Goal: Communication & Community: Answer question/provide support

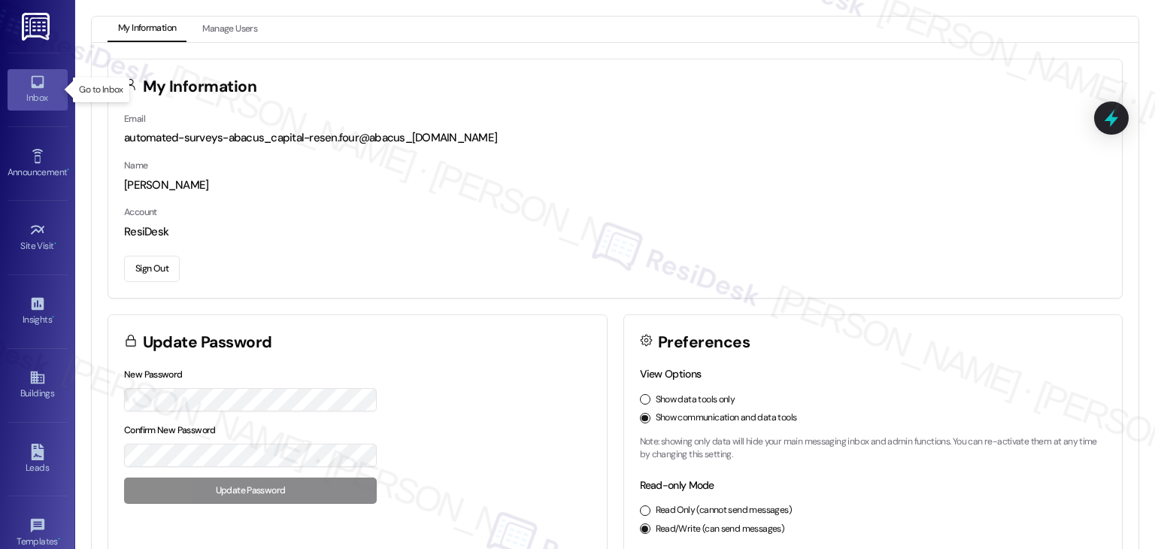
click at [44, 79] on link "Inbox" at bounding box center [38, 89] width 60 height 41
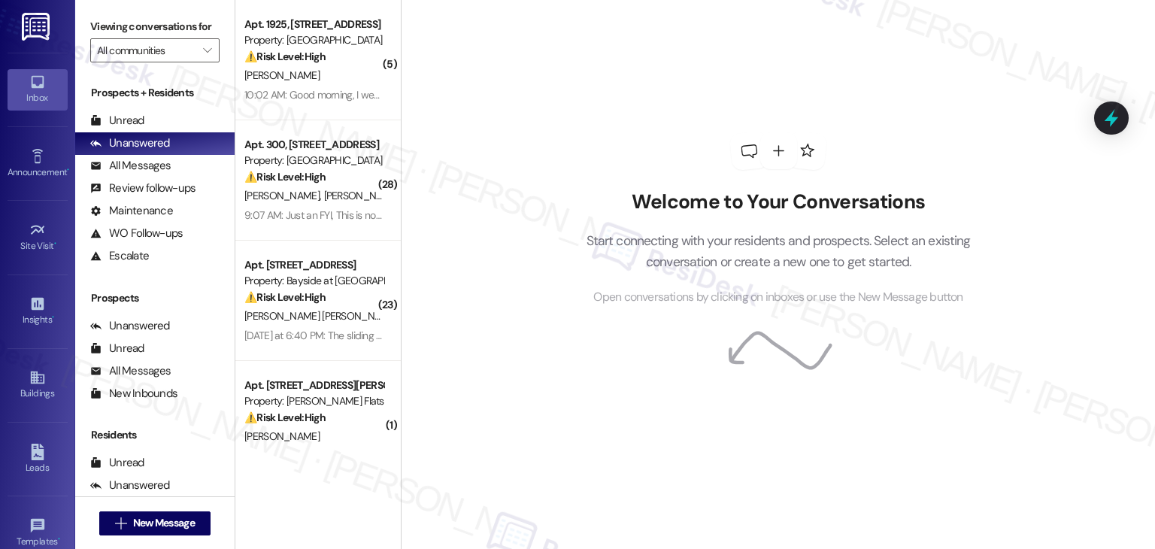
click at [484, 138] on div "Welcome to Your Conversations Start connecting with your residents and prospect…" at bounding box center [778, 274] width 754 height 549
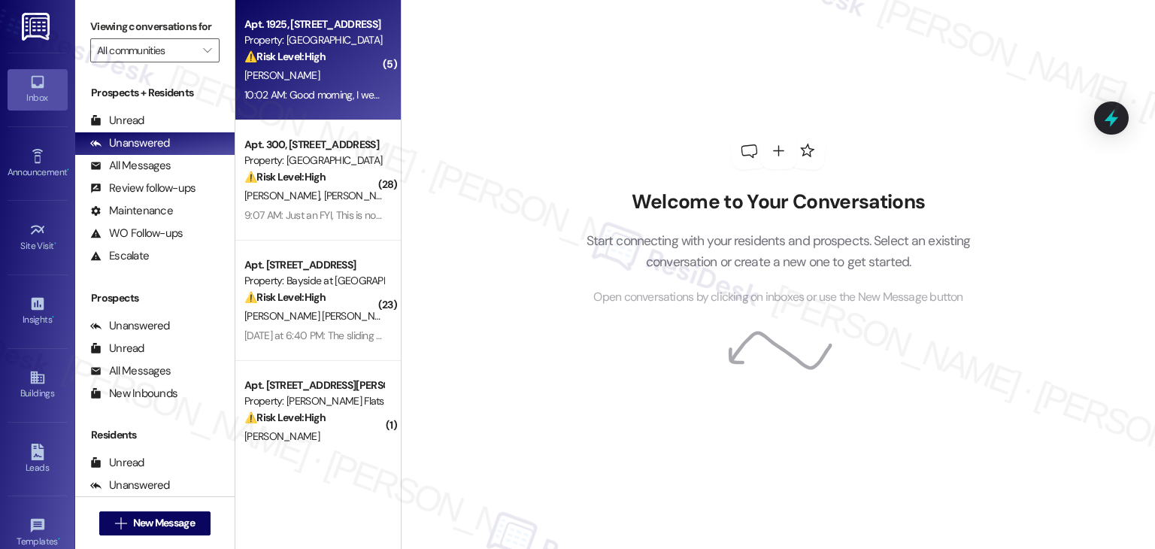
click at [293, 90] on div "10:02 AM: Good morning, I went in this morning to pay the remaining balance and…" at bounding box center [501, 95] width 514 height 14
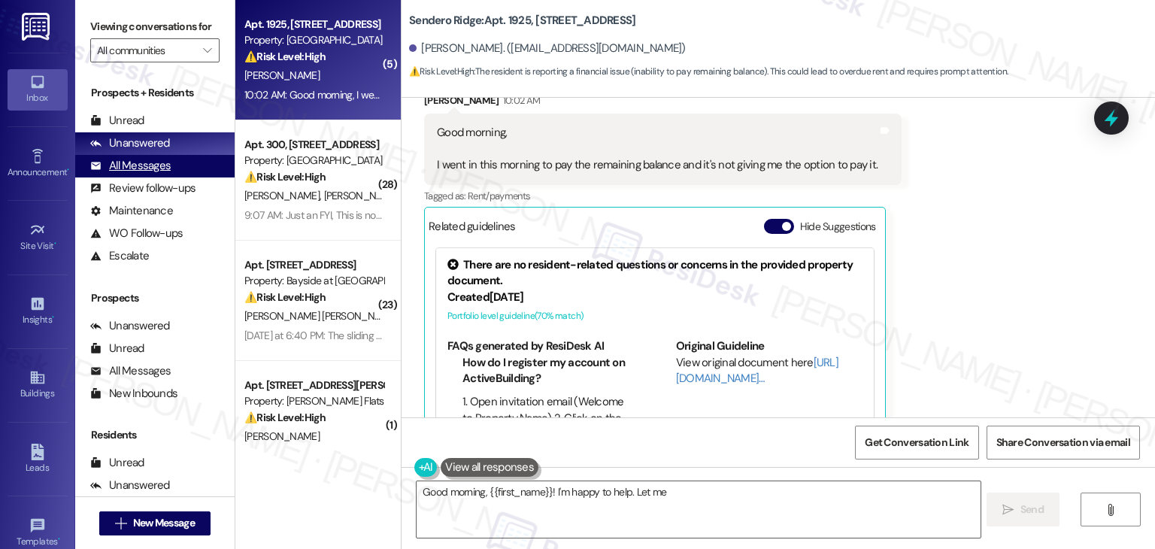
scroll to position [2335, 0]
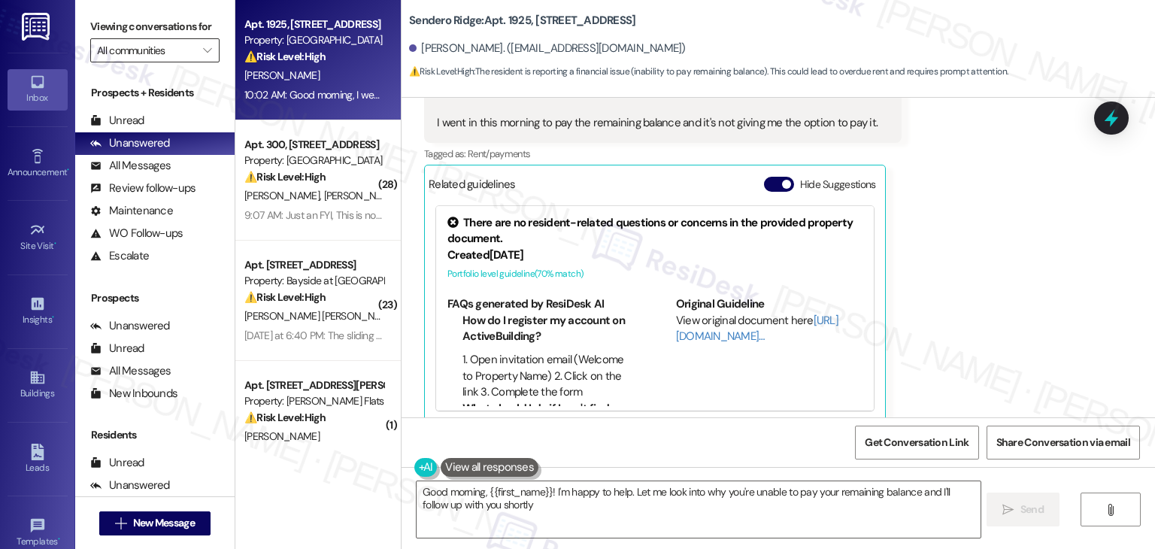
type textarea "Good morning, {{first_name}}! I'm happy to help. Let me look into why you're un…"
click at [205, 49] on button "" at bounding box center [208, 50] width 24 height 24
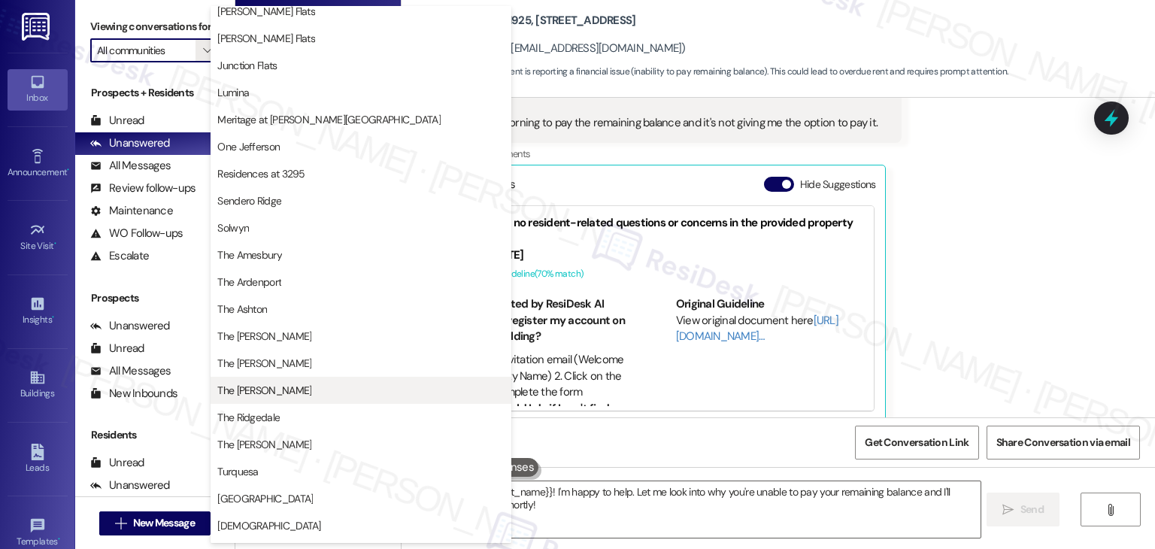
scroll to position [221, 0]
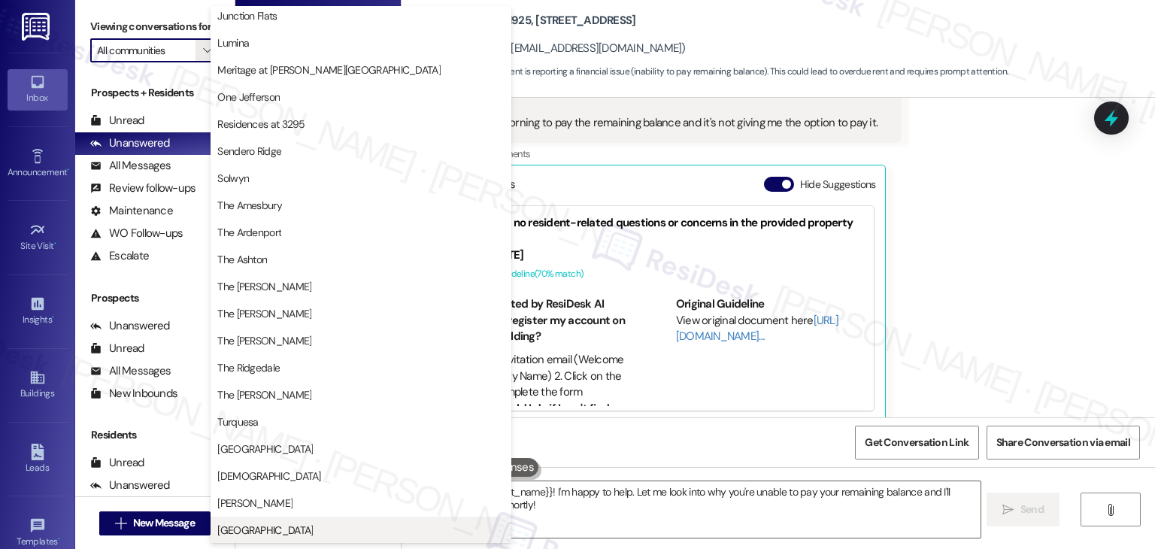
click at [289, 534] on span "[GEOGRAPHIC_DATA]" at bounding box center [264, 530] width 95 height 15
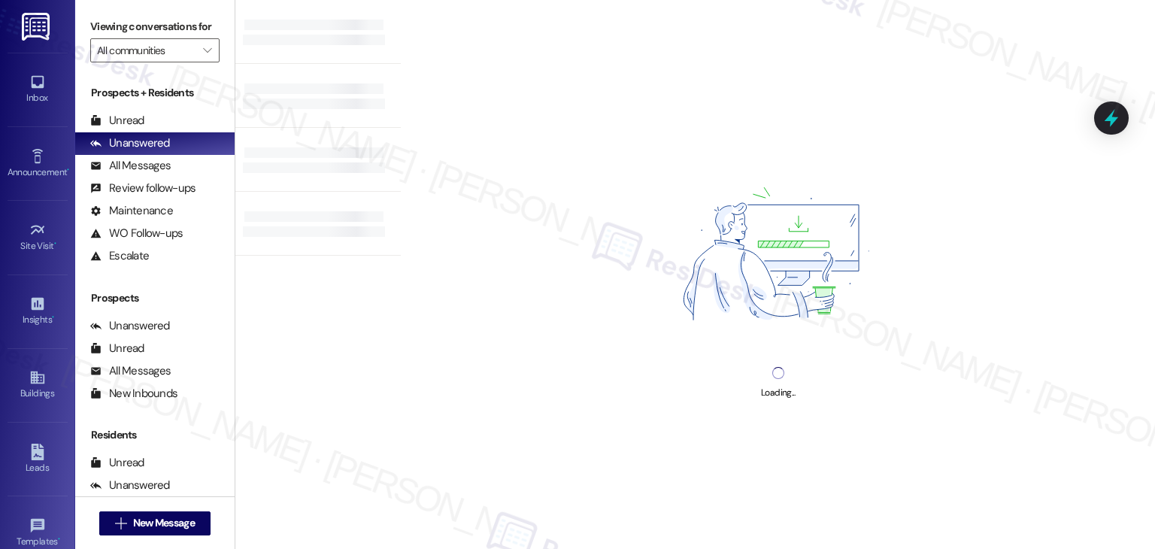
type input "[GEOGRAPHIC_DATA]"
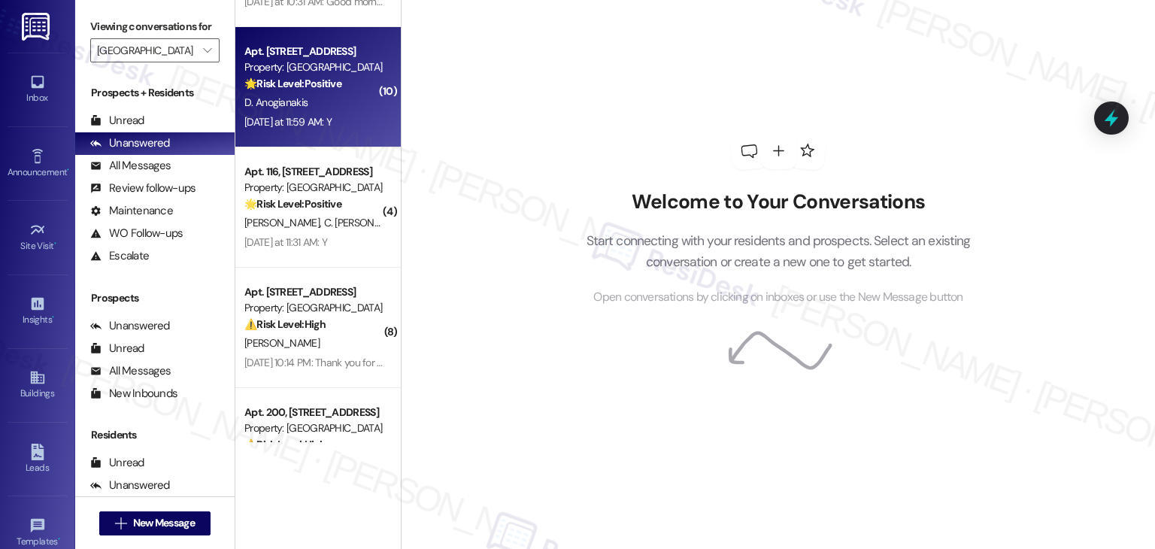
scroll to position [280, 0]
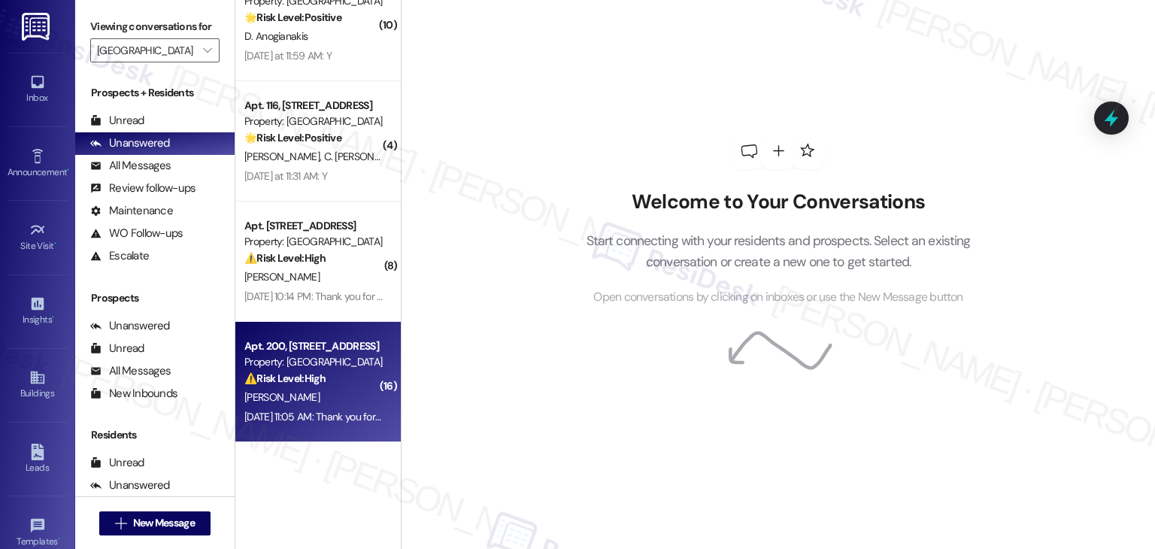
click at [328, 426] on div "Sep 13, 2025 at 11:05 AM: Thank you for your message. Our offices are currently…" at bounding box center [314, 417] width 142 height 19
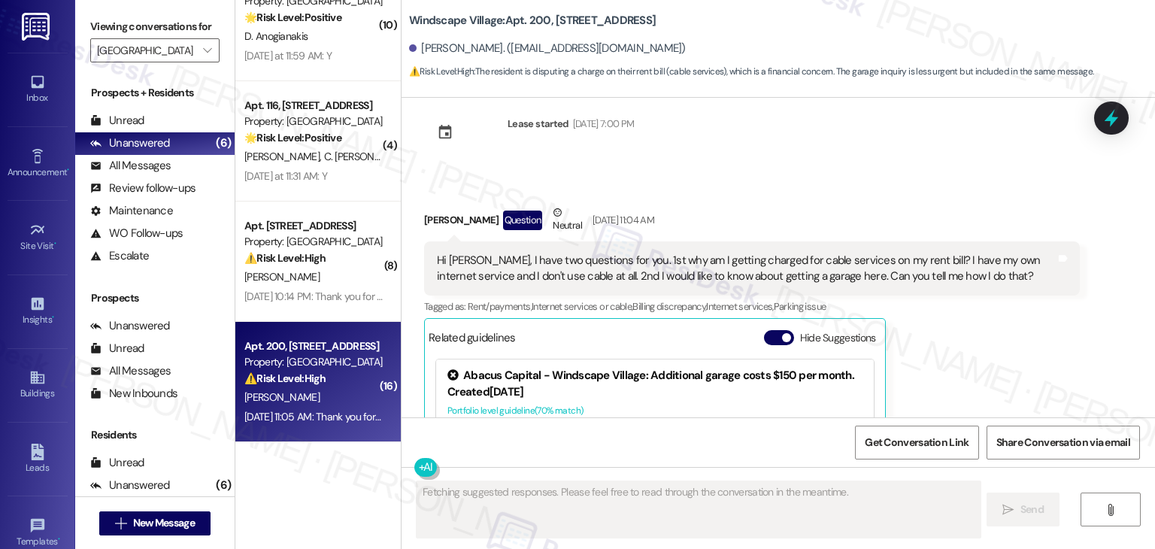
scroll to position [7504, 0]
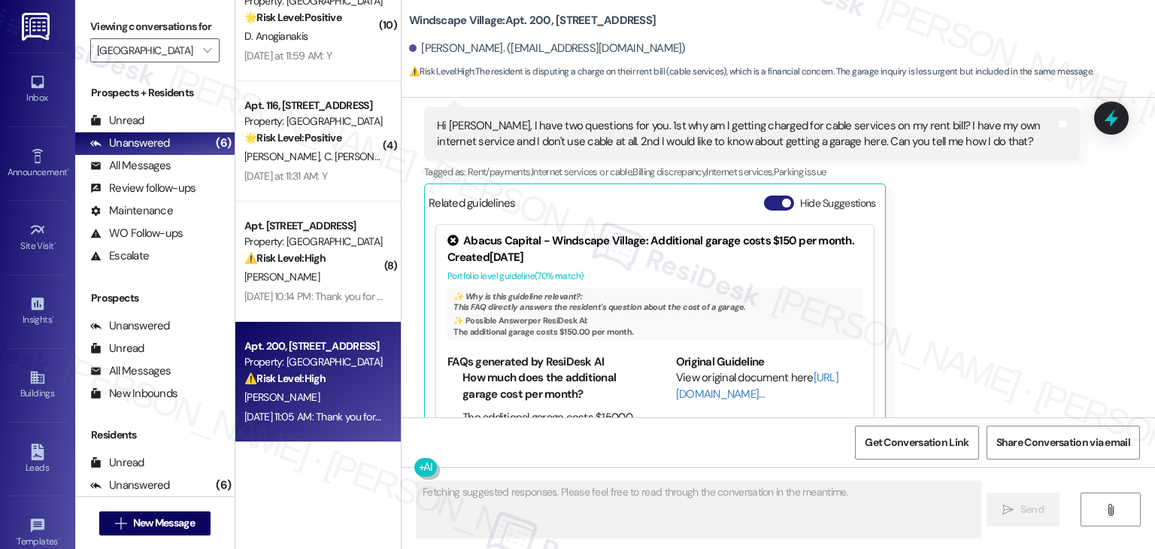
click at [770, 196] on button "Hide Suggestions" at bounding box center [779, 203] width 30 height 15
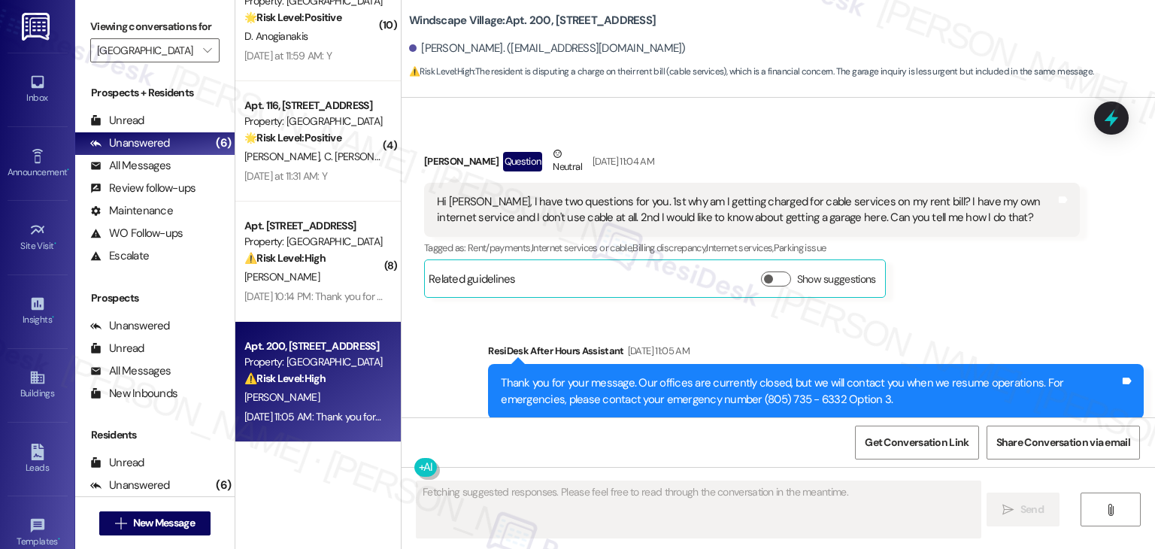
click at [987, 309] on div "Sent via SMS ResiDesk After Hours Assistant Sep 13, 2025 at 11:05 AM Thank you …" at bounding box center [778, 380] width 753 height 143
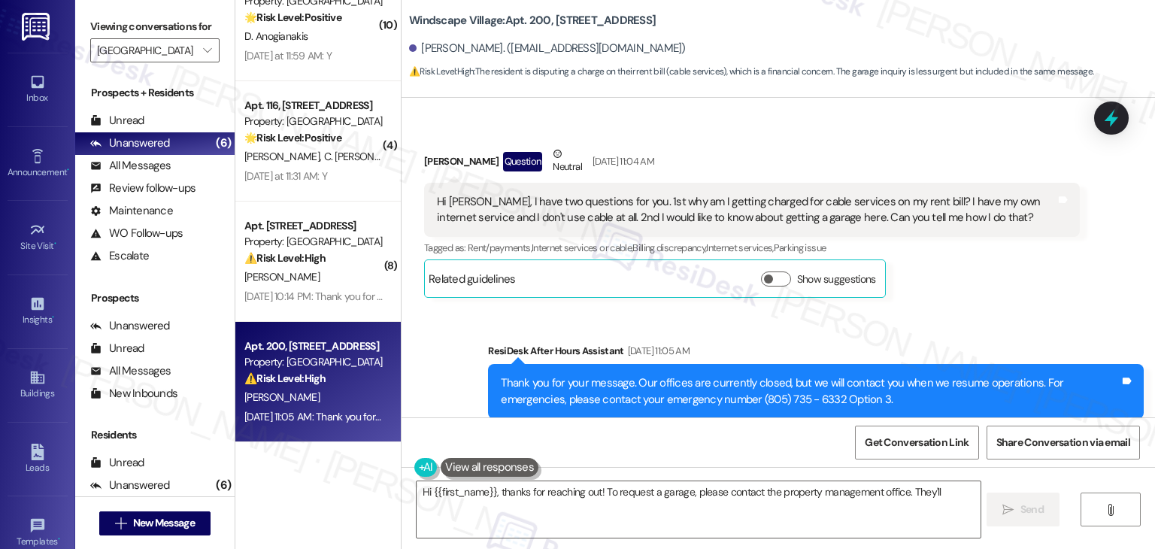
click at [987, 309] on div "Sent via SMS ResiDesk After Hours Assistant Sep 13, 2025 at 11:05 AM Thank you …" at bounding box center [778, 380] width 753 height 143
click at [792, 438] on div "Get Conversation Link Share Conversation via email" at bounding box center [778, 442] width 753 height 50
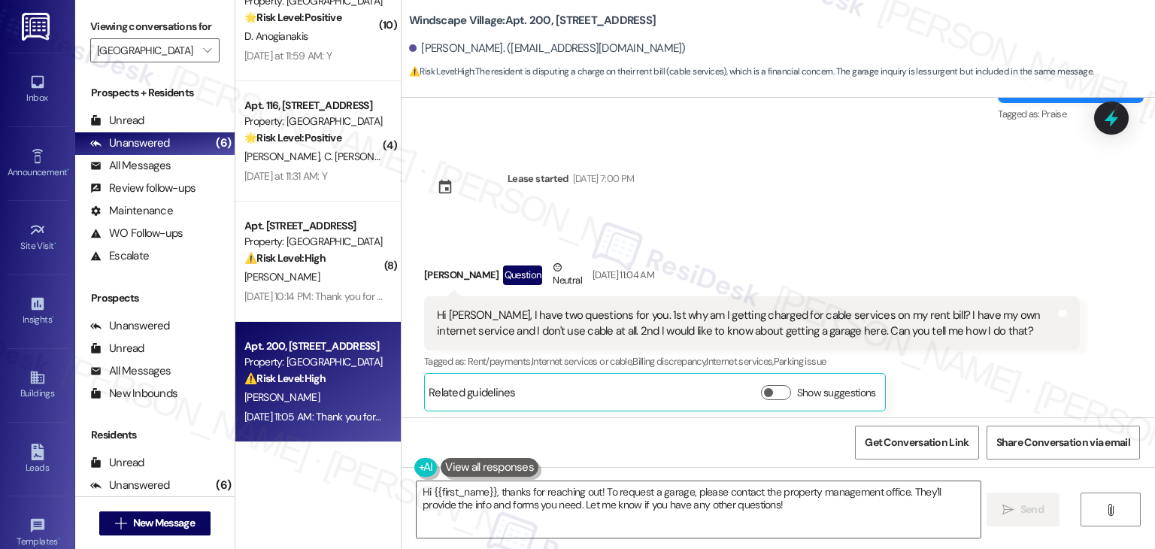
scroll to position [7277, 0]
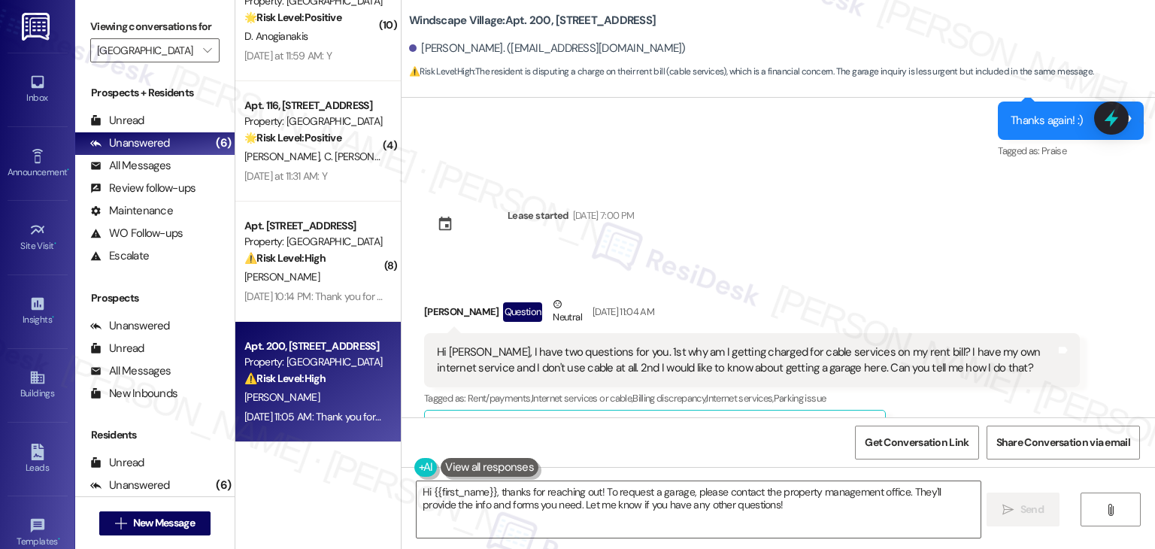
click at [947, 390] on div "Scott Stone Question Neutral Sep 13, 2025 at 11:04 AM Hi Sarah, I have two ques…" at bounding box center [752, 372] width 656 height 153
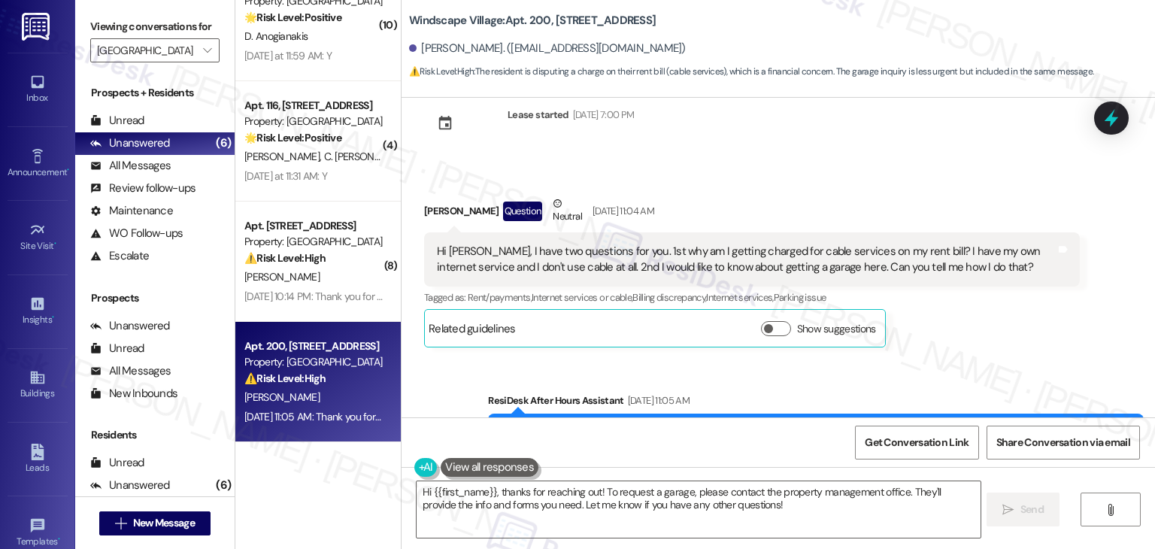
scroll to position [7353, 0]
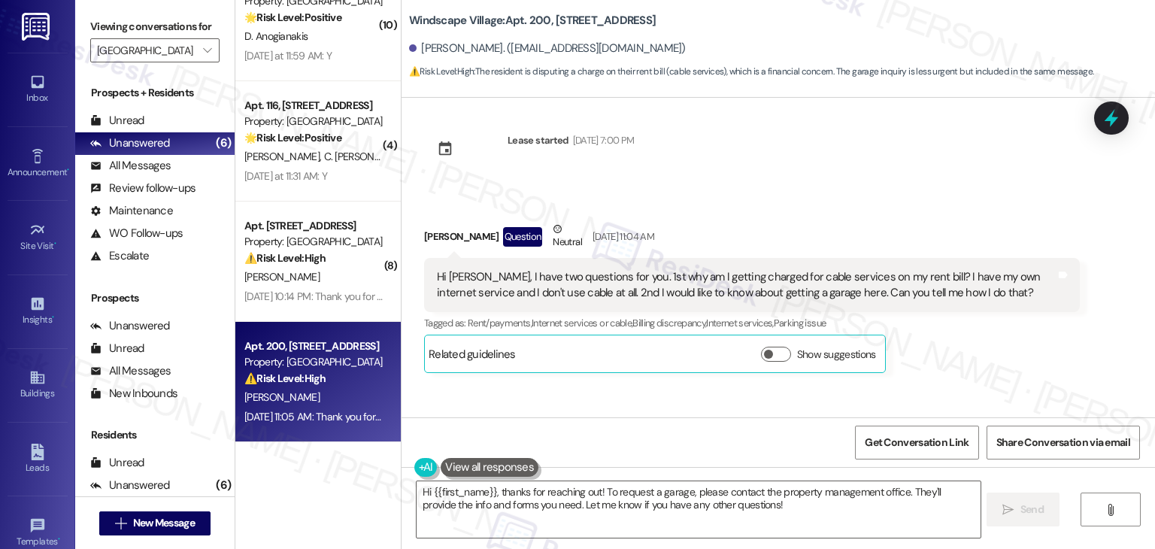
click at [648, 269] on div "Hi Sarah, I have two questions for you. 1st why am I getting charged for cable …" at bounding box center [746, 285] width 619 height 32
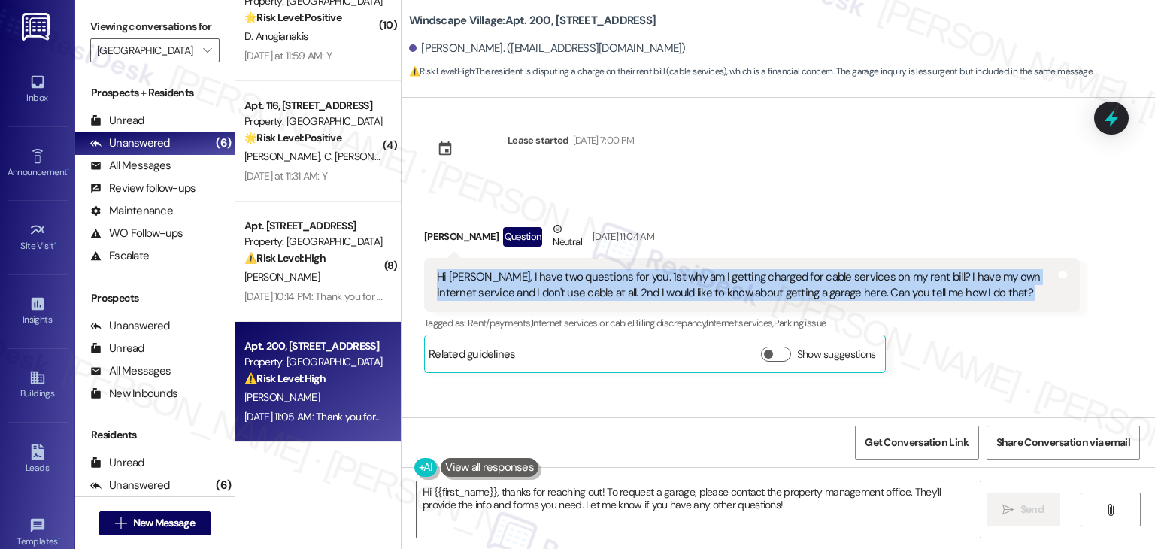
click at [648, 269] on div "Hi Sarah, I have two questions for you. 1st why am I getting charged for cable …" at bounding box center [746, 285] width 619 height 32
copy div "Hi Sarah, I have two questions for you. 1st why am I getting charged for cable …"
click at [622, 499] on textarea "Hi {{first_name}}, thanks for reaching out! To request a garage, please contact…" at bounding box center [698, 509] width 563 height 56
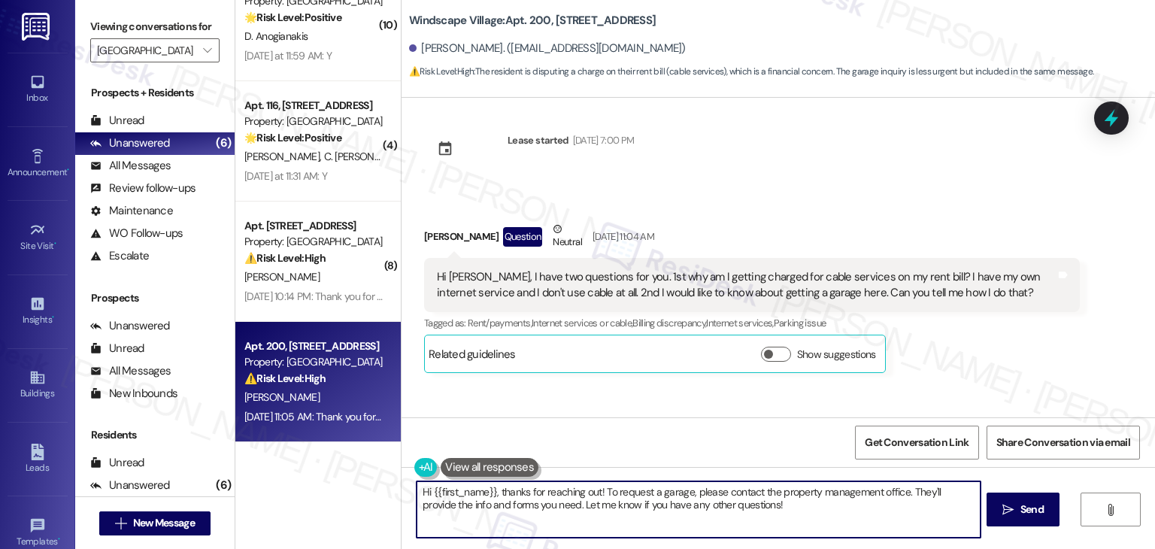
click at [622, 499] on textarea "Hi {{first_name}}, thanks for reaching out! To request a garage, please contact…" at bounding box center [698, 509] width 563 height 56
paste textarea "Scott, thanks for reaching out! For your first question, some properties includ…"
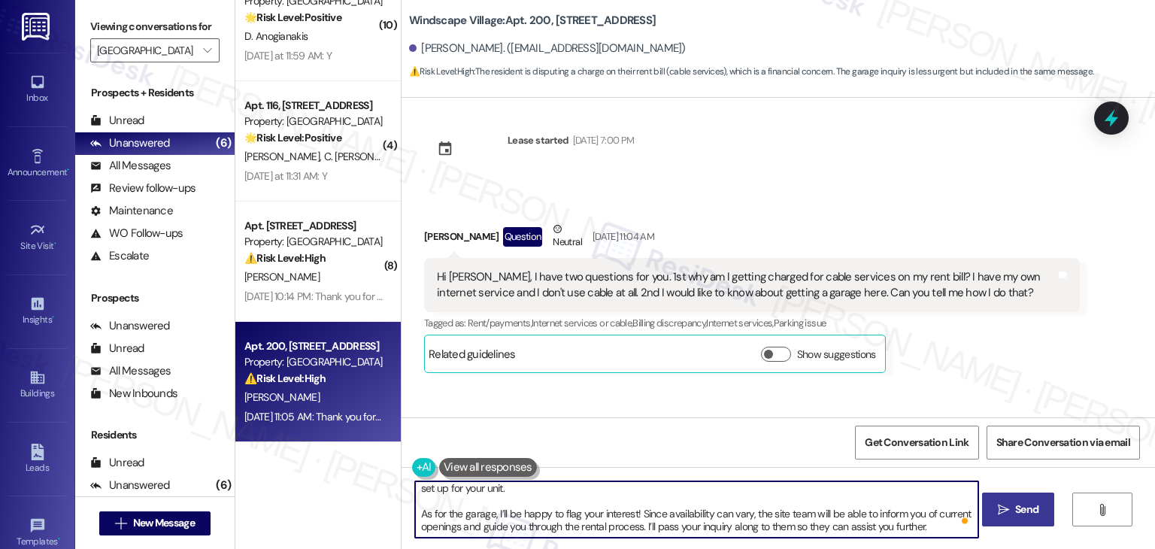
type textarea "Hi Scott, thanks for reaching out! For your first question, some properties inc…"
click at [1024, 514] on span "Send" at bounding box center [1026, 510] width 23 height 16
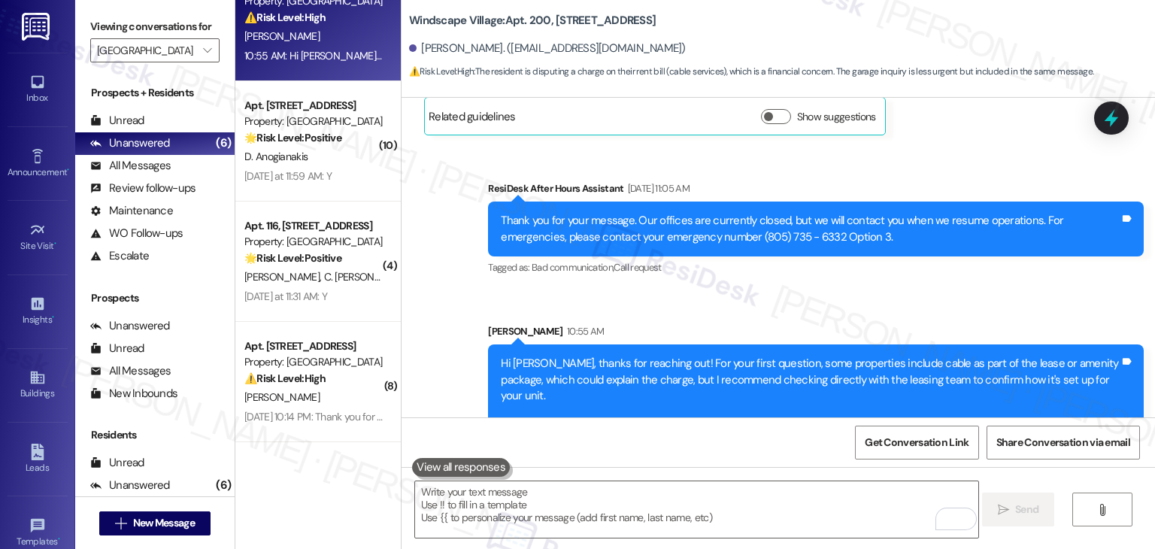
scroll to position [7598, 0]
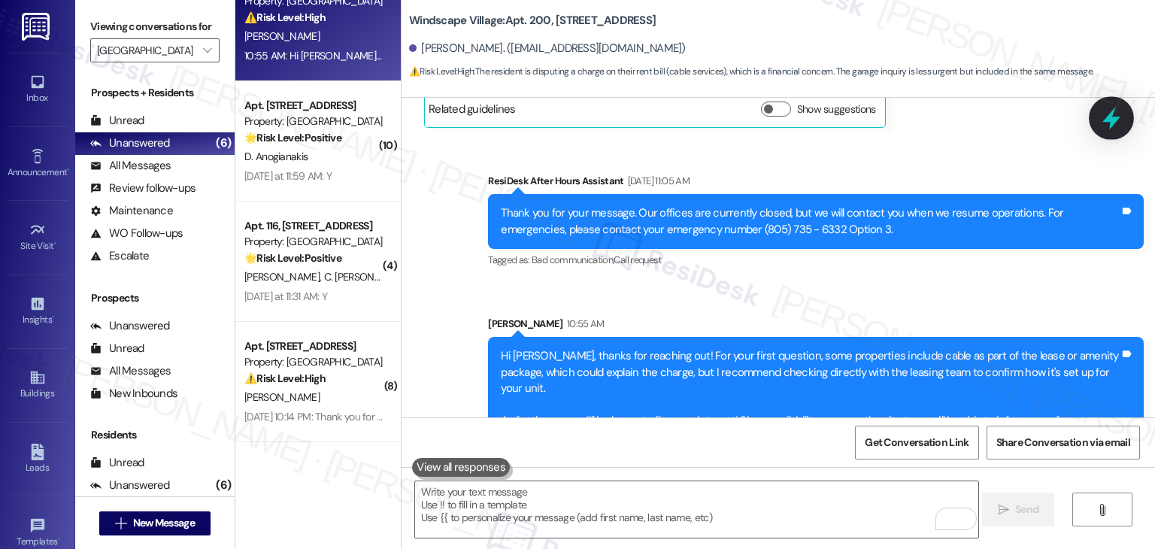
click at [1114, 131] on div at bounding box center [1111, 117] width 45 height 43
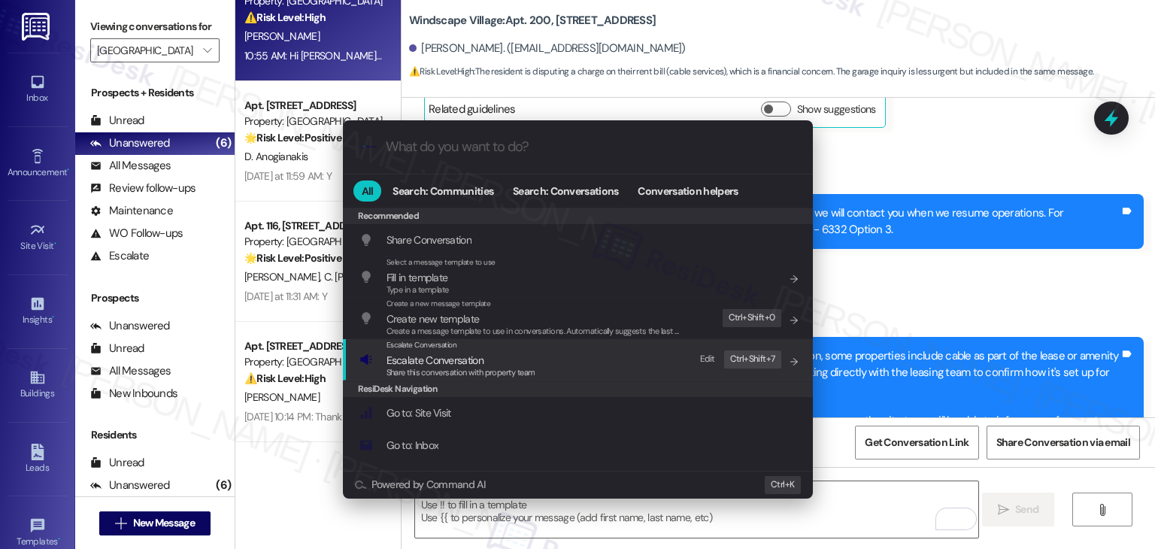
click at [444, 359] on span "Escalate Conversation" at bounding box center [435, 360] width 97 height 14
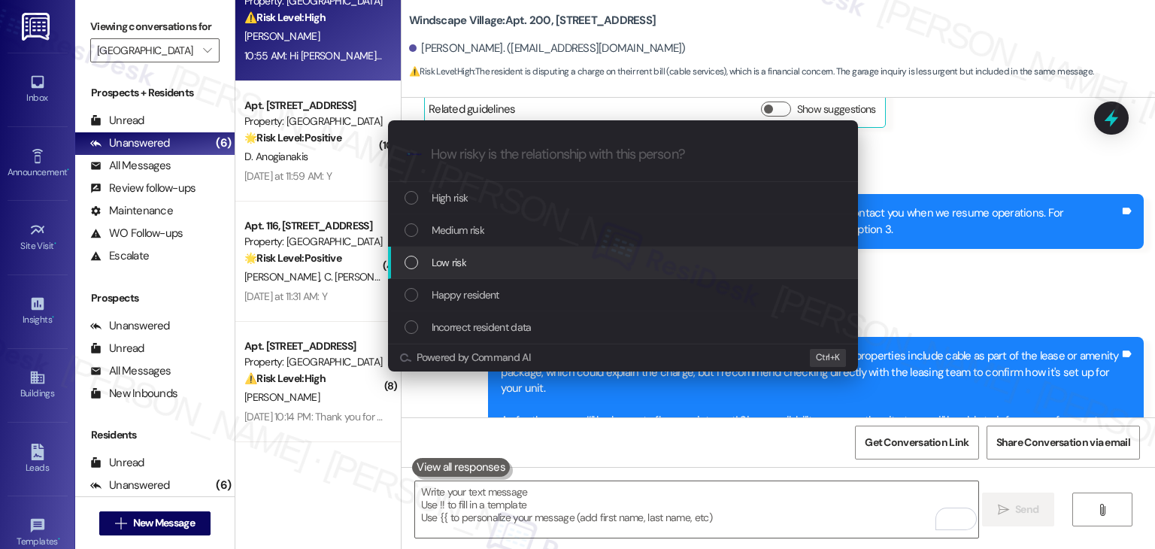
click at [411, 265] on div "List of options" at bounding box center [412, 263] width 14 height 14
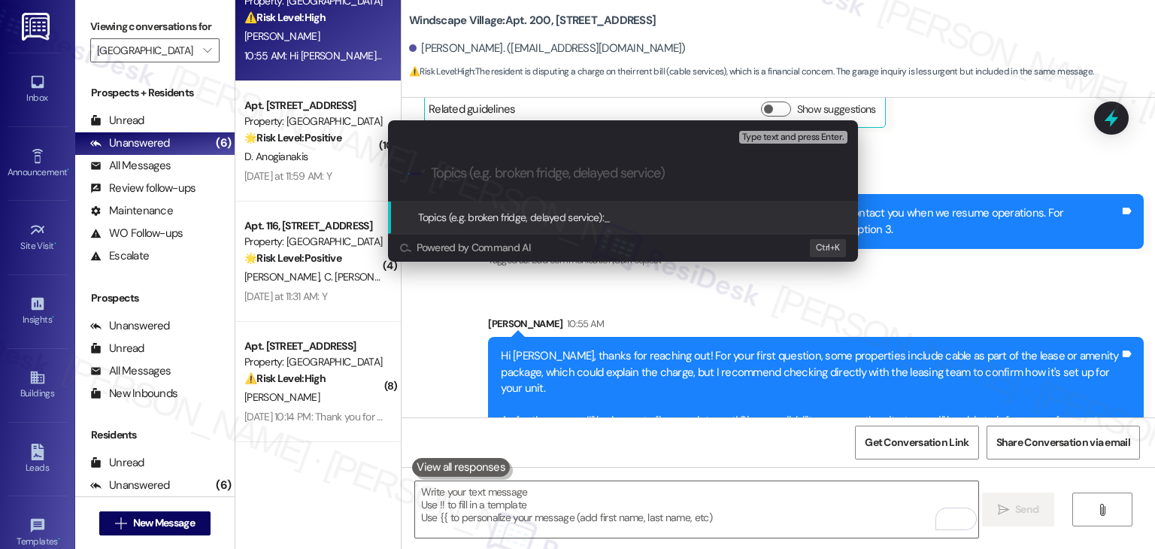
paste input "Cable Charges & Garage Rental Inquiry"
type input "Cable Charges & Garage Rental Inquiry"
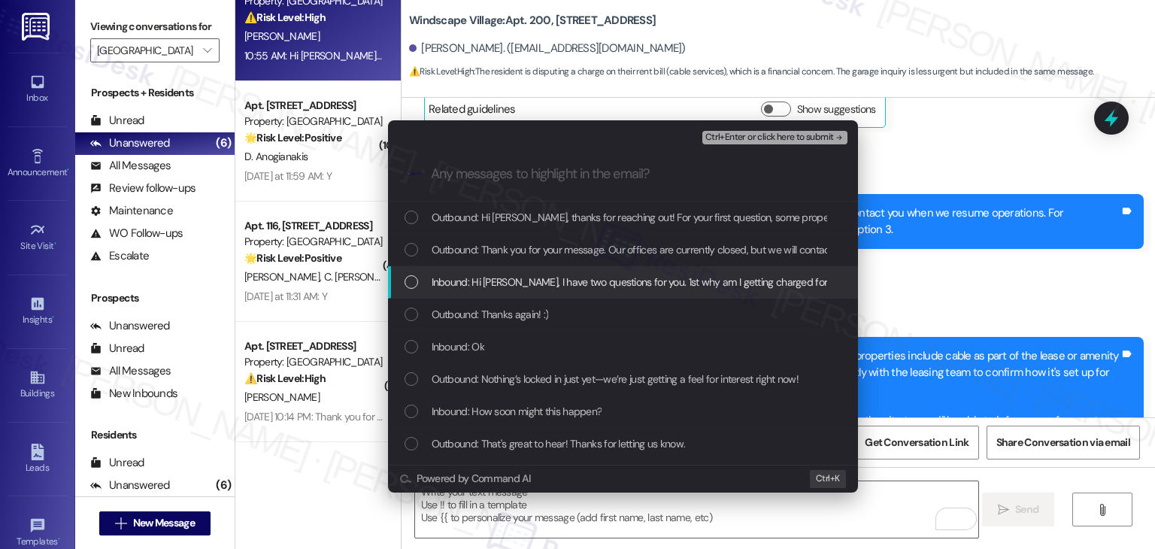
click at [409, 283] on div "List of options" at bounding box center [412, 282] width 14 height 14
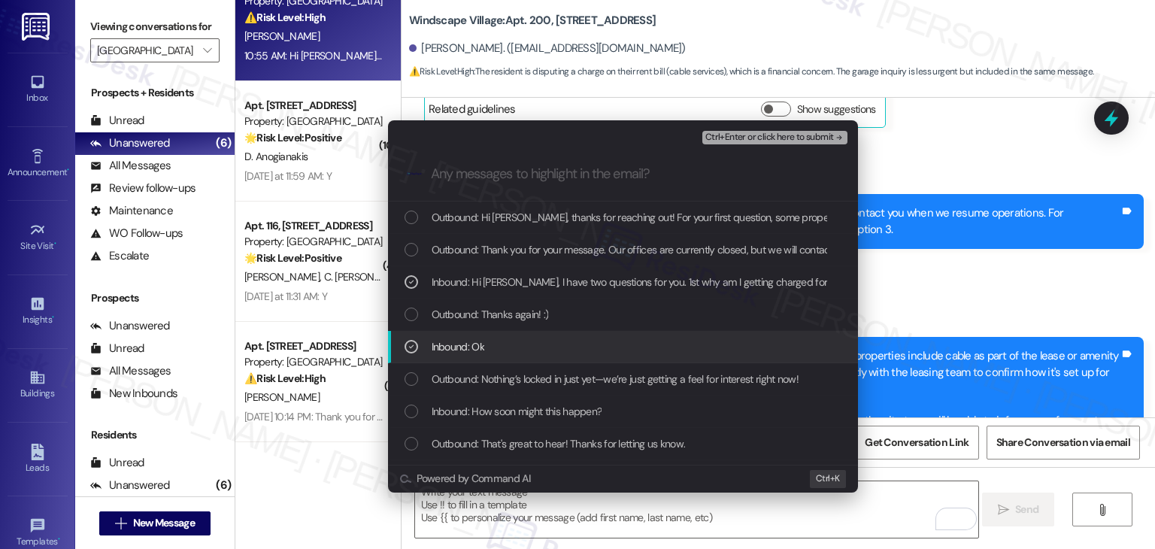
click at [405, 353] on div "Inbound: Ok" at bounding box center [625, 346] width 440 height 17
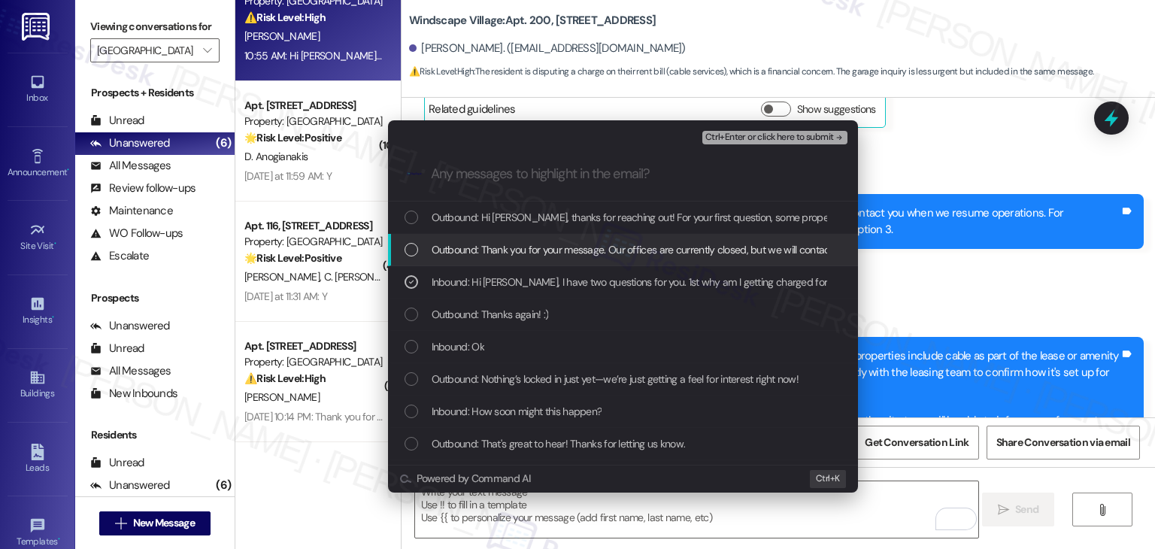
click at [792, 135] on span "Ctrl+Enter or click here to submit" at bounding box center [769, 137] width 129 height 11
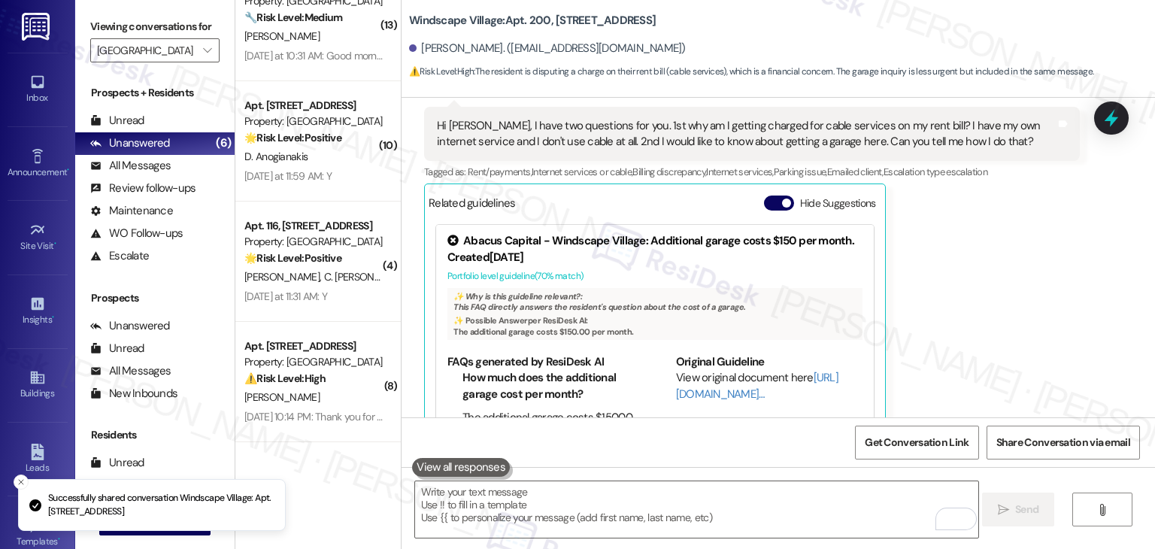
scroll to position [159, 0]
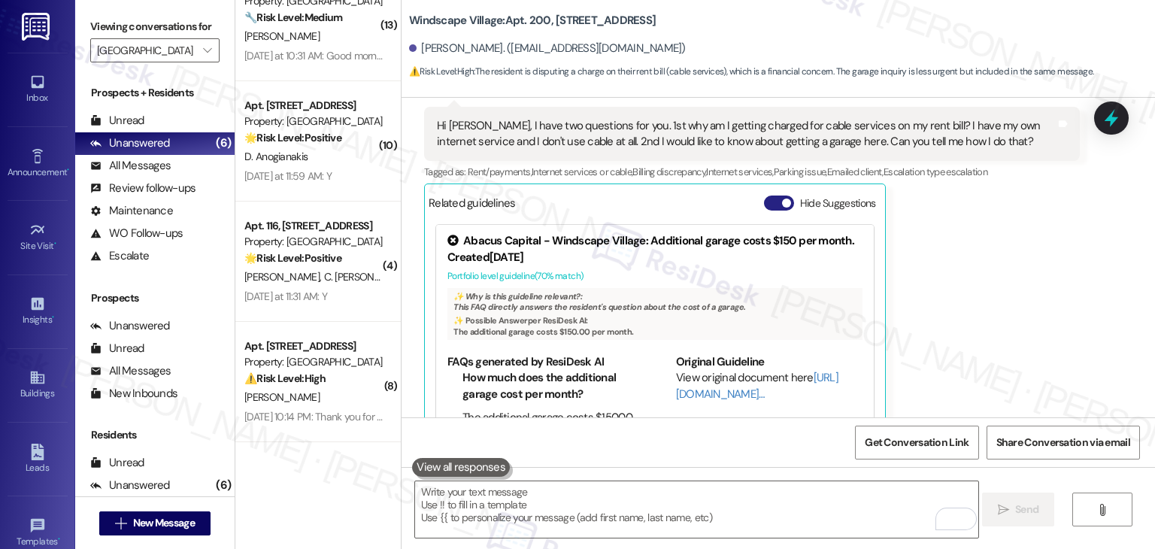
click at [764, 196] on button "Hide Suggestions" at bounding box center [779, 203] width 30 height 15
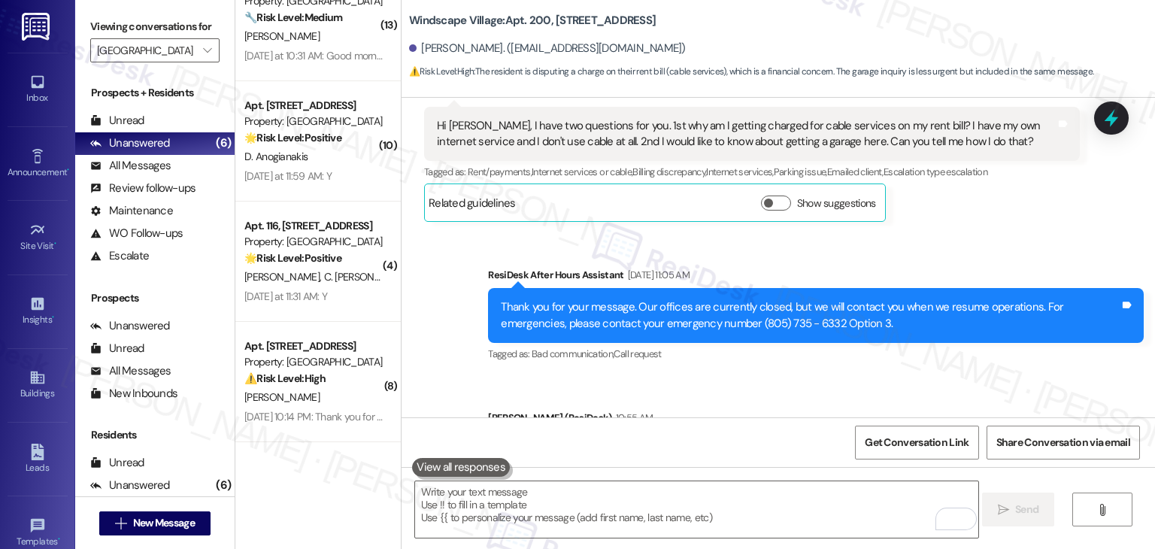
scroll to position [7619, 0]
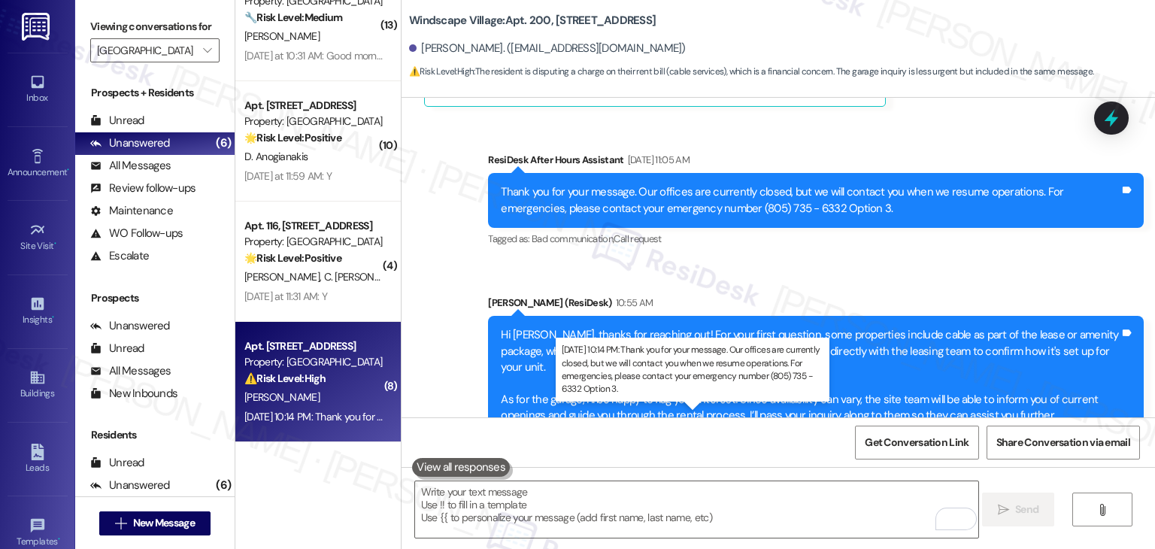
click at [306, 421] on div "Sep 13, 2025 at 10:14 PM: Thank you for your message. Our offices are currently…" at bounding box center [717, 417] width 947 height 14
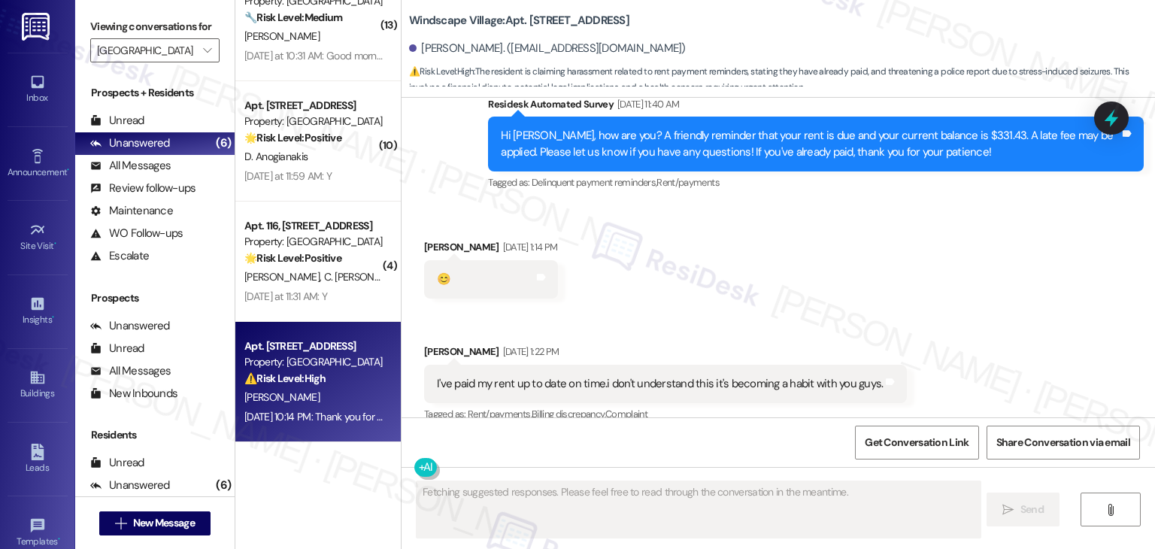
scroll to position [4376, 0]
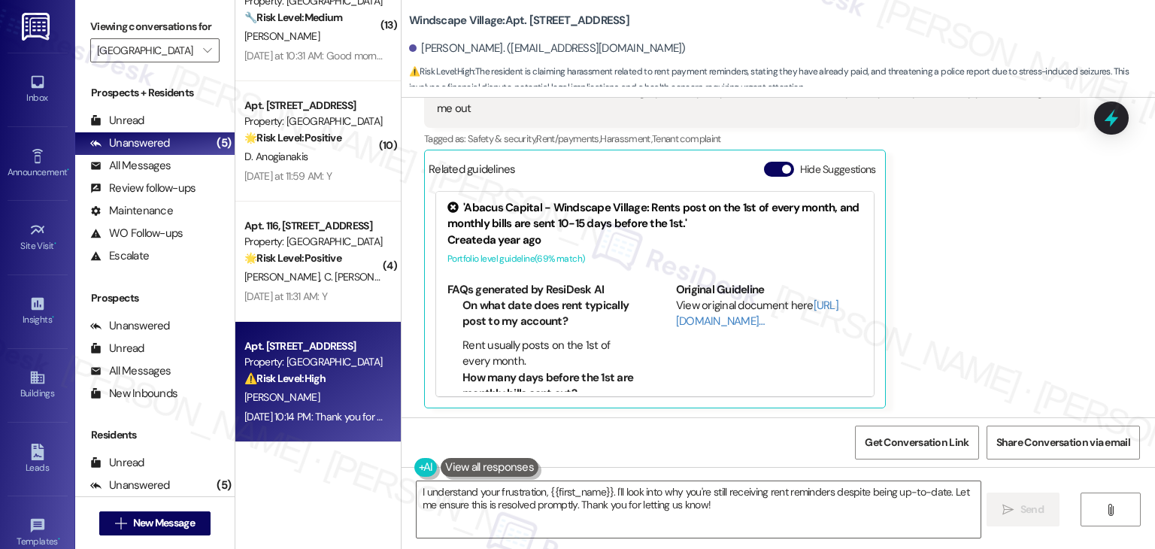
click at [772, 169] on button "Hide Suggestions" at bounding box center [779, 169] width 30 height 15
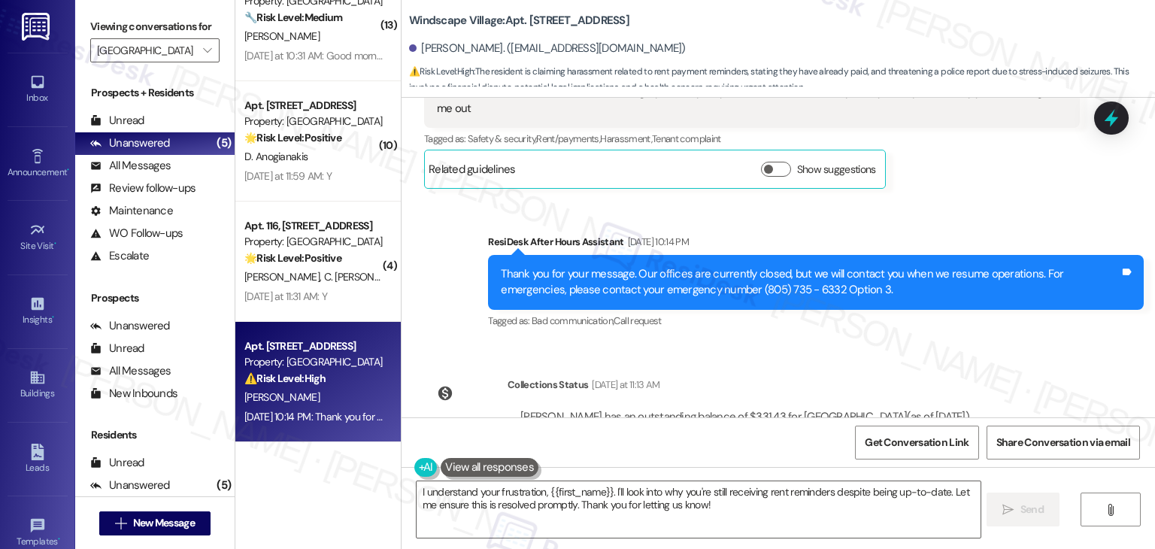
scroll to position [4440, 0]
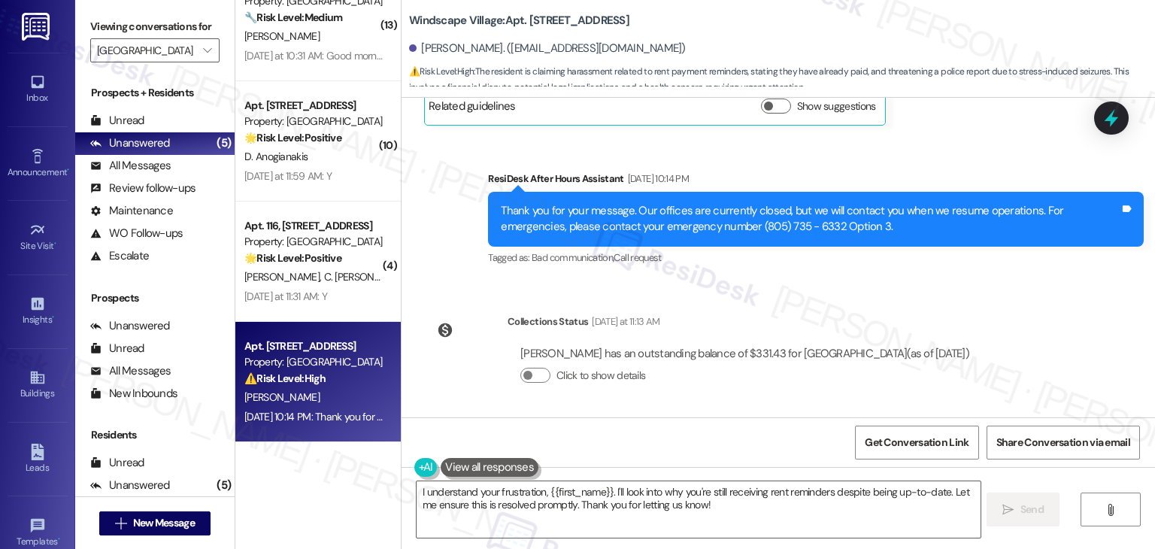
click at [1037, 297] on div "WO Opened request: General - G... Oct 02, 2024 at 9:41 AM Status : Complete Pri…" at bounding box center [778, 258] width 753 height 320
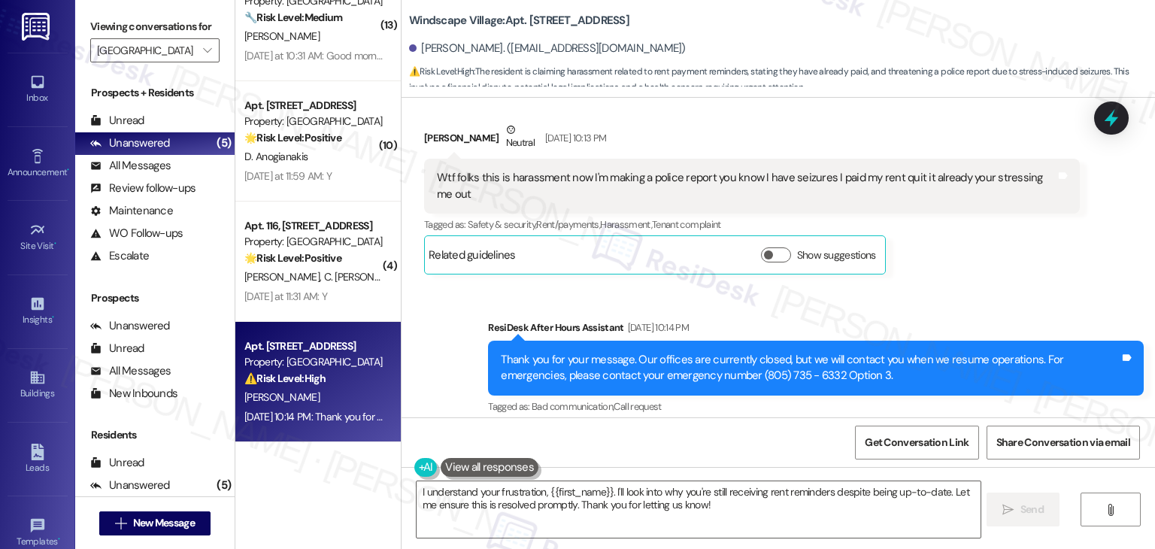
scroll to position [4214, 0]
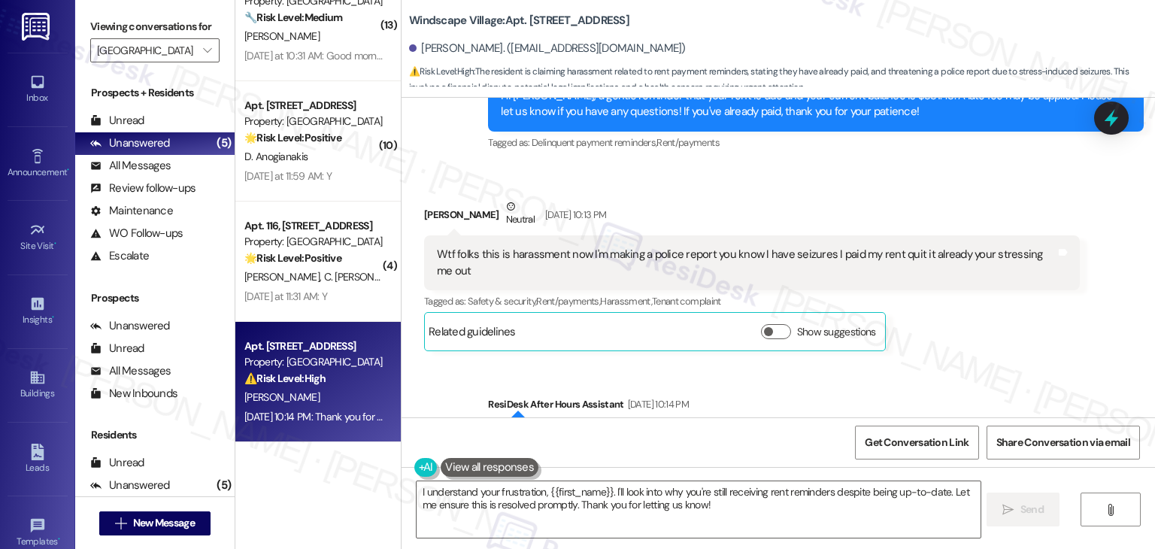
click at [969, 342] on div "Edward Cardoza Neutral Sep 13, 2025 at 10:13 PM Wtf folks this is harassment no…" at bounding box center [752, 275] width 656 height 153
click at [647, 271] on div "Wtf folks this is harassment now I'm making a police report you know I have sei…" at bounding box center [746, 263] width 619 height 32
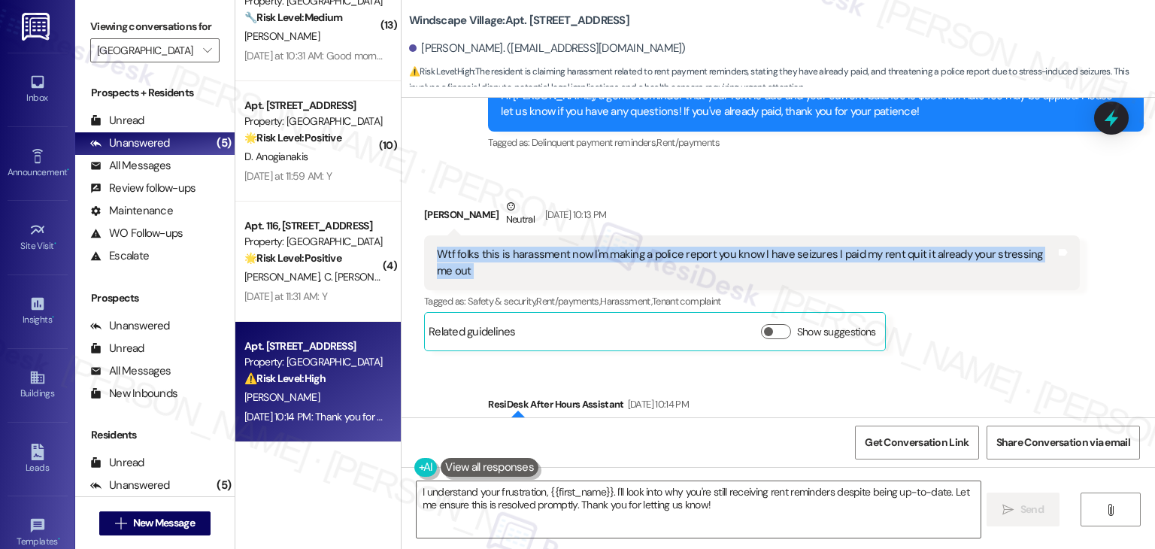
click at [647, 271] on div "Wtf folks this is harassment now I'm making a police report you know I have sei…" at bounding box center [746, 263] width 619 height 32
copy div "Wtf folks this is harassment now I'm making a police report you know I have sei…"
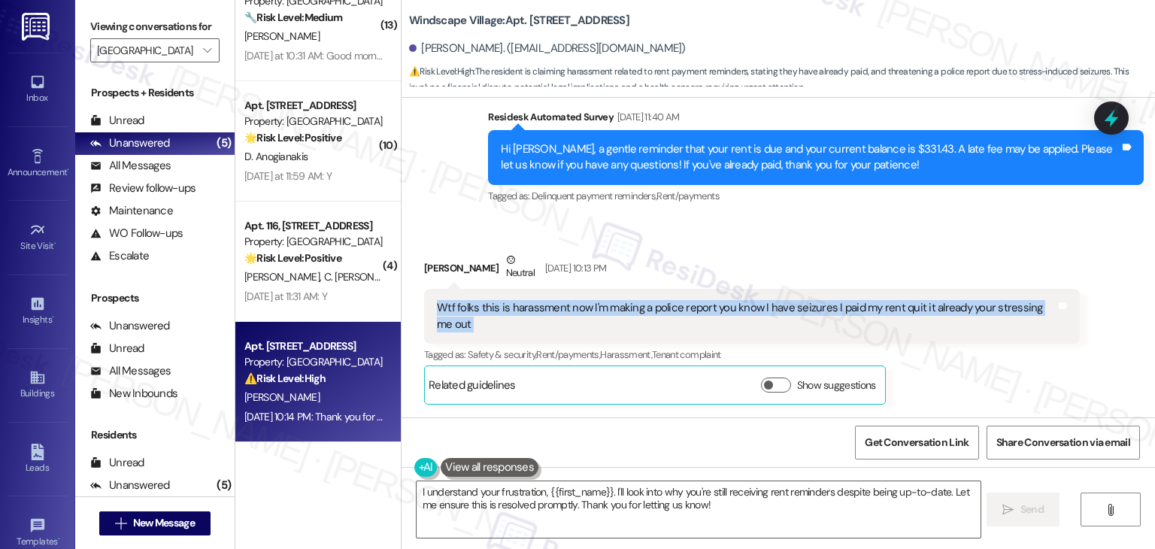
scroll to position [4139, 0]
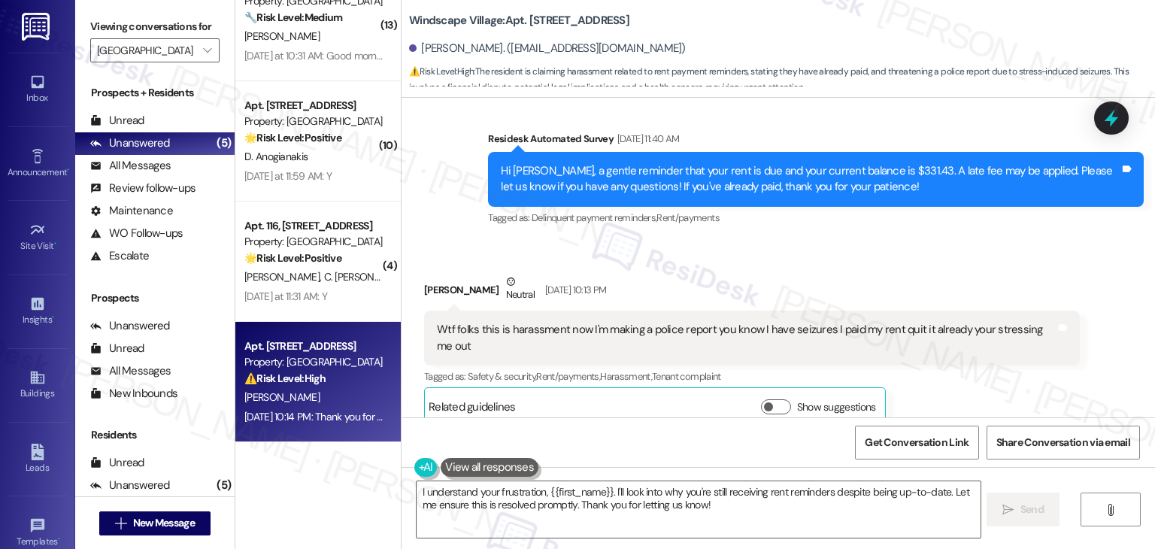
click at [667, 169] on div "Hi [PERSON_NAME], a gentle reminder that your rent is due and your current bala…" at bounding box center [810, 179] width 619 height 32
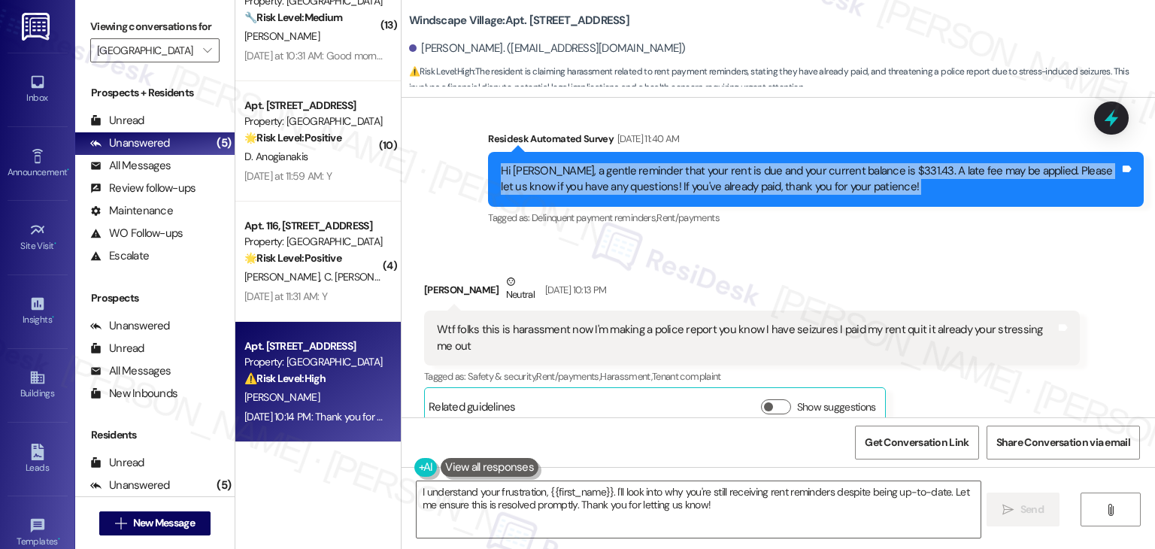
click at [667, 169] on div "Hi [PERSON_NAME], a gentle reminder that your rent is due and your current bala…" at bounding box center [810, 179] width 619 height 32
copy div "Hi Edward, a gentle reminder that your rent is due and your current balance is …"
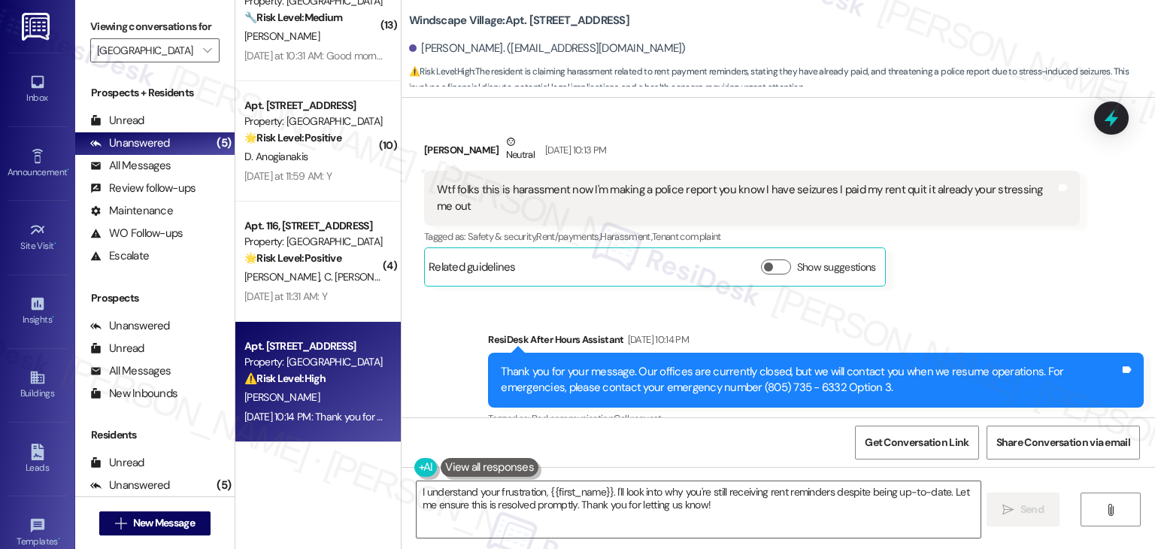
scroll to position [4440, 0]
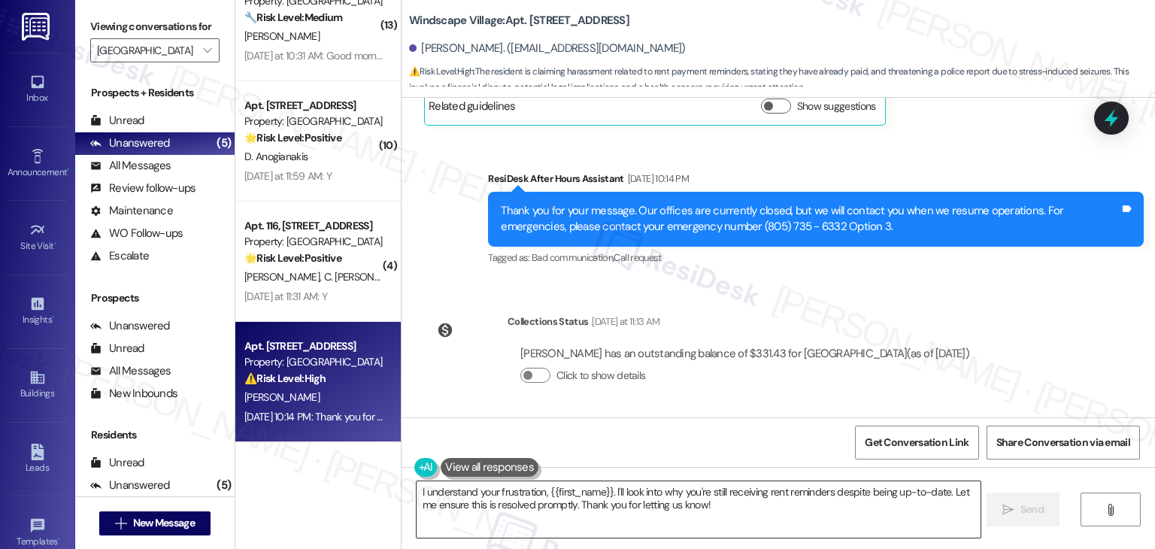
click at [635, 494] on textarea "I understand your frustration, {{first_name}}. I'll look into why you're still …" at bounding box center [698, 509] width 563 height 56
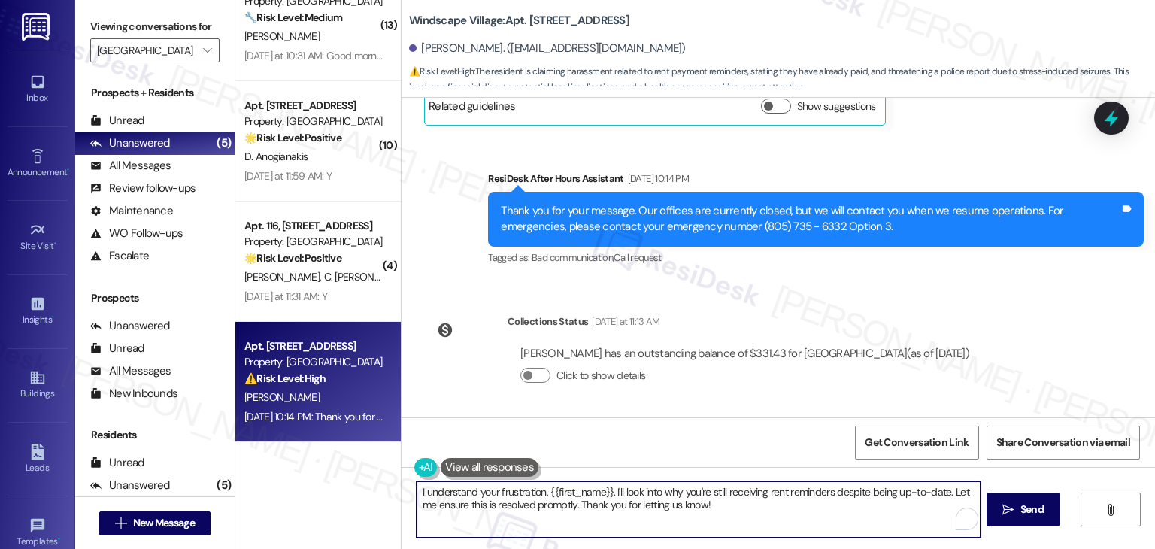
click at [635, 494] on textarea "I understand your frustration, {{first_name}}. I'll look into why you're still …" at bounding box center [698, 509] width 563 height 56
paste textarea "Hi Edward, I'm sorry to hear this has caused you stress—that’s definitely not o…"
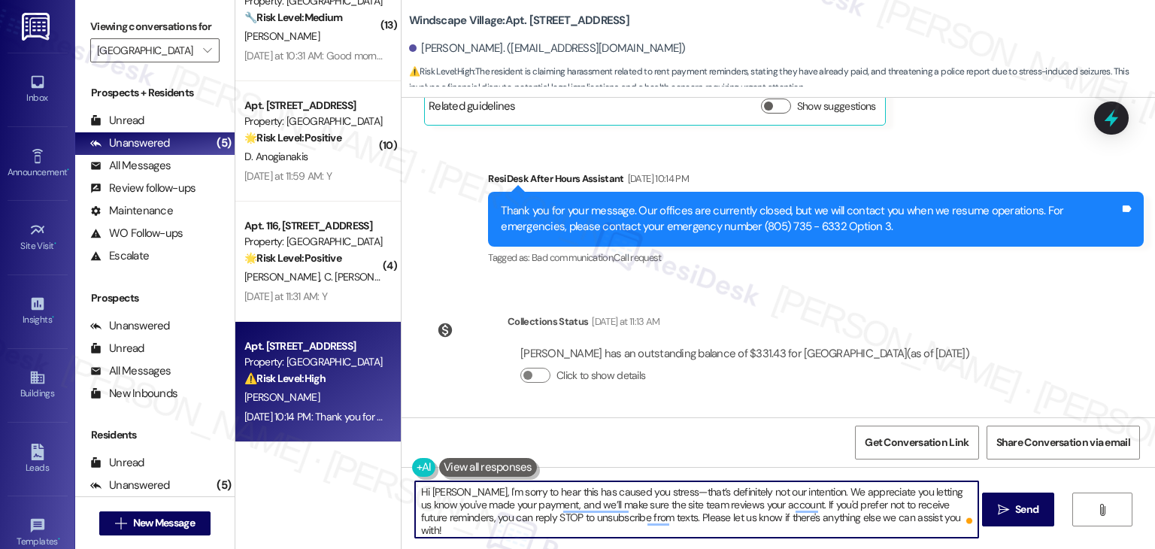
type textarea "Hi [PERSON_NAME], I'm sorry to hear this has caused you stress—that’s definitel…"
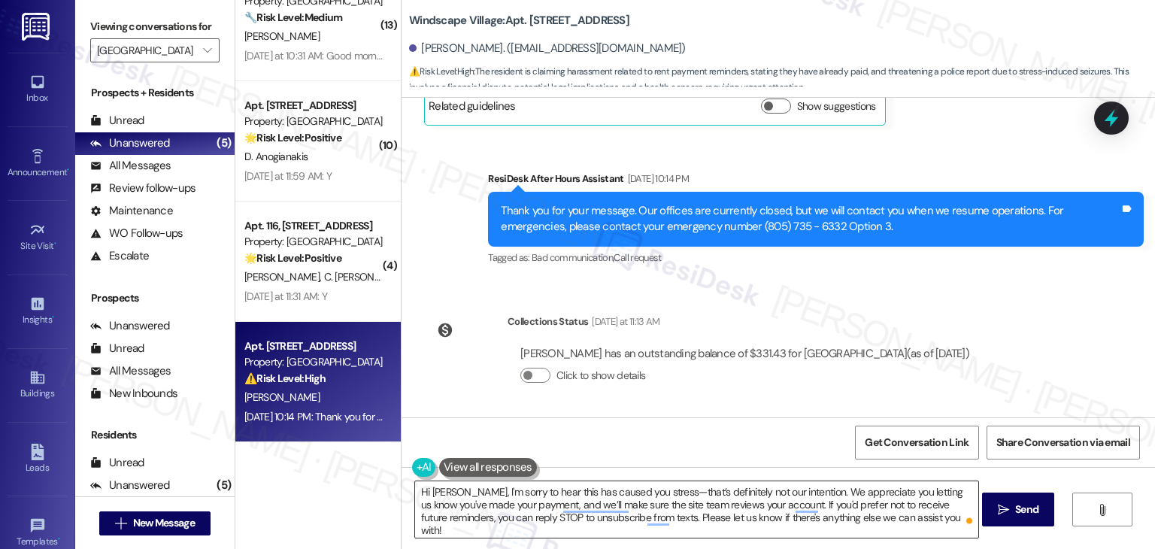
click at [830, 515] on textarea "Hi [PERSON_NAME], I'm sorry to hear this has caused you stress—that’s definitel…" at bounding box center [696, 509] width 563 height 56
click at [1023, 510] on span "Send" at bounding box center [1026, 510] width 23 height 16
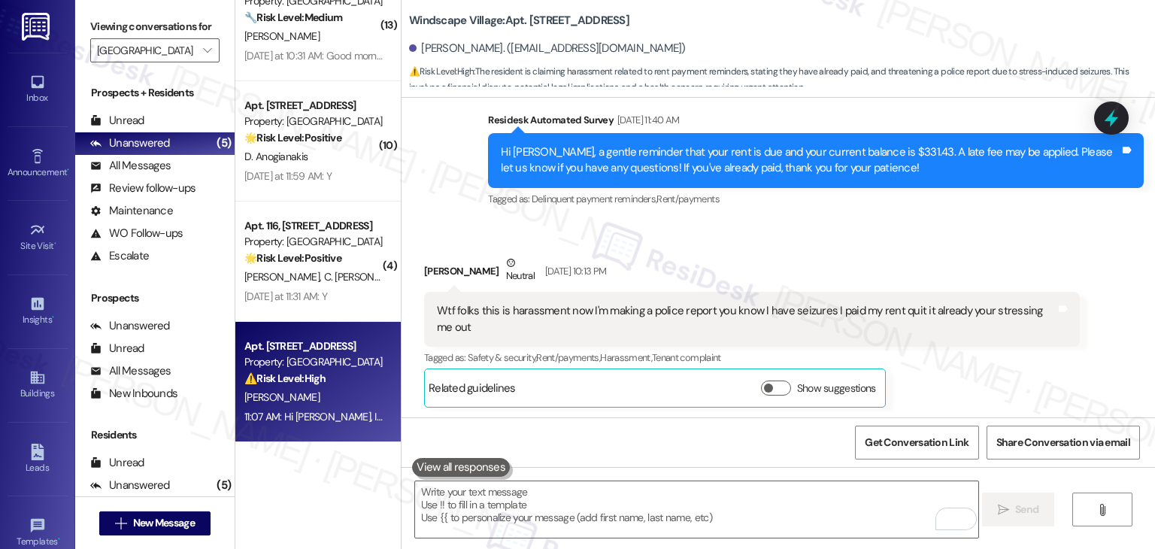
scroll to position [4576, 0]
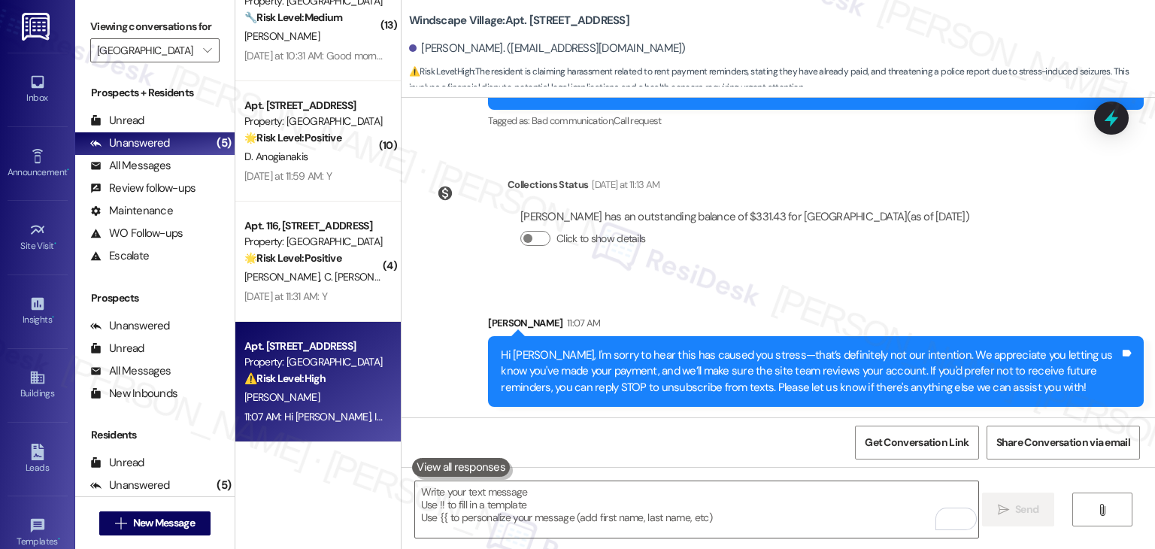
click at [758, 278] on div "Collections Status Yesterday at 11:13 AM Edward Cardoza has an outstanding bala…" at bounding box center [703, 223] width 581 height 116
click at [1117, 124] on icon at bounding box center [1112, 118] width 26 height 26
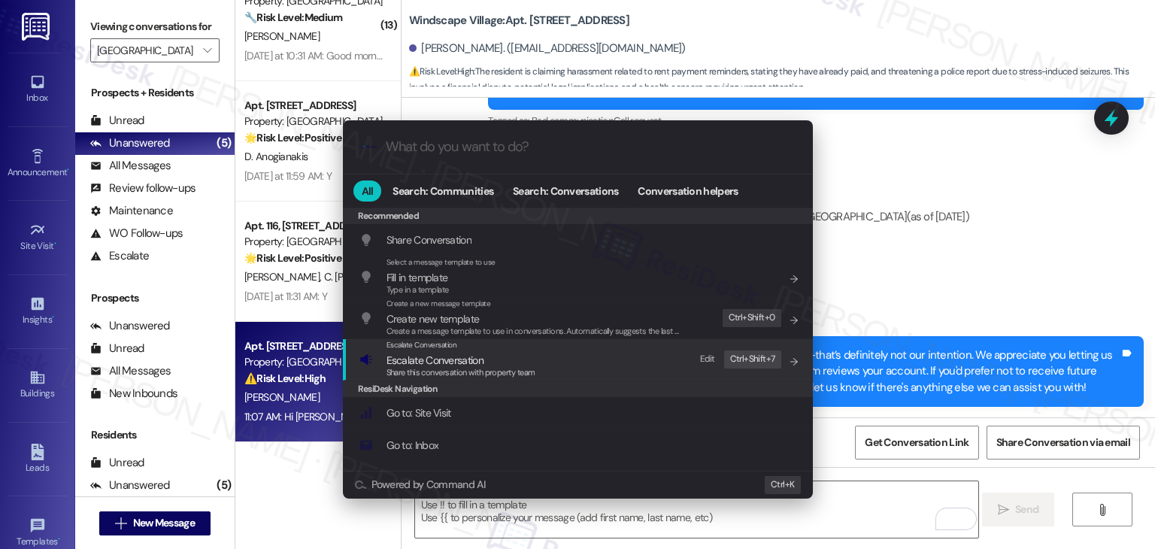
click at [422, 366] on div "Share this conversation with property team" at bounding box center [461, 373] width 149 height 14
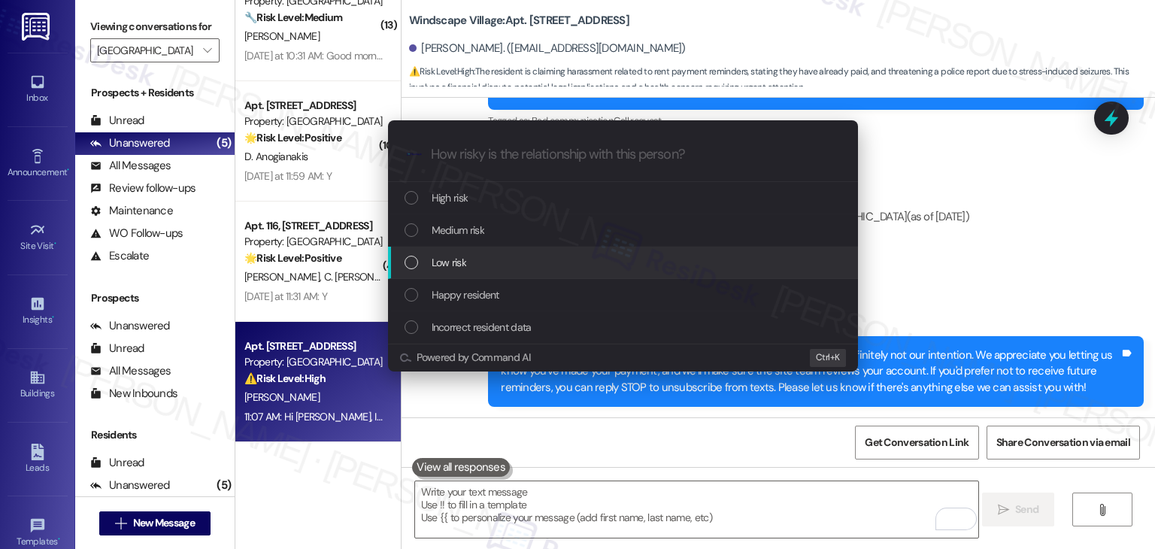
click at [411, 262] on div "List of options" at bounding box center [412, 263] width 14 height 14
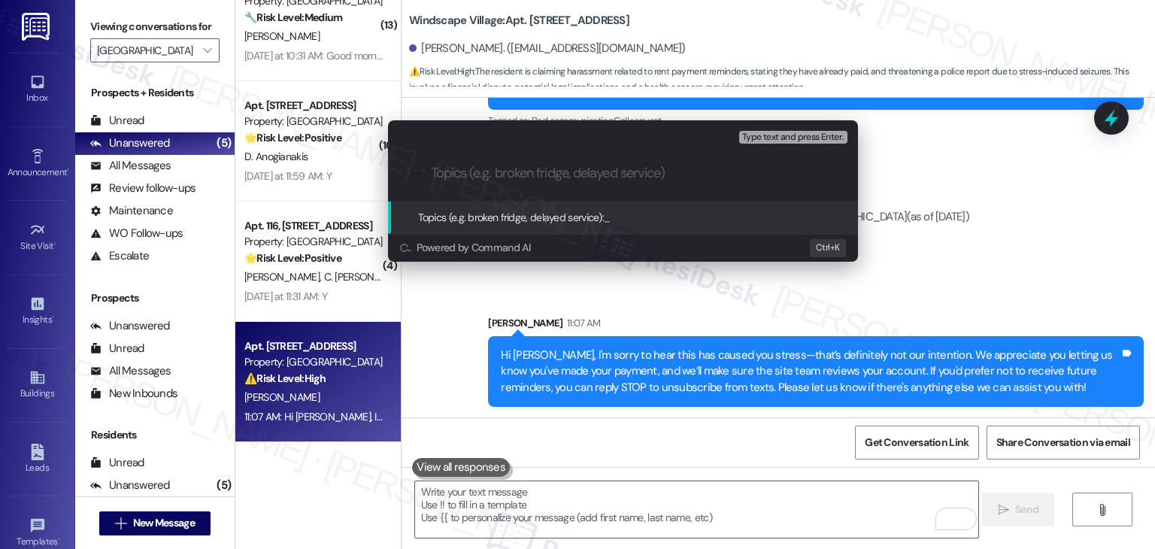
paste input "Resident Reports Rent Paid"
type input "Resident Reports Rent Paid"
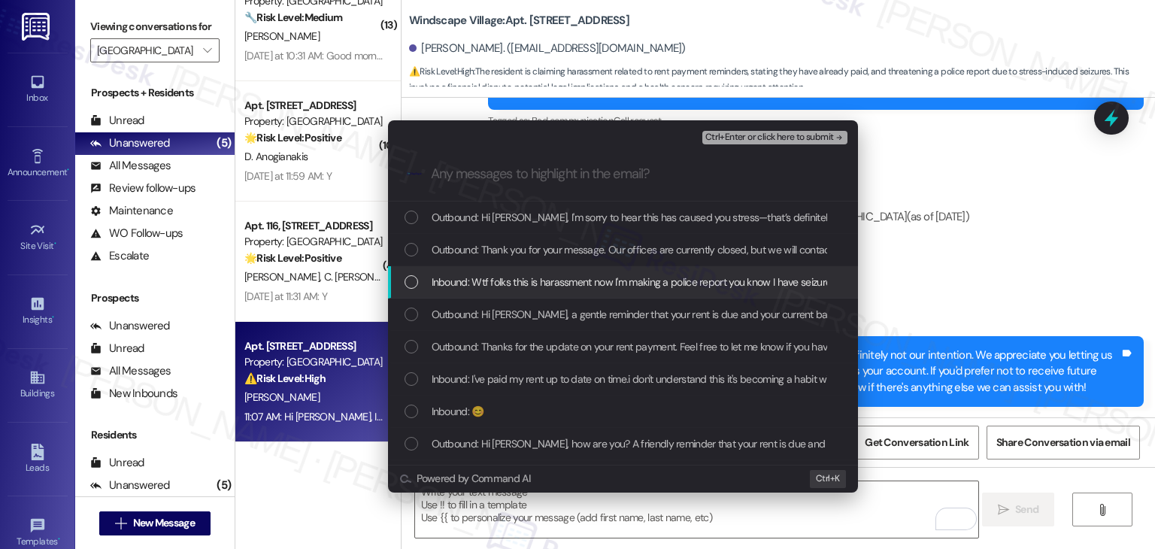
click at [411, 282] on div "List of options" at bounding box center [412, 282] width 14 height 14
click at [815, 139] on span "Ctrl+Enter or click here to submit" at bounding box center [769, 137] width 129 height 11
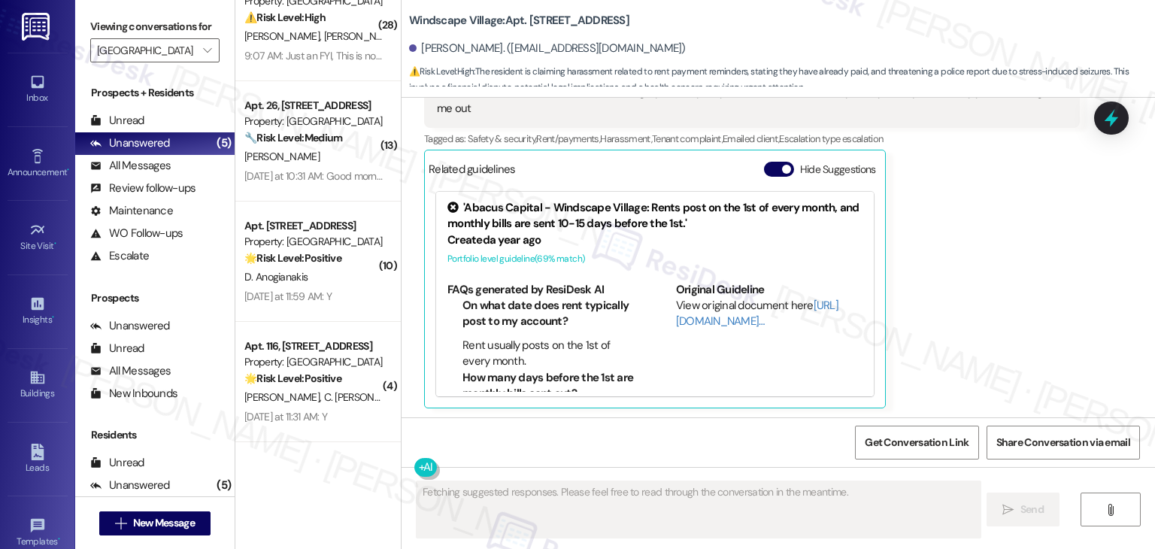
scroll to position [39, 0]
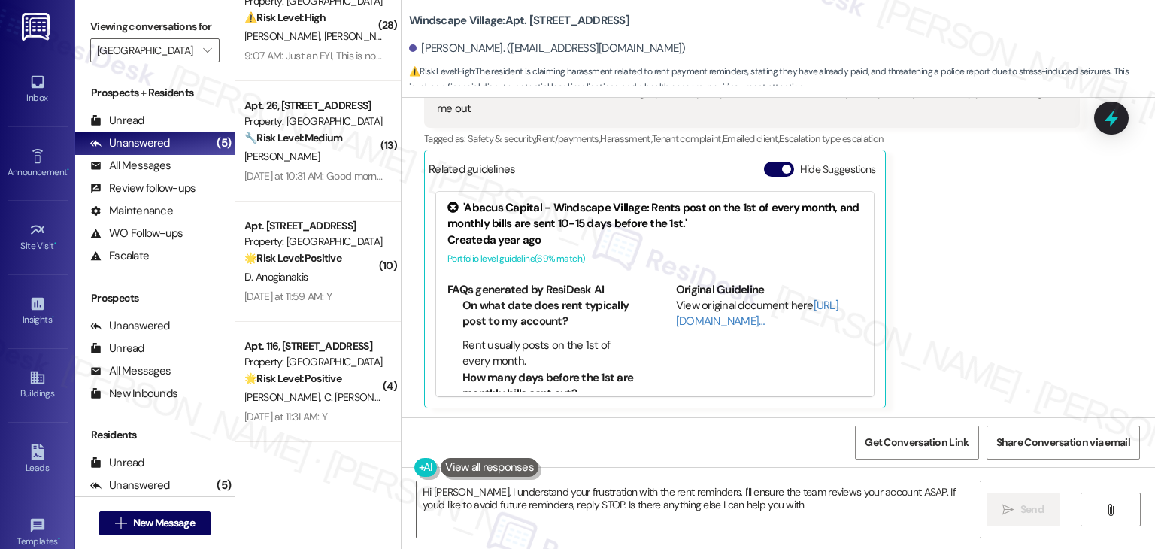
type textarea "Hi Edward, I understand your frustration with the rent reminders. I'll ensure t…"
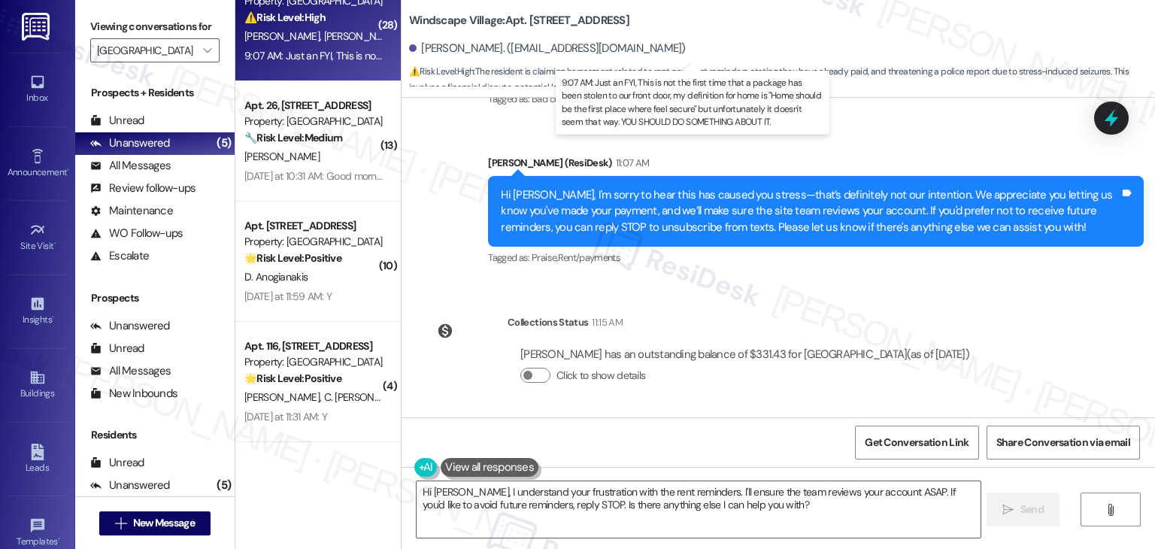
click at [317, 62] on div "9:07 AM: Just an FYI, This is not the first time that a package has been stolen…" at bounding box center [799, 56] width 1110 height 14
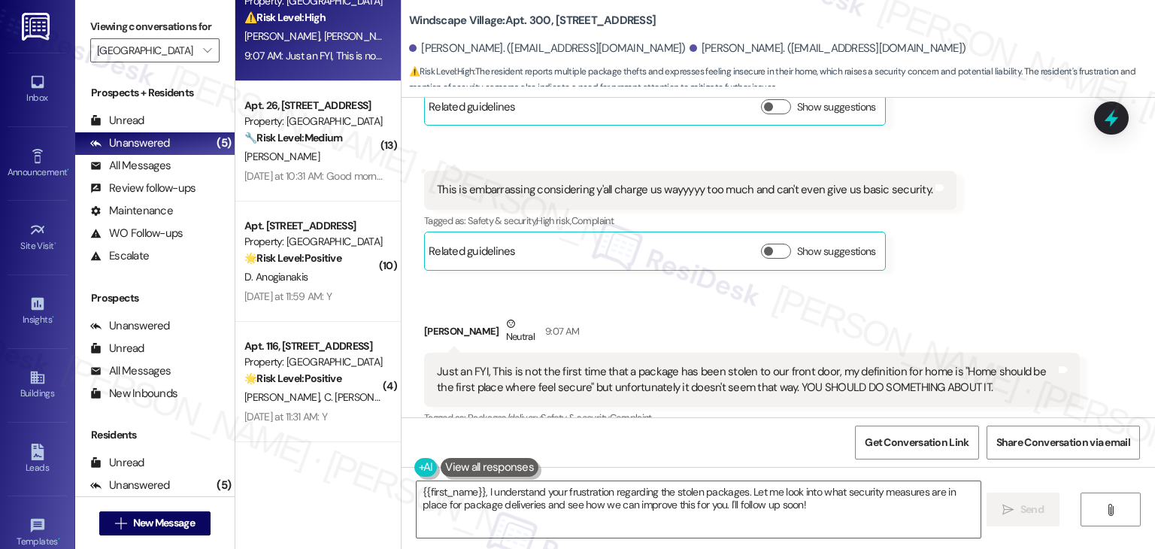
scroll to position [21376, 0]
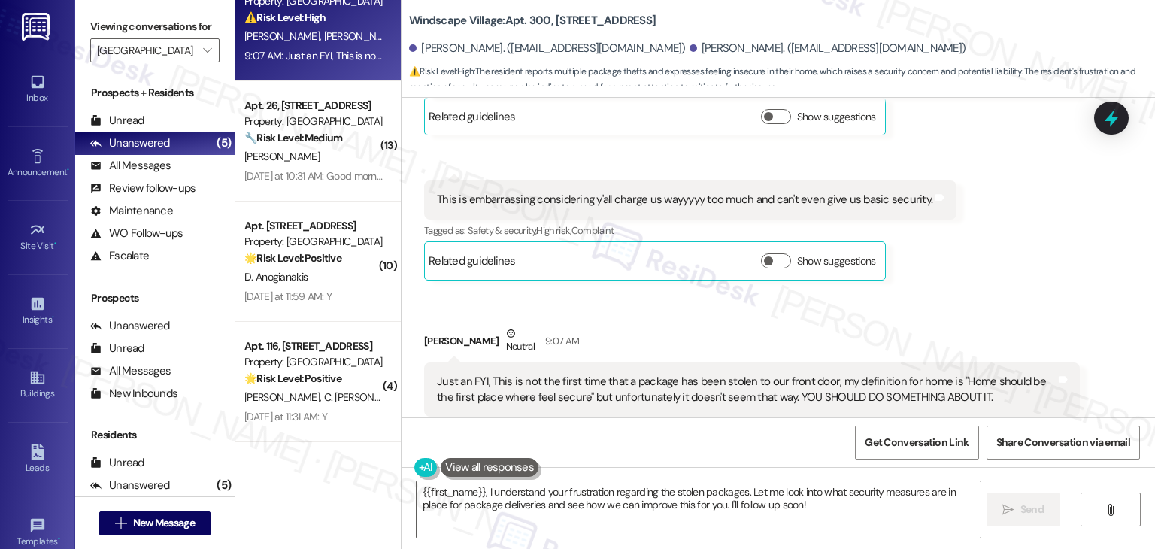
click at [770, 451] on button "Hide Suggestions" at bounding box center [779, 458] width 30 height 15
click at [975, 291] on div "WO Opened request: Building ex... [DATE] 2:00 AM Status : Complete Priority : 0…" at bounding box center [778, 258] width 753 height 320
click at [978, 314] on div "Received via SMS Janice Payad Neutral 9:07 AM Just an FYI, This is not the firs…" at bounding box center [752, 401] width 678 height 175
click at [1038, 309] on div "WO Opened request: Building ex... [DATE] 2:00 AM Status : Complete Priority : 0…" at bounding box center [778, 258] width 753 height 320
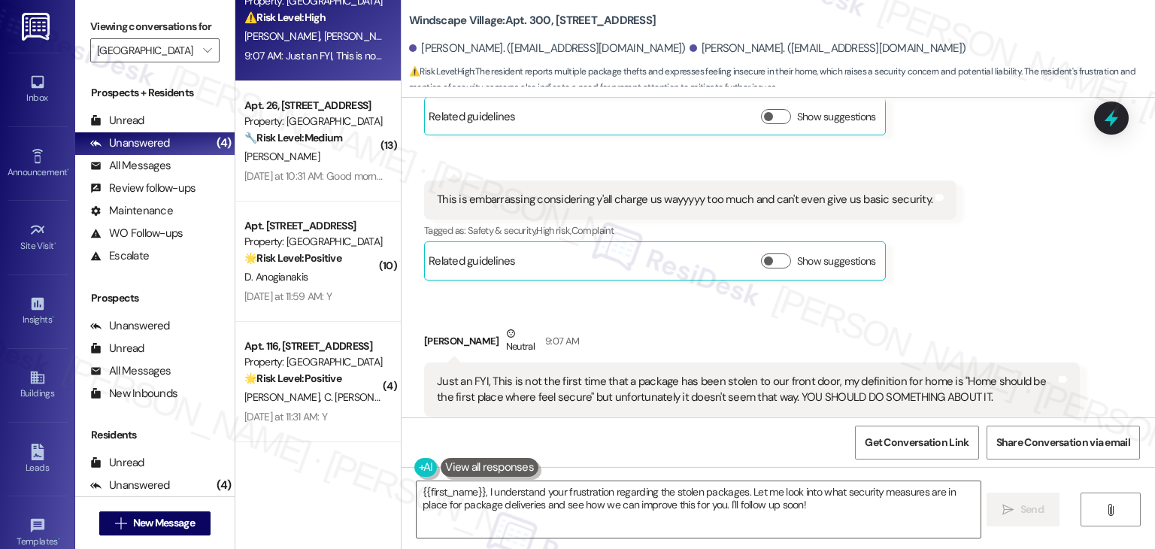
scroll to position [21382, 0]
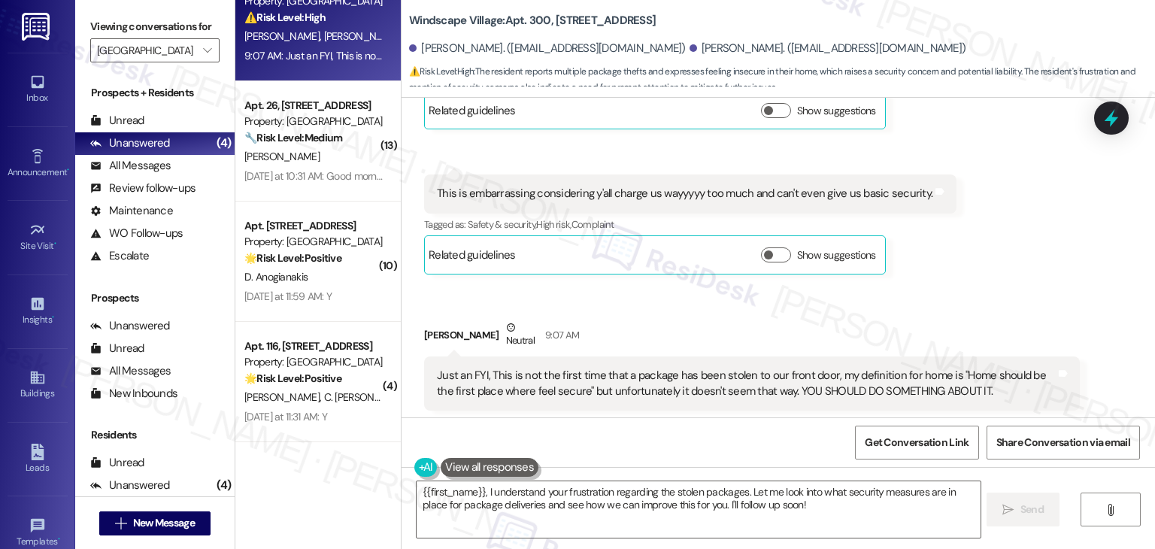
click at [1032, 305] on div "WO Opened request: Building ex... [DATE] 2:00 AM Status : Complete Priority : 0…" at bounding box center [778, 258] width 753 height 320
click at [690, 320] on div "Janice Payad Neutral 9:07 AM" at bounding box center [752, 338] width 656 height 37
click at [556, 368] on div "Just an FYI, This is not the first time that a package has been stolen to our f…" at bounding box center [746, 384] width 619 height 32
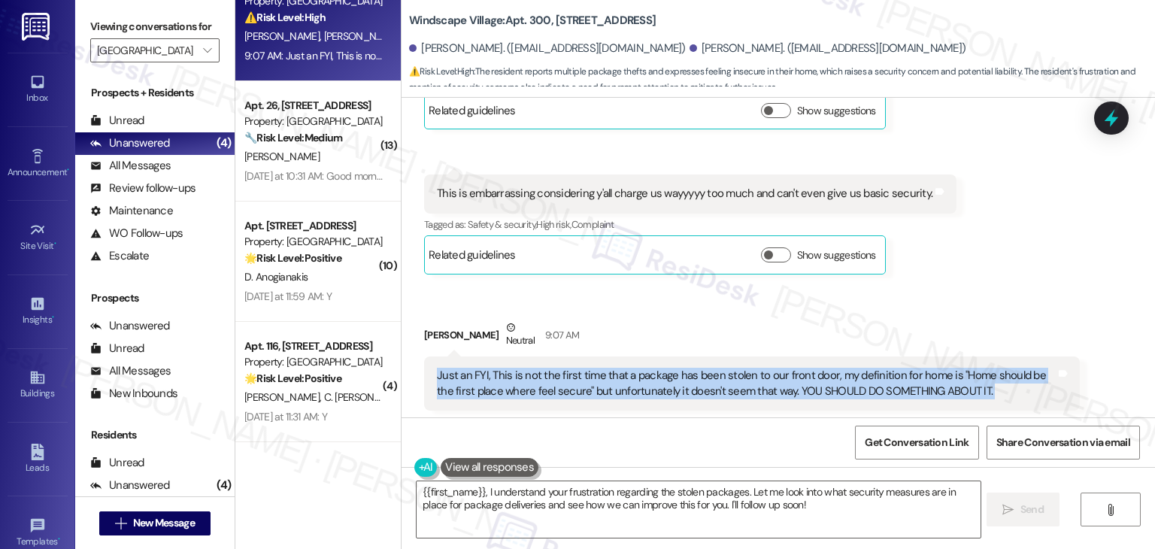
click at [556, 368] on div "Just an FYI, This is not the first time that a package has been stolen to our f…" at bounding box center [746, 384] width 619 height 32
copy div "Just an FYI, This is not the first time that a package has been stolen to our f…"
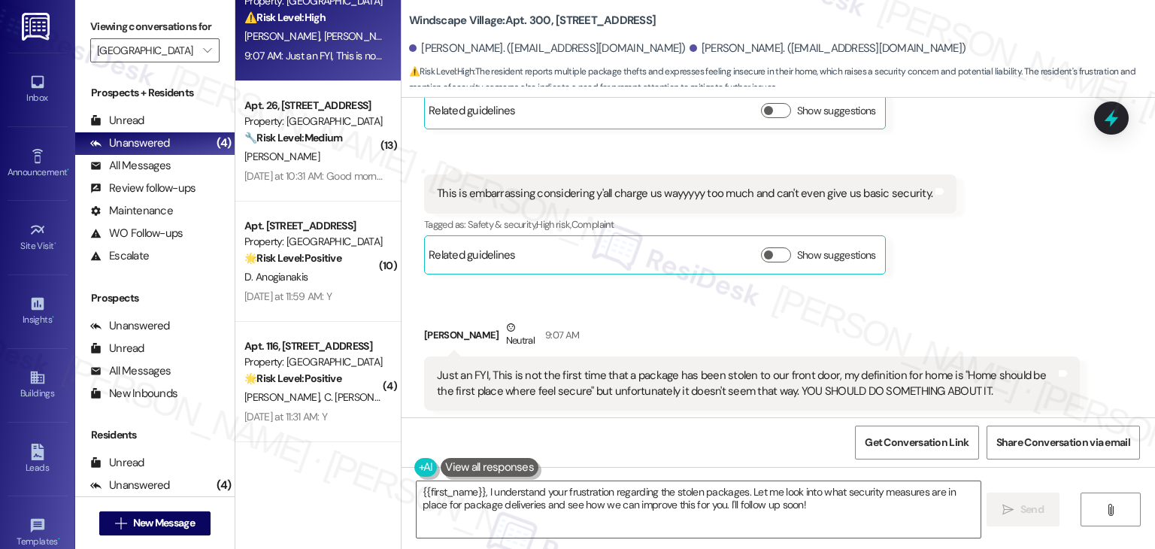
click at [713, 440] on div "Get Conversation Link Share Conversation via email" at bounding box center [778, 442] width 753 height 50
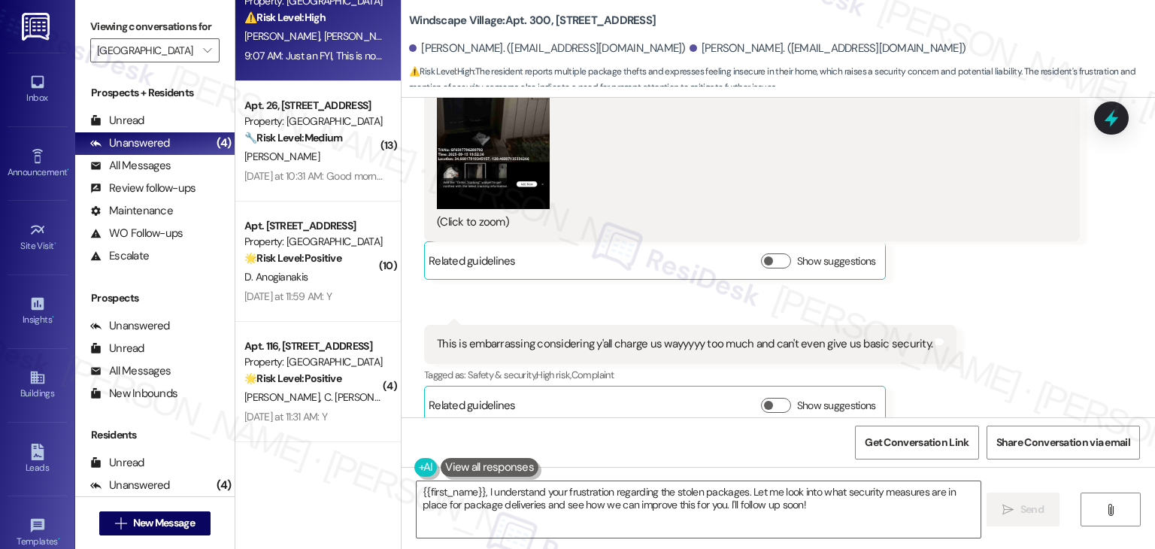
click at [937, 459] on div "Received via SMS Janice Payad Neutral 9:07 AM Just an FYI, This is not the firs…" at bounding box center [752, 546] width 678 height 175
click at [935, 247] on div "Received via SMS Jastine Aberin 8:27 AM PNG attachment ResiDesk found written d…" at bounding box center [778, 184] width 753 height 899
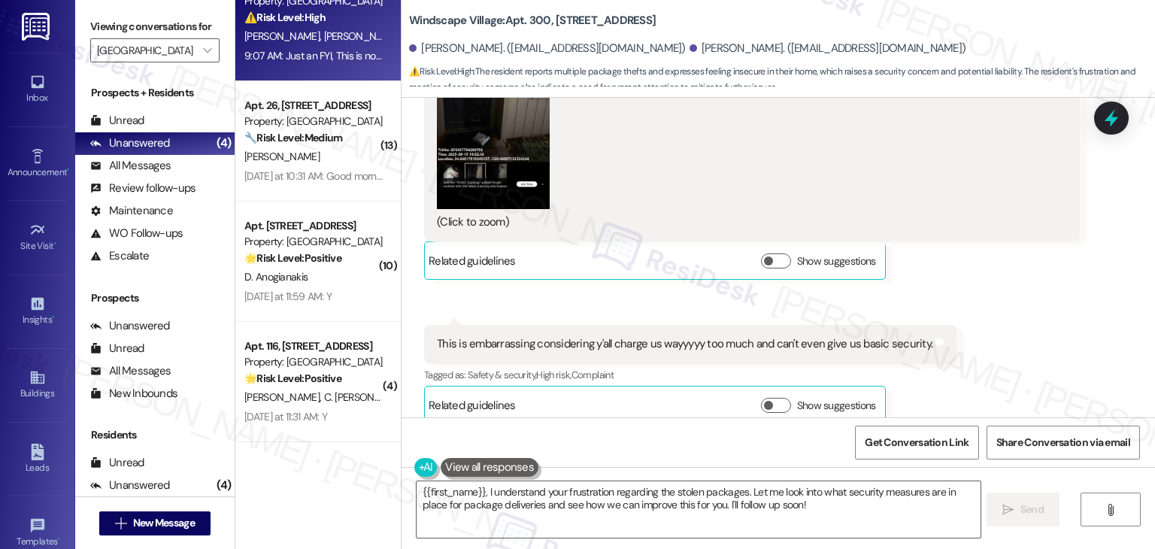
click at [934, 253] on div "Received via SMS Jastine Aberin 8:27 AM PNG attachment ResiDesk found written d…" at bounding box center [778, 184] width 753 height 899
click at [935, 253] on div "Received via SMS Jastine Aberin 8:27 AM PNG attachment ResiDesk found written d…" at bounding box center [778, 184] width 753 height 899
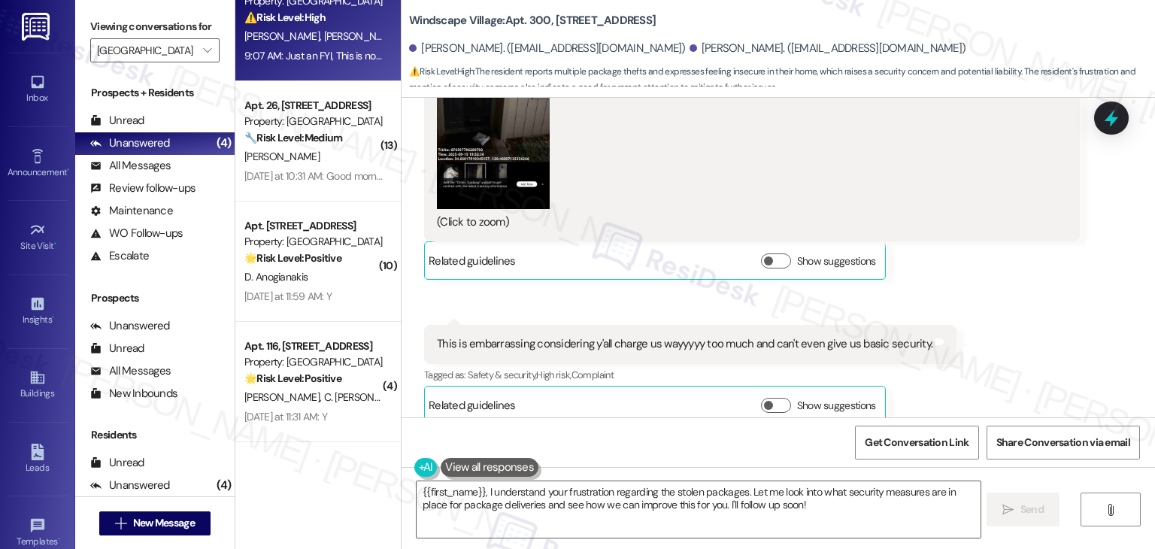
click at [935, 253] on div "Received via SMS Jastine Aberin 8:27 AM PNG attachment ResiDesk found written d…" at bounding box center [778, 184] width 753 height 899
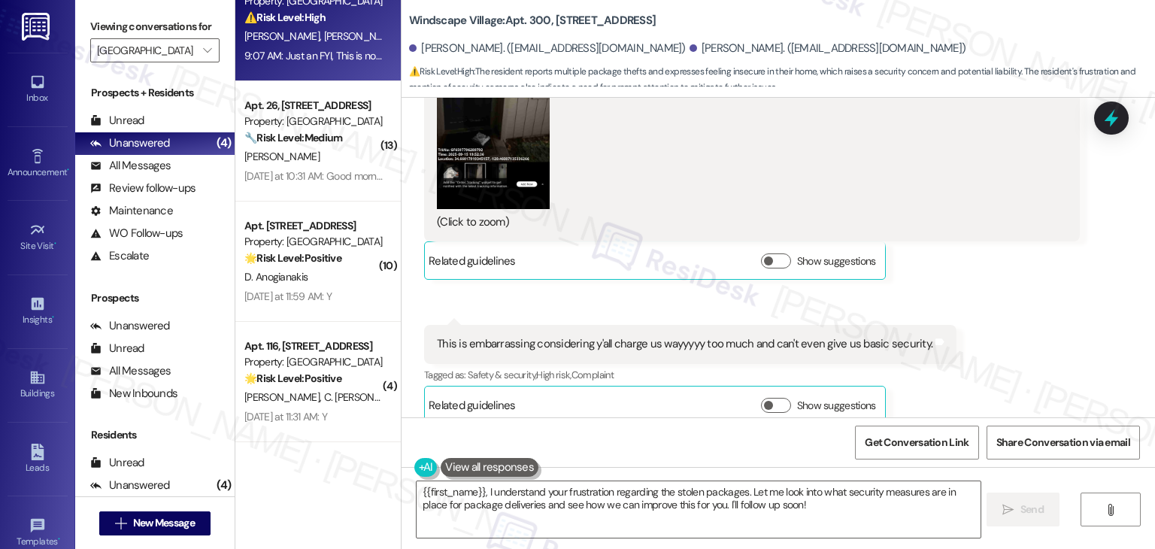
click at [935, 253] on div "Received via SMS Jastine Aberin 8:27 AM PNG attachment ResiDesk found written d…" at bounding box center [778, 184] width 753 height 899
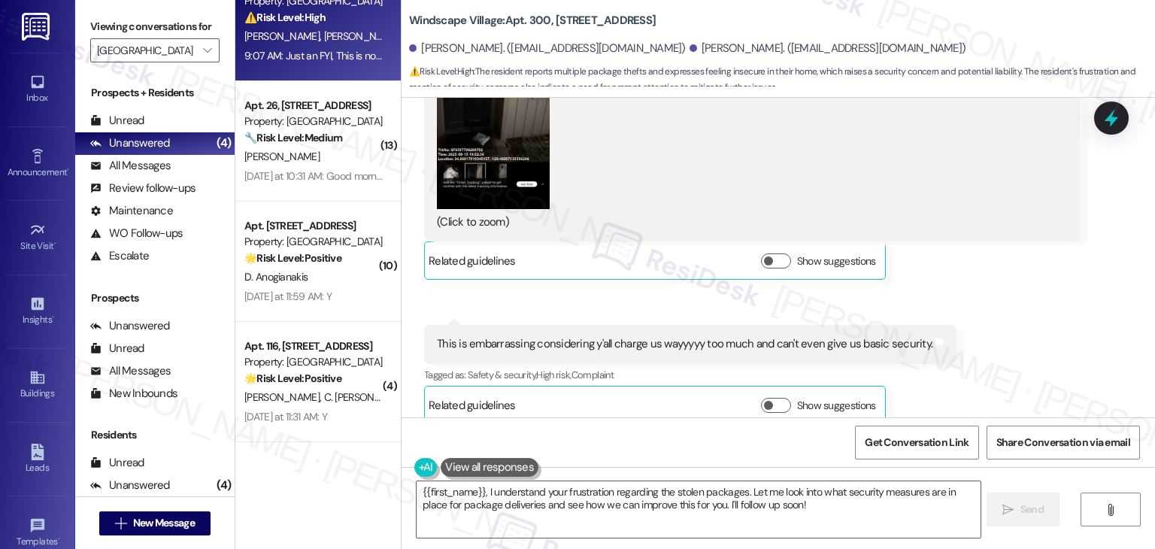
click at [935, 253] on div "Received via SMS Jastine Aberin 8:27 AM PNG attachment ResiDesk found written d…" at bounding box center [778, 184] width 753 height 899
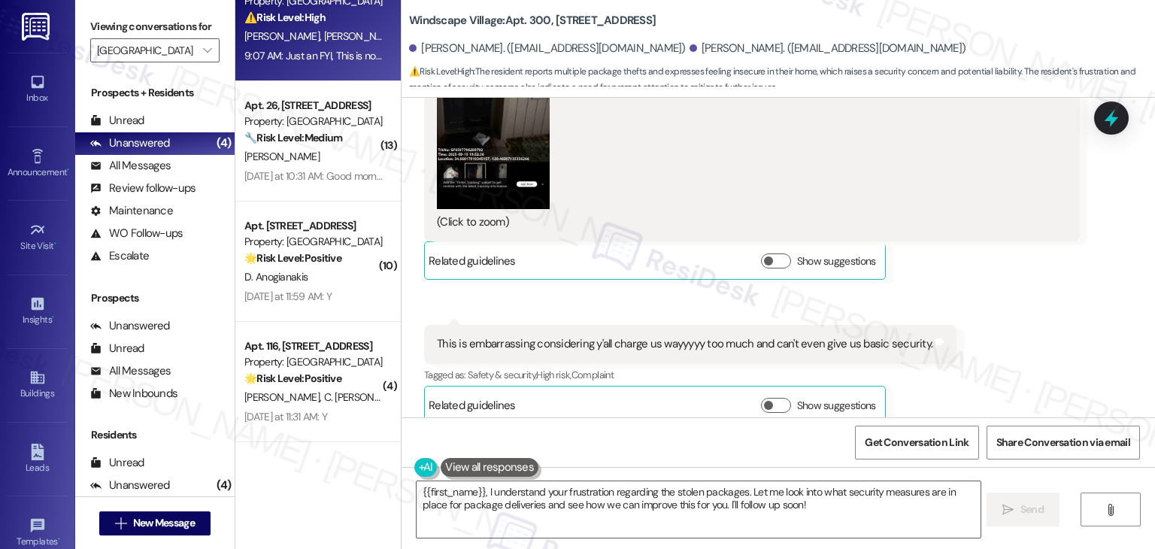
click at [935, 253] on div "Received via SMS Jastine Aberin 8:27 AM PNG attachment ResiDesk found written d…" at bounding box center [778, 184] width 753 height 899
click at [932, 459] on div "Received via SMS Janice Payad Neutral 9:07 AM Just an FYI, This is not the firs…" at bounding box center [752, 546] width 678 height 175
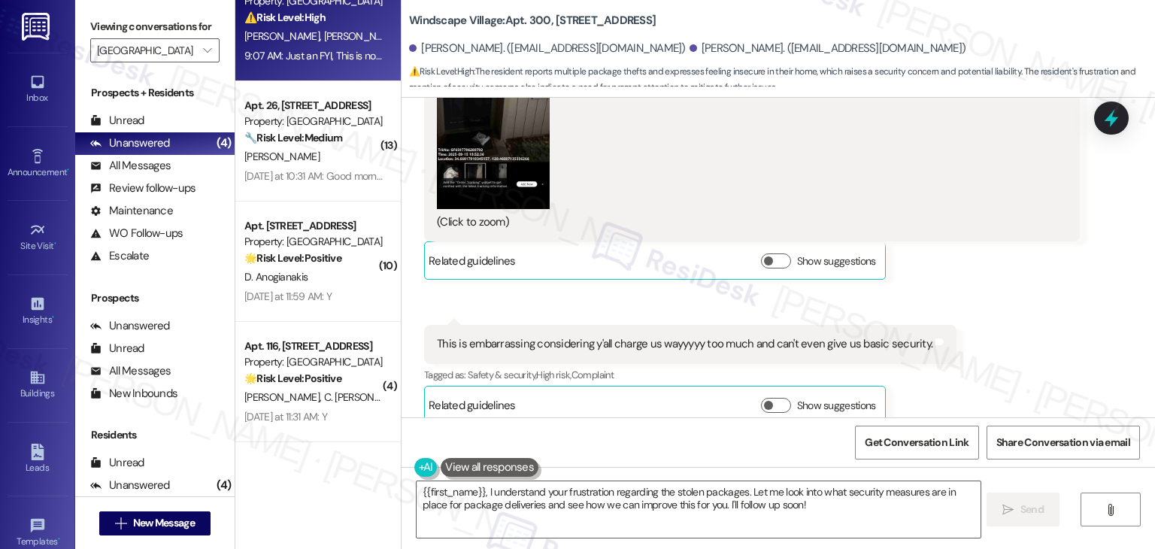
drag, startPoint x: 932, startPoint y: 256, endPoint x: 935, endPoint y: 271, distance: 14.6
click at [935, 459] on div "Received via SMS Janice Payad Neutral 9:07 AM Just an FYI, This is not the firs…" at bounding box center [752, 546] width 678 height 175
click at [946, 248] on div "Received via SMS Jastine Aberin 8:27 AM PNG attachment ResiDesk found written d…" at bounding box center [778, 184] width 753 height 899
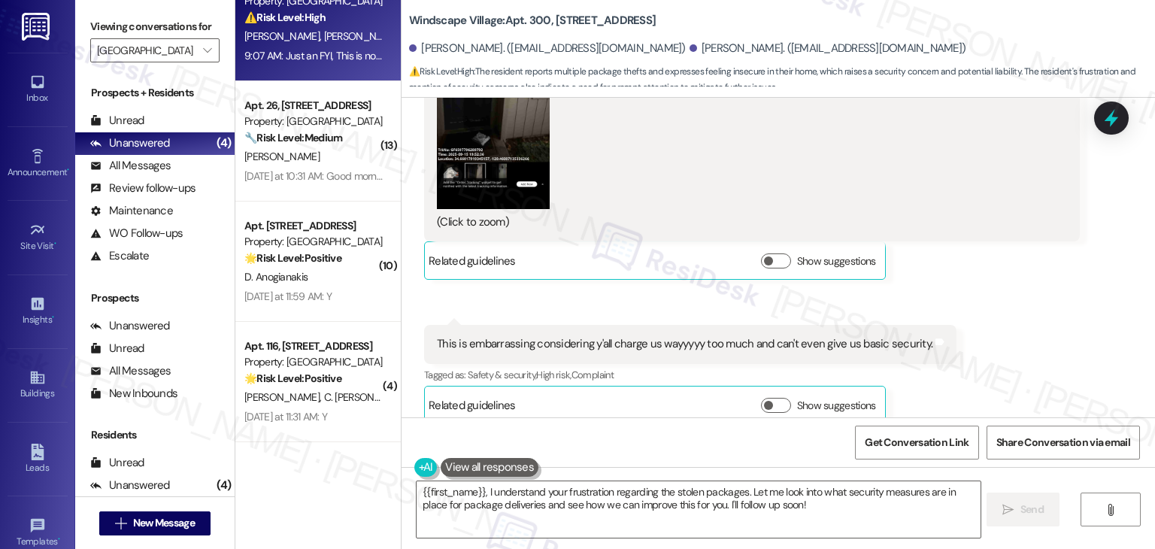
click at [946, 248] on div "Received via SMS Jastine Aberin 8:27 AM PNG attachment ResiDesk found written d…" at bounding box center [778, 184] width 753 height 899
click at [984, 459] on div "Received via SMS Janice Payad Neutral 9:07 AM Just an FYI, This is not the firs…" at bounding box center [752, 546] width 678 height 175
click at [979, 224] on div "Received via SMS Jastine Aberin 8:27 AM PNG attachment ResiDesk found written d…" at bounding box center [778, 184] width 753 height 899
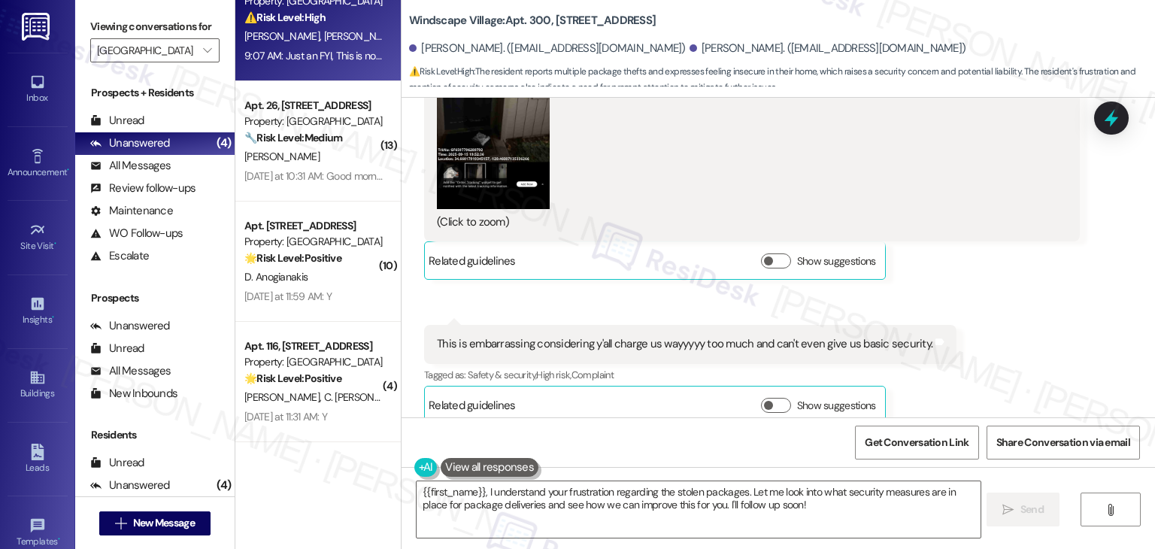
click at [966, 238] on div "Received via SMS Jastine Aberin 8:27 AM PNG attachment ResiDesk found written d…" at bounding box center [778, 184] width 753 height 899
click at [969, 239] on div "Received via SMS Jastine Aberin 8:27 AM PNG attachment ResiDesk found written d…" at bounding box center [778, 184] width 753 height 899
click at [969, 240] on div "Received via SMS Jastine Aberin 8:27 AM PNG attachment ResiDesk found written d…" at bounding box center [778, 184] width 753 height 899
click at [698, 518] on div "Just an FYI, This is not the first time that a package has been stolen to our f…" at bounding box center [746, 534] width 619 height 32
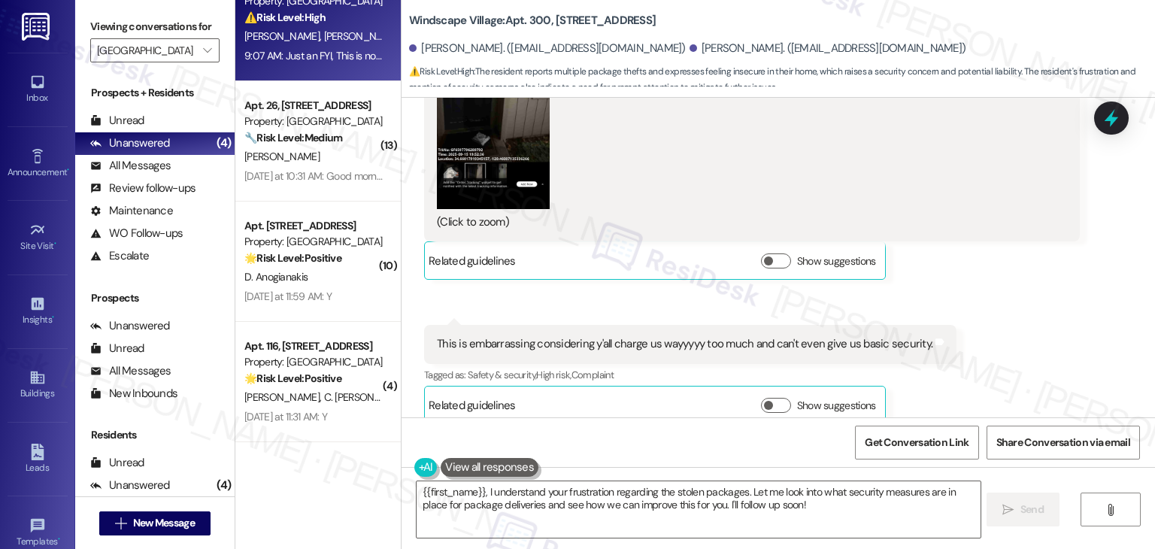
click at [698, 518] on div "Just an FYI, This is not the first time that a package has been stolen to our f…" at bounding box center [746, 534] width 619 height 32
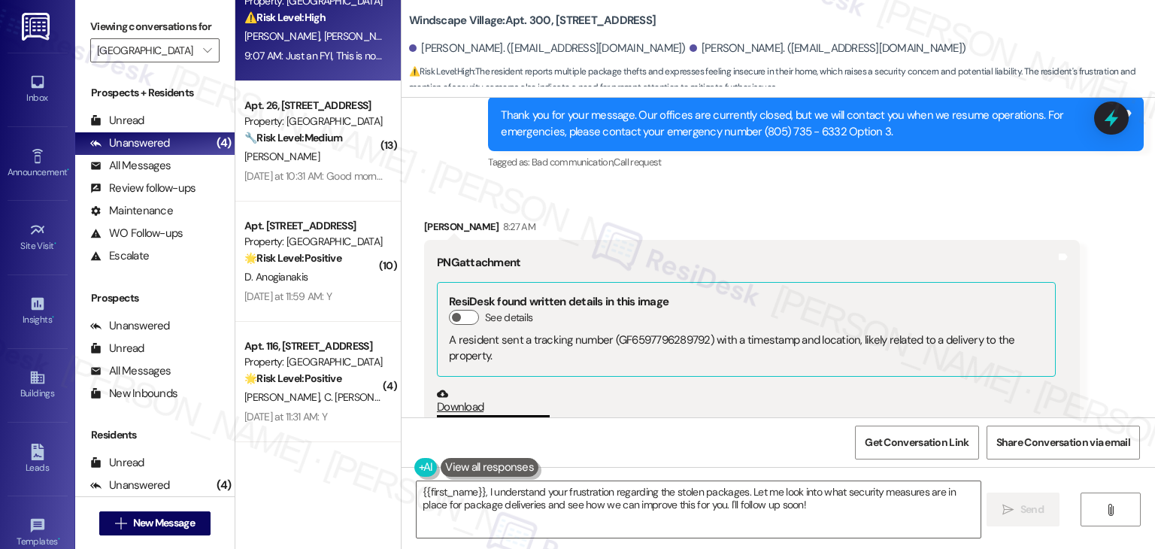
scroll to position [20781, 0]
click at [500, 416] on button "Zoom image" at bounding box center [493, 538] width 113 height 244
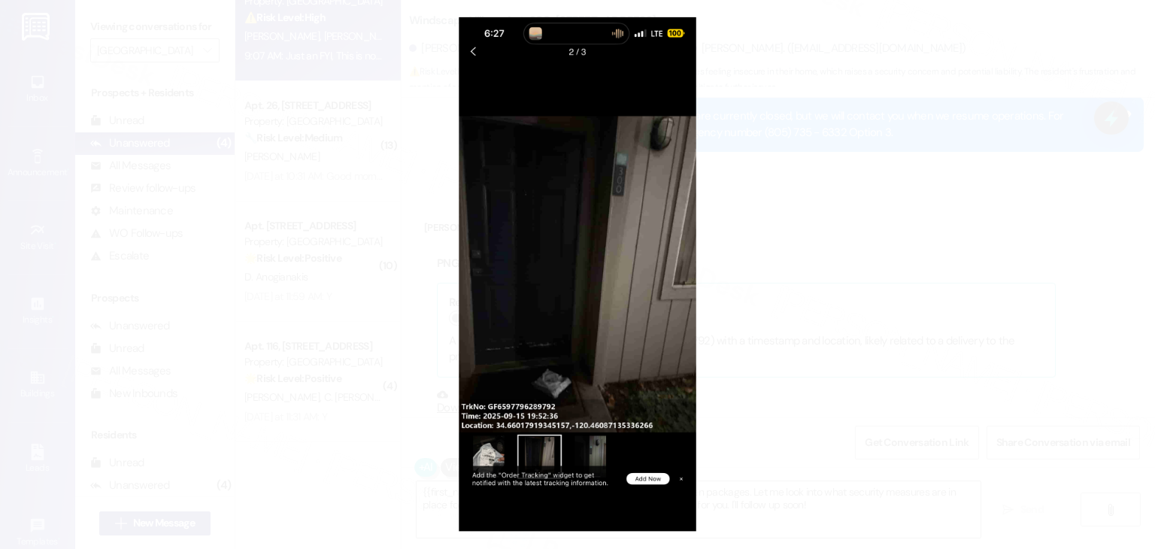
click at [596, 452] on button "Unzoom image" at bounding box center [577, 274] width 1155 height 549
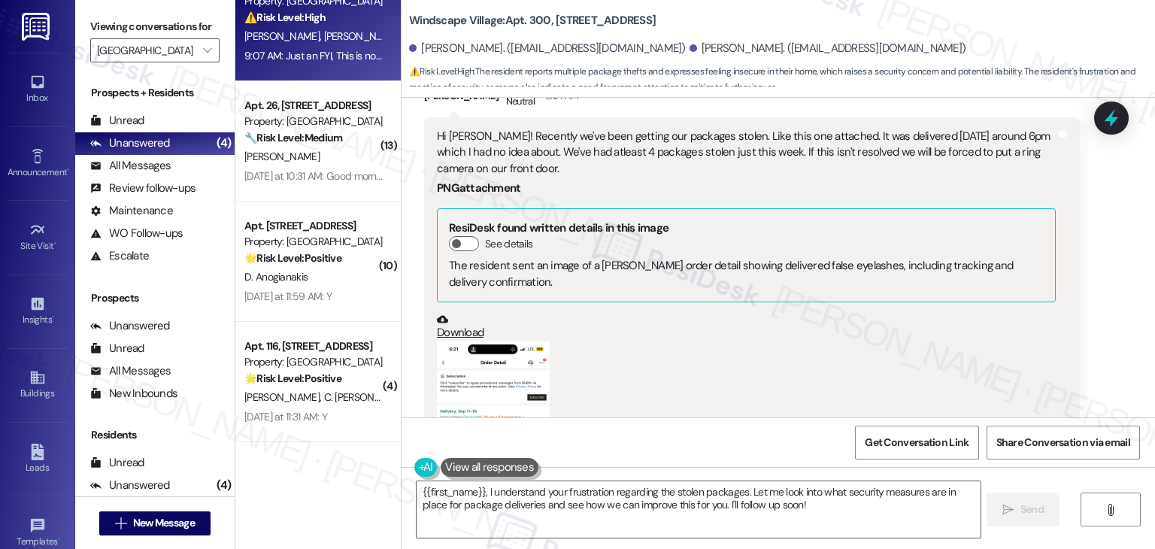
scroll to position [20104, 0]
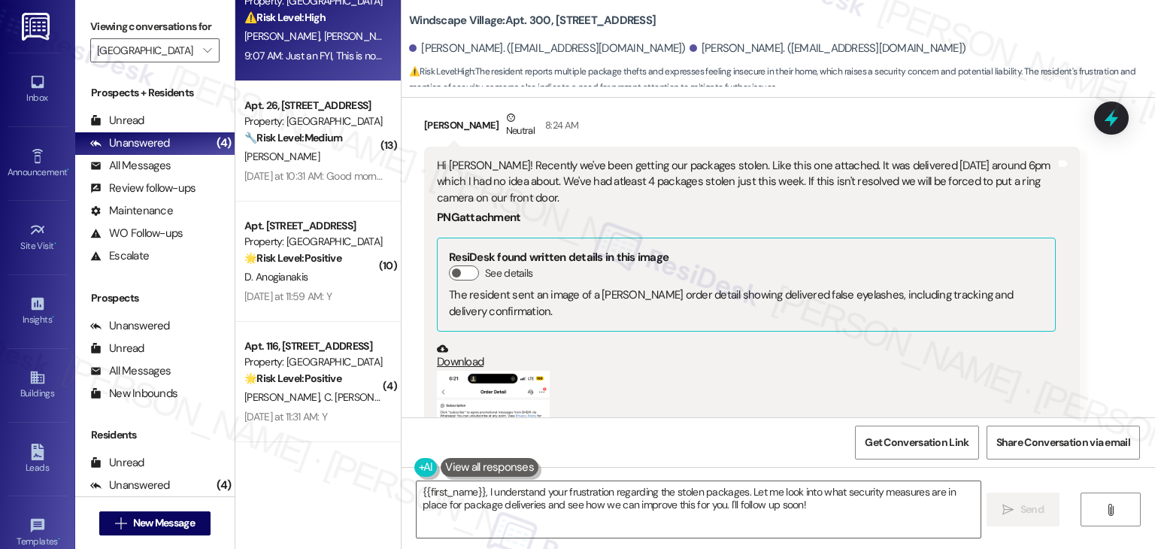
click at [512, 371] on button "Zoom image" at bounding box center [493, 493] width 113 height 244
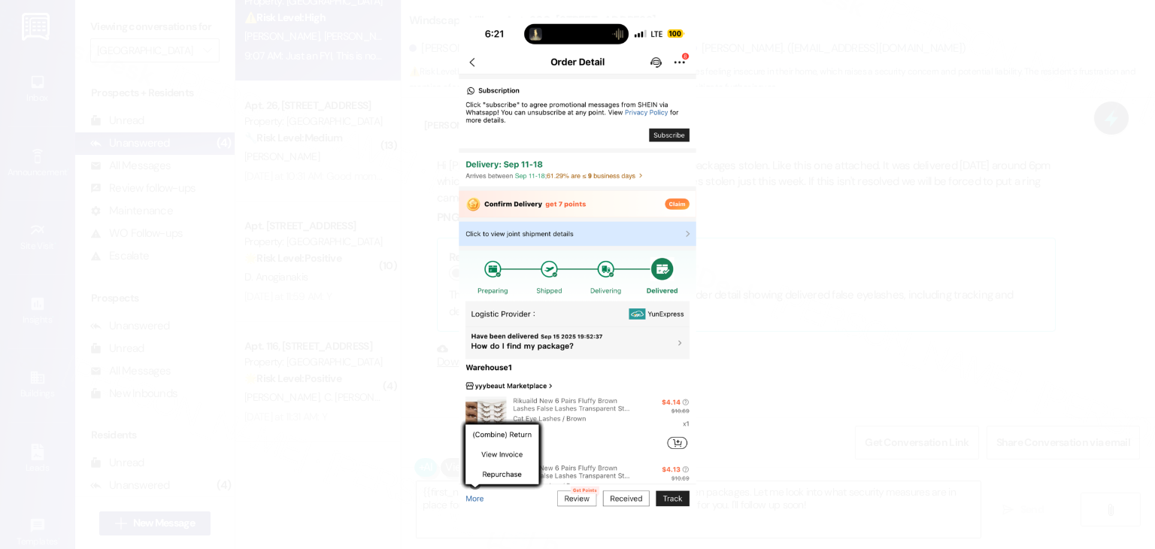
click at [598, 372] on button "Unzoom image" at bounding box center [577, 274] width 1155 height 549
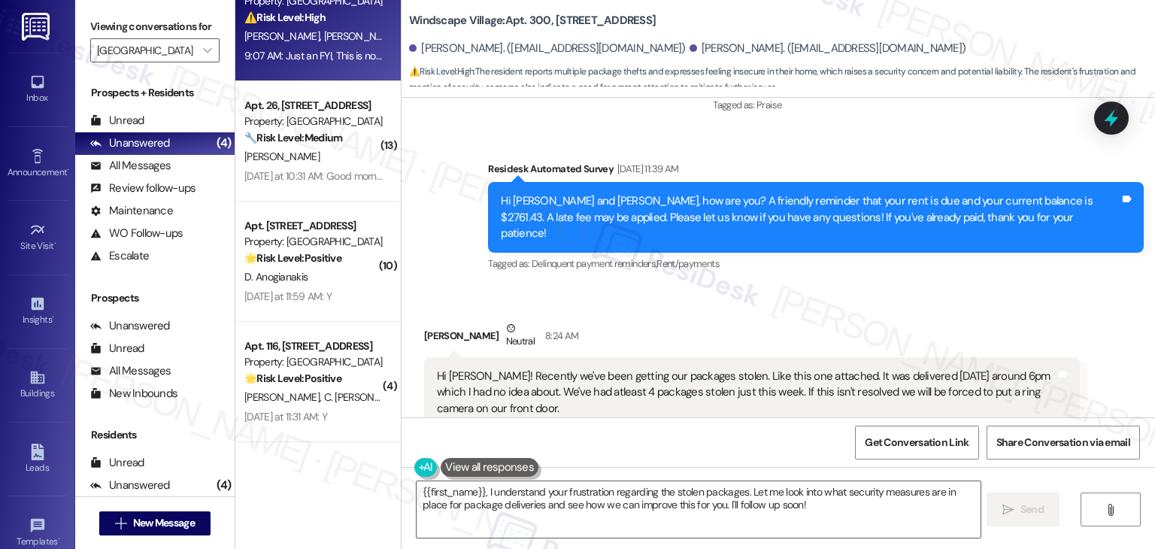
scroll to position [19879, 0]
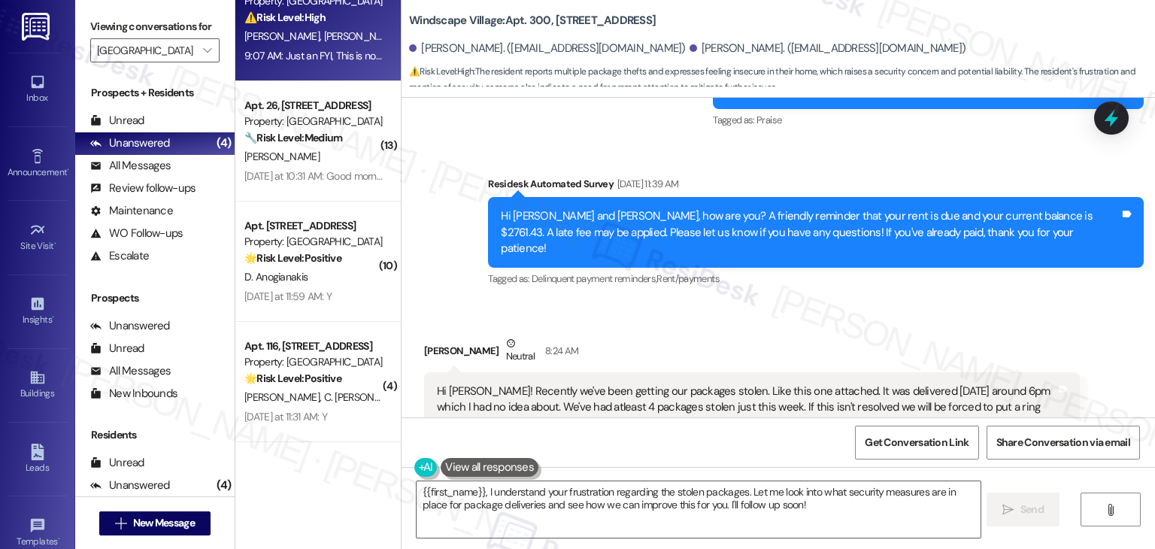
click at [725, 383] on div "Hi [PERSON_NAME]! Recently we've been getting our packages stolen. Like this on…" at bounding box center [746, 407] width 619 height 48
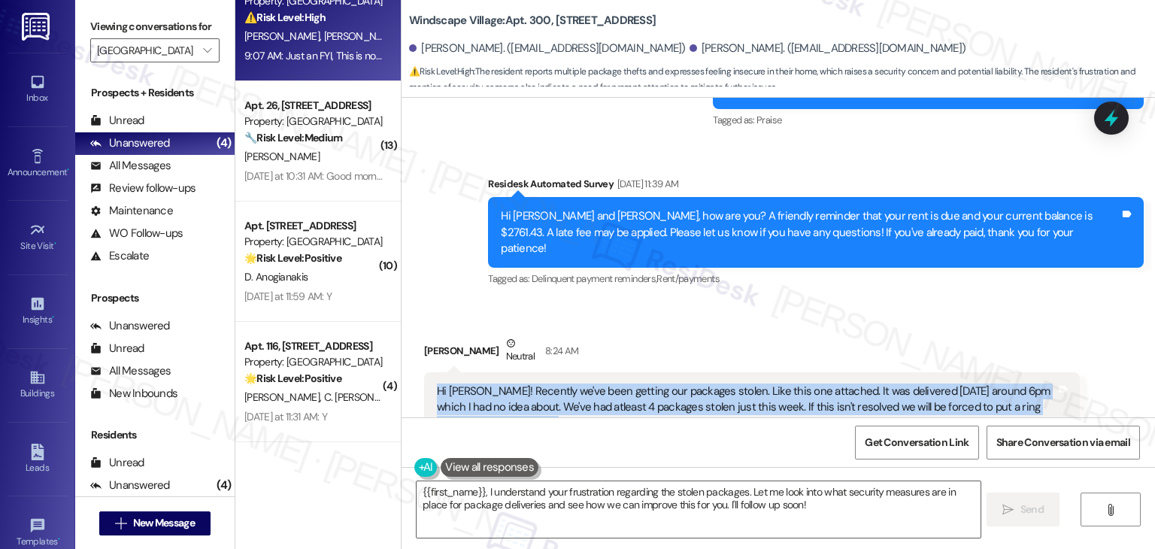
click at [725, 383] on div "Hi [PERSON_NAME]! Recently we've been getting our packages stolen. Like this on…" at bounding box center [746, 407] width 619 height 48
copy div "Hi [PERSON_NAME]! Recently we've been getting our packages stolen. Like this on…"
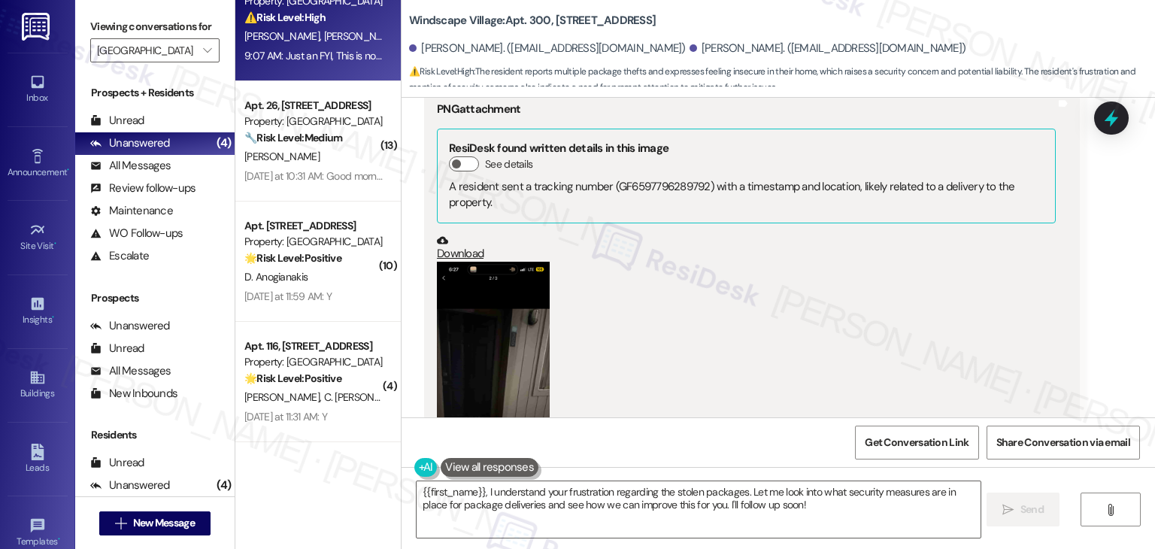
scroll to position [21082, 0]
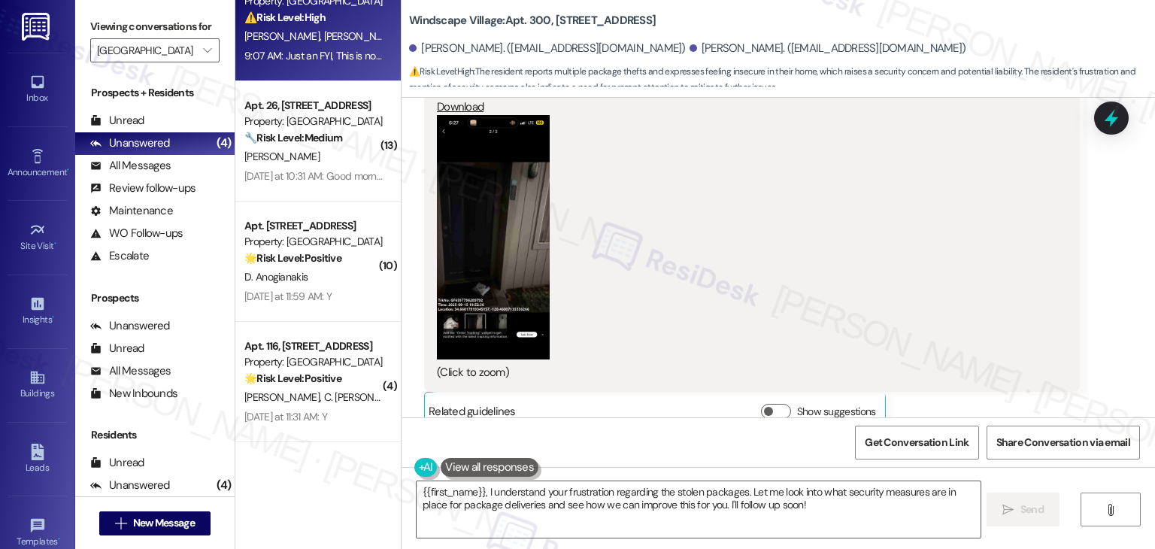
click at [652, 475] on div "This is embarrassing considering y'all charge us wayyyyy too much and can't eve…" at bounding box center [690, 494] width 532 height 38
copy div "This is embarrassing considering y'all charge us wayyyyy too much and can't eve…"
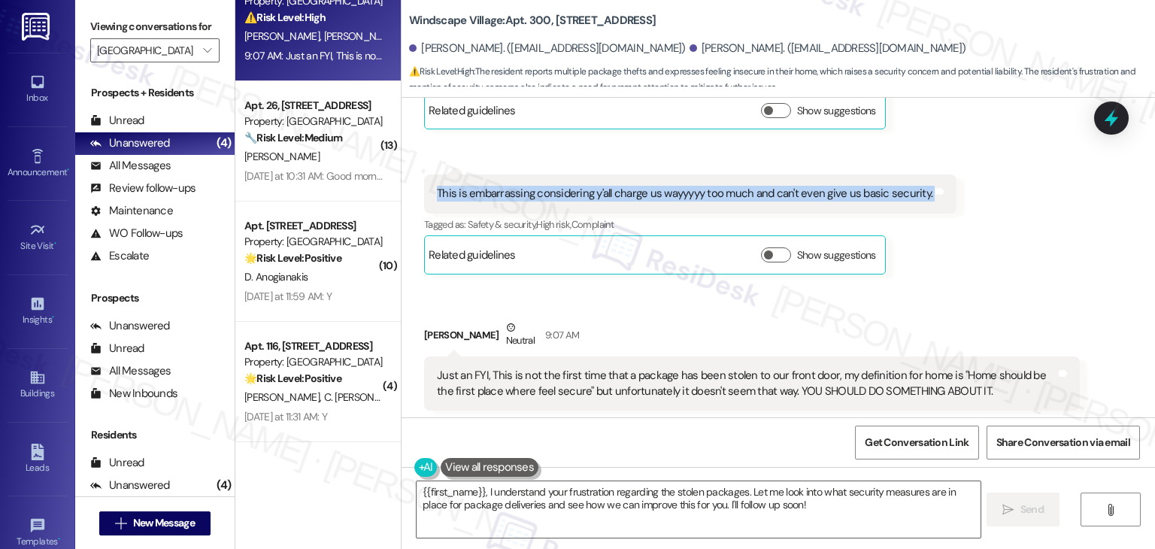
scroll to position [21382, 0]
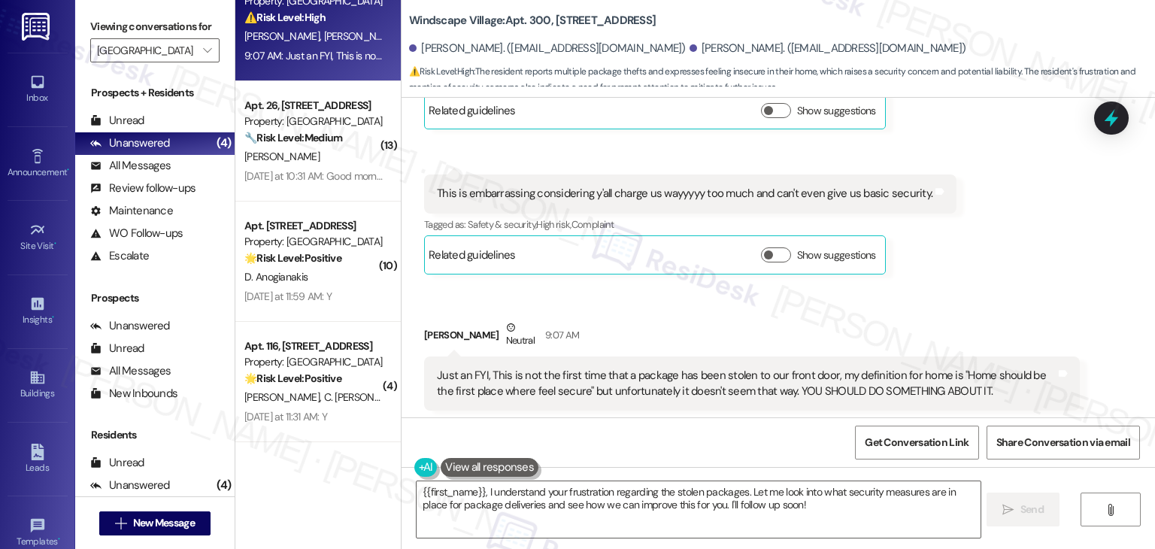
click at [653, 368] on div "Just an FYI, This is not the first time that a package has been stolen to our f…" at bounding box center [746, 384] width 619 height 32
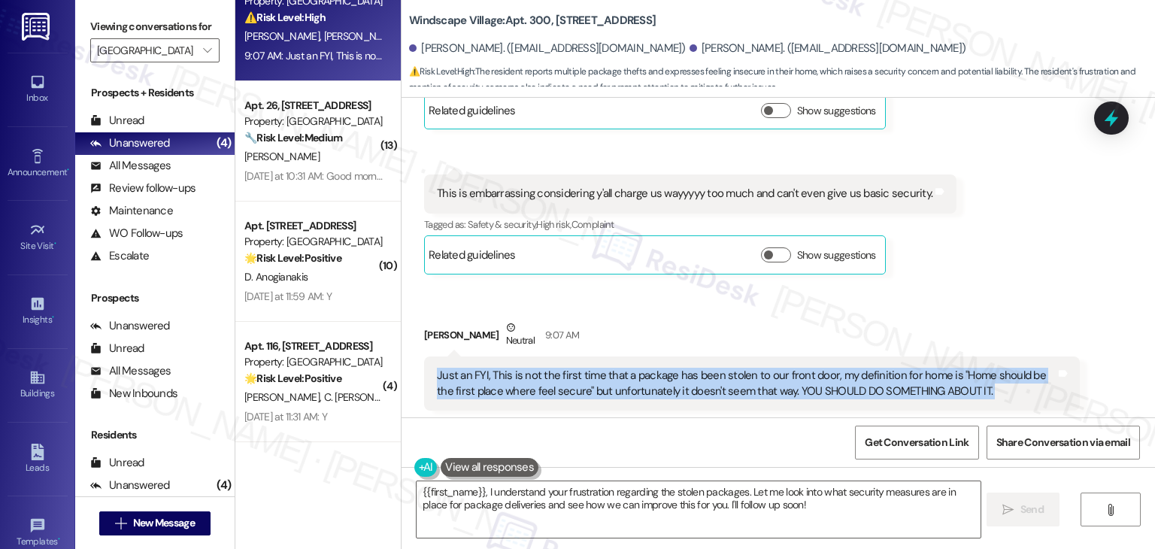
click at [653, 368] on div "Just an FYI, This is not the first time that a package has been stolen to our f…" at bounding box center [746, 384] width 619 height 32
copy div "Just an FYI, This is not the first time that a package has been stolen to our f…"
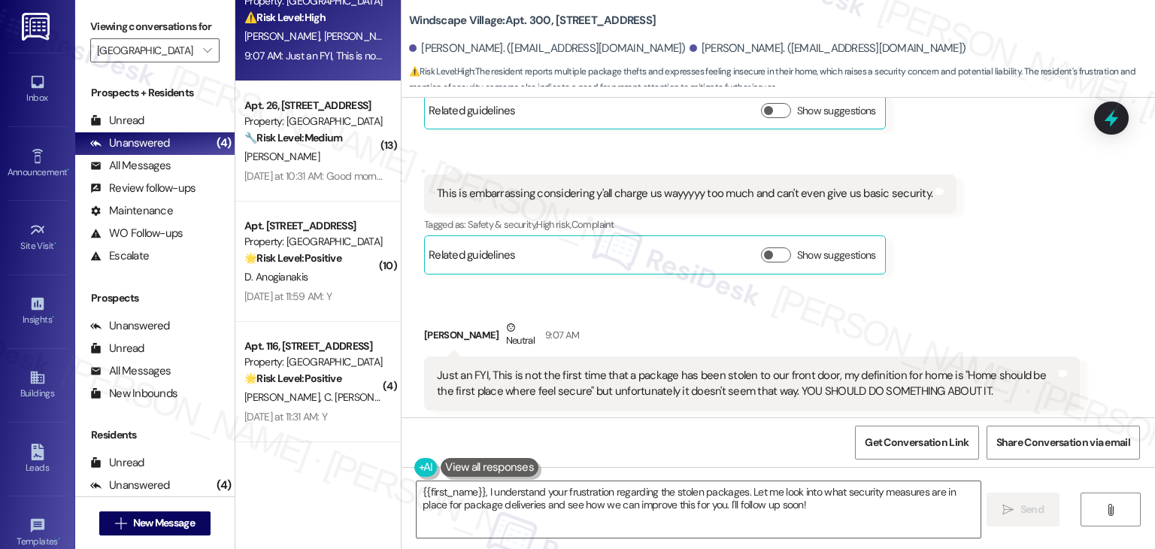
click at [1001, 332] on div "WO Opened request: Building ex... [DATE] 2:00 AM Status : Complete Priority : 0…" at bounding box center [778, 258] width 753 height 320
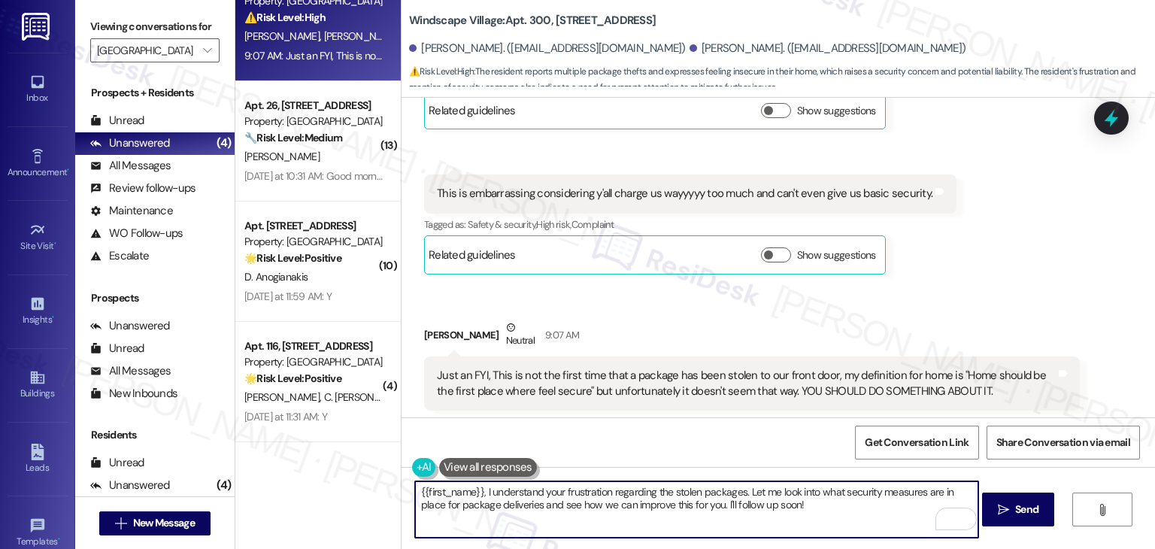
drag, startPoint x: 690, startPoint y: 505, endPoint x: 480, endPoint y: 493, distance: 210.1
click at [480, 493] on textarea "{{first_name}}, I understand your frustration regarding the stolen packages. Le…" at bounding box center [696, 509] width 563 height 56
click at [653, 453] on div "Get Conversation Link Share Conversation via email" at bounding box center [778, 442] width 753 height 50
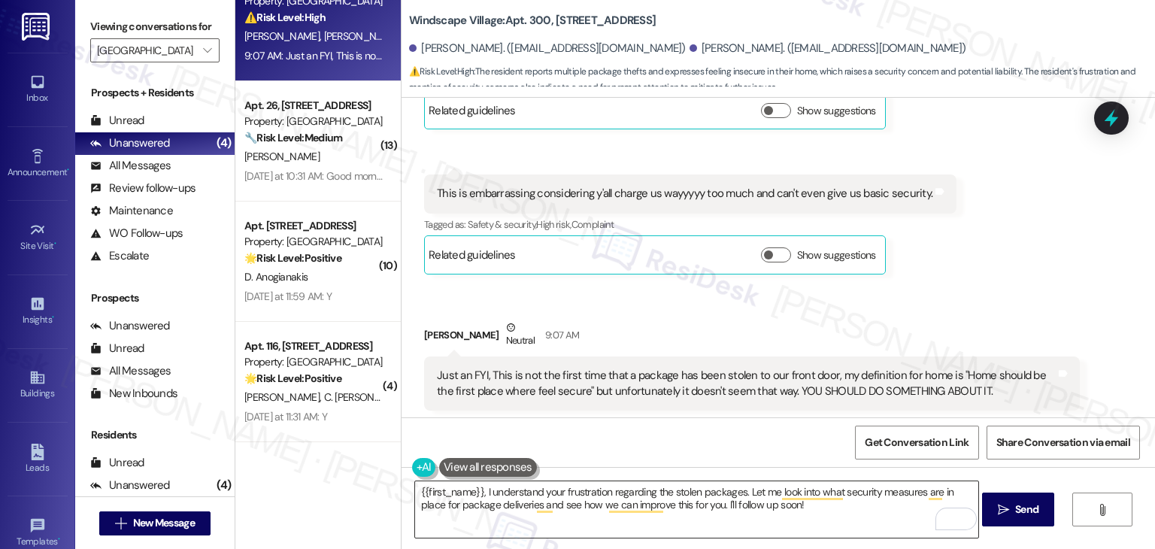
click at [662, 493] on textarea "{{first_name}}, I understand your frustration regarding the stolen packages. Le…" at bounding box center [696, 509] width 563 height 56
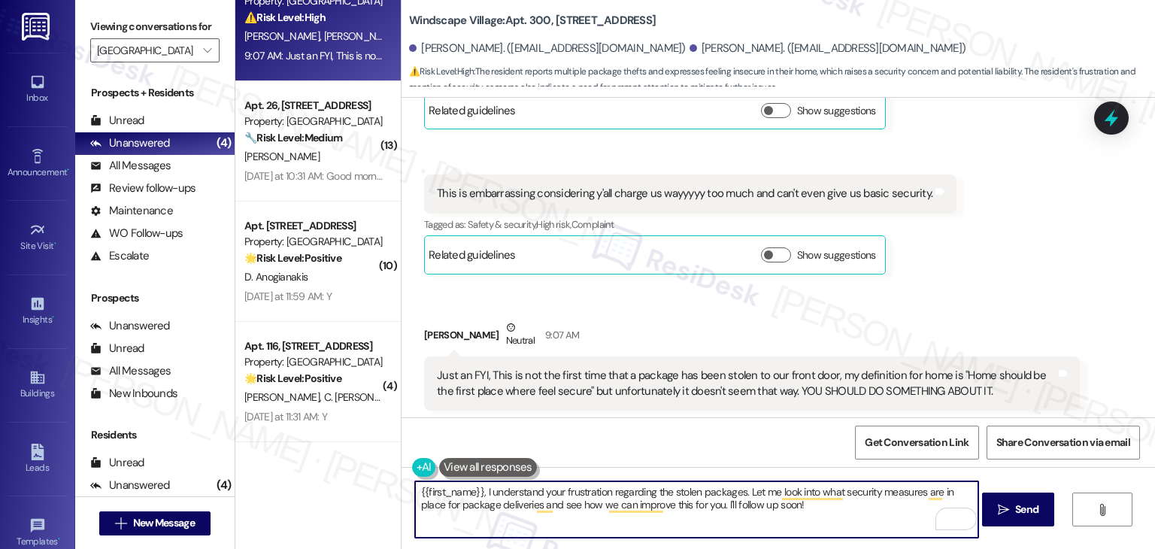
click at [662, 493] on textarea "{{first_name}}, I understand your frustration regarding the stolen packages. Le…" at bounding box center [696, 509] width 563 height 56
paste textarea "Hi Janice, I understand your frustration regarding the stolen packages. Let me …"
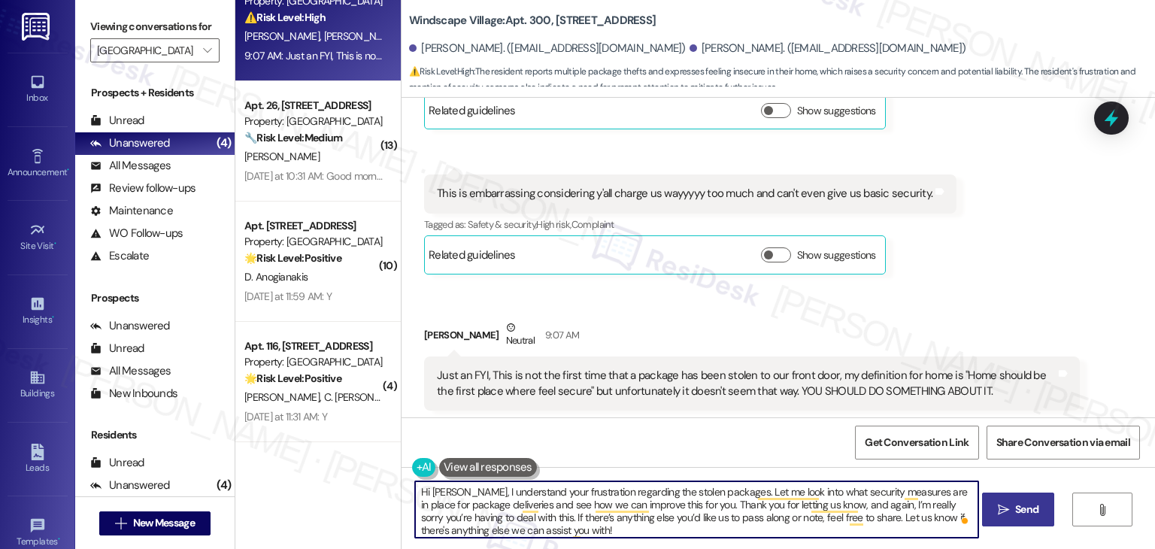
type textarea "Hi [PERSON_NAME], I understand your frustration regarding the stolen packages. …"
click at [1009, 515] on span " Send" at bounding box center [1018, 510] width 47 height 16
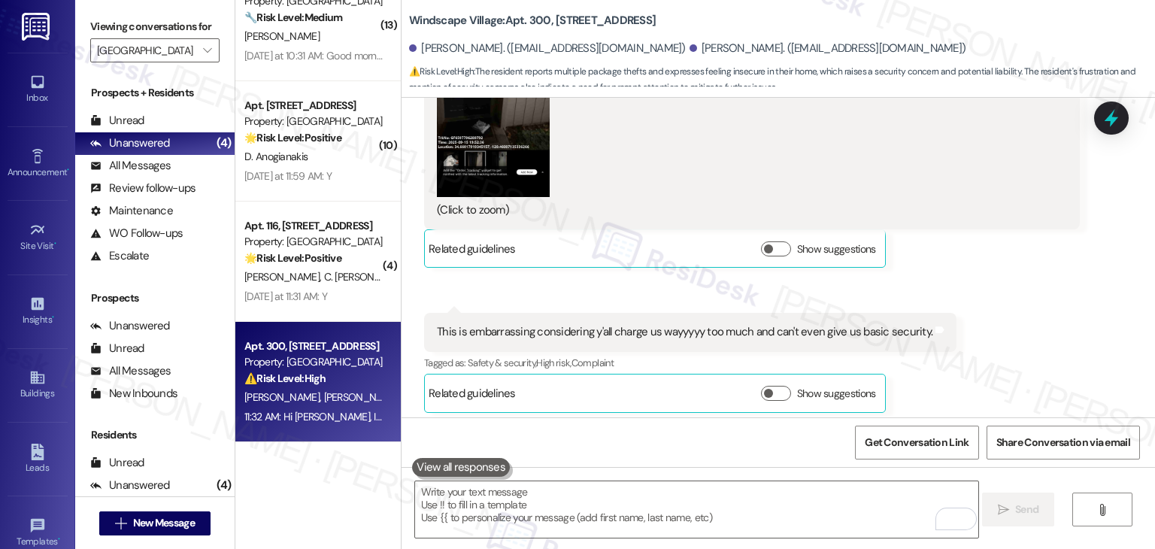
scroll to position [21536, 0]
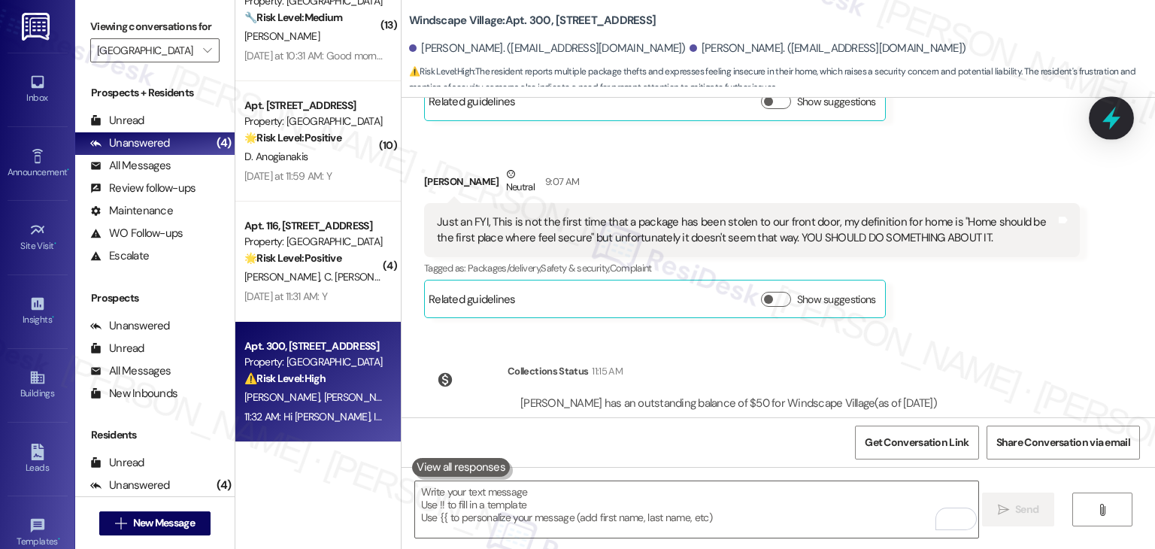
click at [1098, 120] on div at bounding box center [1111, 117] width 45 height 43
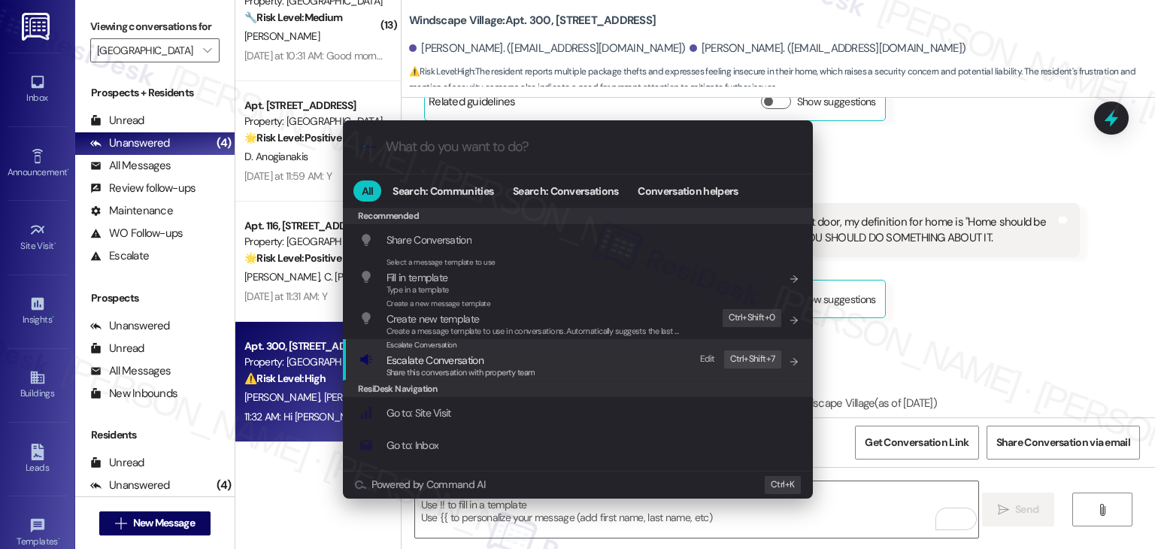
click at [464, 365] on span "Escalate Conversation" at bounding box center [435, 360] width 97 height 14
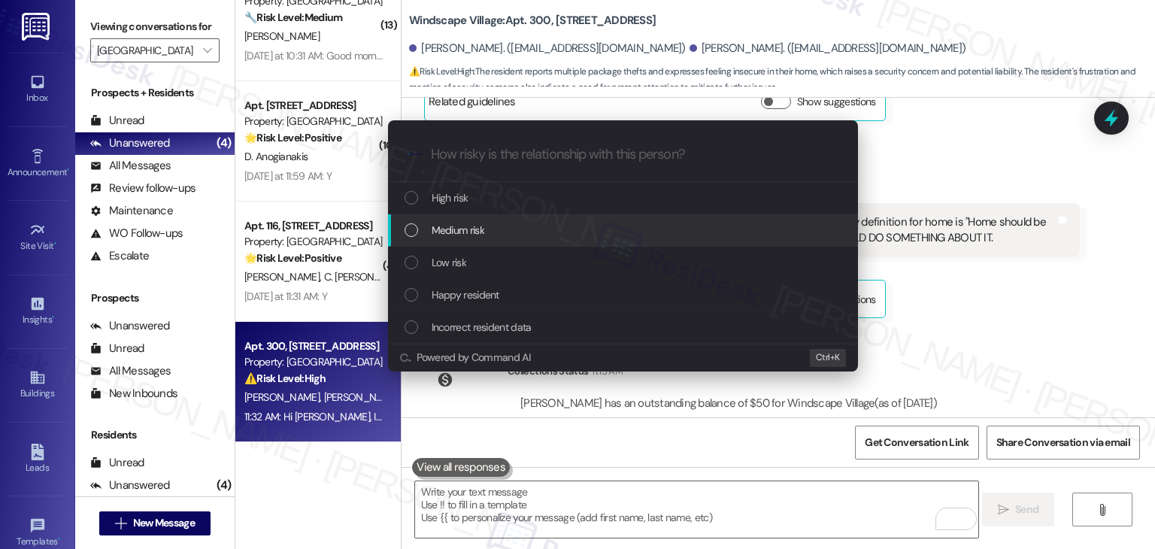
click at [409, 232] on div "List of options" at bounding box center [412, 230] width 14 height 14
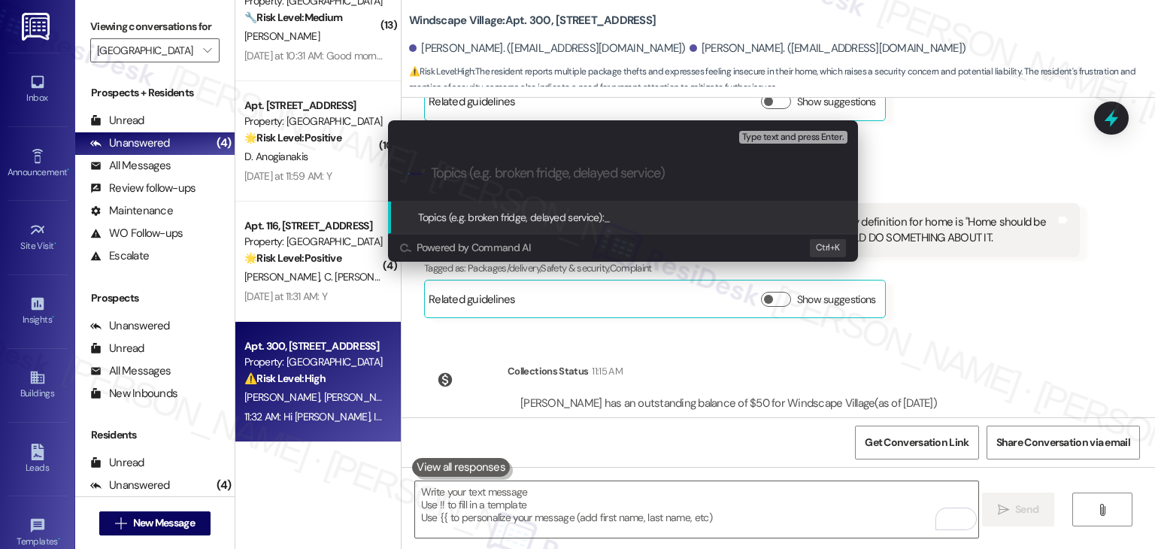
paste input "Multiple Package Thefts Reported – Resident Requesting Security Measures"
type input "Multiple Package Thefts Reported – Resident Requesting Security Measures"
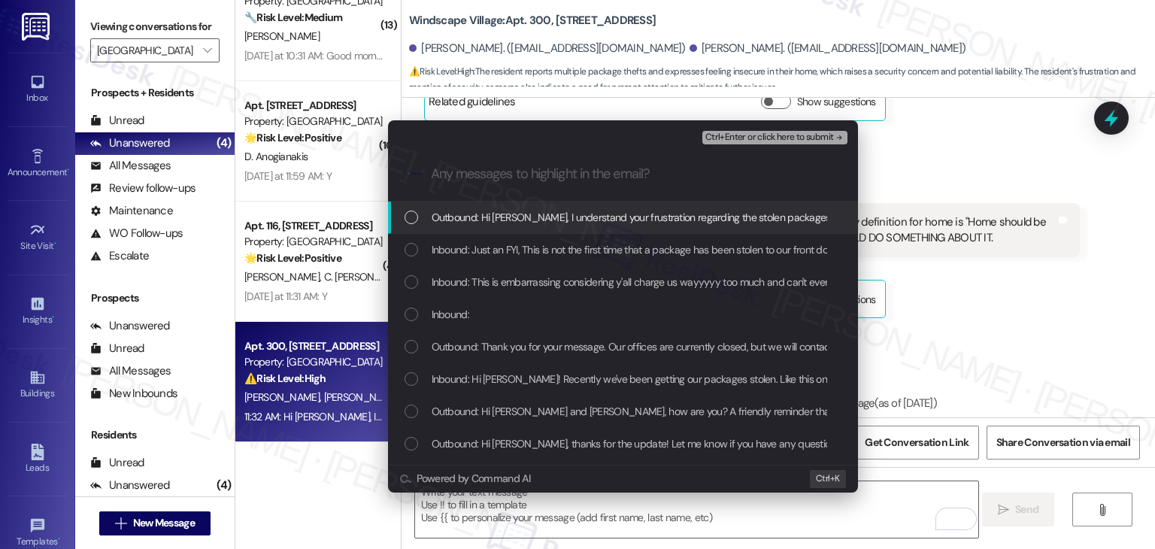
scroll to position [0, 0]
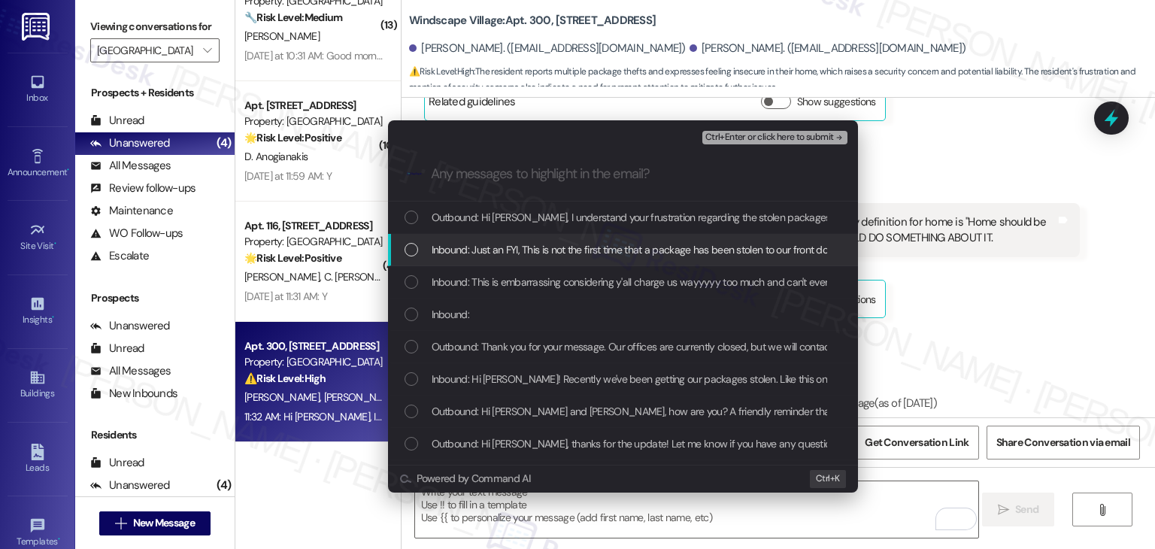
click at [408, 237] on div "Inbound: Just an FYI, This is not the first time that a package has been stolen…" at bounding box center [623, 250] width 470 height 32
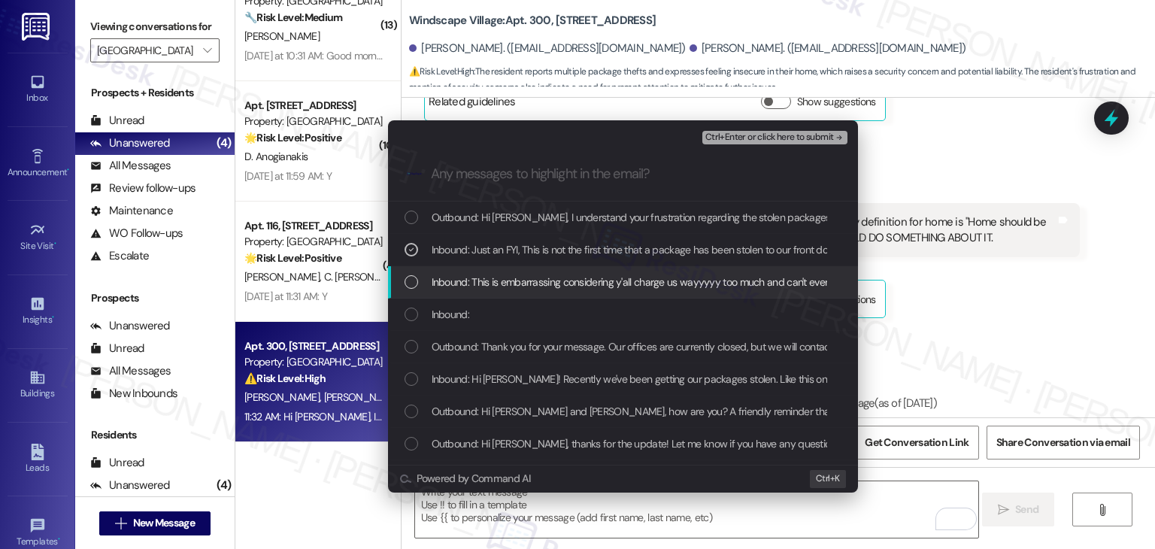
click at [409, 280] on div "List of options" at bounding box center [412, 282] width 14 height 14
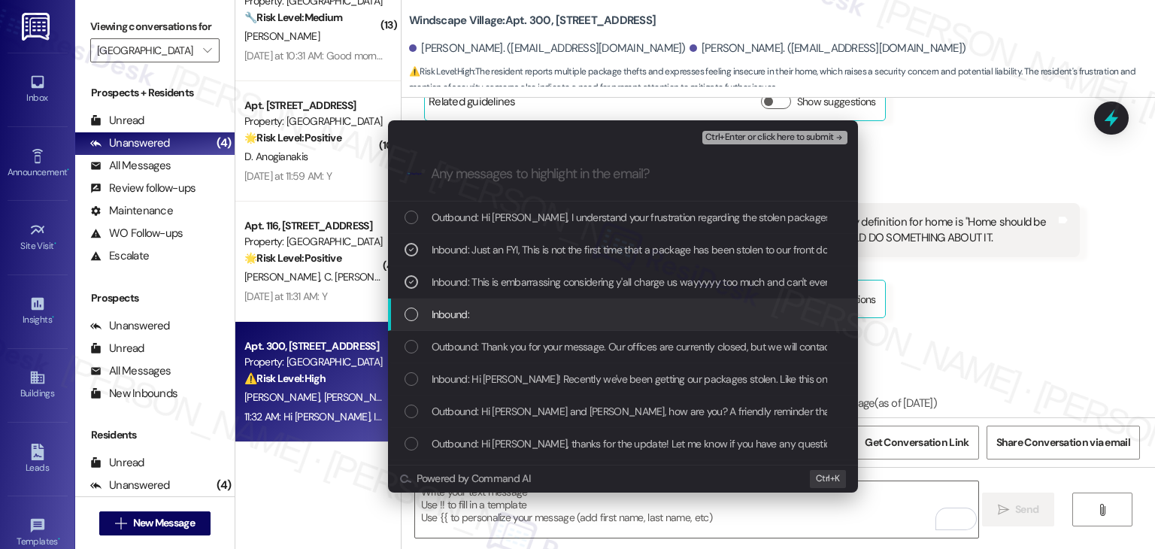
click at [418, 320] on div "Inbound:" at bounding box center [625, 314] width 440 height 17
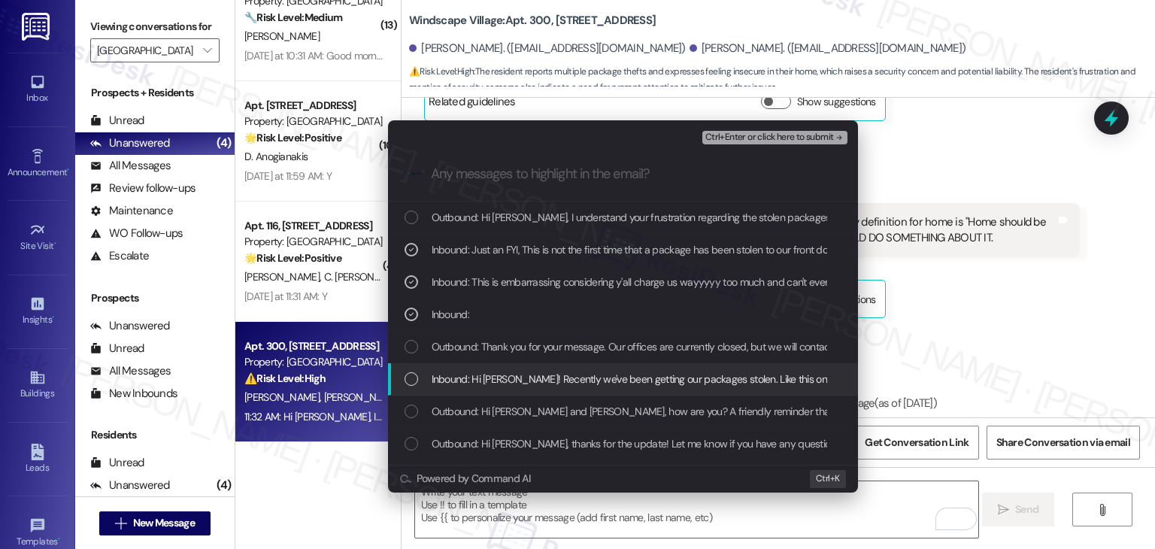
click at [411, 380] on div "List of options" at bounding box center [412, 379] width 14 height 14
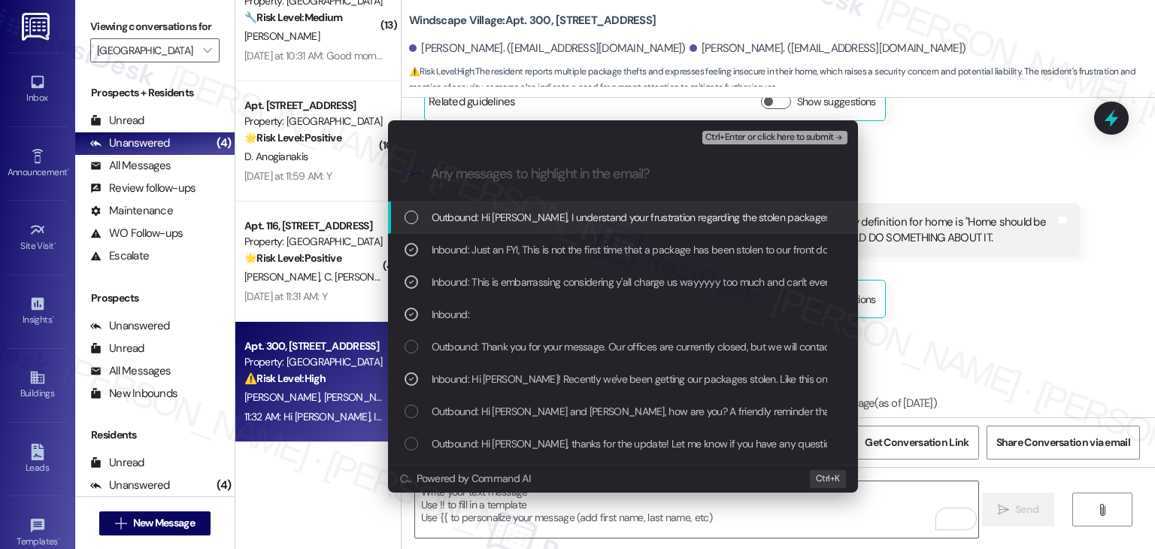
click at [769, 136] on span "Ctrl+Enter or click here to submit" at bounding box center [769, 137] width 129 height 11
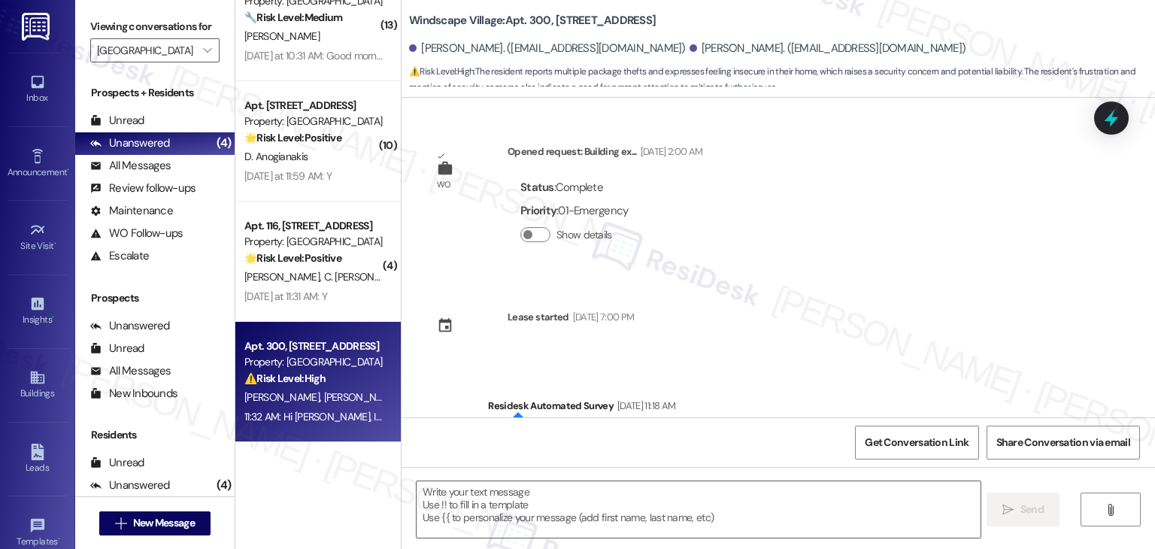
scroll to position [21777, 0]
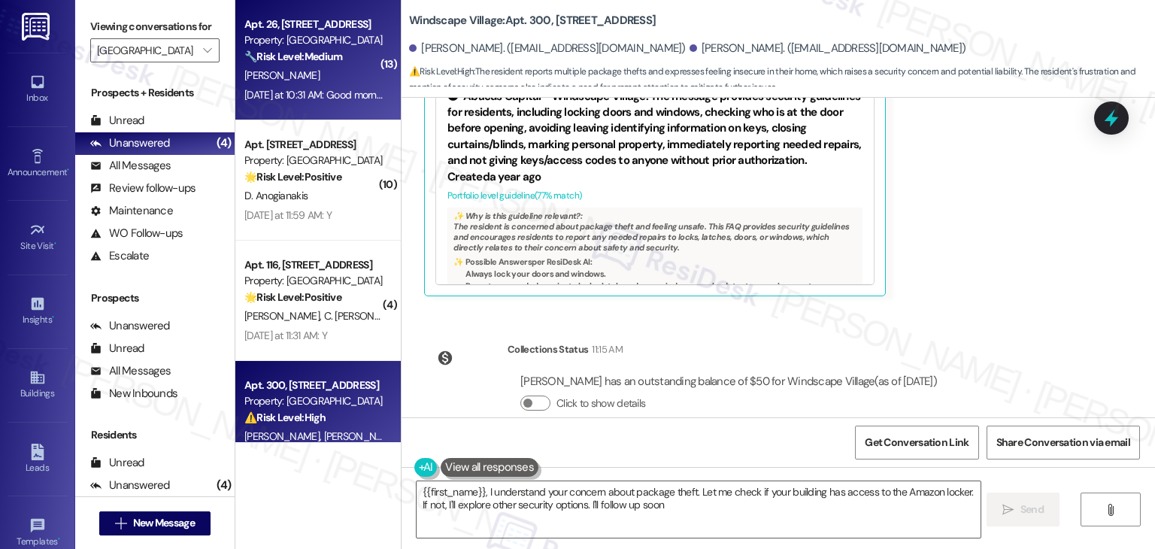
type textarea "{{first_name}}, I understand your concern about package theft. Let me check if …"
click at [311, 76] on div "[PERSON_NAME]" at bounding box center [314, 75] width 142 height 19
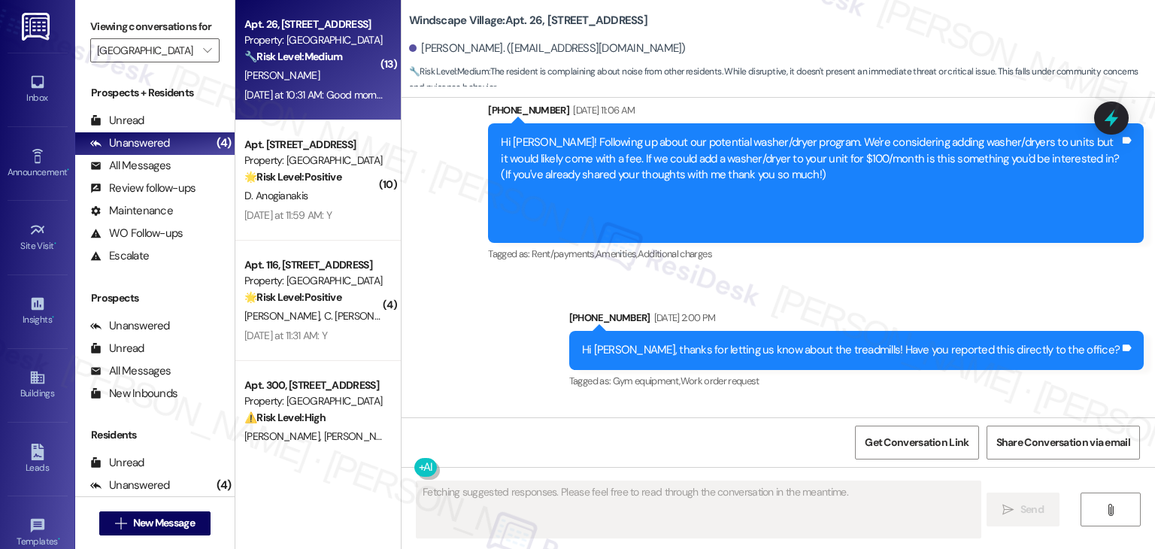
scroll to position [6007, 0]
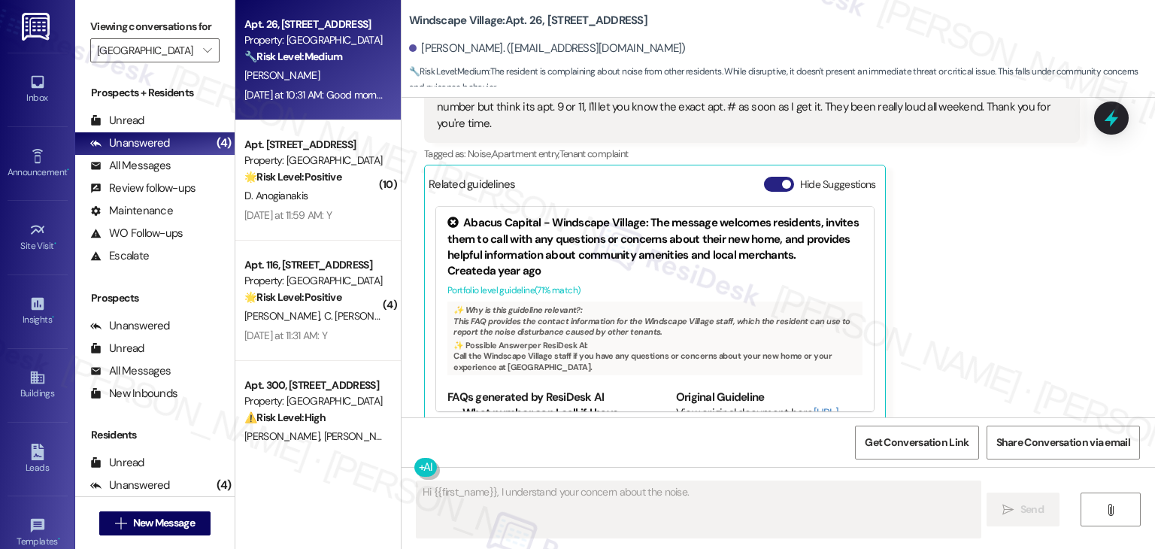
click at [764, 177] on button "Hide Suggestions" at bounding box center [779, 184] width 30 height 15
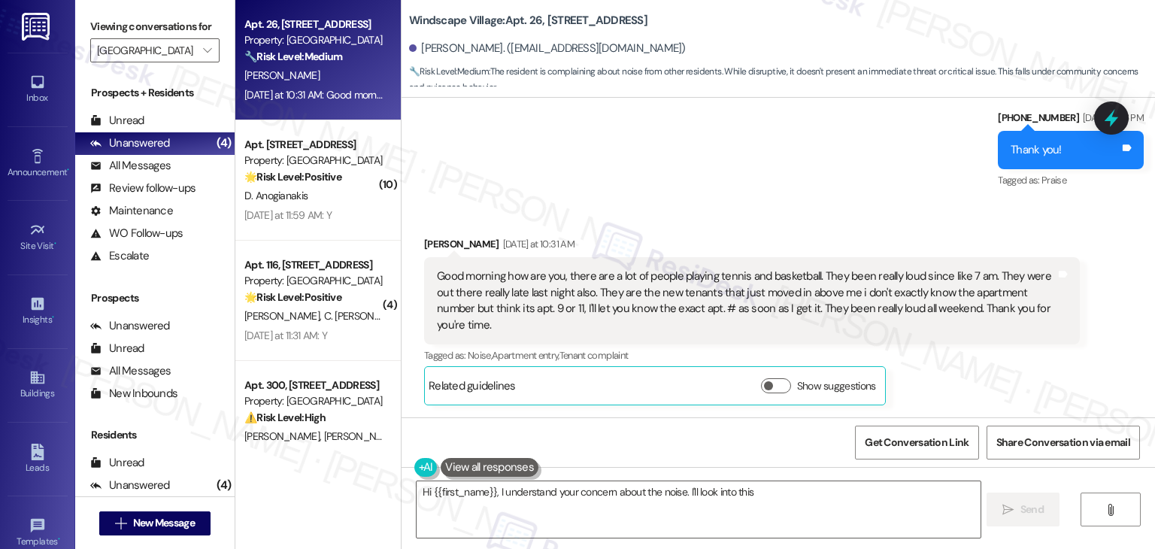
scroll to position [5789, 0]
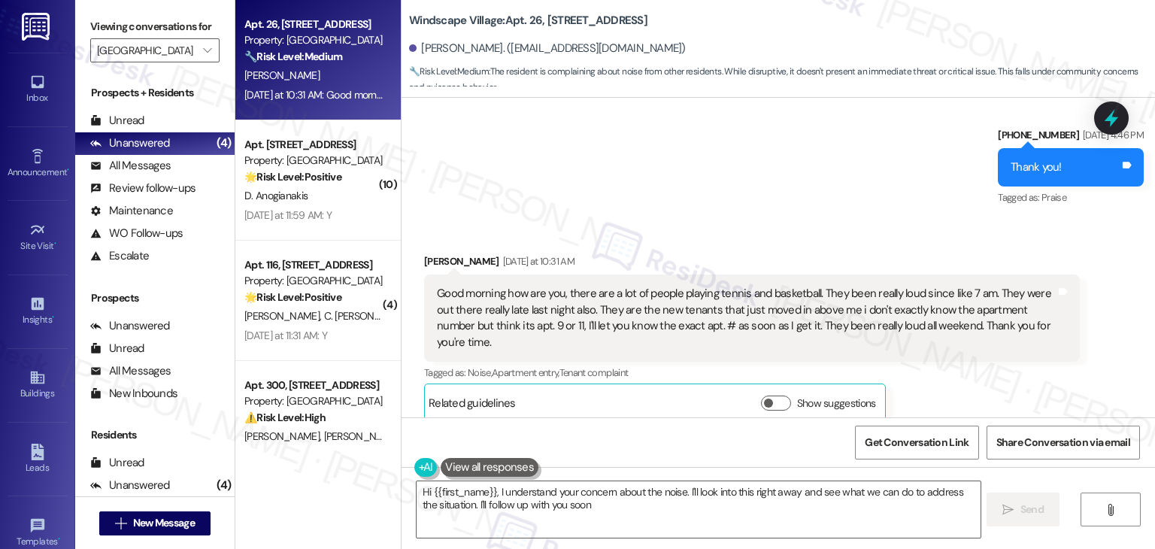
type textarea "Hi {{first_name}}, I understand your concern about the noise. I'll look into th…"
click at [757, 148] on div "Sent via SMS [PHONE_NUMBER] [DATE] 4:46 PM Thank you! Tags and notes Tagged as:…" at bounding box center [778, 156] width 753 height 127
click at [756, 165] on div "Sent via SMS [PHONE_NUMBER] [DATE] 4:46 PM Thank you! Tags and notes Tagged as:…" at bounding box center [778, 156] width 753 height 127
click at [669, 296] on div "Good morning how are you, there are a lot of people playing tennis and basketba…" at bounding box center [746, 318] width 619 height 65
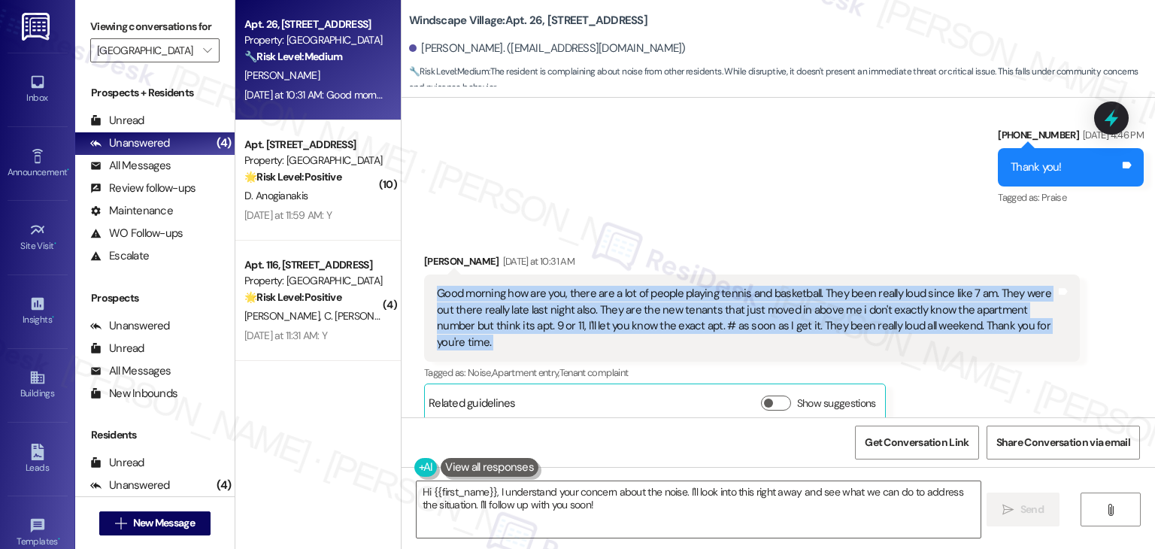
click at [669, 296] on div "Good morning how are you, there are a lot of people playing tennis and basketba…" at bounding box center [746, 318] width 619 height 65
copy div "Good morning how are you, there are a lot of people playing tennis and basketba…"
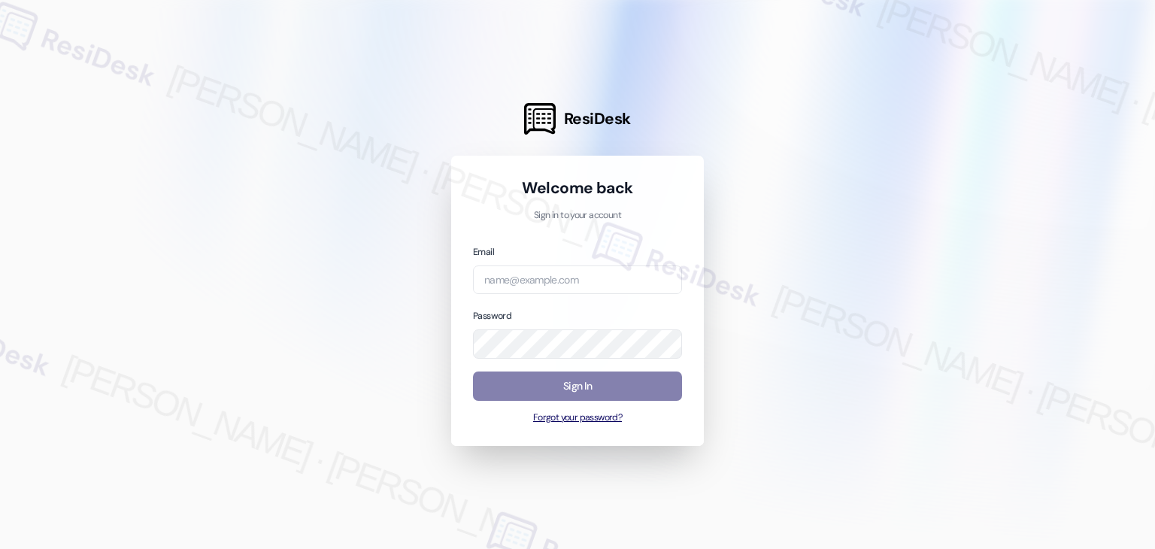
click at [676, 422] on button "Forgot your password?" at bounding box center [577, 418] width 209 height 14
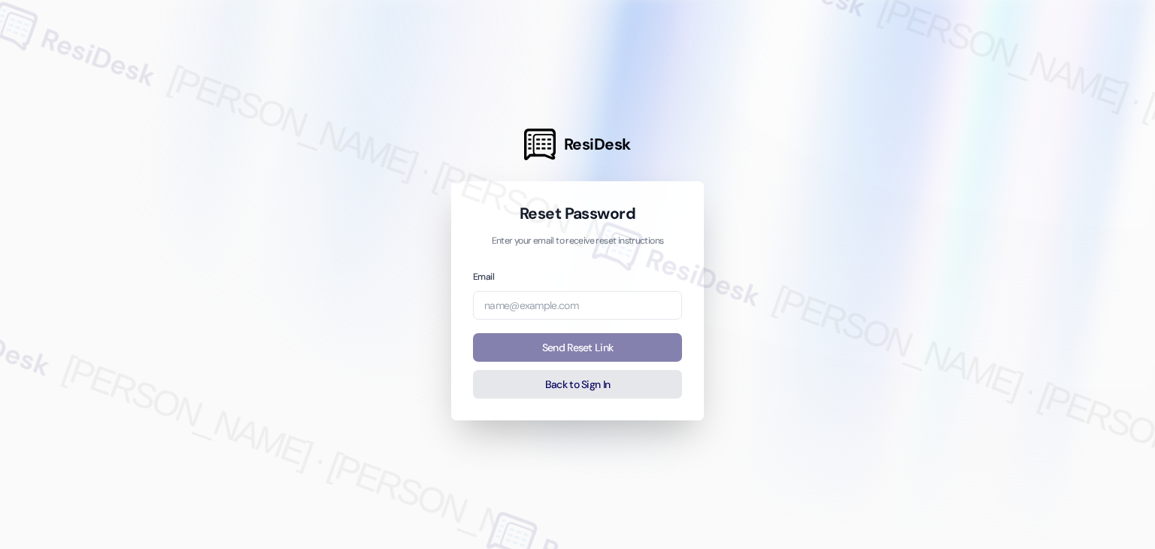
click at [579, 386] on button "Back to Sign In" at bounding box center [577, 384] width 209 height 29
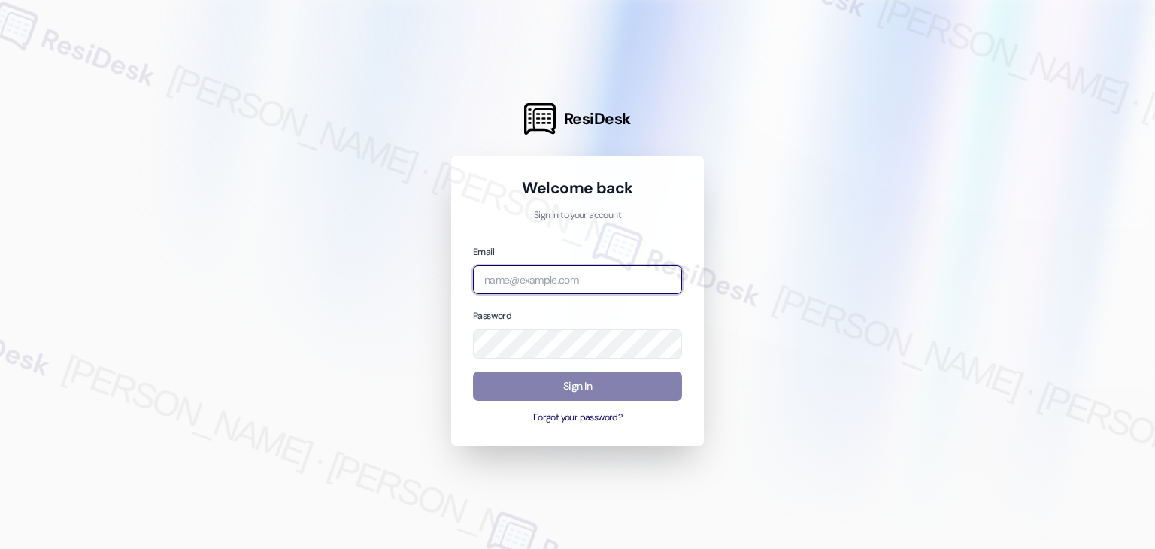
click at [550, 286] on input "email" at bounding box center [577, 279] width 209 height 29
paste input "automated-surveys-abacus_capital-resen.four@abacus_capital.com"
type input "automated-surveys-abacus_capital-resen.four@abacus_capital.com"
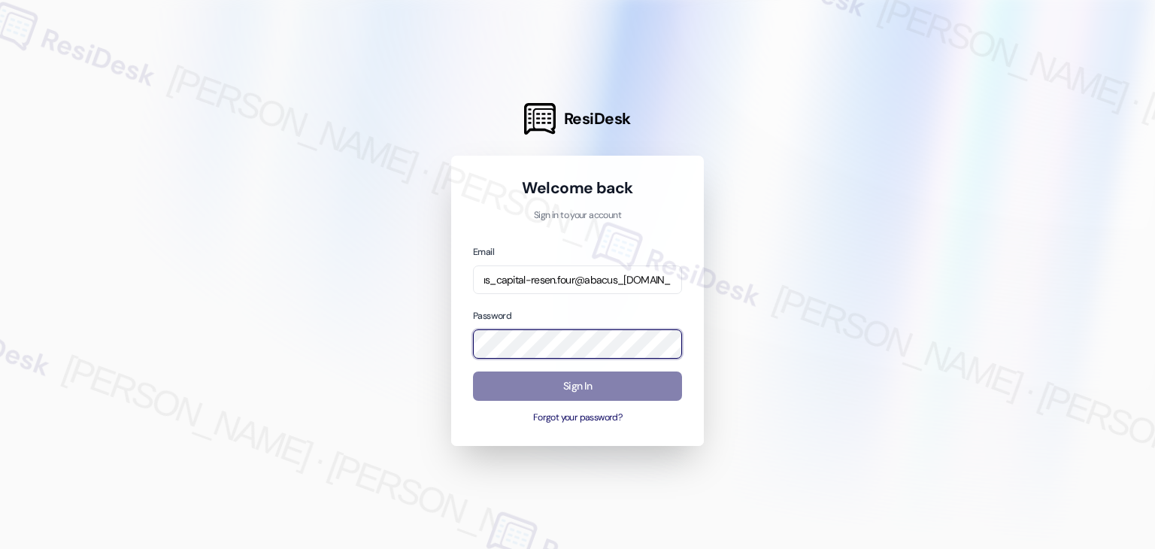
scroll to position [0, 0]
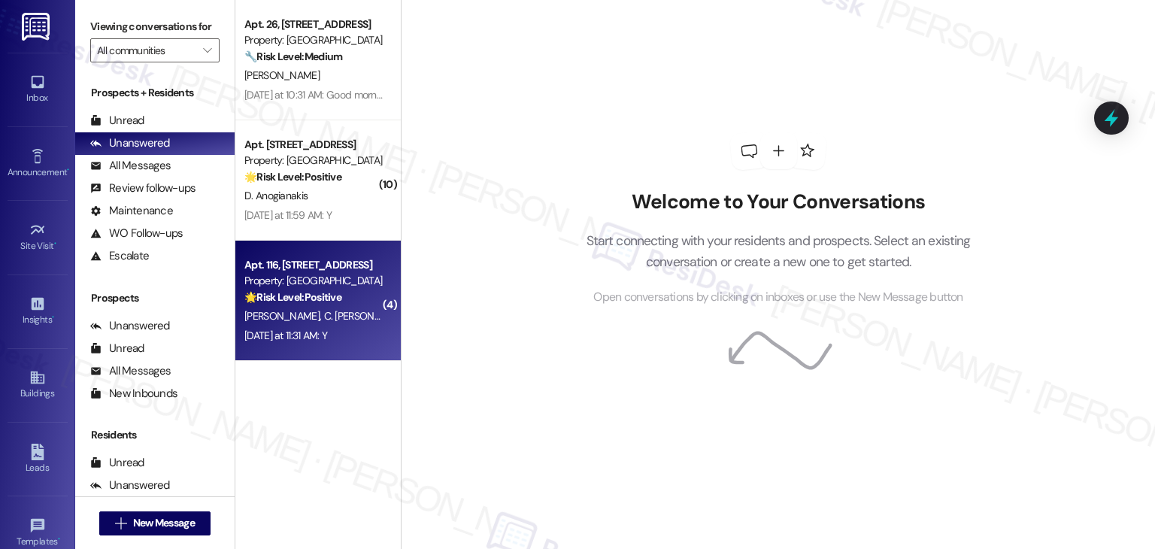
click at [335, 317] on span "C. [PERSON_NAME]" at bounding box center [367, 316] width 86 height 14
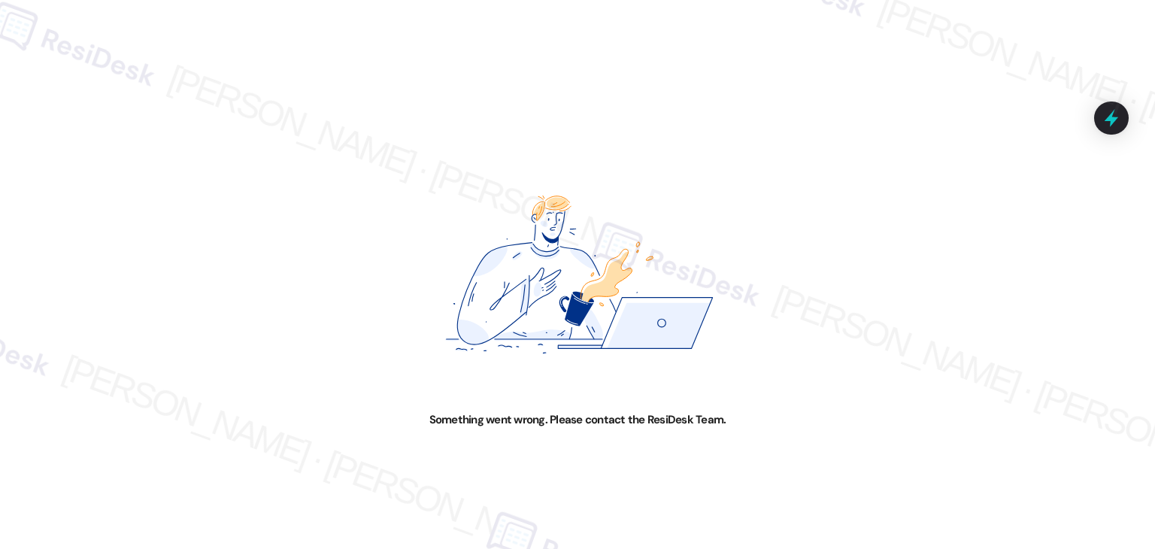
click at [219, 109] on div "Something went wrong. Please contact the ResiDesk Team." at bounding box center [577, 274] width 1155 height 549
click at [629, 102] on div "Something went wrong. Please contact the ResiDesk Team." at bounding box center [577, 274] width 1155 height 549
click at [878, 420] on div "Something went wrong. Please contact the ResiDesk Team." at bounding box center [577, 274] width 1155 height 549
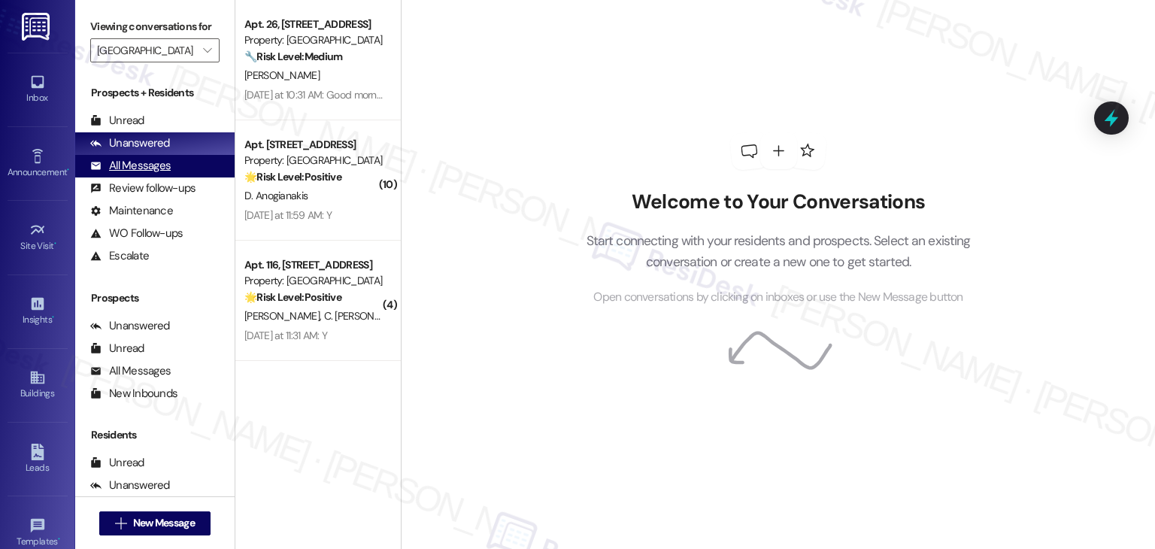
click at [168, 169] on div "All Messages" at bounding box center [130, 166] width 80 height 16
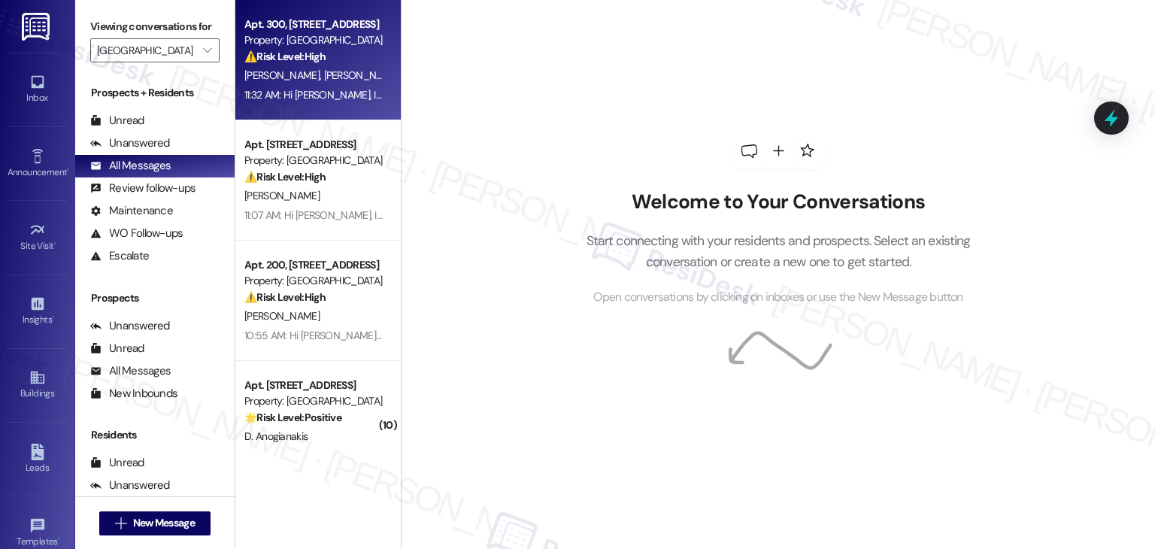
click at [263, 91] on div "11:32 AM: Hi [PERSON_NAME], I understand your frustration regarding the stolen …" at bounding box center [1175, 95] width 1863 height 14
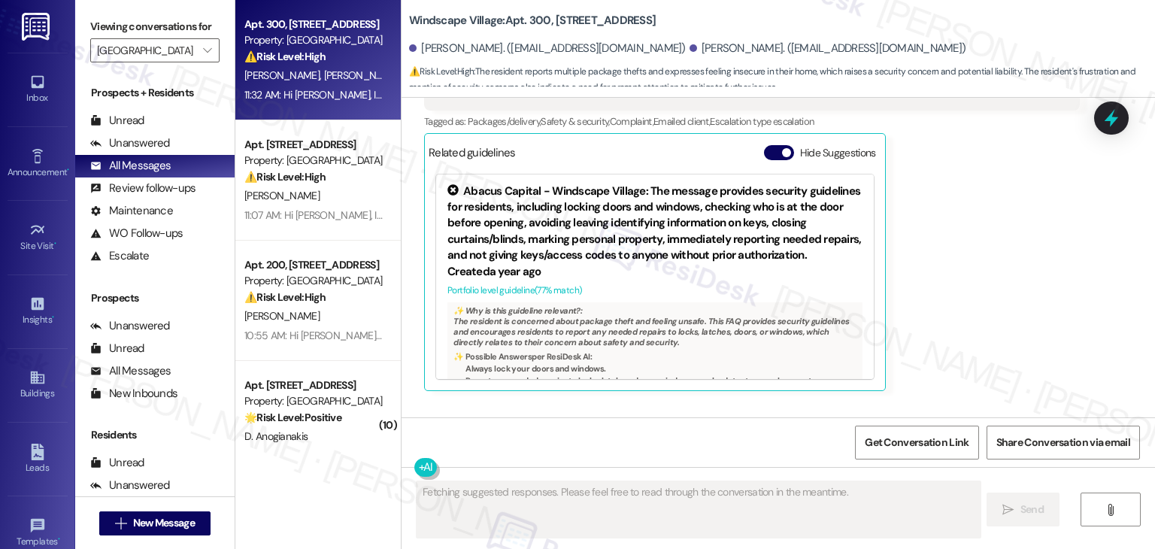
scroll to position [21915, 0]
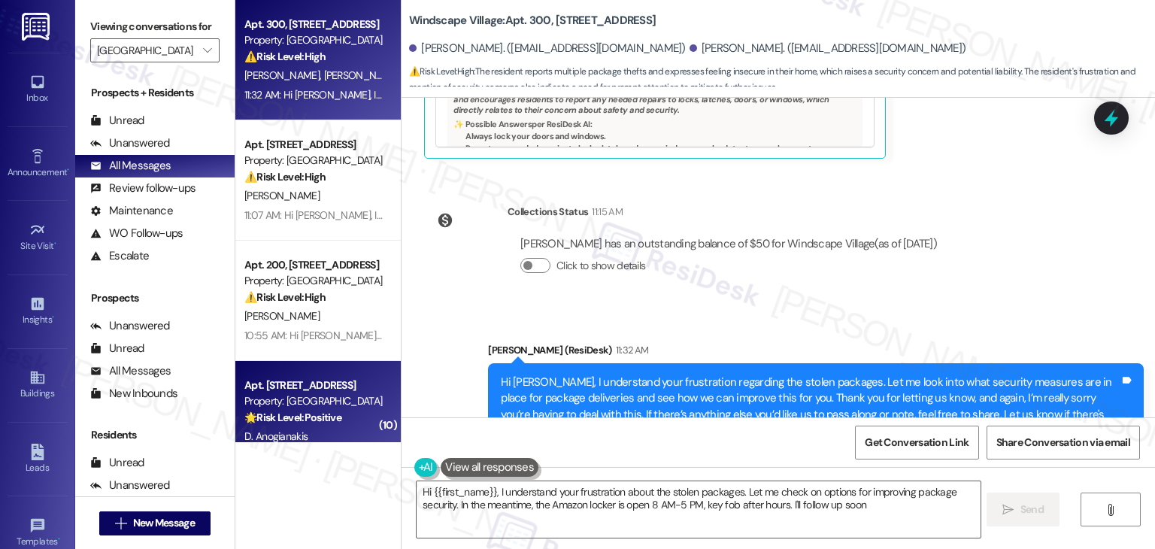
type textarea "Hi {{first_name}}, I understand your frustration about the stolen packages. Let…"
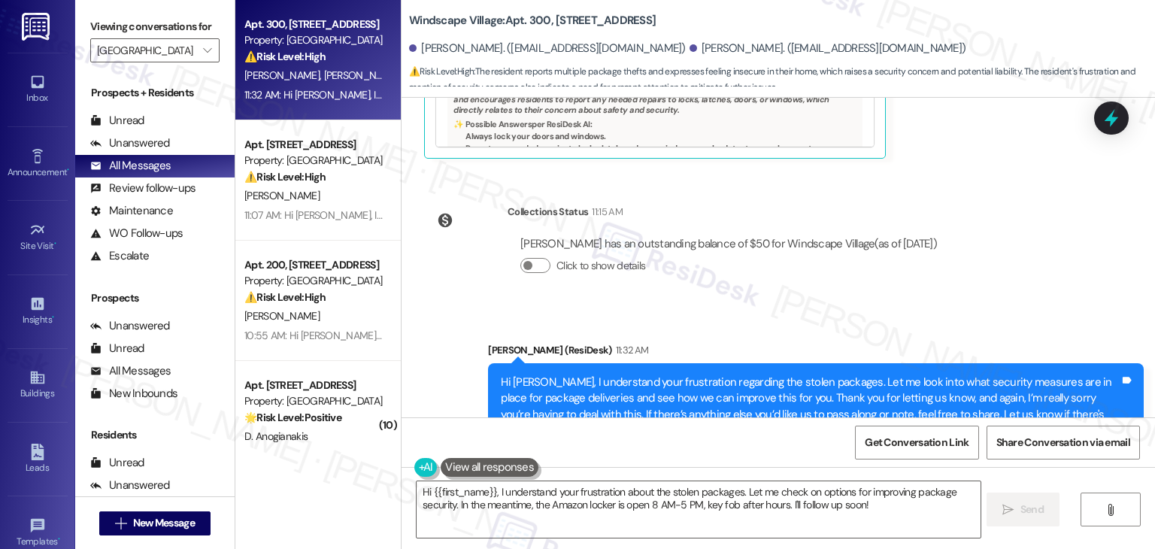
scroll to position [22148, 0]
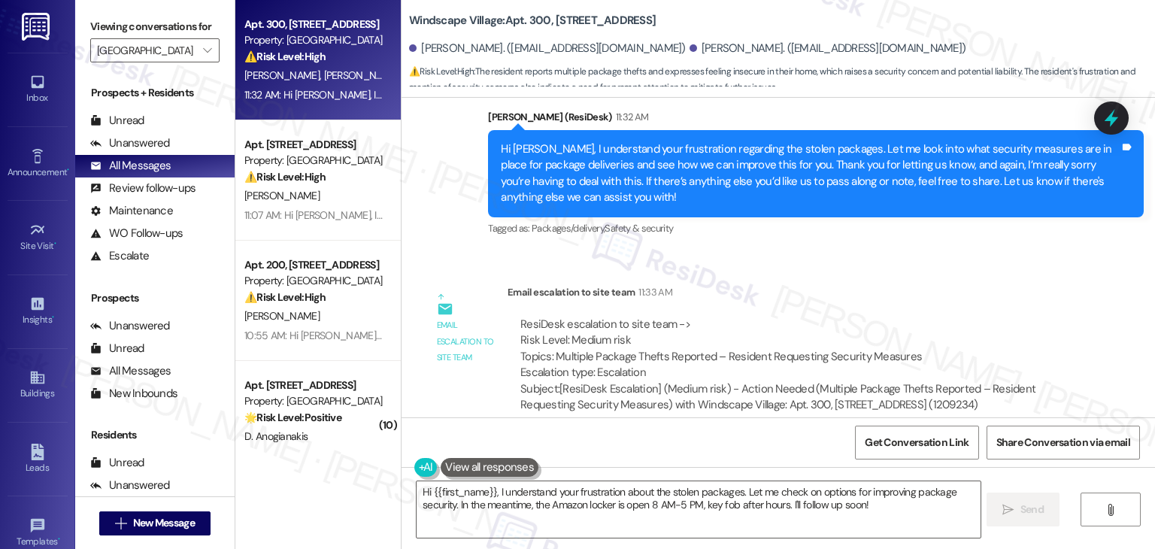
click at [901, 491] on div "ResiDesk escalation to site team -> Risk Level: Medium risk Topics: Multiple Pa…" at bounding box center [794, 551] width 572 height 120
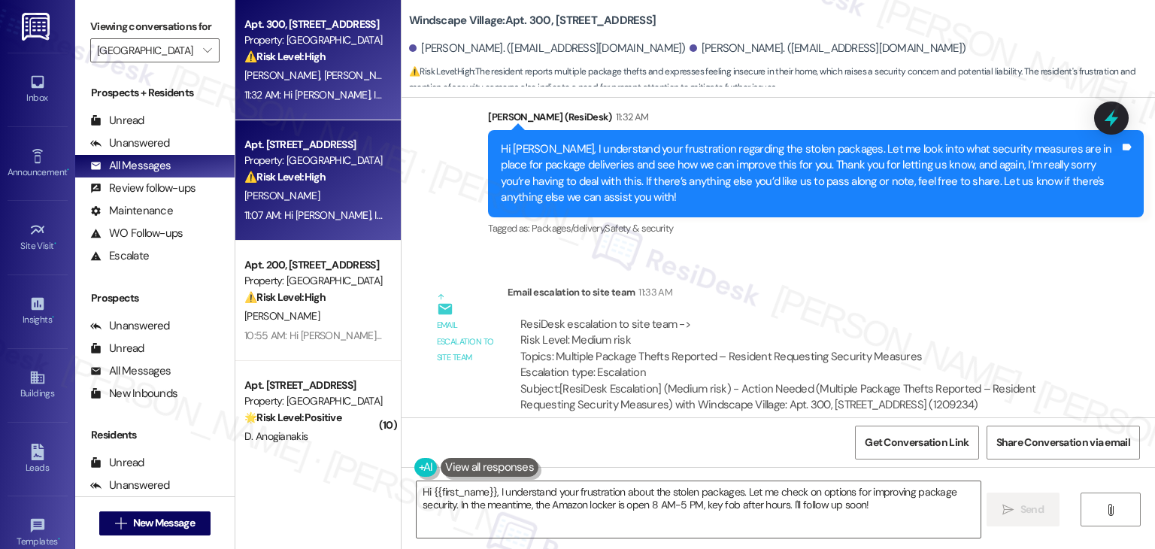
click at [307, 238] on div "Apt. [STREET_ADDRESS] Property: Windscape Village ⚠️ Risk Level: High The resid…" at bounding box center [317, 180] width 165 height 120
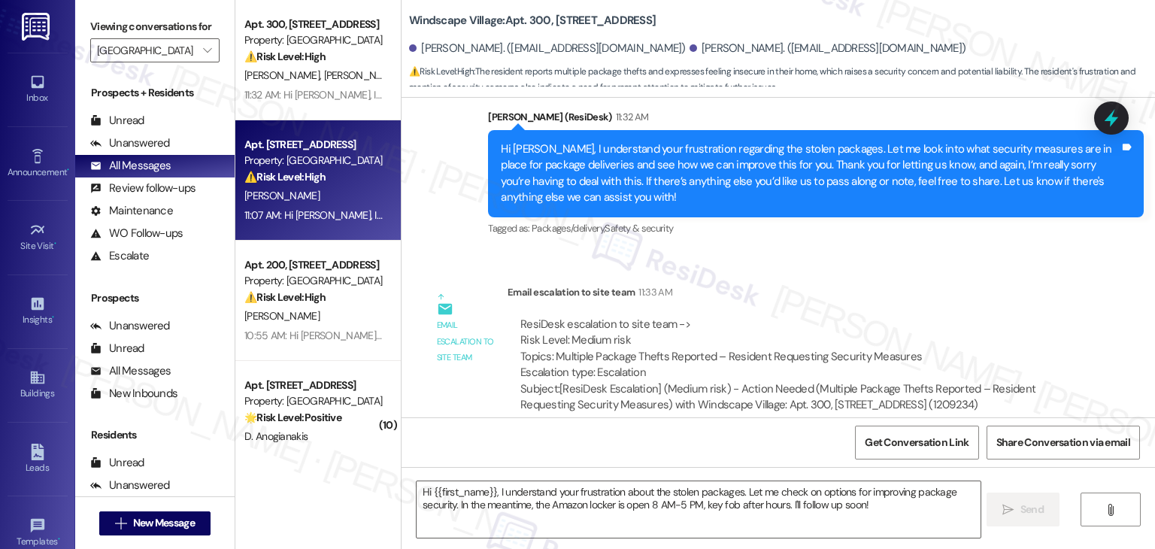
type textarea "Fetching suggested responses. Please feel free to read through the conversation…"
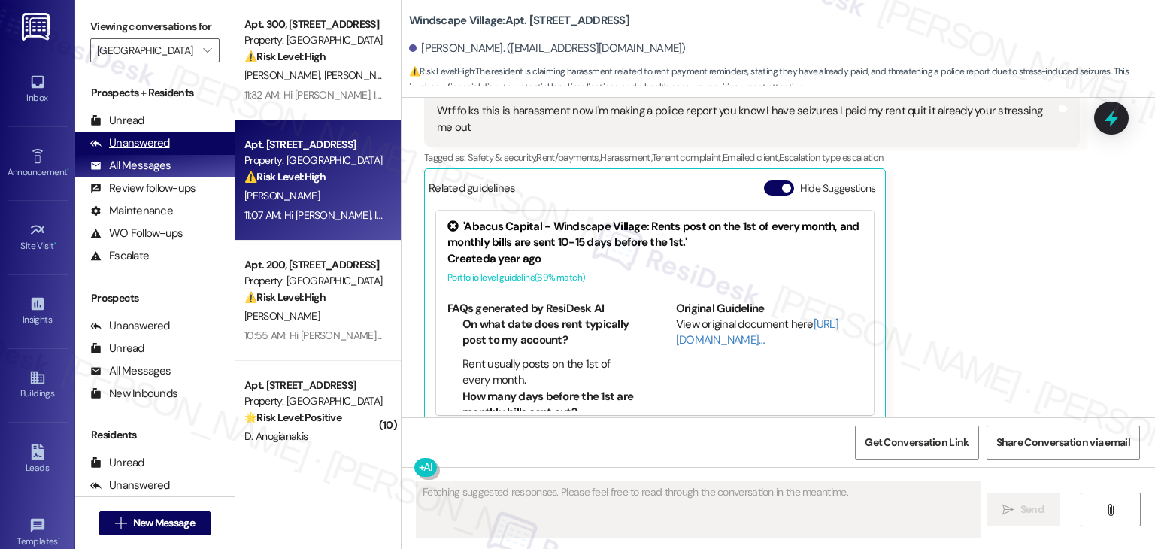
scroll to position [4376, 0]
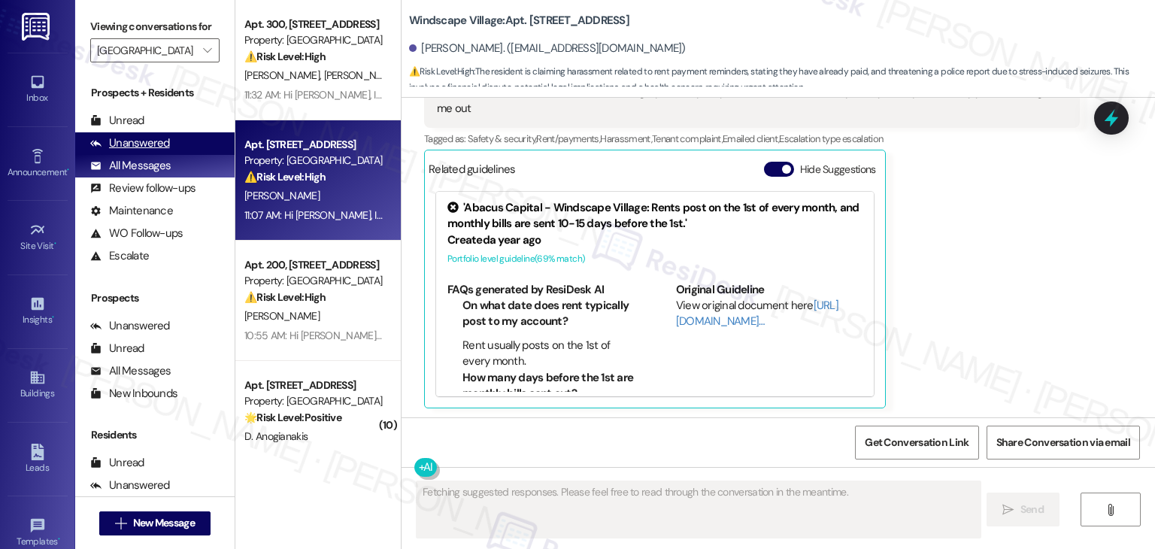
click at [157, 147] on div "Unanswered" at bounding box center [130, 143] width 80 height 16
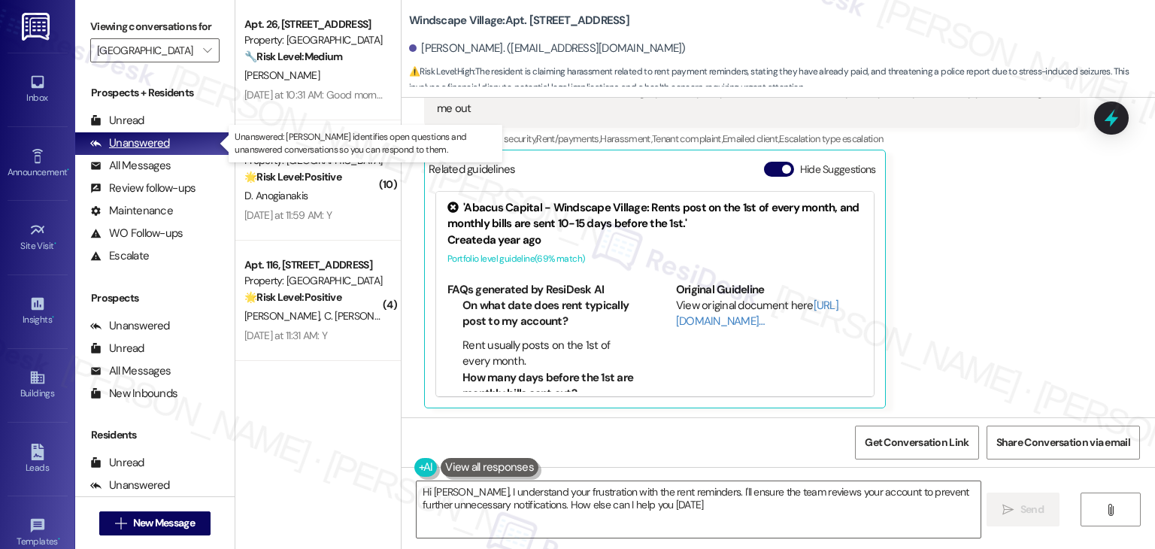
type textarea "Hi [PERSON_NAME], I understand your frustration with the rent reminders. I'll e…"
click at [764, 171] on button "Hide Suggestions" at bounding box center [779, 169] width 30 height 15
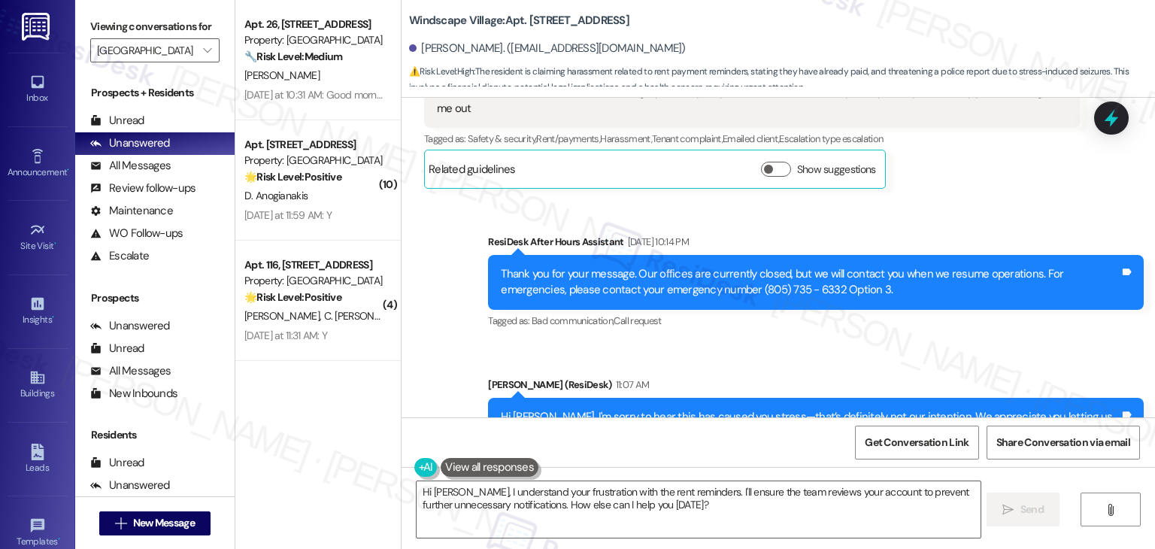
click at [1008, 196] on div "Received via SMS [PERSON_NAME] Neutral [DATE] 10:13 PM Wtf folks this is harass…" at bounding box center [752, 112] width 678 height 175
click at [1026, 181] on div "[PERSON_NAME] Neutral [DATE] 10:13 PM Wtf folks this is harassment now I'm maki…" at bounding box center [752, 112] width 656 height 153
click at [308, 389] on div "Apt. 26, [STREET_ADDRESS] Property: Windscape Village 🔧 Risk Level: Medium The …" at bounding box center [317, 221] width 165 height 442
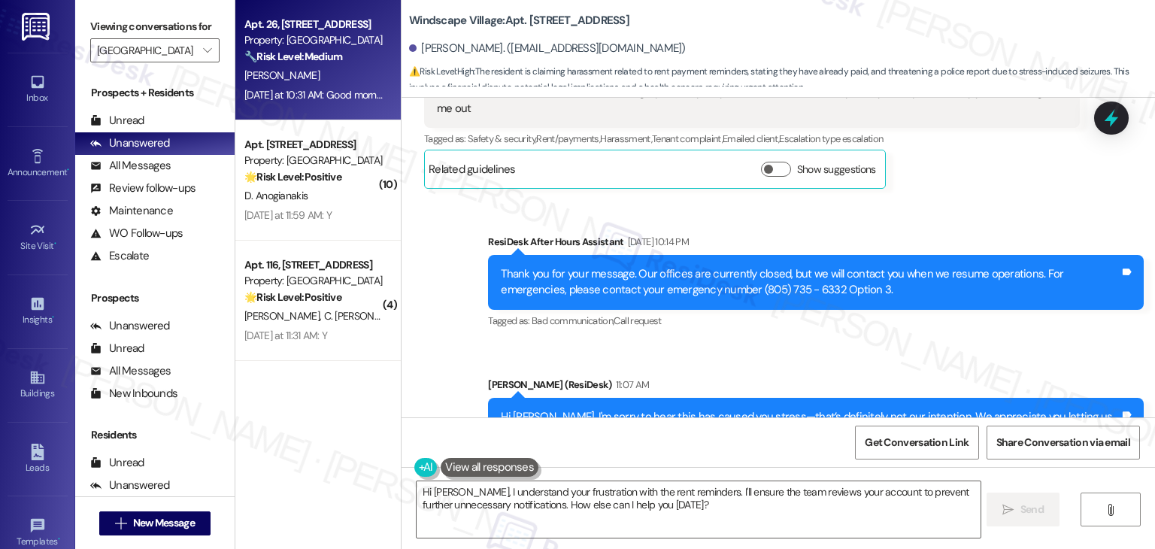
click at [308, 92] on div "[DATE] at 10:31 AM: Good morning how are you, there are a lot of people playing…" at bounding box center [1152, 95] width 1817 height 14
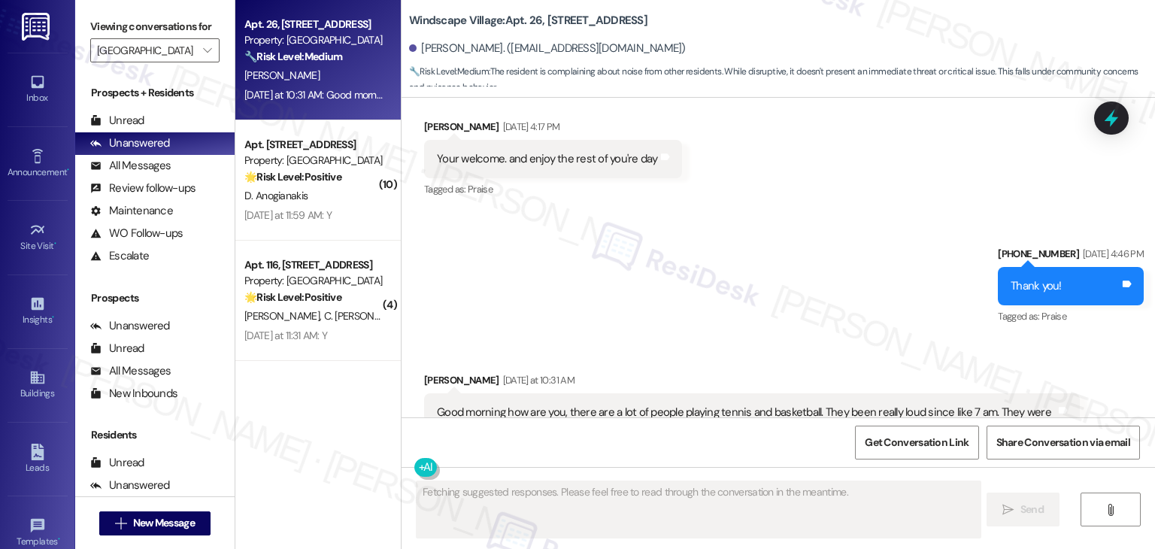
scroll to position [6007, 0]
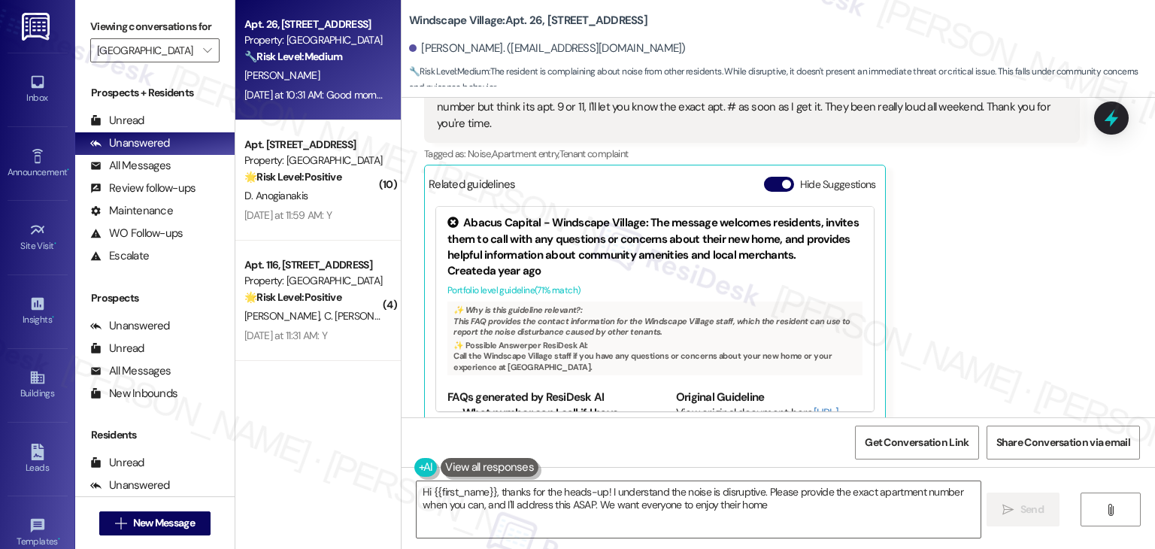
type textarea "Hi {{first_name}}, thanks for the heads-up! I understand the noise is disruptiv…"
click at [764, 177] on button "Hide Suggestions" at bounding box center [779, 184] width 30 height 15
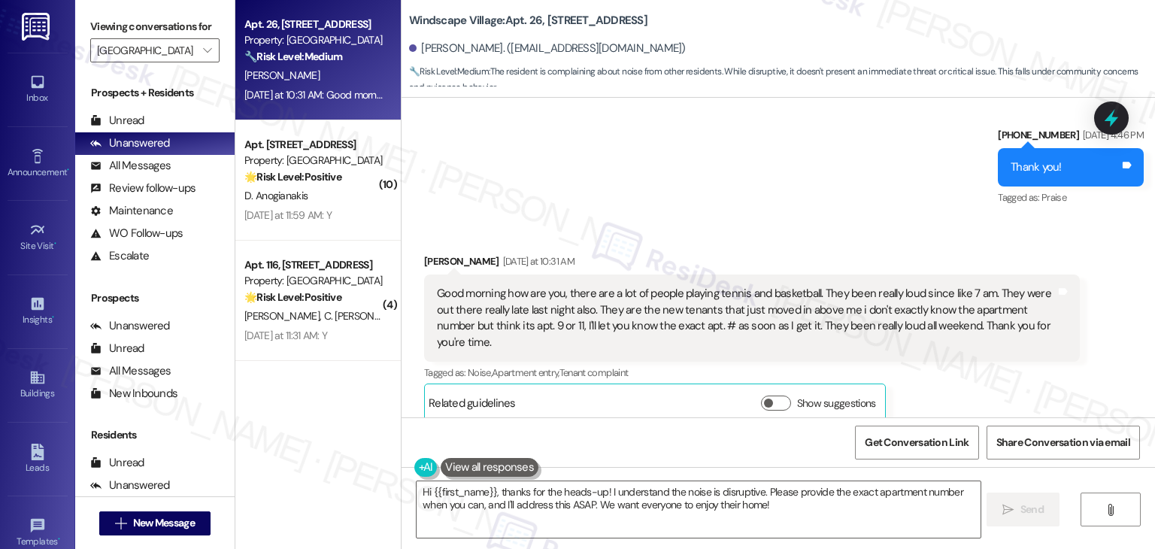
click at [876, 199] on div "Sent via SMS [PHONE_NUMBER] [DATE] 4:46 PM Thank you! Tags and notes Tagged as:…" at bounding box center [778, 156] width 753 height 127
click at [803, 183] on div "Sent via SMS [PHONE_NUMBER] [DATE] 4:46 PM Thank you! Tags and notes Tagged as:…" at bounding box center [778, 156] width 753 height 127
click at [788, 186] on div "Sent via SMS [PHONE_NUMBER] [DATE] 4:46 PM Thank you! Tags and notes Tagged as:…" at bounding box center [778, 156] width 753 height 127
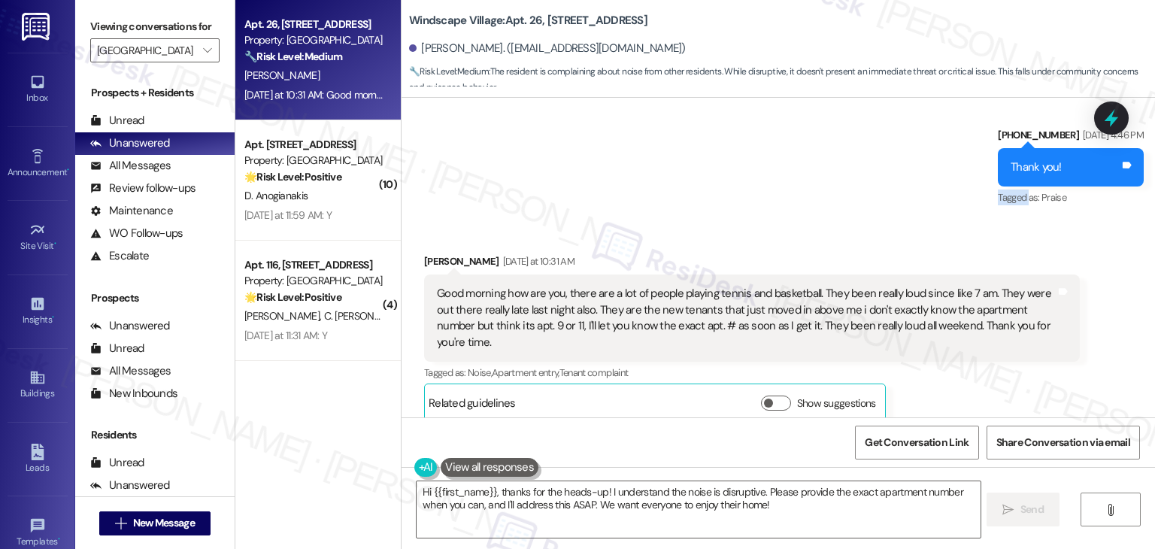
click at [788, 186] on div "Sent via SMS [PHONE_NUMBER] [DATE] 4:46 PM Thank you! Tags and notes Tagged as:…" at bounding box center [778, 156] width 753 height 127
click at [788, 187] on div "Sent via SMS [PHONE_NUMBER] [DATE] 4:46 PM Thank you! Tags and notes Tagged as:…" at bounding box center [778, 156] width 753 height 127
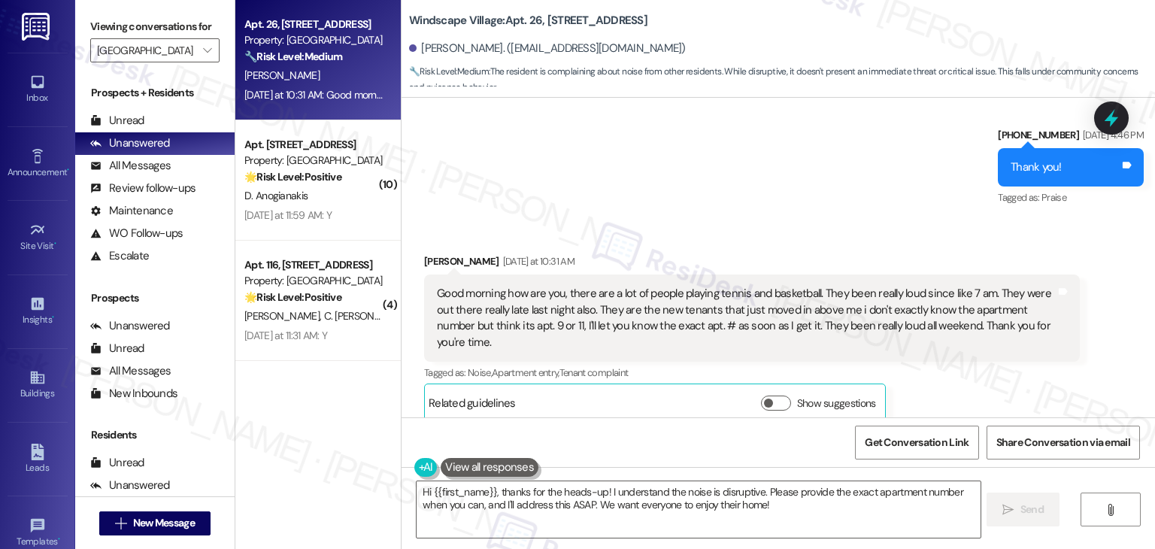
click at [788, 187] on div "Sent via SMS [PHONE_NUMBER] [DATE] 4:46 PM Thank you! Tags and notes Tagged as:…" at bounding box center [778, 156] width 753 height 127
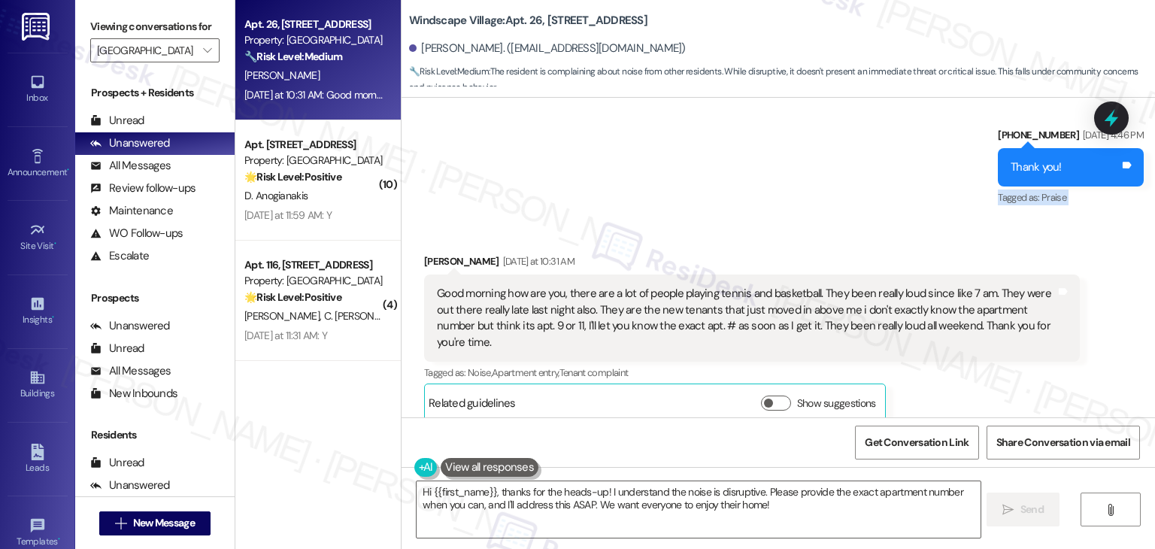
click at [788, 187] on div "Sent via SMS [PHONE_NUMBER] [DATE] 4:46 PM Thank you! Tags and notes Tagged as:…" at bounding box center [778, 156] width 753 height 127
click at [626, 308] on div "Good morning how are you, there are a lot of people playing tennis and basketba…" at bounding box center [746, 318] width 619 height 65
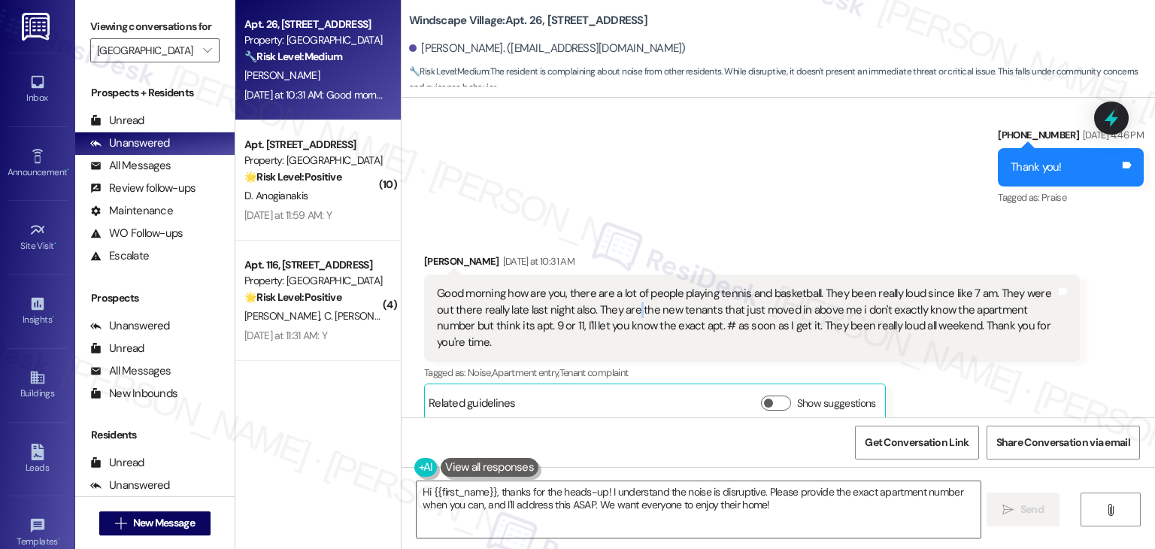
click at [626, 308] on div "Good morning how are you, there are a lot of people playing tennis and basketba…" at bounding box center [746, 318] width 619 height 65
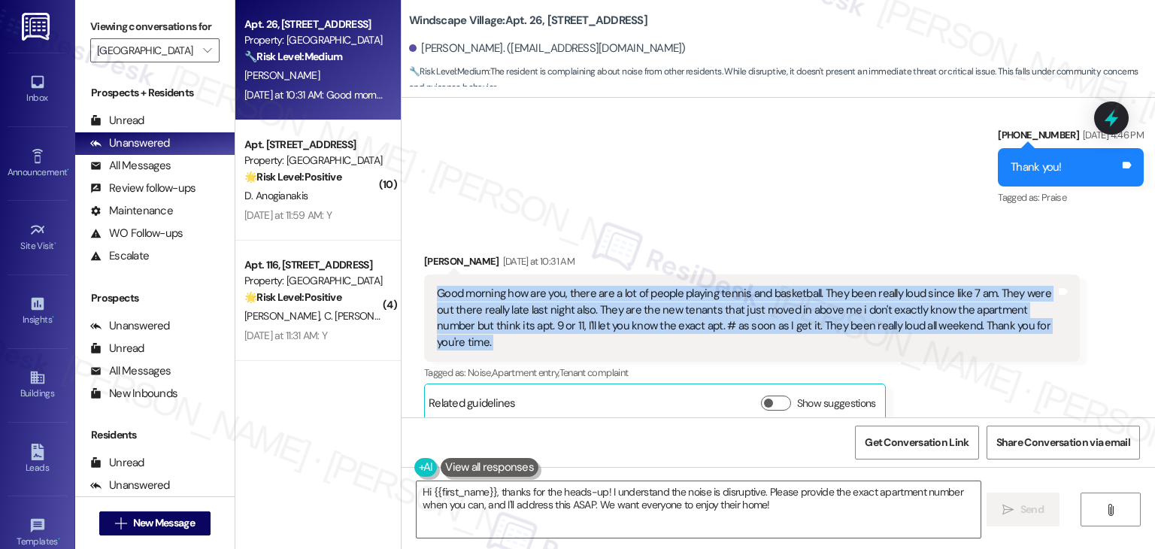
click at [626, 308] on div "Good morning how are you, there are a lot of people playing tennis and basketba…" at bounding box center [746, 318] width 619 height 65
copy div "Good morning how are you, there are a lot of people playing tennis and basketba…"
click at [622, 505] on textarea "Hi {{first_name}}, thanks for the heads-up! I understand the noise is disruptiv…" at bounding box center [698, 509] width 563 height 56
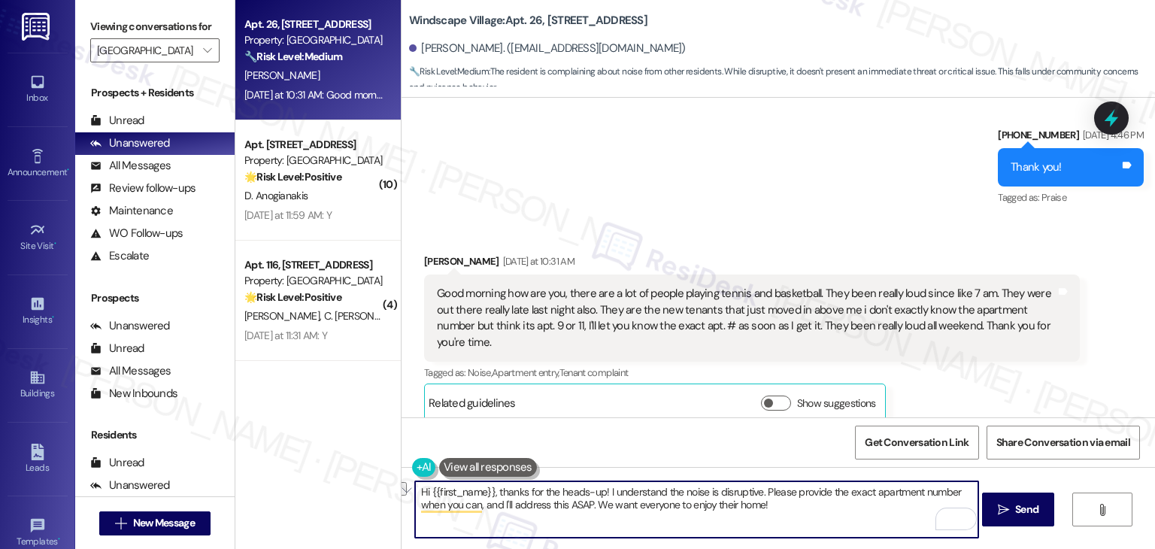
drag, startPoint x: 756, startPoint y: 488, endPoint x: 491, endPoint y: 483, distance: 264.7
click at [491, 483] on textarea "Hi {{first_name}}, thanks for the heads-up! I understand the noise is disruptiv…" at bounding box center [696, 509] width 563 height 56
click at [567, 503] on textarea "Hi {{first_name}}, thanks for the heads-up! I understand the noise is disruptiv…" at bounding box center [696, 509] width 563 height 56
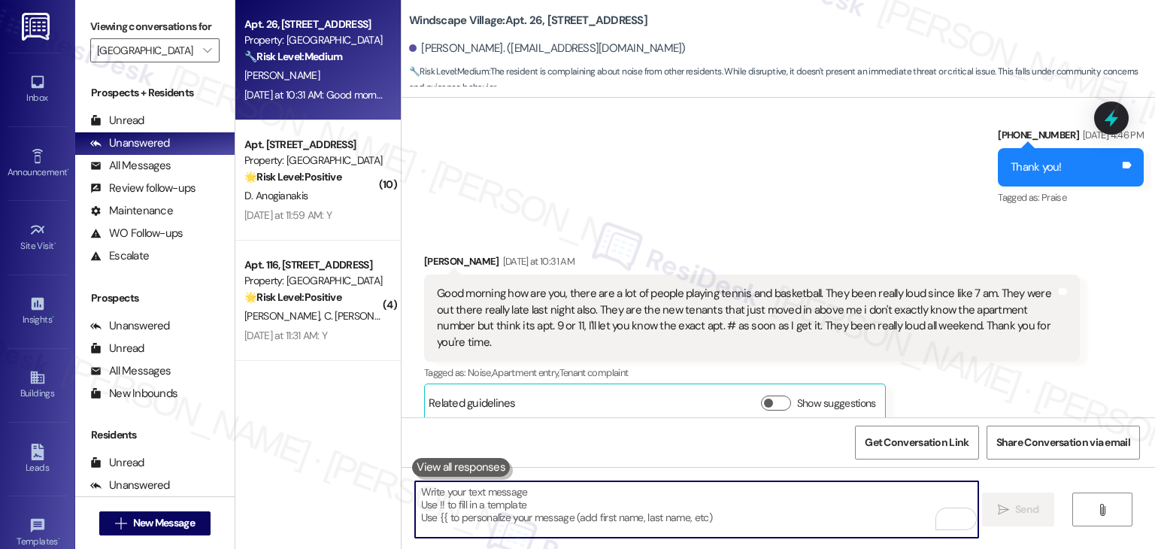
paste textarea "Hi [PERSON_NAME], thanks for the heads-up! I understand the noise is disruptive…"
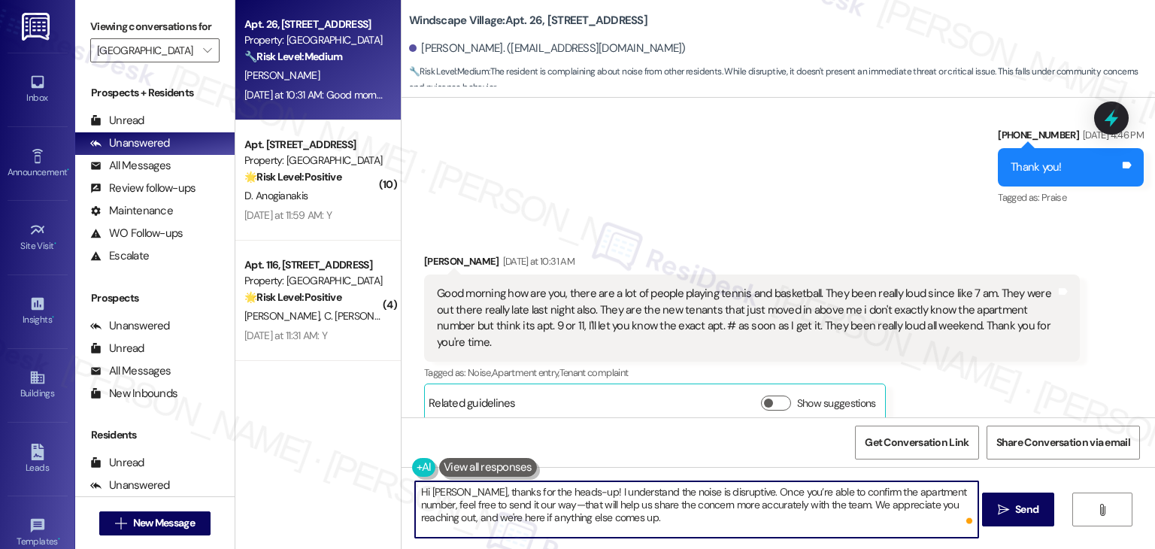
click at [602, 512] on textarea "Hi [PERSON_NAME], thanks for the heads-up! I understand the noise is disruptive…" at bounding box center [696, 509] width 563 height 56
type textarea "Hi [PERSON_NAME], thanks for the heads-up! I understand the noise is disruptive…"
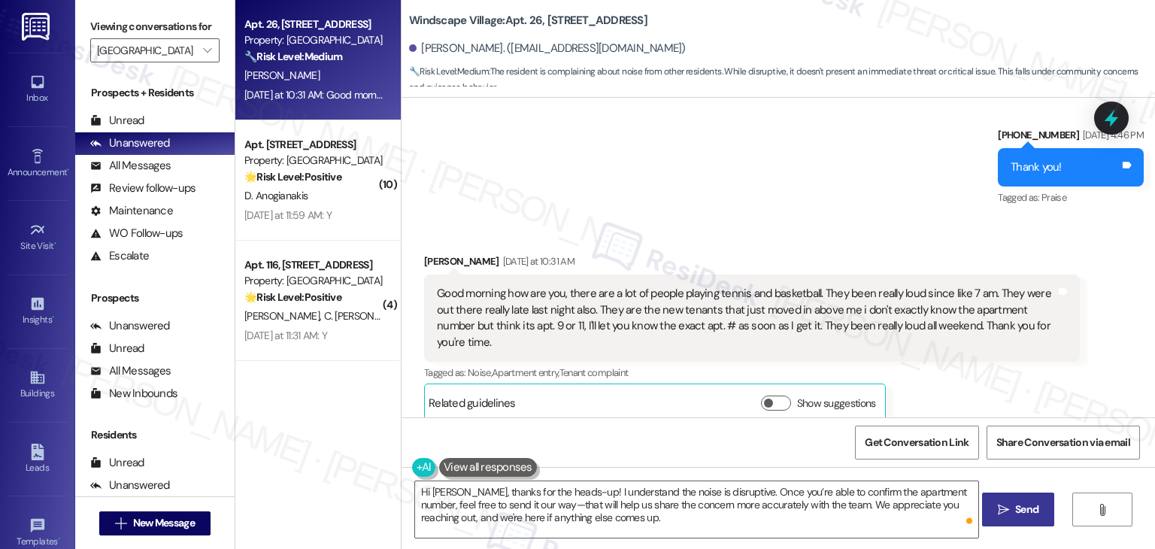
click at [1020, 513] on span "Send" at bounding box center [1026, 510] width 23 height 16
click at [686, 523] on textarea "Hi [PERSON_NAME], thanks for the heads-up! I understand the noise is disruptive…" at bounding box center [698, 509] width 563 height 56
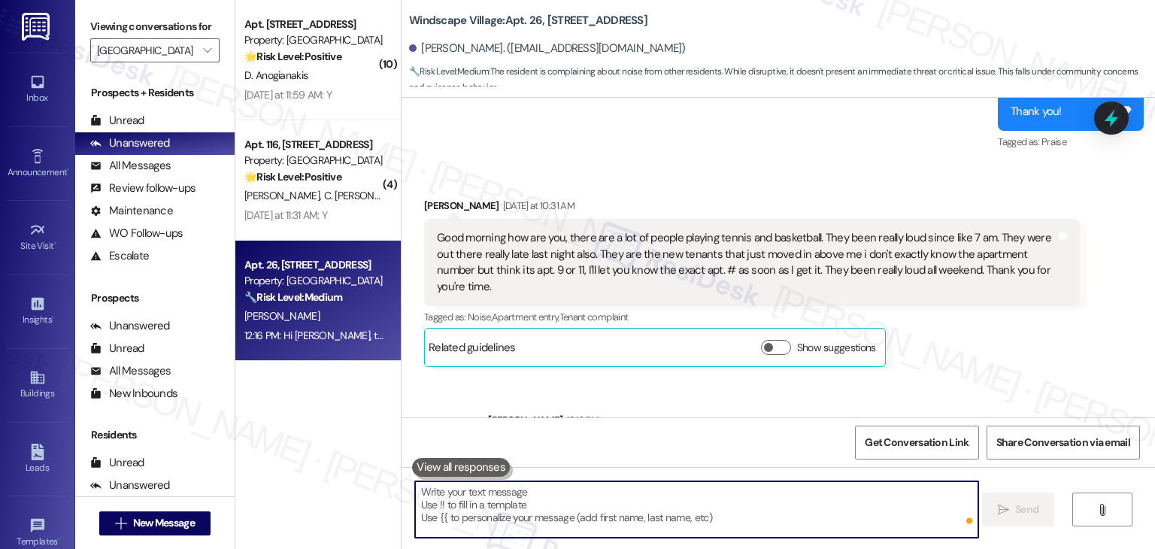
scroll to position [5925, 0]
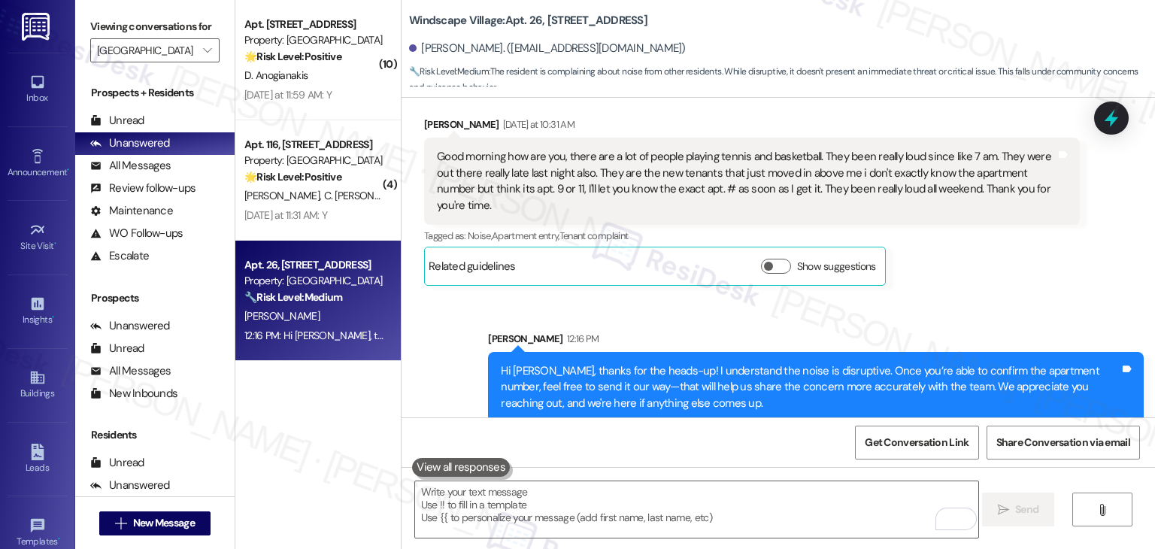
click at [994, 297] on div "Sent via SMS [PERSON_NAME] 12:16 PM Hi [PERSON_NAME], thanks for the heads-up! …" at bounding box center [778, 365] width 753 height 137
click at [973, 264] on div "[PERSON_NAME] [DATE] at 10:31 AM Good morning how are you, there are a lot of p…" at bounding box center [752, 201] width 656 height 168
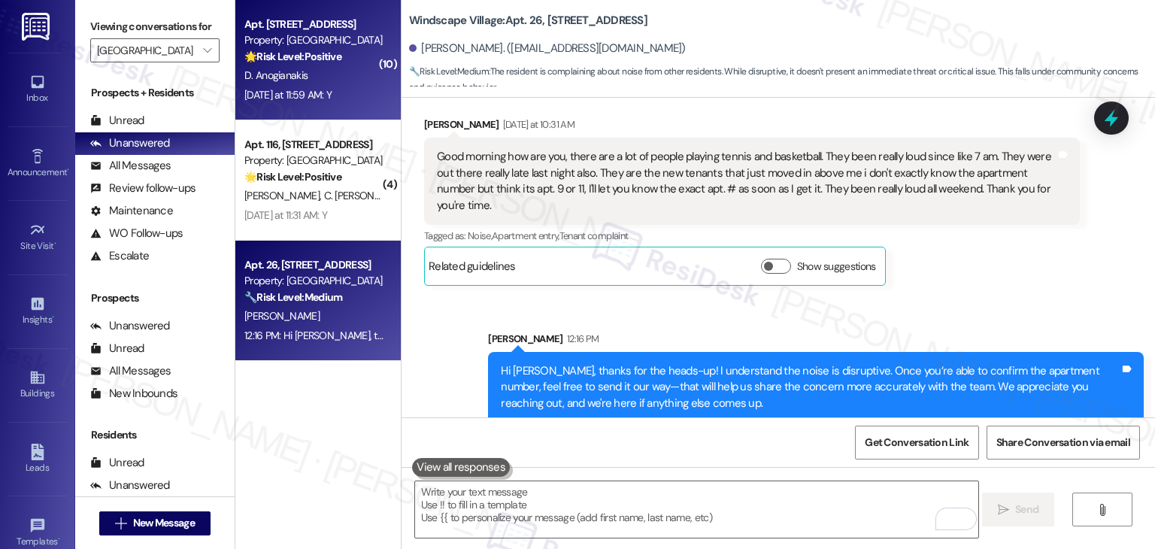
click at [353, 55] on div "🌟 Risk Level: Positive The resident responded positively to a check-in about a …" at bounding box center [313, 57] width 139 height 16
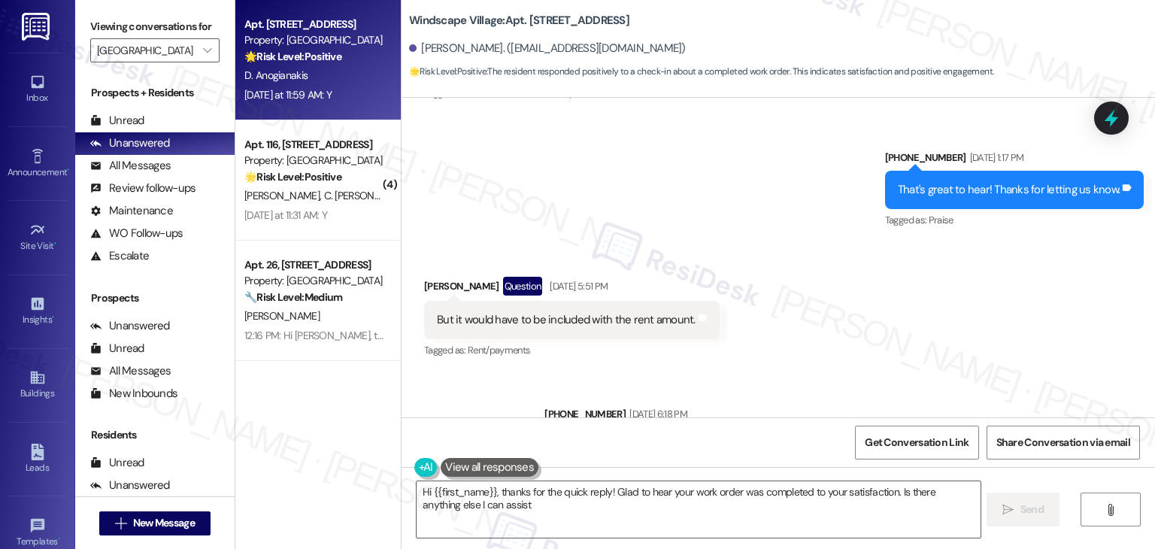
scroll to position [3634, 0]
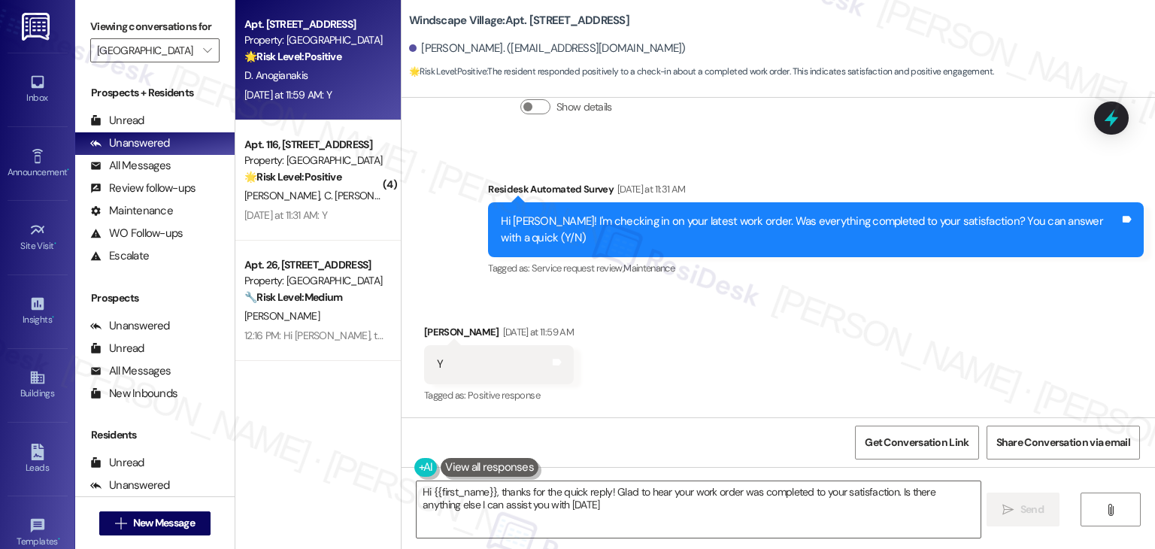
type textarea "Hi {{first_name}}, thanks for the quick reply! Glad to hear your work order was…"
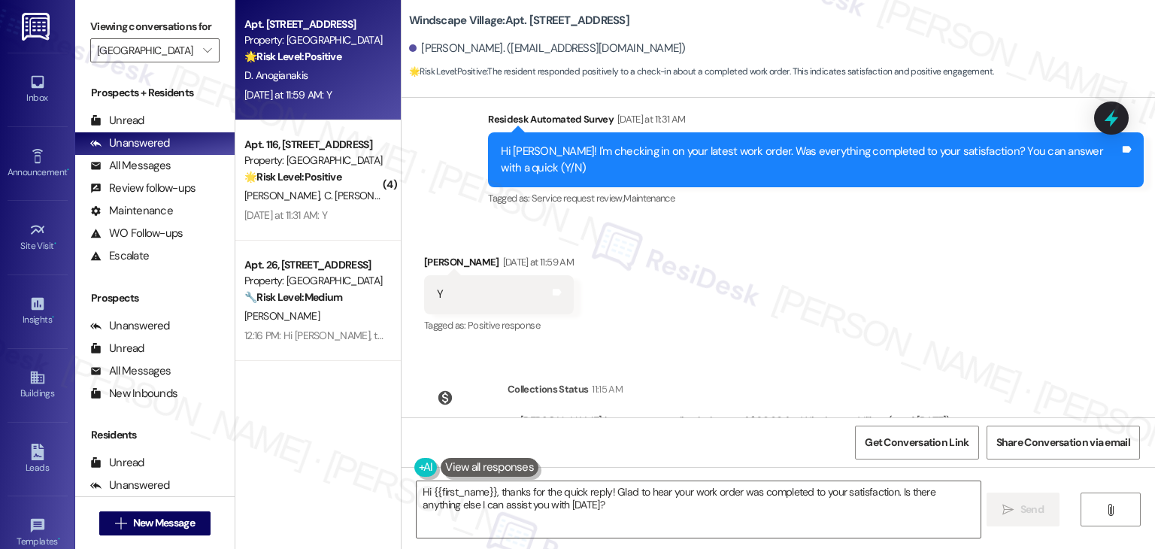
scroll to position [3773, 0]
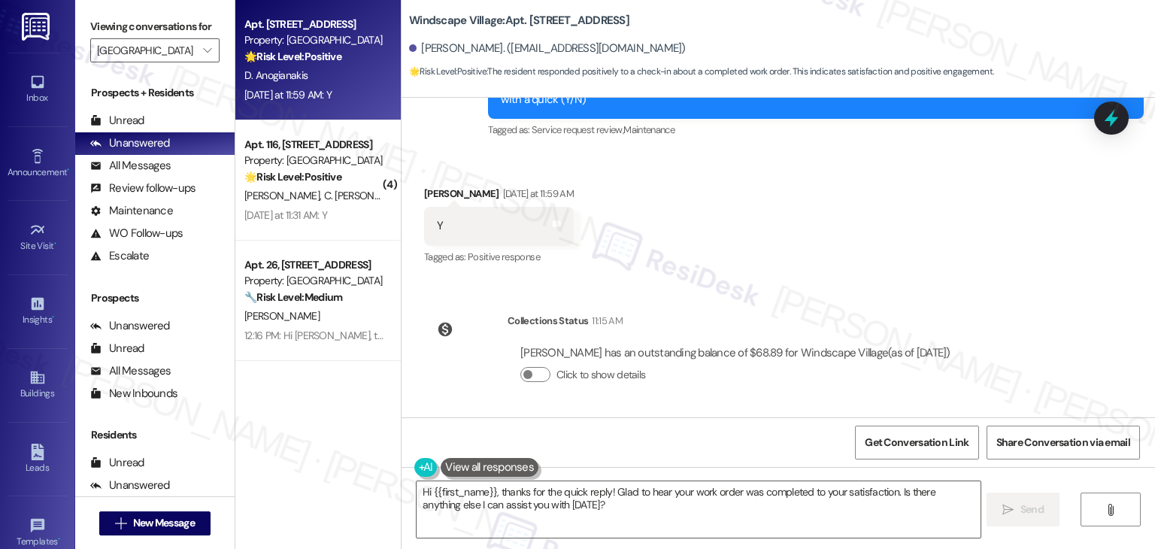
click at [827, 232] on div "Received via SMS [PERSON_NAME] [DATE] at 11:59 AM Y Tags and notes Tagged as: P…" at bounding box center [778, 215] width 753 height 127
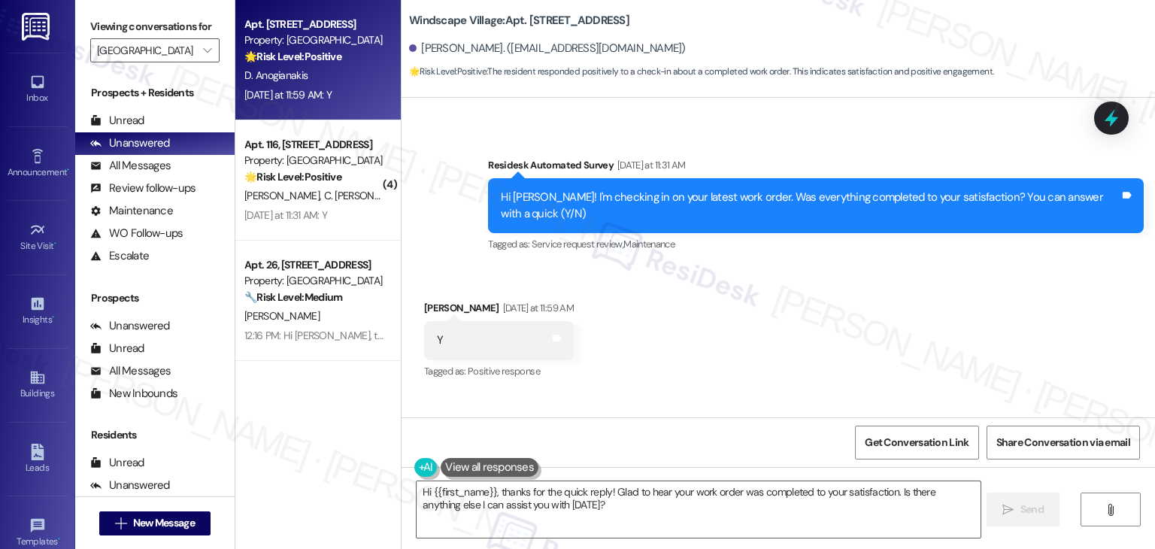
scroll to position [3697, 0]
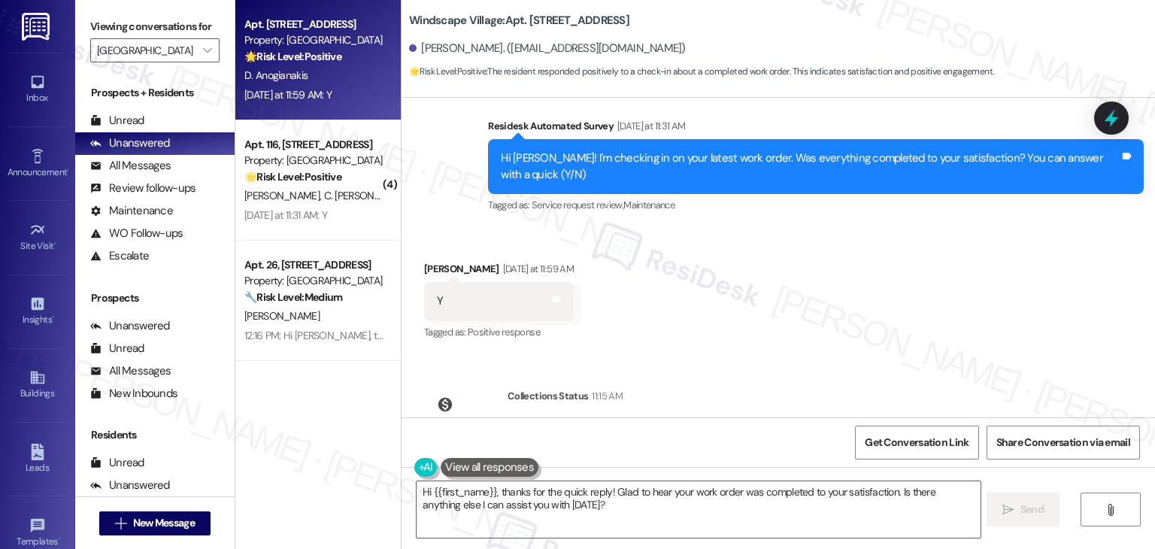
click at [811, 255] on div "Received via SMS [PERSON_NAME] [DATE] at 11:59 AM Y Tags and notes Tagged as: P…" at bounding box center [778, 290] width 753 height 127
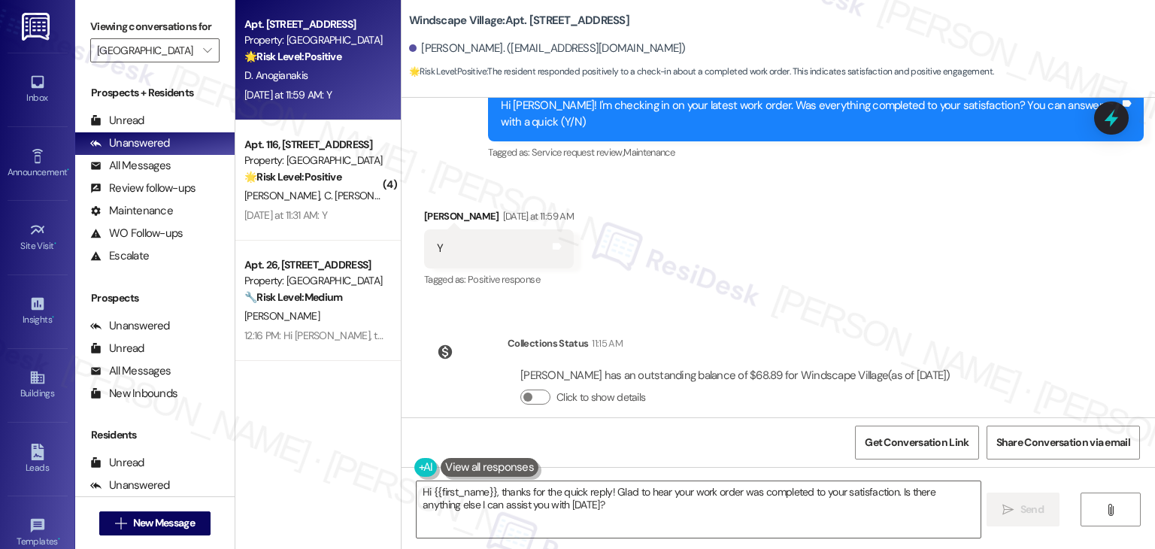
scroll to position [3773, 0]
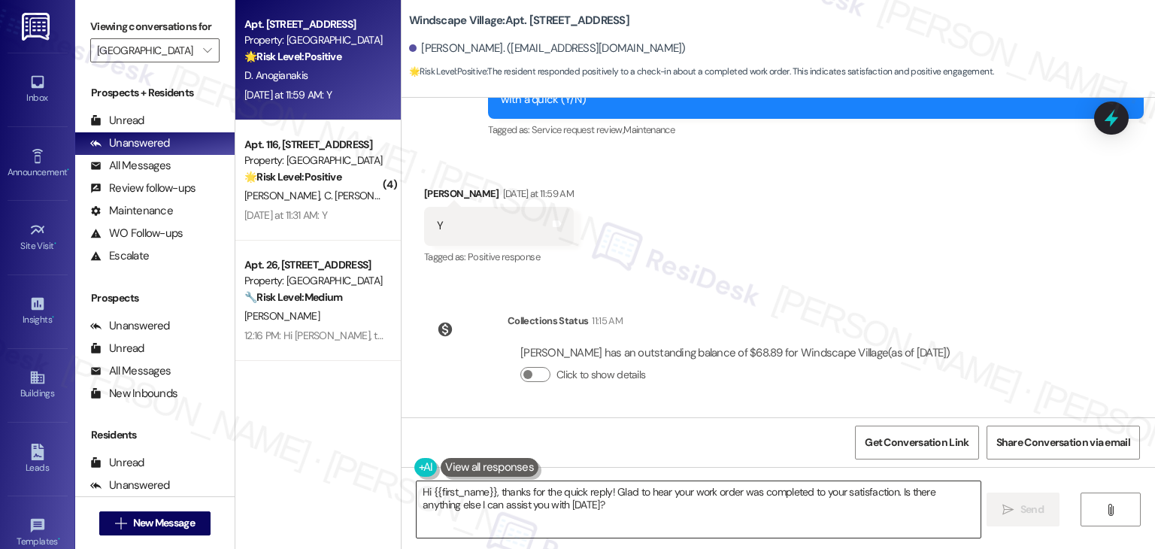
click at [596, 487] on textarea "Hi {{first_name}}, thanks for the quick reply! Glad to hear your work order was…" at bounding box center [698, 509] width 563 height 56
click at [641, 509] on textarea "Hi {{first_name}}, thanks for the quick reply! Glad to hear your work order was…" at bounding box center [696, 509] width 563 height 56
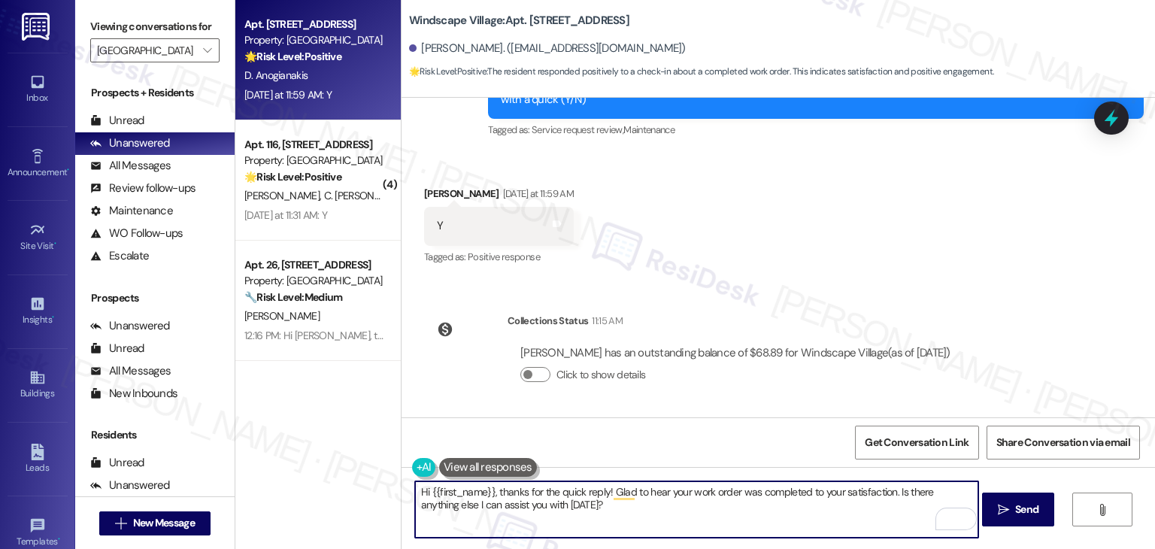
click at [590, 494] on textarea "Hi {{first_name}}, thanks for the quick reply! Glad to hear your work order was…" at bounding box center [696, 509] width 563 height 56
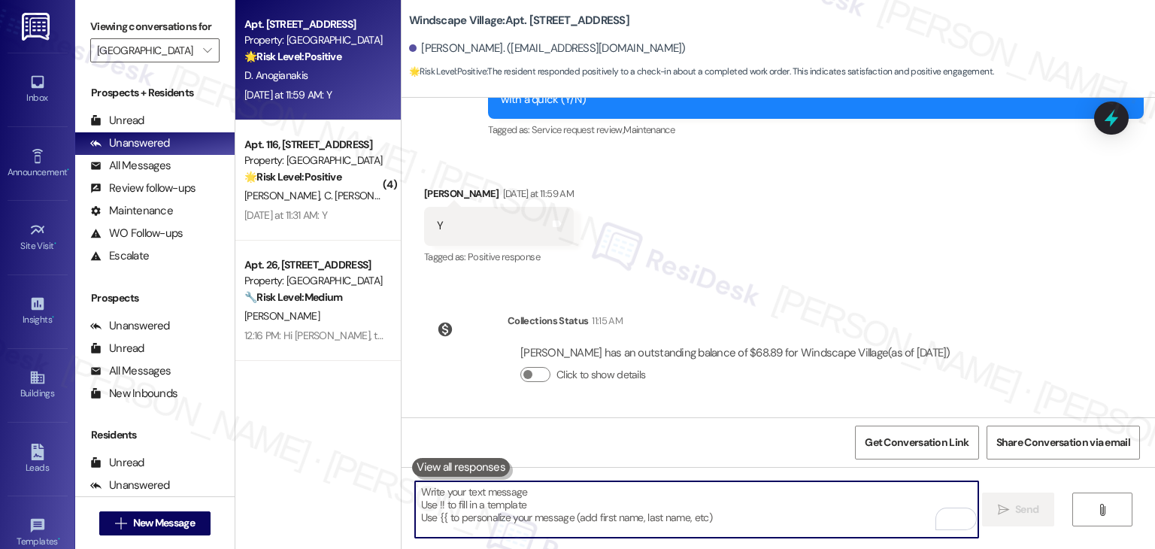
click at [590, 494] on textarea "To enrich screen reader interactions, please activate Accessibility in Grammarl…" at bounding box center [696, 509] width 563 height 56
paste textarea "Thanks for confirming, {{first_name}}! Glad to hear everything was completed to…"
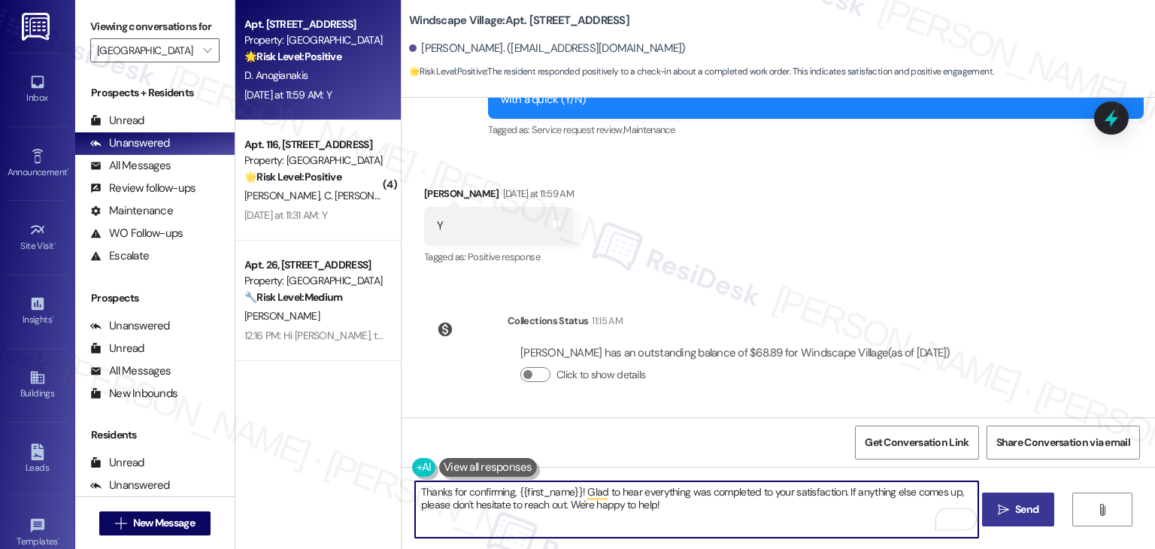
type textarea "Thanks for confirming, {{first_name}}! Glad to hear everything was completed to…"
click at [1002, 505] on icon "" at bounding box center [1003, 510] width 11 height 12
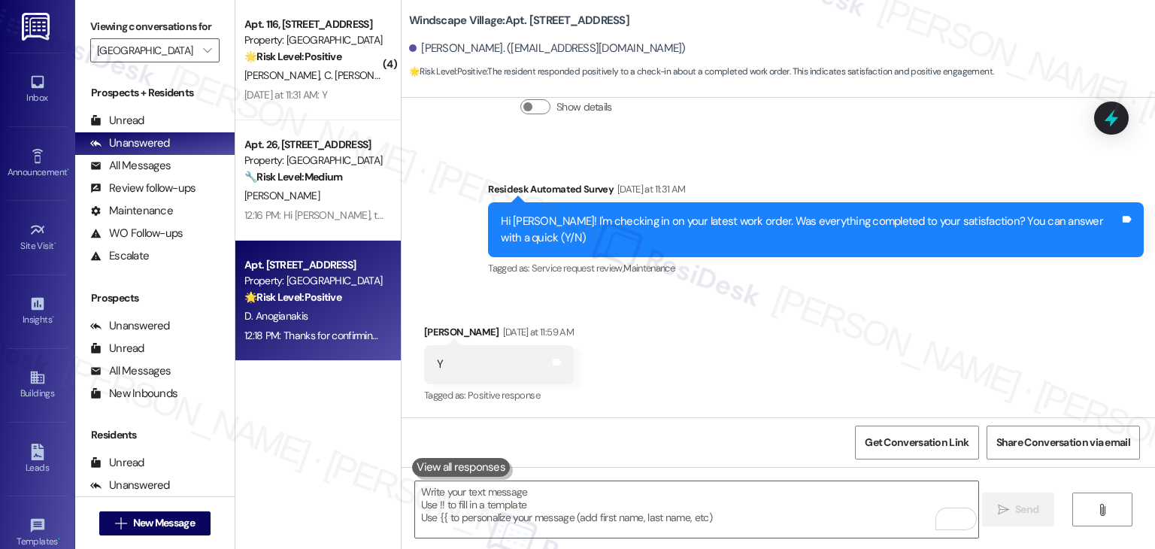
scroll to position [3894, 0]
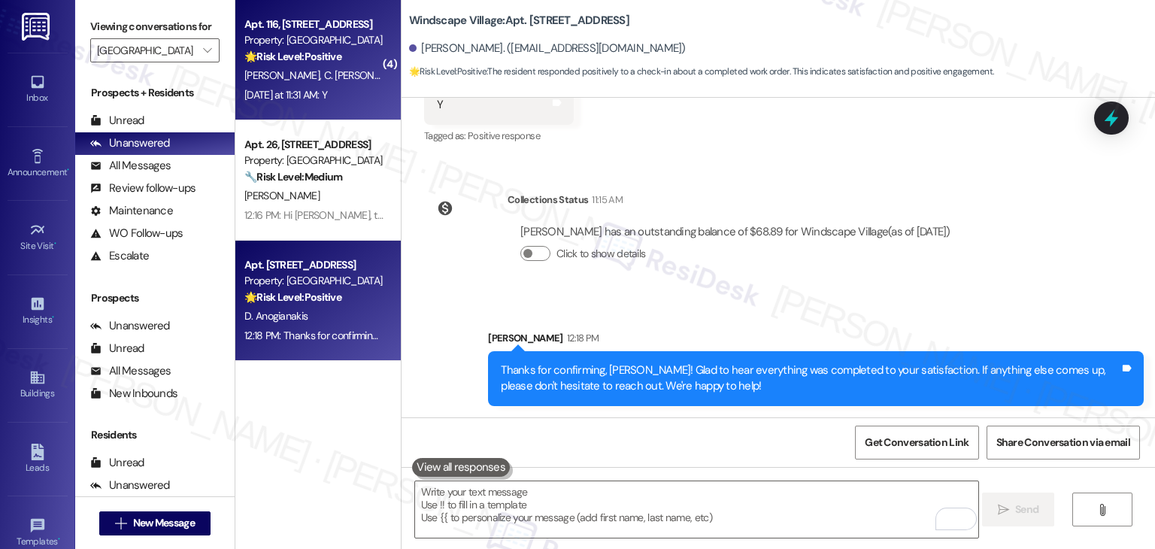
click at [292, 89] on div "[DATE] at 11:31 AM: Y [DATE] at 11:31 AM: Y" at bounding box center [285, 95] width 83 height 14
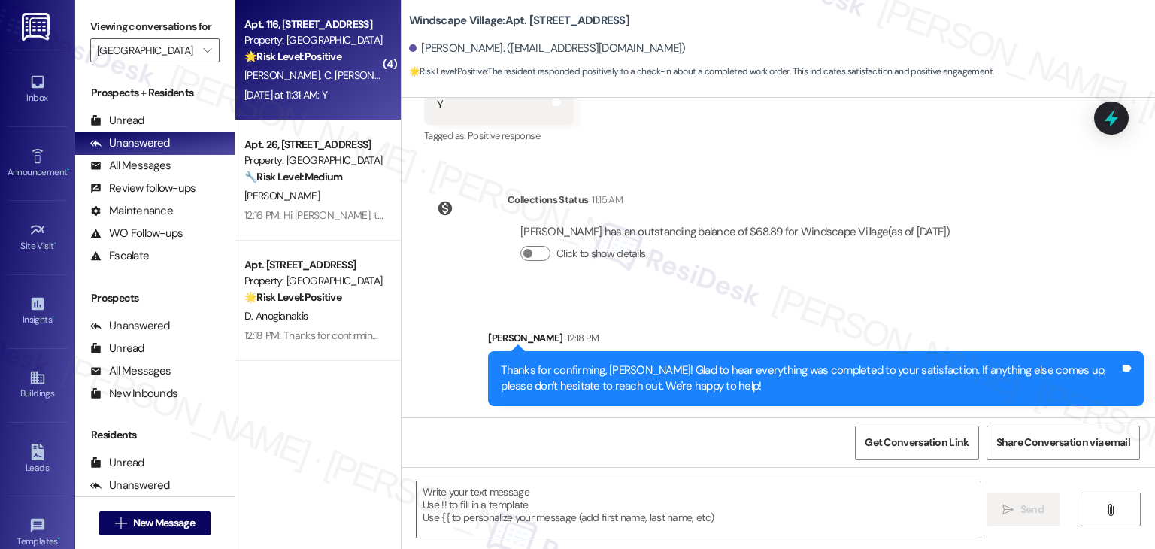
type textarea "Fetching suggested responses. Please feel free to read through the conversation…"
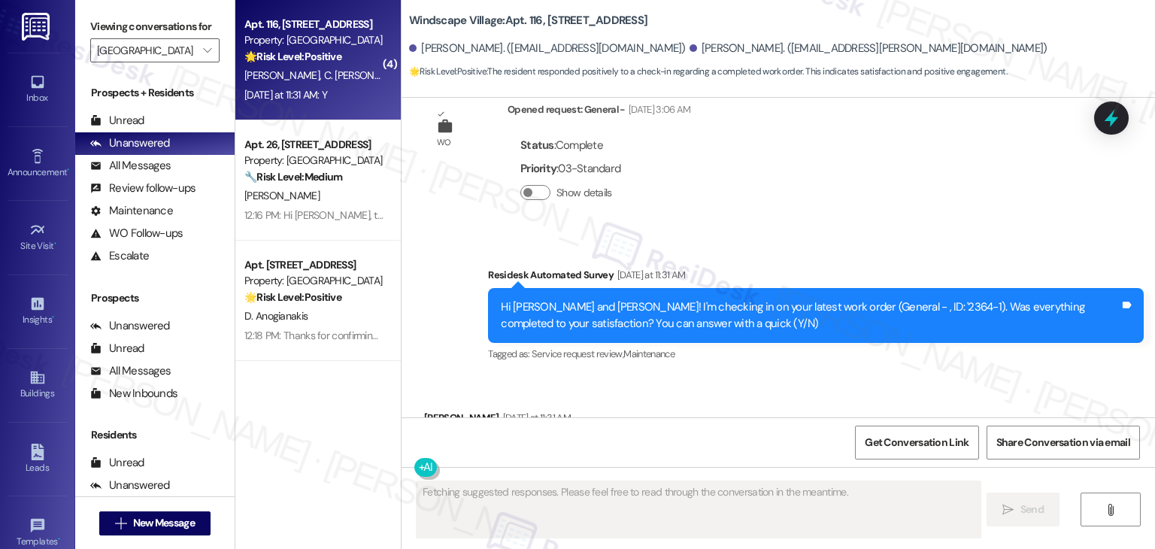
scroll to position [3916, 0]
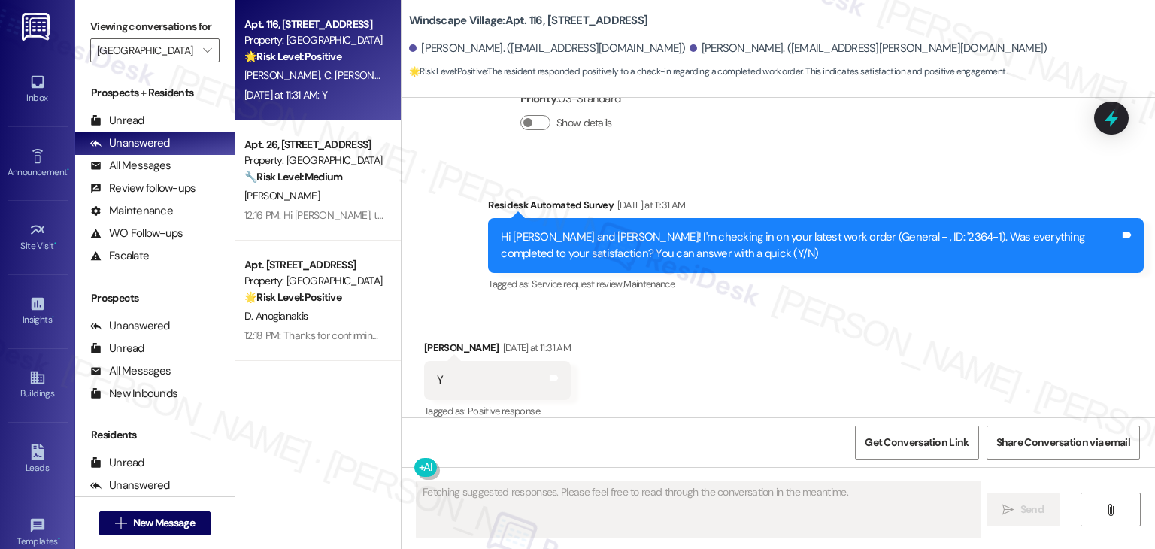
click at [869, 318] on div "Received via SMS [PERSON_NAME] [DATE] at 11:31 AM Y Tags and notes Tagged as: P…" at bounding box center [778, 369] width 753 height 127
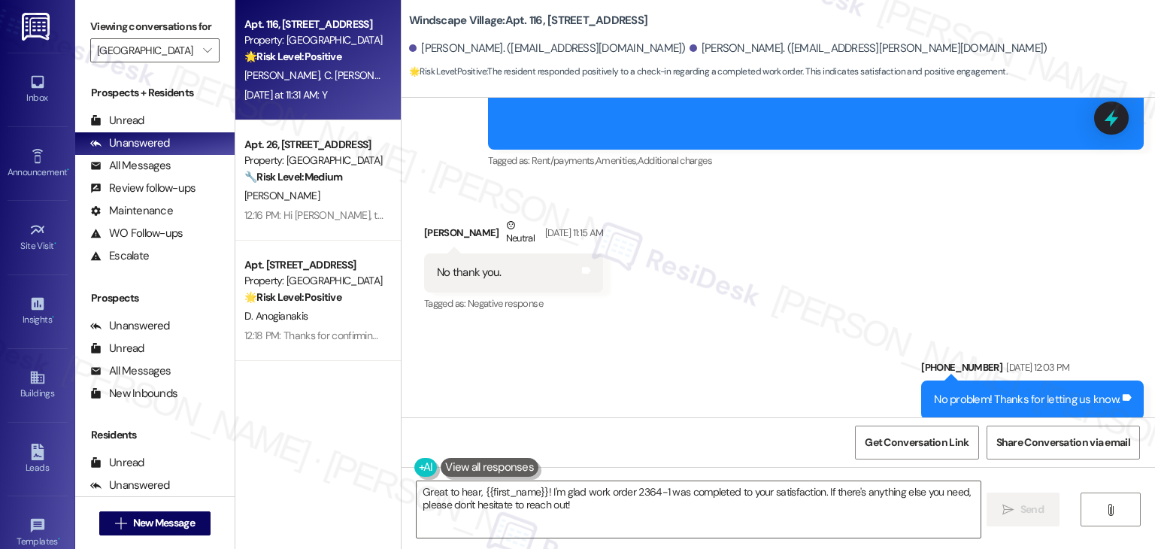
scroll to position [3549, 0]
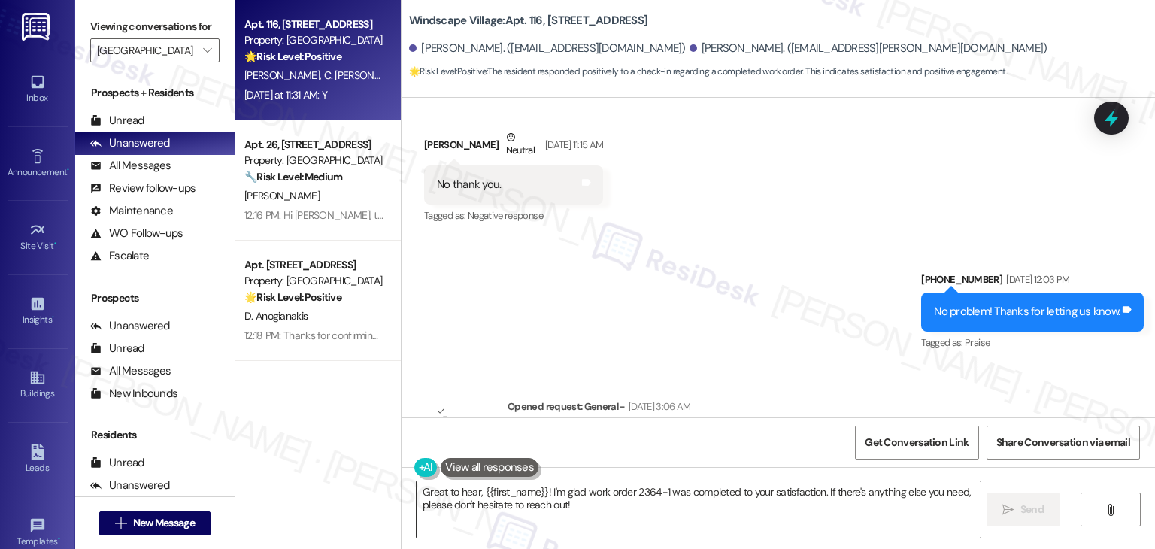
click at [557, 500] on textarea "Great to hear, {{first_name}}! I'm glad work order 2364-1 was completed to your…" at bounding box center [698, 509] width 563 height 56
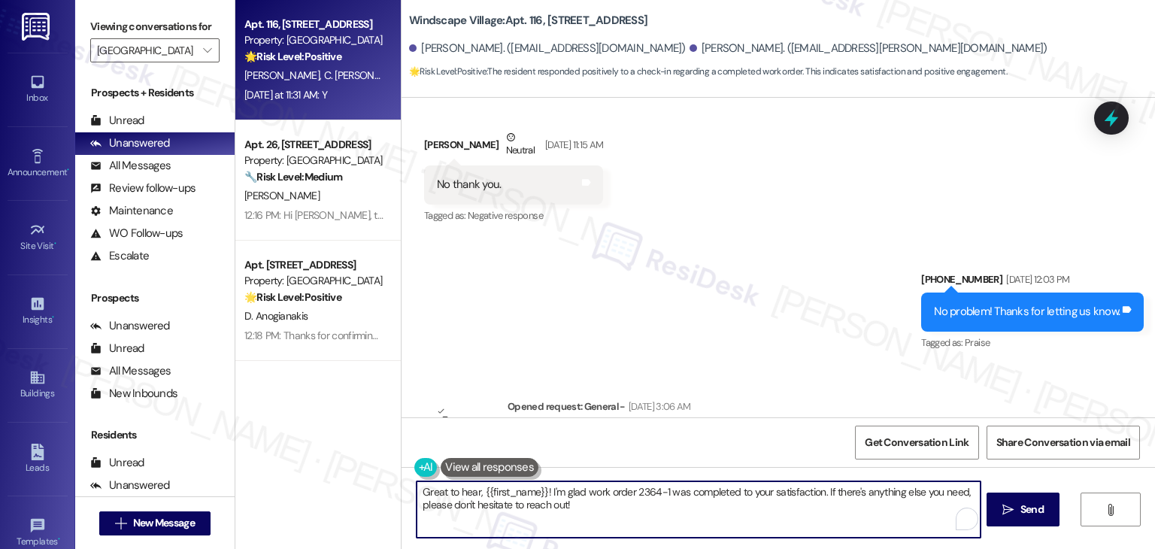
click at [557, 500] on textarea "Great to hear, {{first_name}}! I'm glad work order 2364-1 was completed to your…" at bounding box center [698, 509] width 563 height 56
click at [638, 508] on textarea "Great to hear, {{first_name}}! I'm glad work order 2364-1 was completed to your…" at bounding box center [698, 509] width 563 height 56
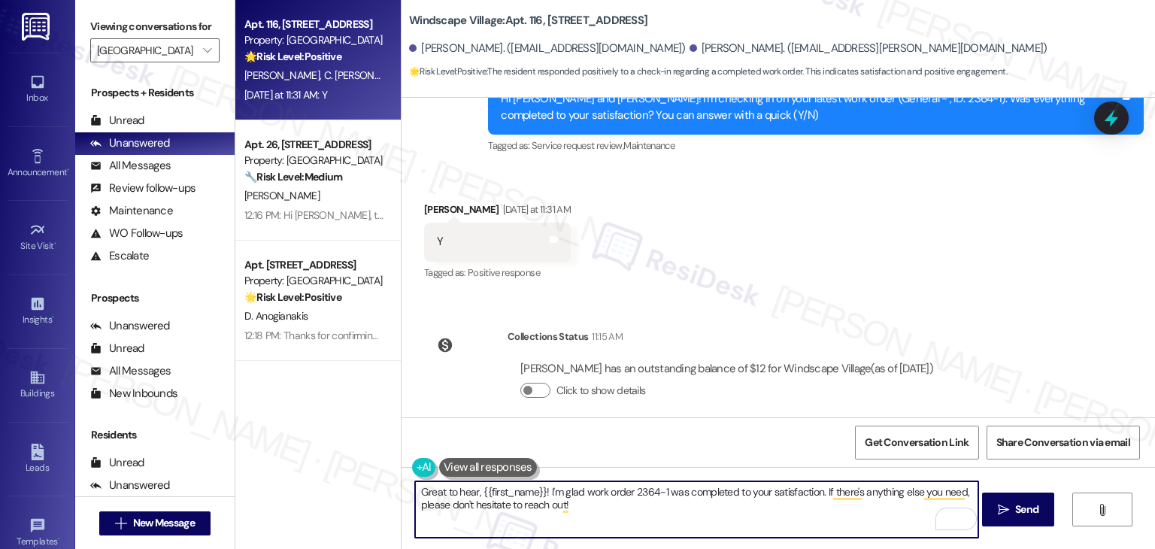
click at [520, 500] on textarea "Great to hear, {{first_name}}! I'm glad work order 2364-1 was completed to your…" at bounding box center [696, 509] width 563 height 56
paste textarea "Thanks for confirming, {{first_name}}! Glad to hear everything was completed to…"
click at [427, 202] on div "[PERSON_NAME] [DATE] at 11:31 AM" at bounding box center [497, 212] width 147 height 21
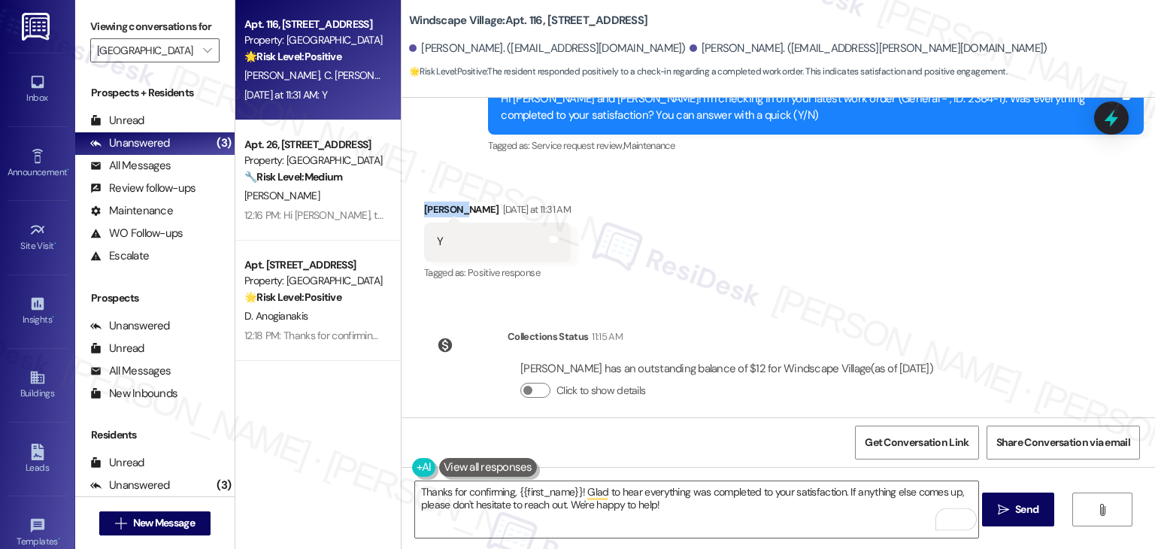
click at [427, 202] on div "[PERSON_NAME] [DATE] at 11:31 AM" at bounding box center [497, 212] width 147 height 21
copy div "[PERSON_NAME]"
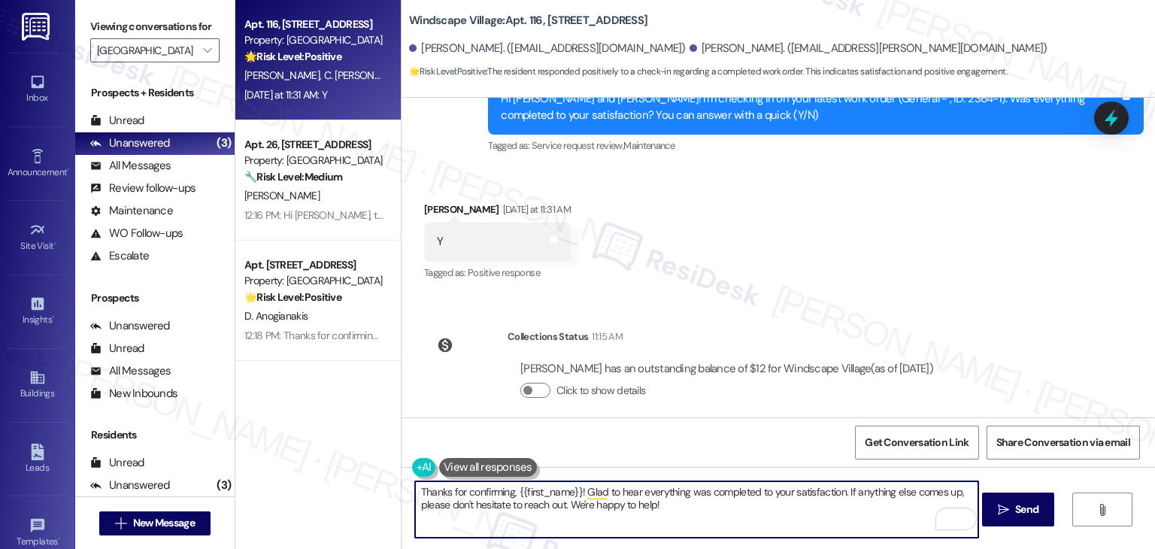
drag, startPoint x: 573, startPoint y: 492, endPoint x: 510, endPoint y: 491, distance: 63.2
click at [510, 491] on textarea "Thanks for confirming, {{first_name}}! Glad to hear everything was completed to…" at bounding box center [696, 509] width 563 height 56
paste textarea "[PERSON_NAME]"
click at [702, 500] on textarea "Thanks for confirming, [PERSON_NAME]! Glad to hear everything was completed to …" at bounding box center [696, 509] width 563 height 56
type textarea "Thanks for confirming, [PERSON_NAME]! Glad to hear everything was completed to …"
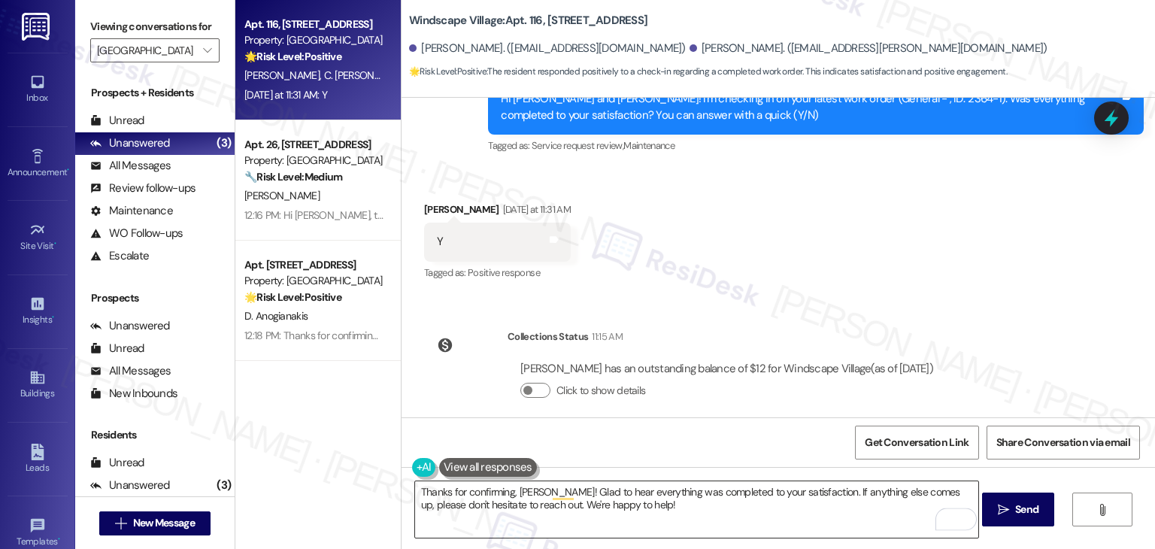
click at [770, 512] on textarea "Thanks for confirming, [PERSON_NAME]! Glad to hear everything was completed to …" at bounding box center [696, 509] width 563 height 56
drag, startPoint x: 1031, startPoint y: 509, endPoint x: 851, endPoint y: 509, distance: 179.7
click at [851, 509] on div "Thanks for confirming, [PERSON_NAME]! Glad to hear everything was completed to …" at bounding box center [778, 523] width 753 height 113
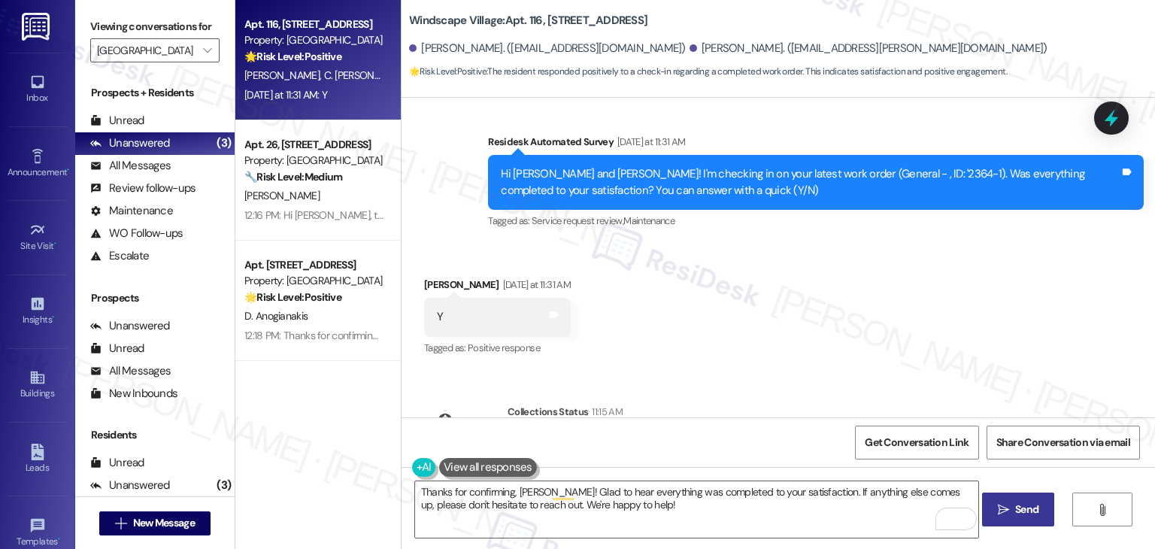
click at [1018, 500] on button " Send" at bounding box center [1018, 510] width 73 height 34
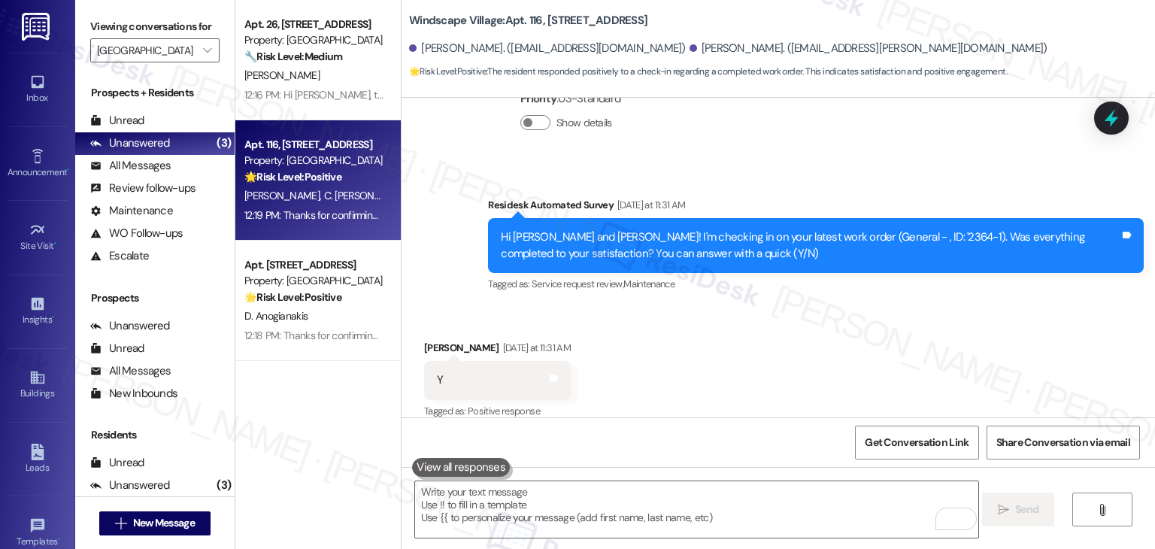
scroll to position [4176, 0]
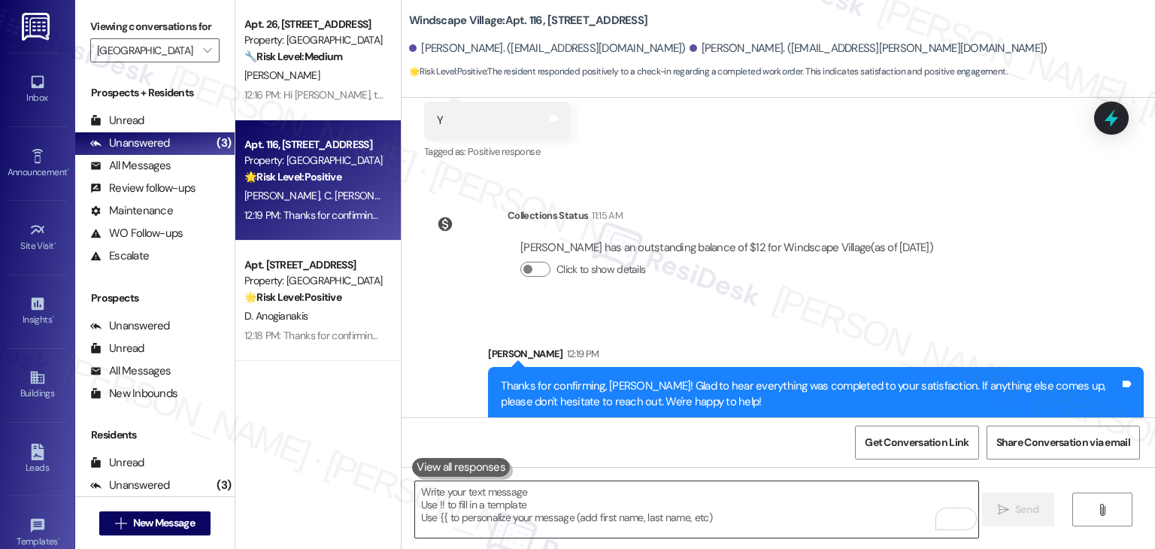
click at [657, 500] on textarea "To enrich screen reader interactions, please activate Accessibility in Grammarl…" at bounding box center [696, 509] width 563 height 56
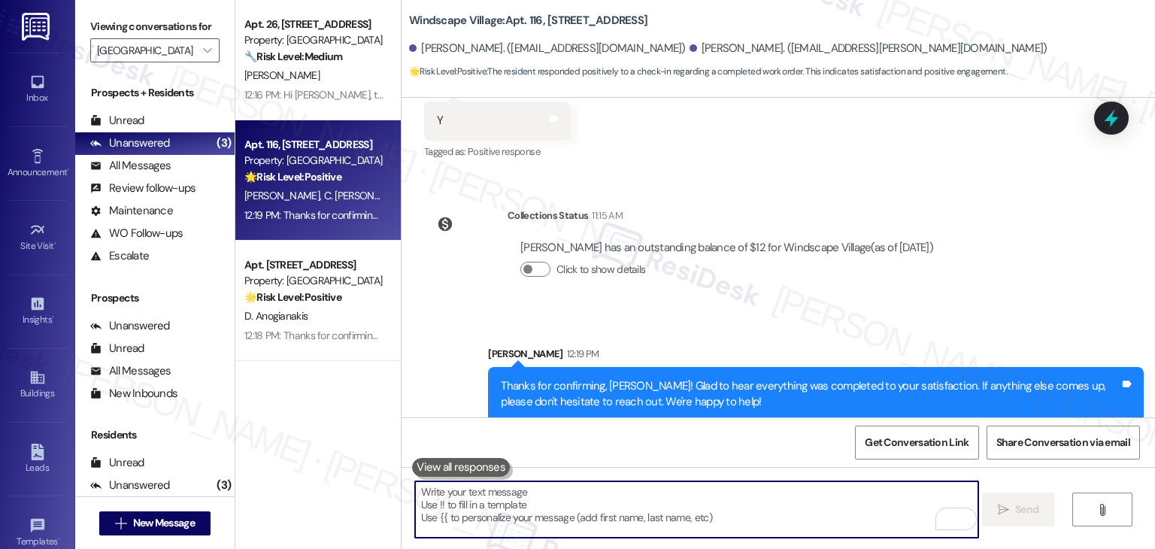
paste textarea "We're eager to know if {{property}} has met your expectations. Your feedback is…"
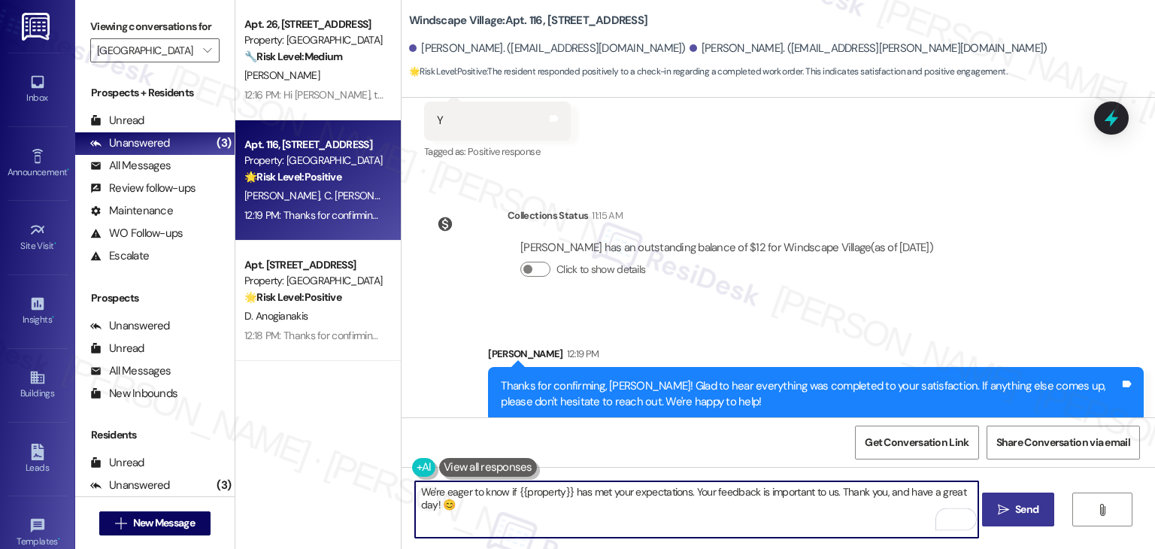
type textarea "We're eager to know if {{property}} has met your expectations. Your feedback is…"
click at [1022, 516] on span "Send" at bounding box center [1026, 510] width 23 height 16
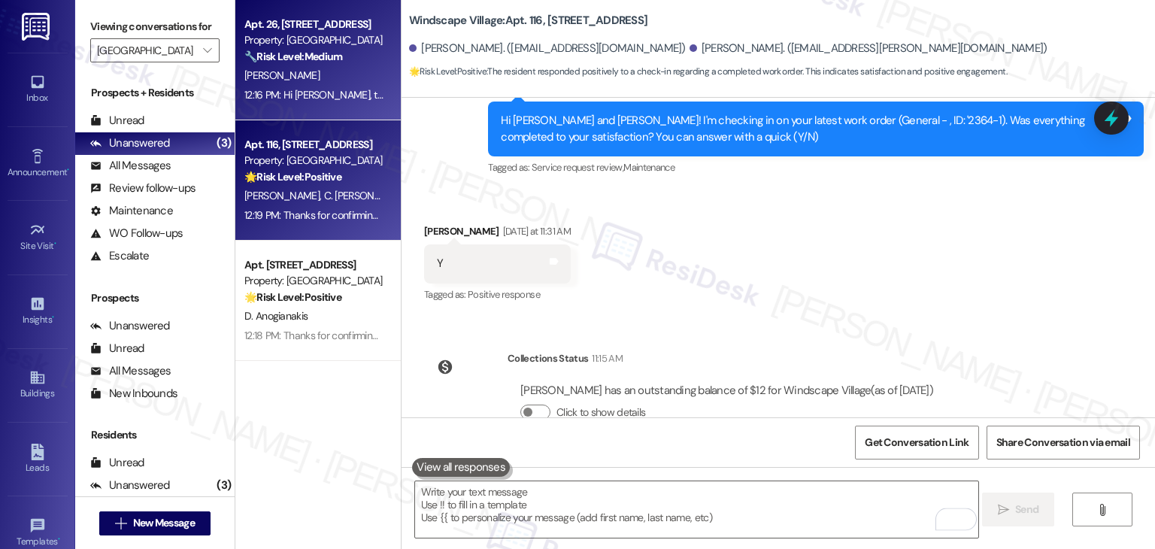
scroll to position [3916, 0]
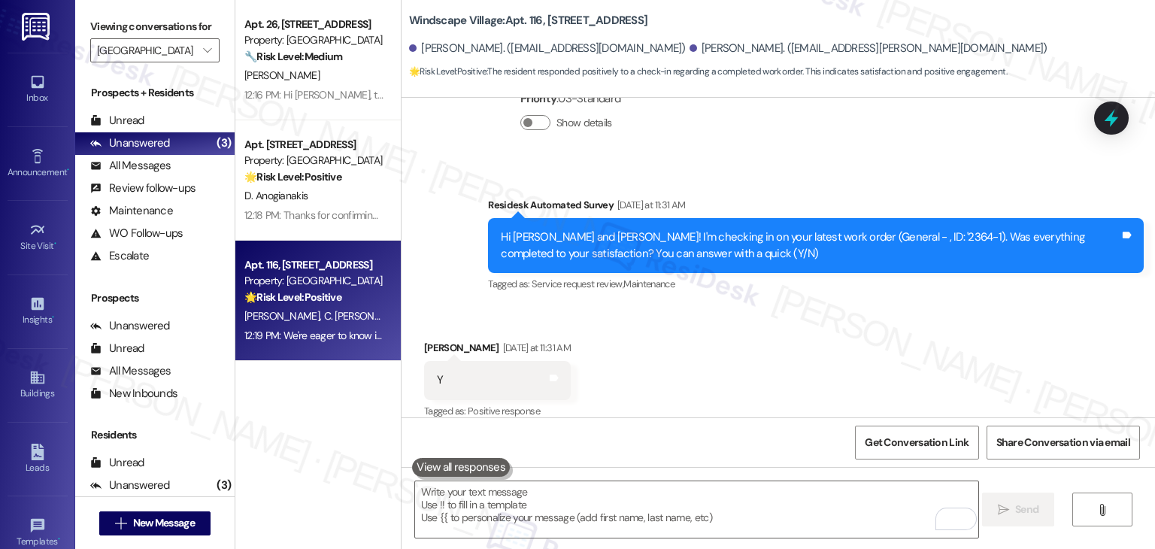
click at [338, 429] on div "Apt. 26, [STREET_ADDRESS] Property: Windscape Village 🔧 Risk Level: Medium The …" at bounding box center [317, 221] width 165 height 442
click at [689, 362] on div "Received via SMS [PERSON_NAME] [DATE] at 11:31 AM Y Tags and notes Tagged as: P…" at bounding box center [778, 369] width 753 height 127
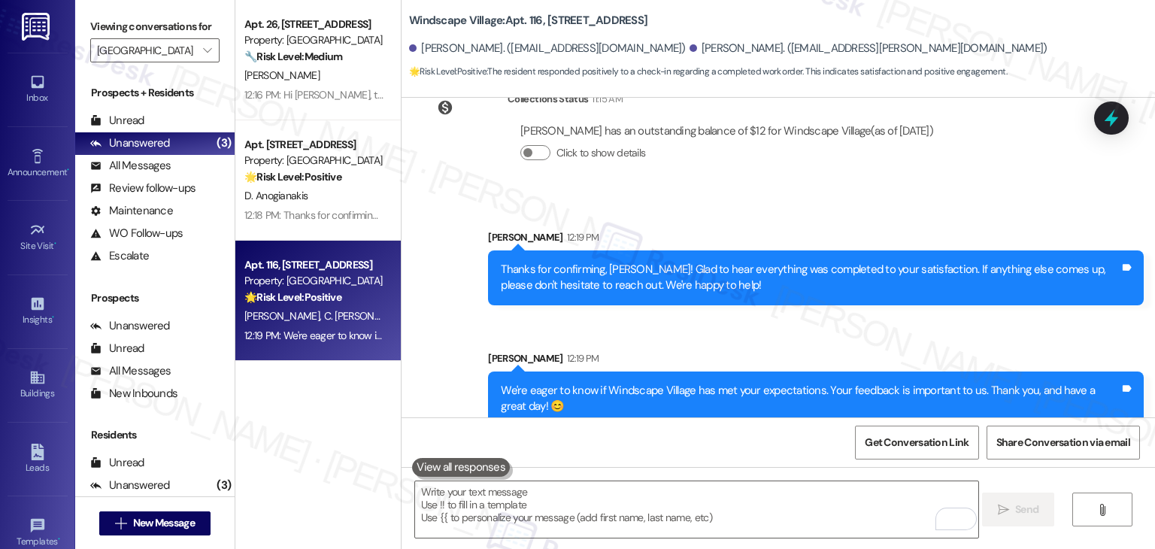
scroll to position [4297, 0]
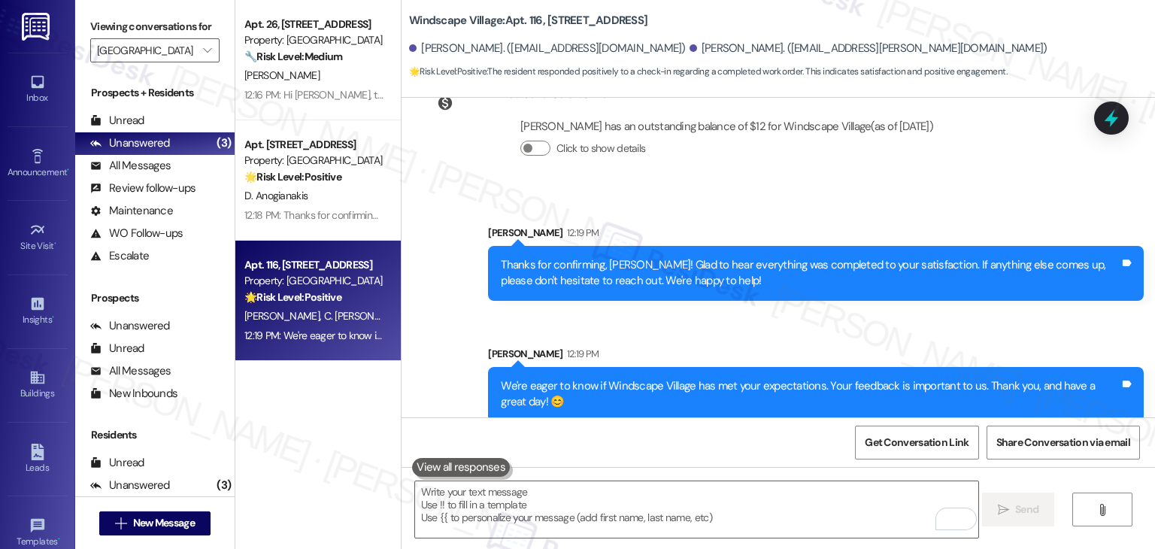
click at [340, 421] on div "Apt. 26, [STREET_ADDRESS] Property: Windscape Village 🔧 Risk Level: Medium The …" at bounding box center [317, 221] width 165 height 442
click at [35, 91] on div "Inbox" at bounding box center [37, 97] width 75 height 15
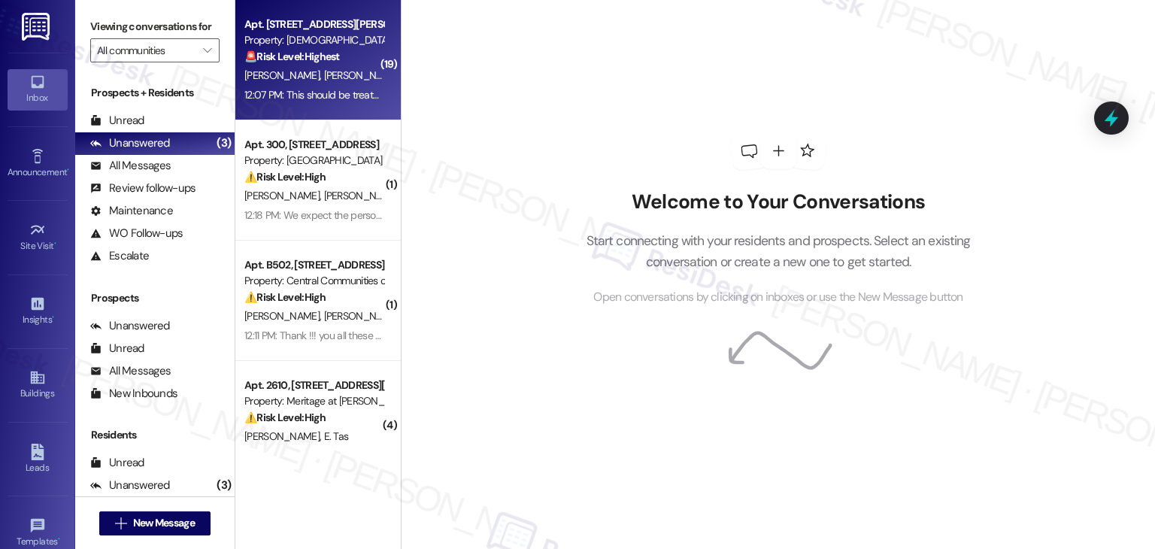
click at [316, 91] on div "12:07 PM: This should be treated as an emergency issue given the fact that the …" at bounding box center [608, 95] width 729 height 14
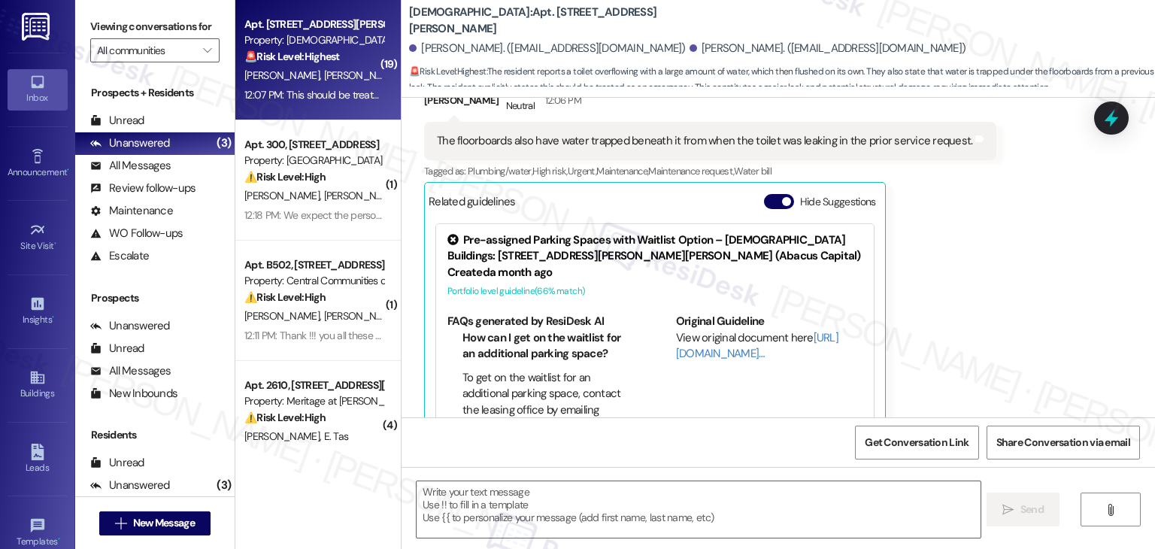
scroll to position [7153, 0]
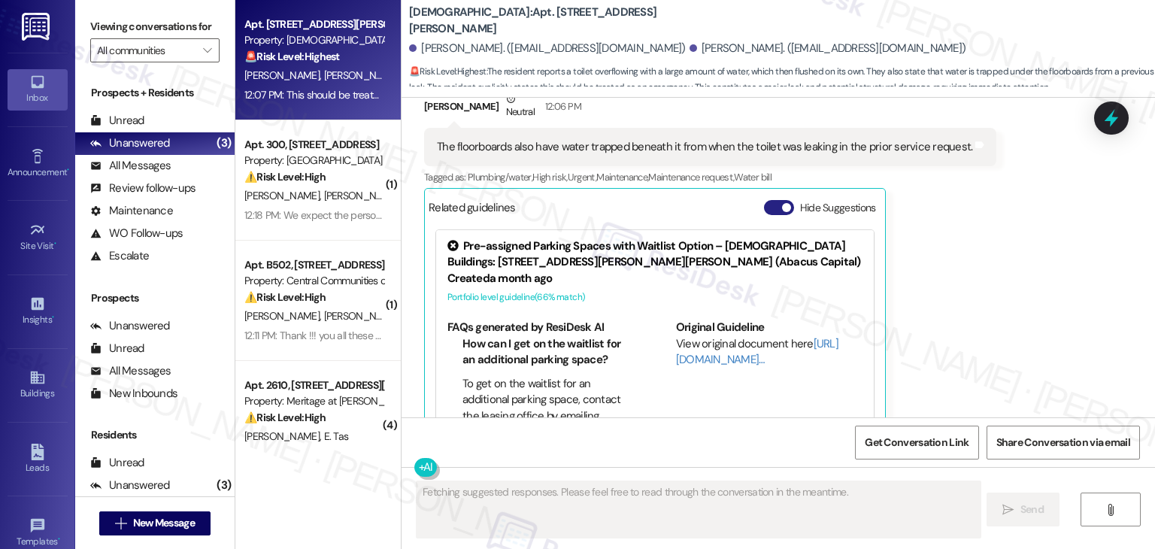
click at [771, 200] on button "Hide Suggestions" at bounding box center [779, 207] width 30 height 15
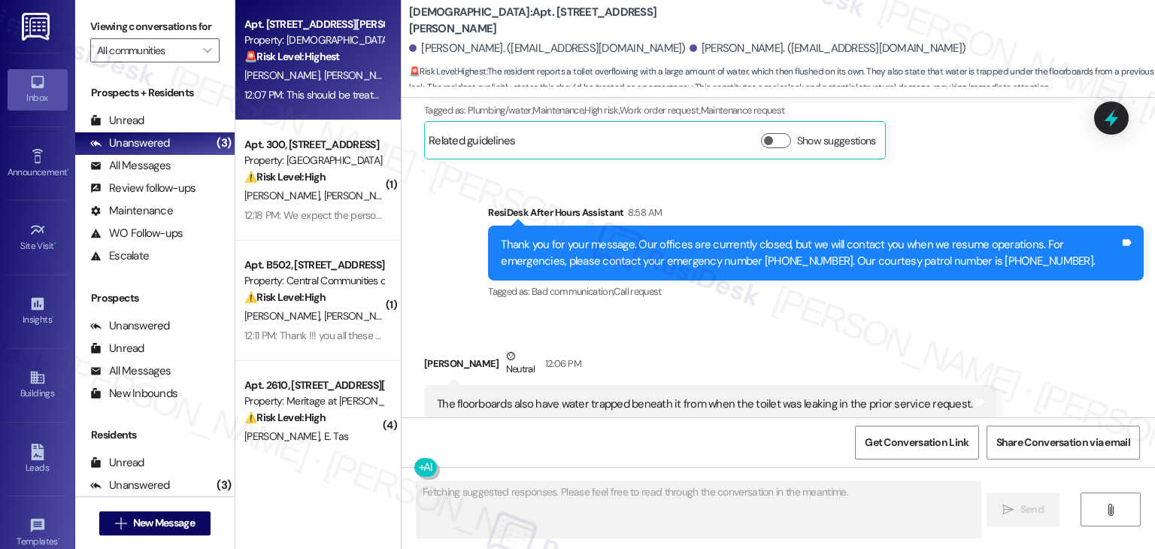
scroll to position [6781, 0]
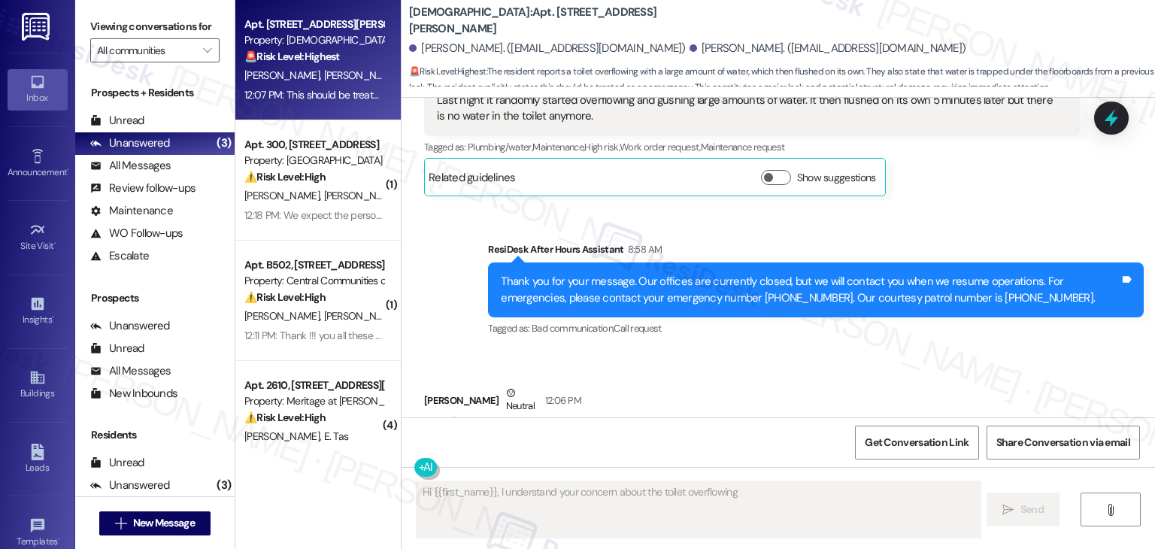
click at [777, 351] on div "Received via SMS [PERSON_NAME] Neutral 12:06 PM The floorboards also have water…" at bounding box center [778, 522] width 753 height 342
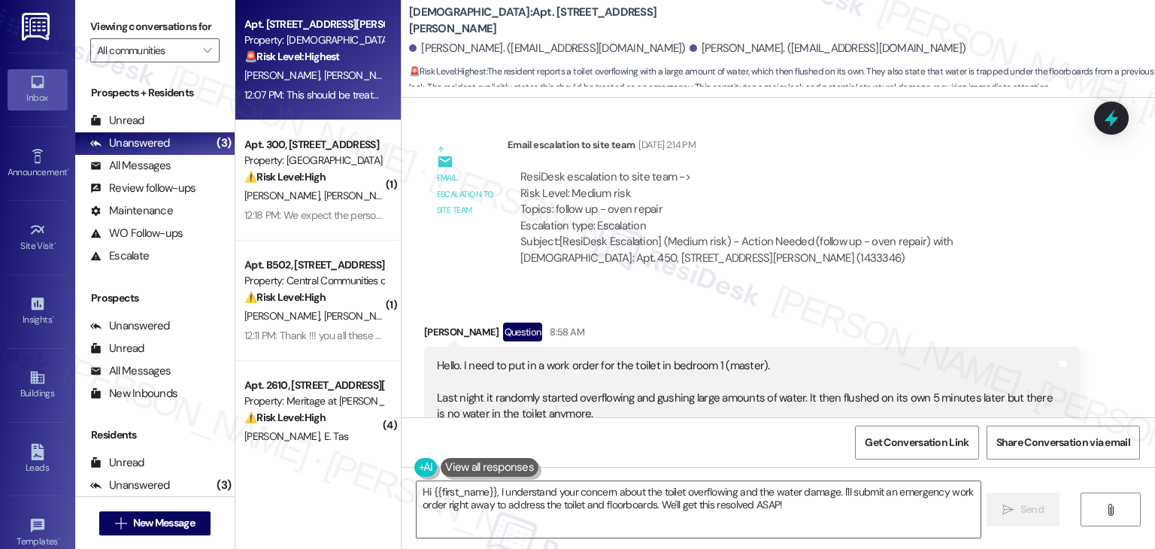
scroll to position [6480, 0]
click at [818, 292] on div "Received via SMS [PERSON_NAME] Question 8:58 AM Hello. I need to put in a work …" at bounding box center [778, 400] width 753 height 217
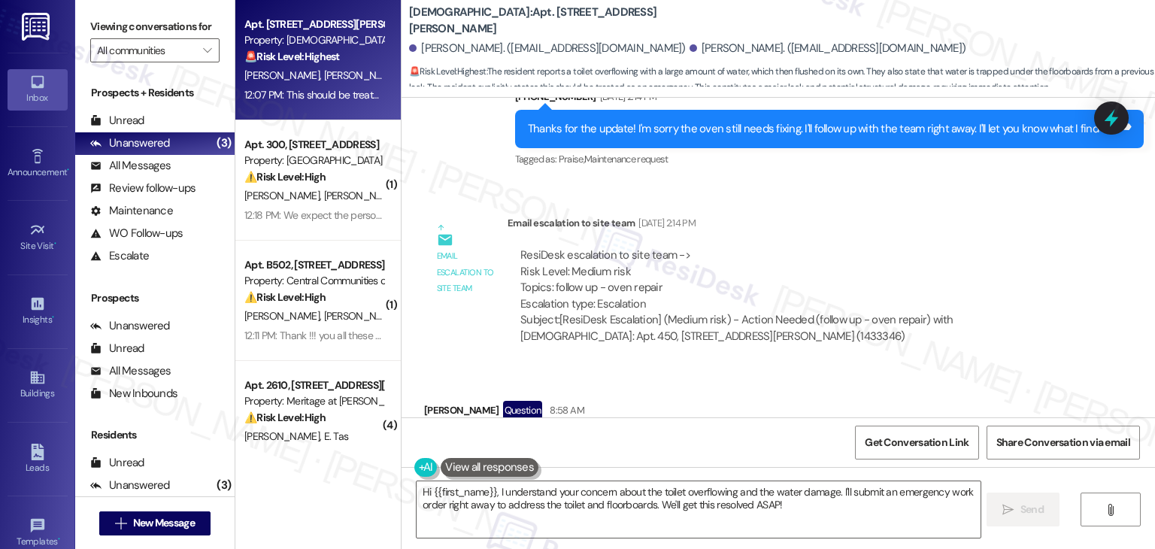
scroll to position [6555, 0]
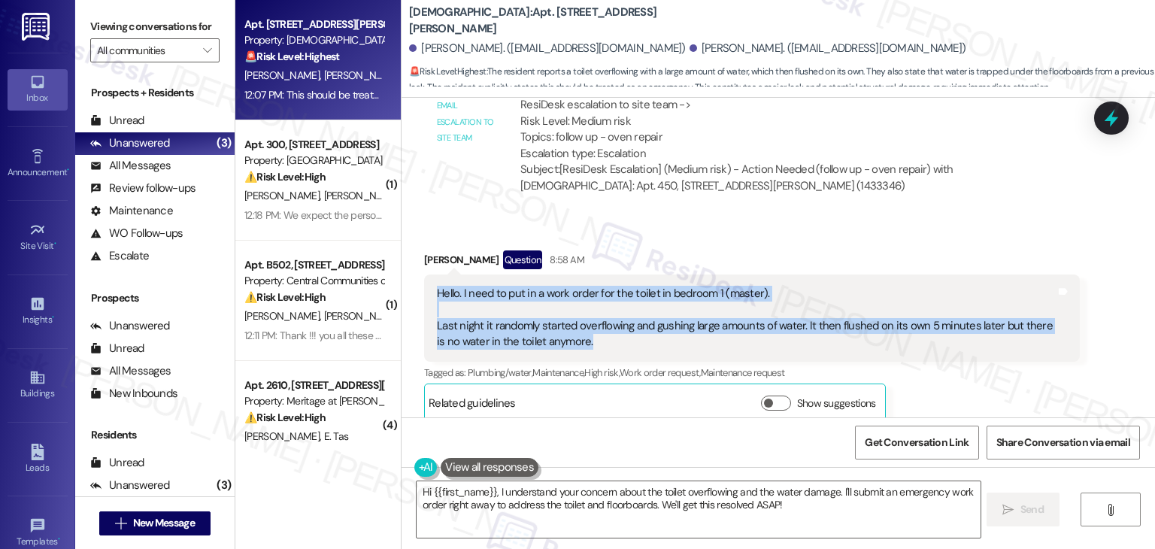
drag, startPoint x: 582, startPoint y: 296, endPoint x: 418, endPoint y: 250, distance: 170.2
click at [424, 274] on div "Hello. I need to put in a work order for the toilet in bedroom 1 (master). Last…" at bounding box center [752, 317] width 656 height 87
copy div "Hello. I need to put in a work order for the toilet in bedroom 1 (master). Last…"
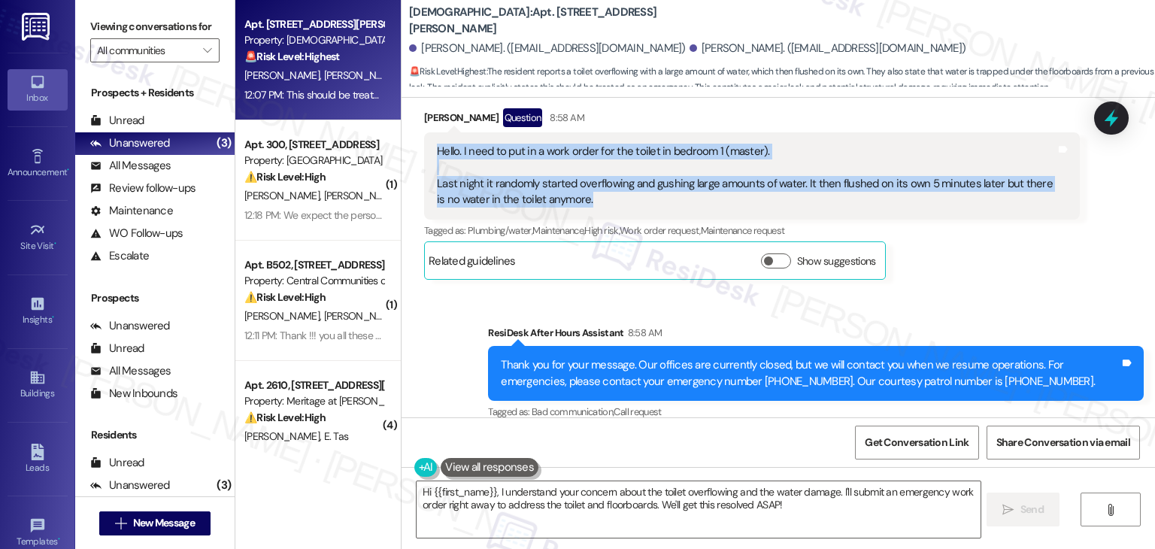
scroll to position [6781, 0]
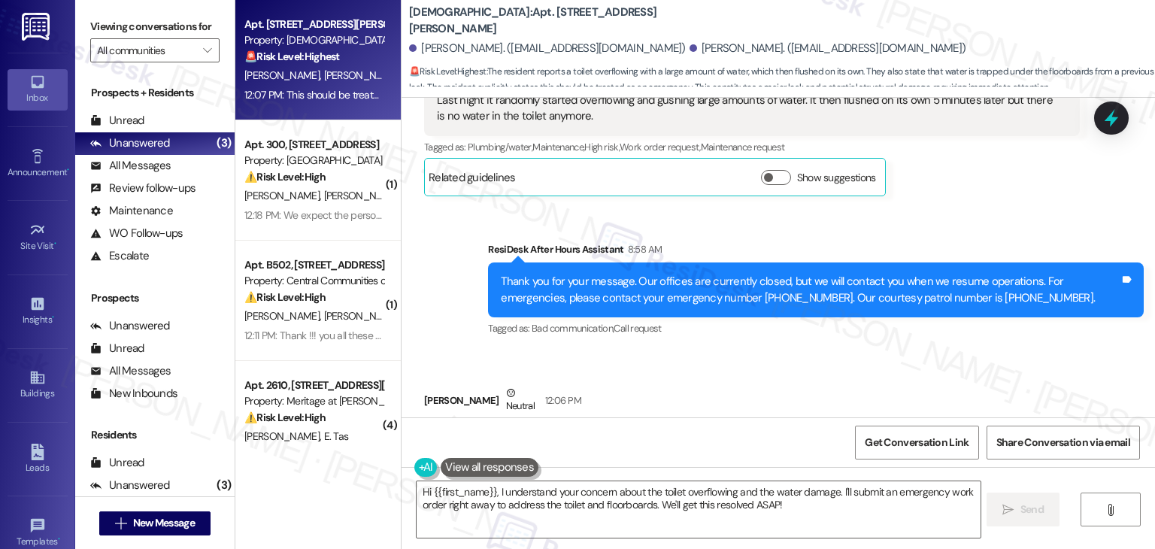
click at [674, 385] on div "[PERSON_NAME] Neutral 12:06 PM" at bounding box center [710, 403] width 572 height 37
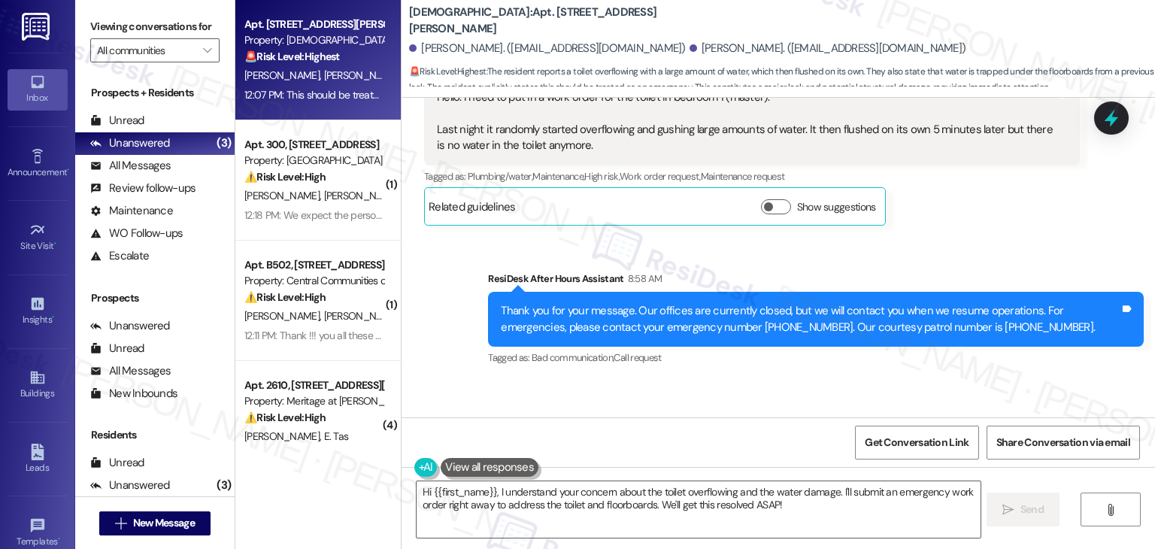
scroll to position [6856, 0]
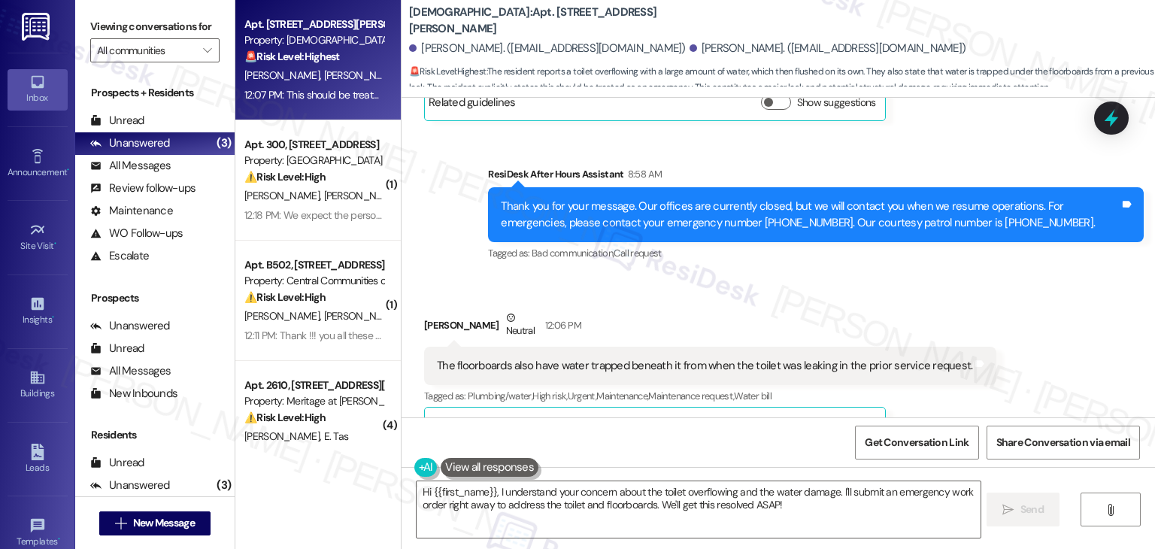
click at [571, 358] on div "The floorboards also have water trapped beneath it from when the toilet was lea…" at bounding box center [704, 366] width 535 height 16
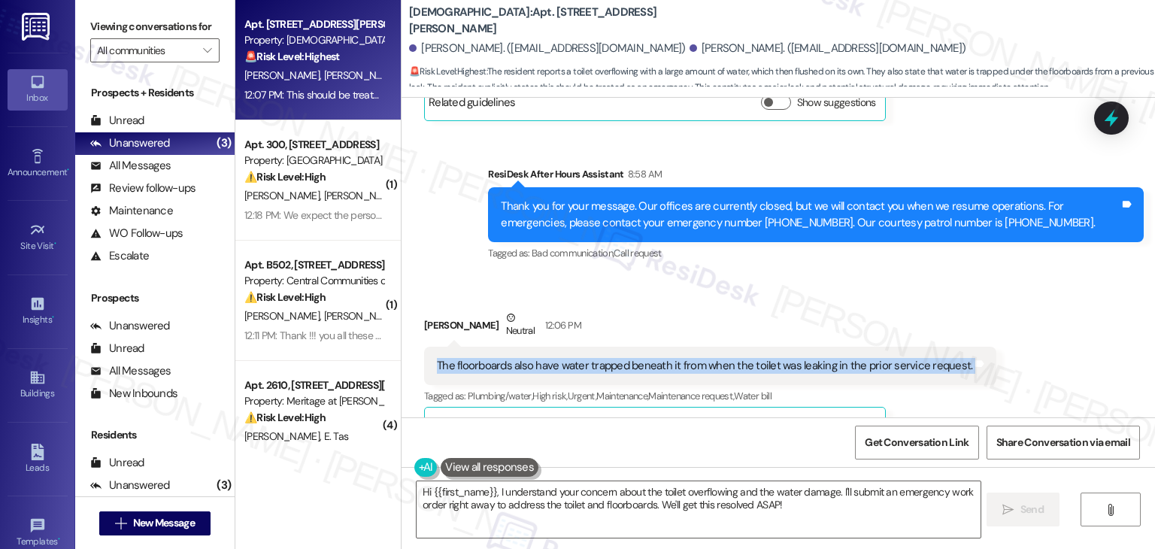
click at [571, 358] on div "The floorboards also have water trapped beneath it from when the toilet was lea…" at bounding box center [704, 366] width 535 height 16
copy div "The floorboards also have water trapped beneath it from when the toilet was lea…"
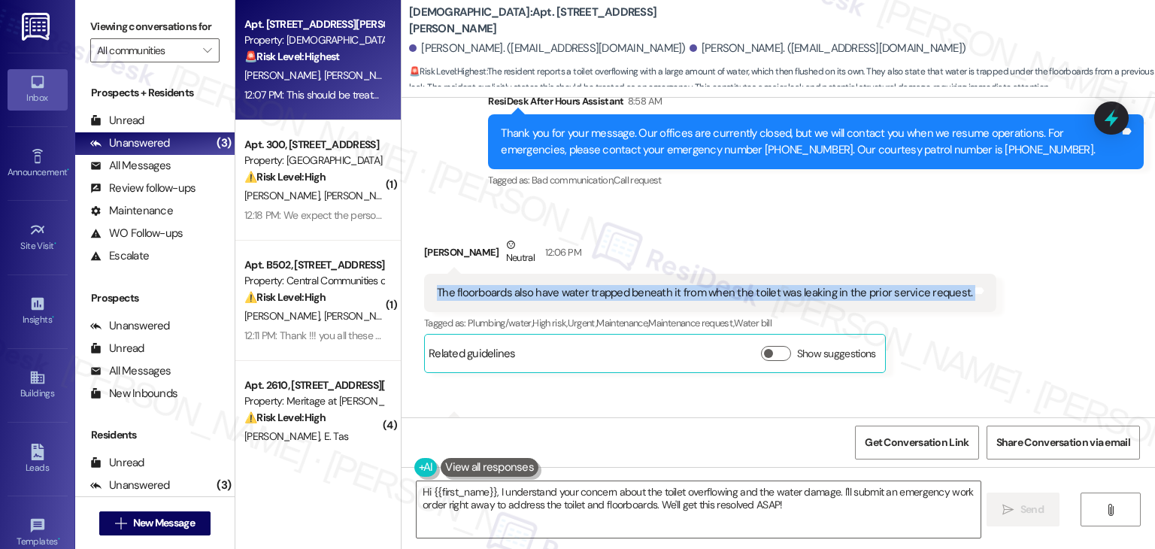
scroll to position [7007, 0]
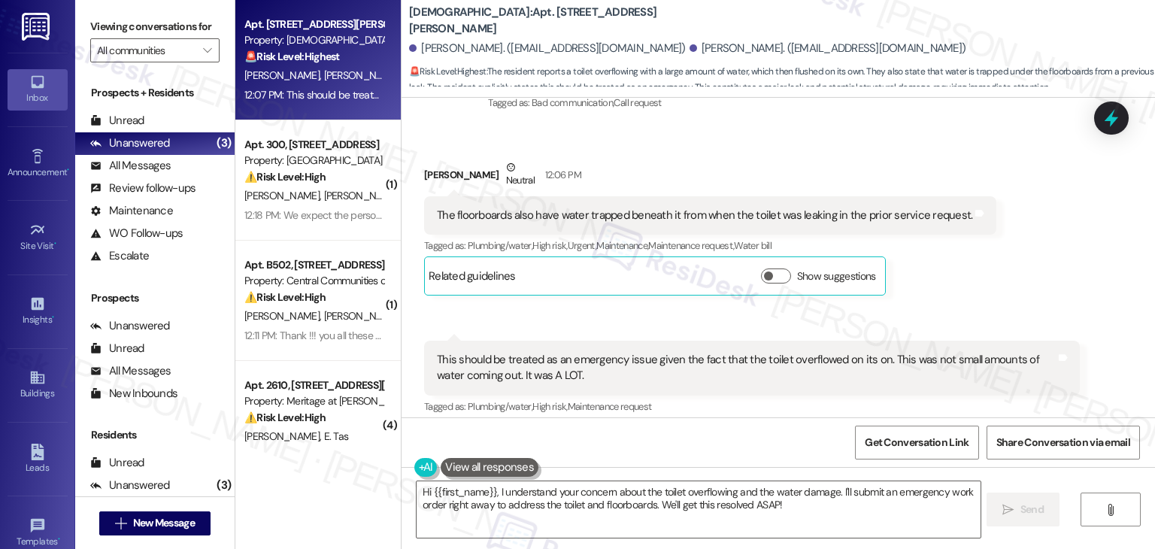
click at [487, 352] on div "This should be treated as an emergency issue given the fact that the toilet ove…" at bounding box center [746, 368] width 619 height 32
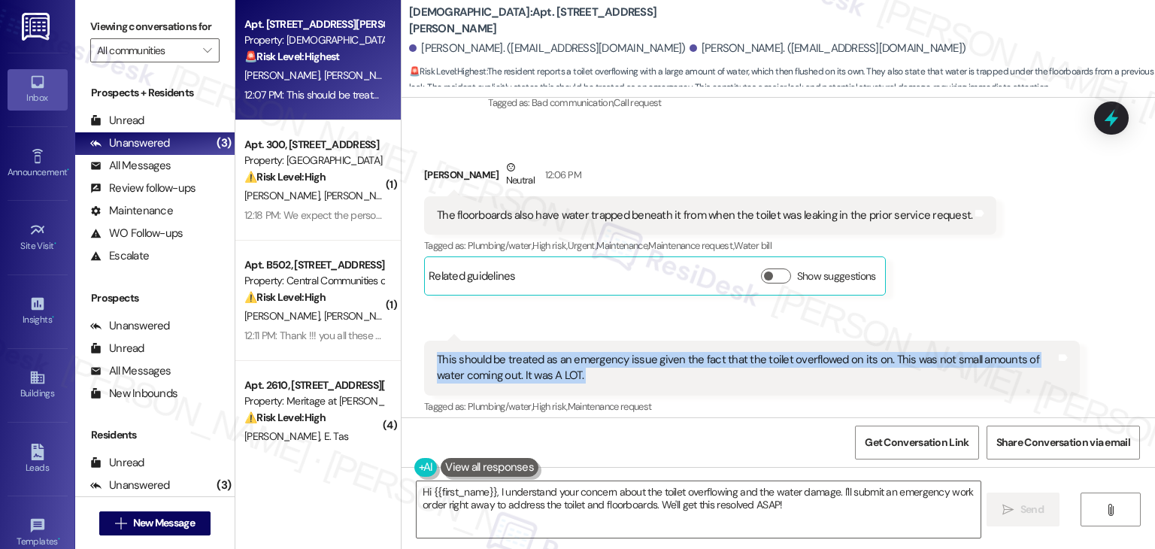
click at [487, 352] on div "This should be treated as an emergency issue given the fact that the toilet ove…" at bounding box center [746, 368] width 619 height 32
copy div "This should be treated as an emergency issue given the fact that the toilet ove…"
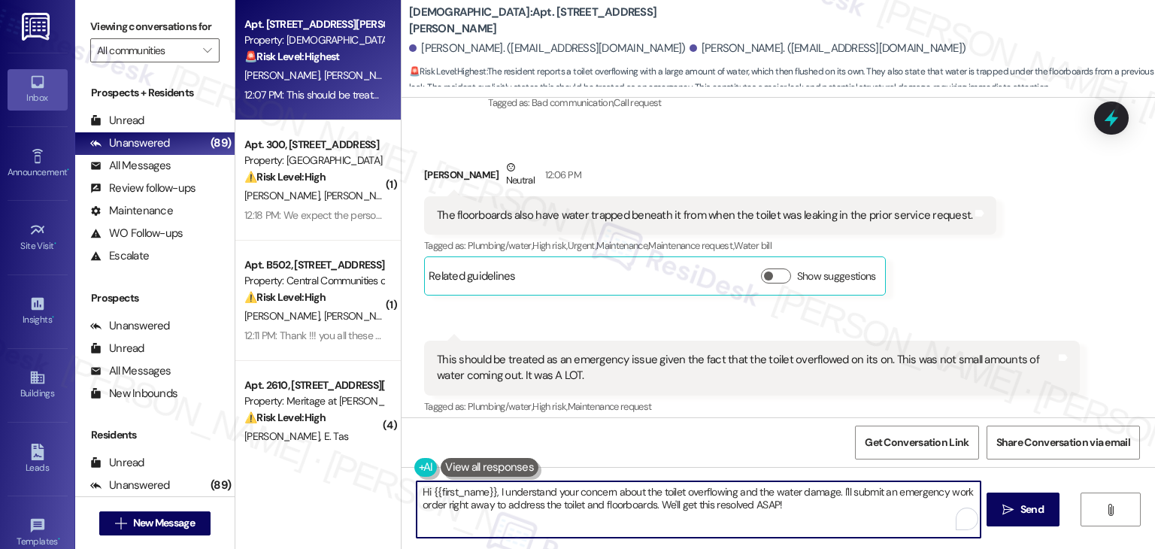
drag, startPoint x: 650, startPoint y: 508, endPoint x: 490, endPoint y: 494, distance: 160.7
click at [490, 494] on textarea "Hi {{first_name}}, I understand your concern about the toilet overflowing and t…" at bounding box center [698, 509] width 563 height 56
click at [630, 502] on textarea "Hi {{first_name}}, I understand your concern about the toilet overflowing and t…" at bounding box center [696, 509] width 563 height 56
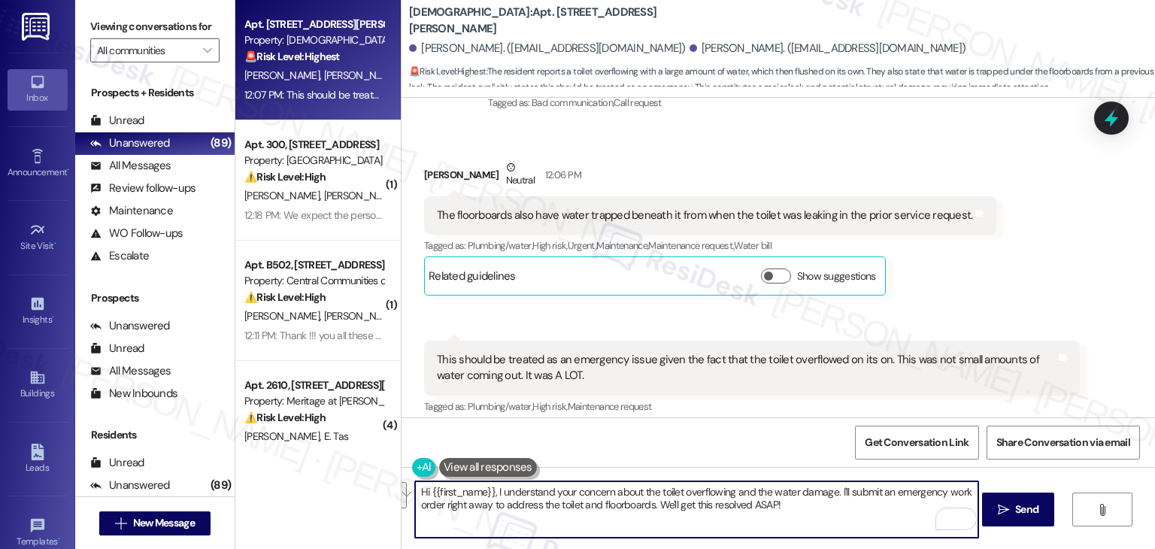
paste textarea "Torya, I understand your concern about the toilet overflowing and the water dam…"
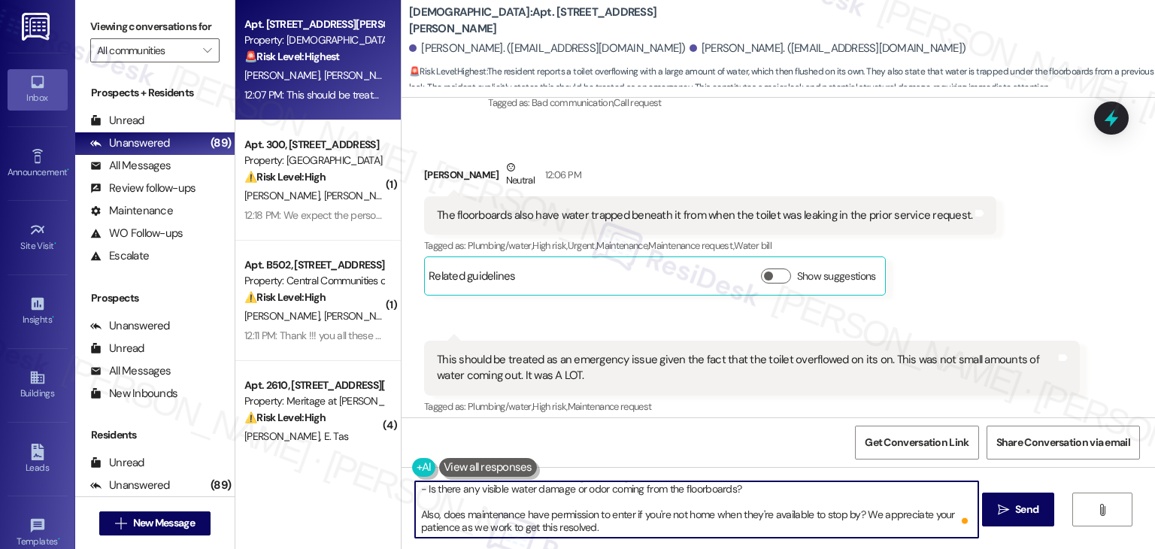
type textarea "Hi [PERSON_NAME], I understand your concern about the toilet overflowing and th…"
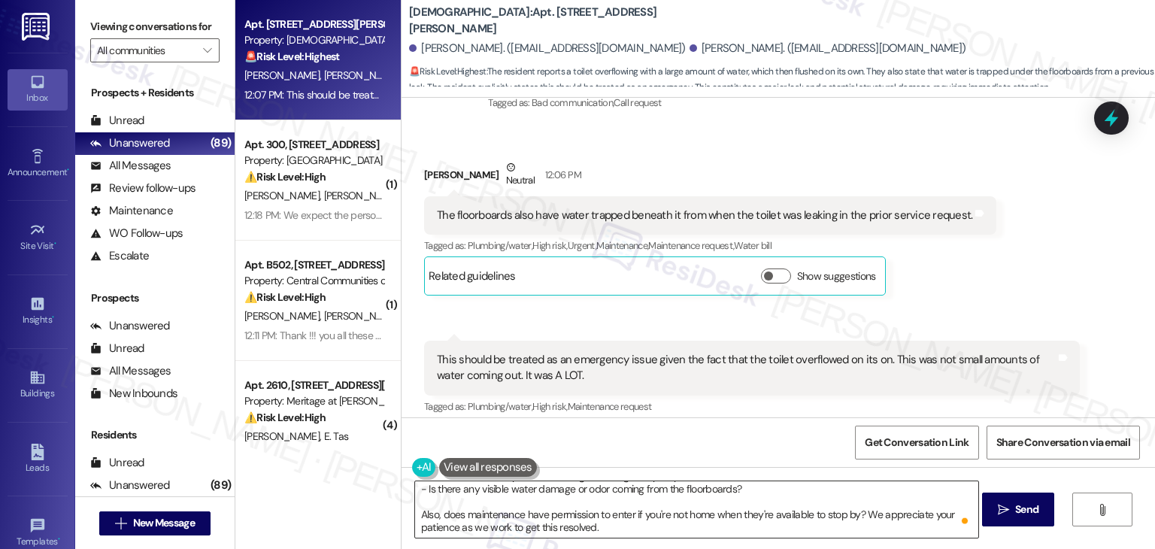
click at [761, 520] on textarea "Hi [PERSON_NAME], I understand your concern about the toilet overflowing and th…" at bounding box center [696, 509] width 563 height 56
click at [1032, 513] on span "Send" at bounding box center [1026, 510] width 23 height 16
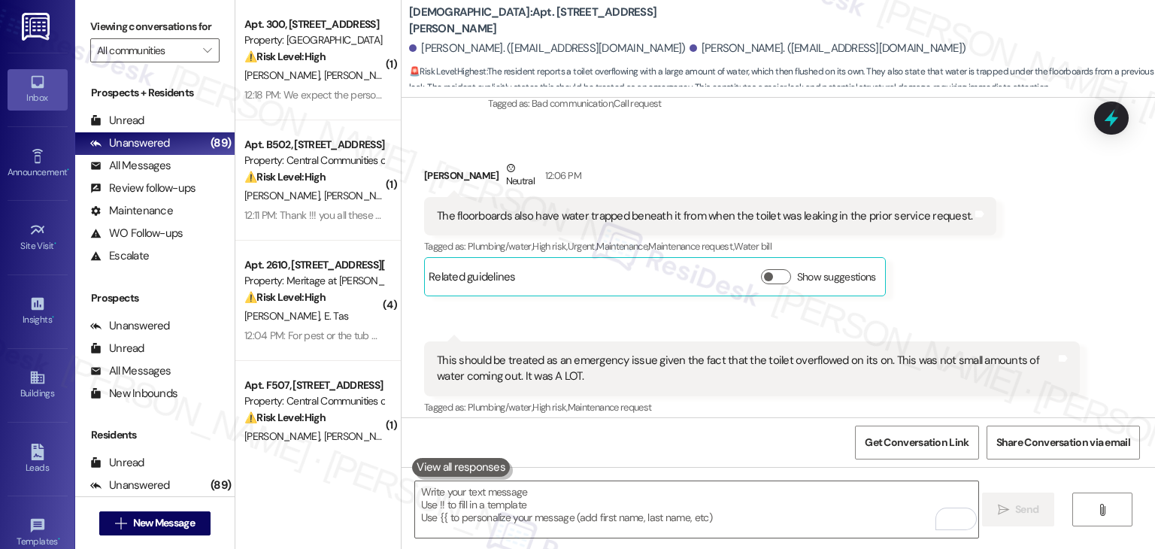
scroll to position [7225, 0]
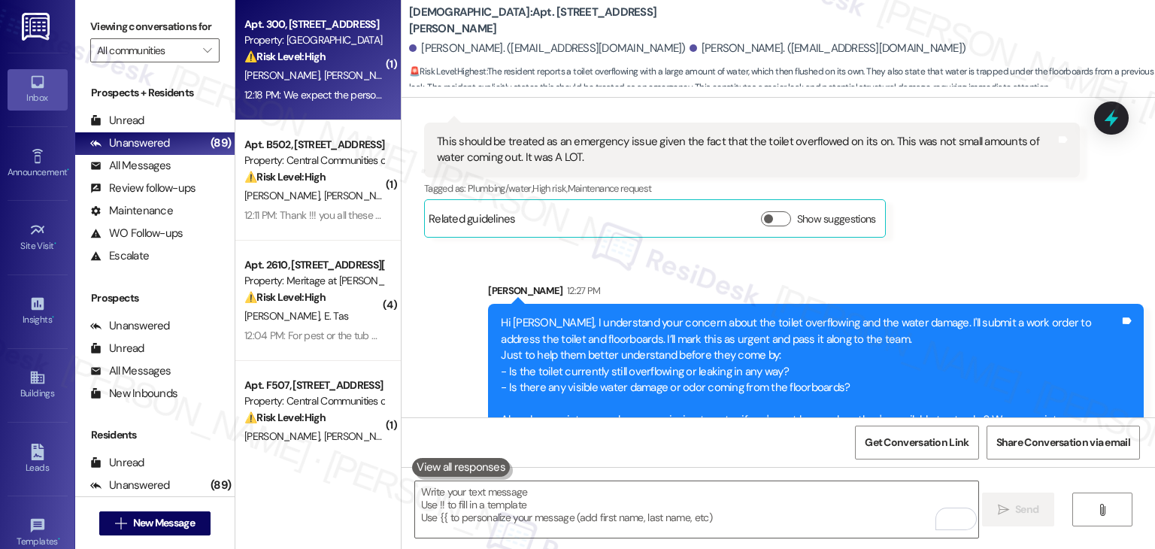
click at [334, 81] on div "[PERSON_NAME] [PERSON_NAME]" at bounding box center [314, 75] width 142 height 19
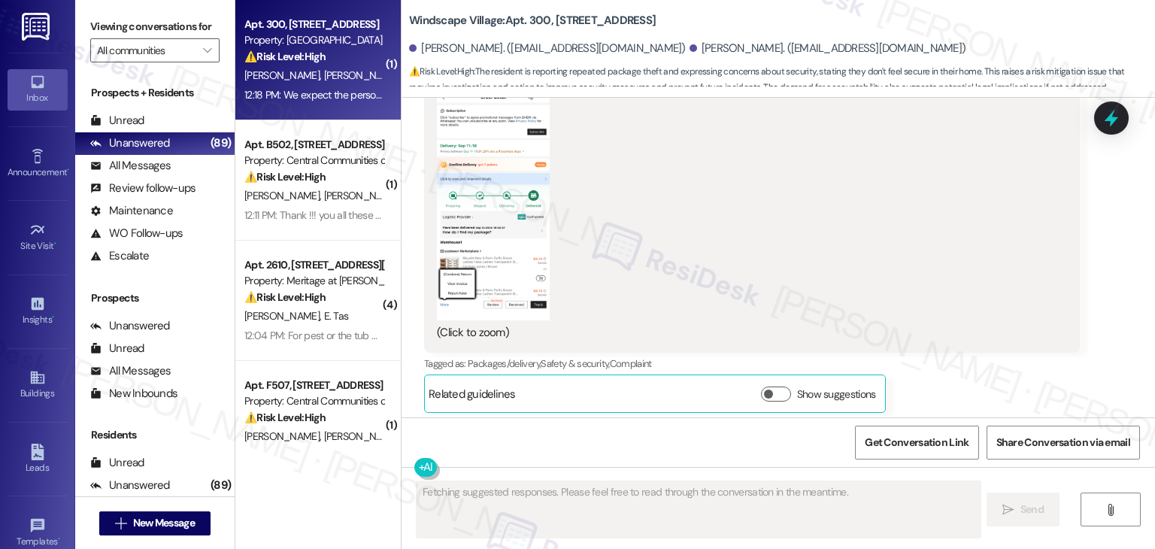
scroll to position [21614, 0]
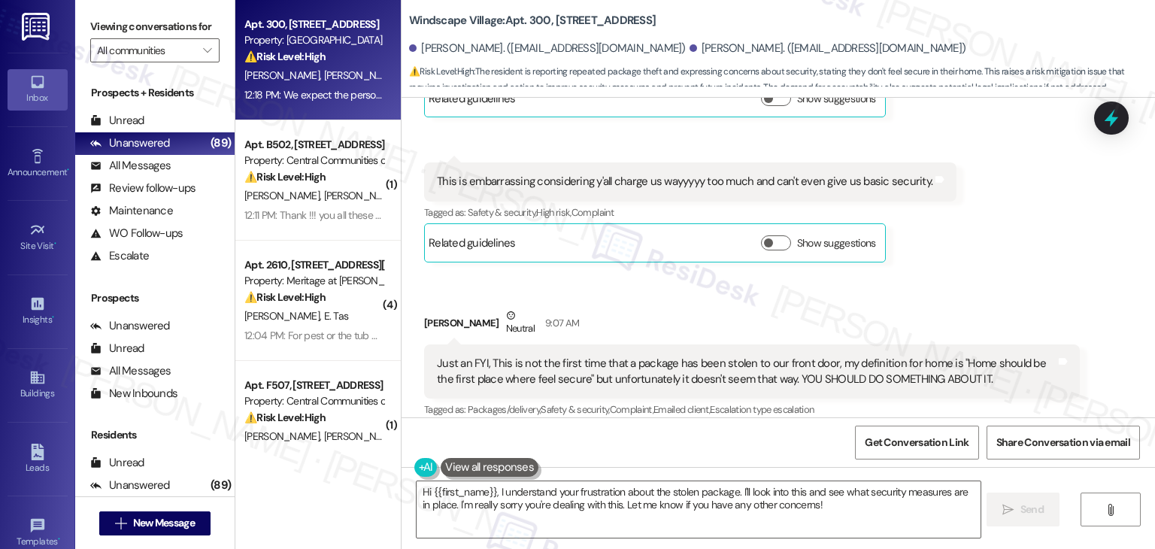
scroll to position [21628, 0]
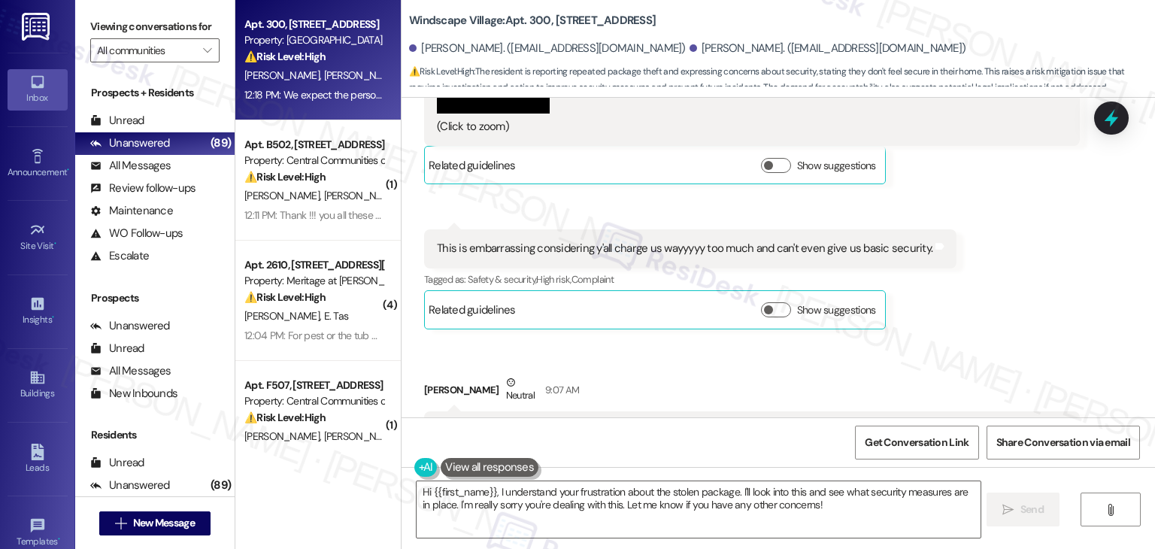
scroll to position [21252, 0]
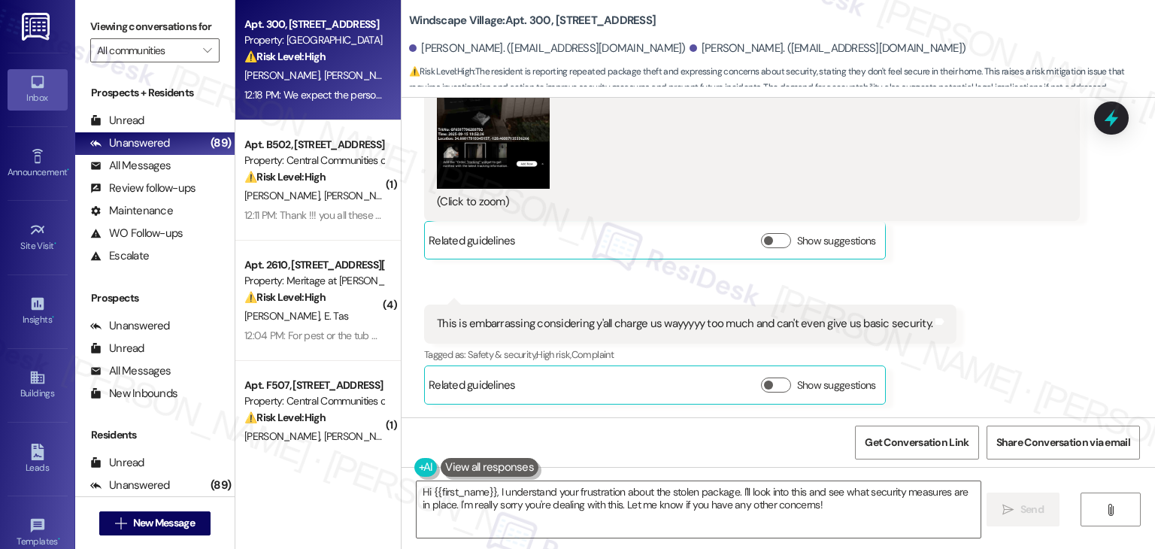
copy div "Hi [PERSON_NAME], I understand your frustration regarding the stolen packages. …"
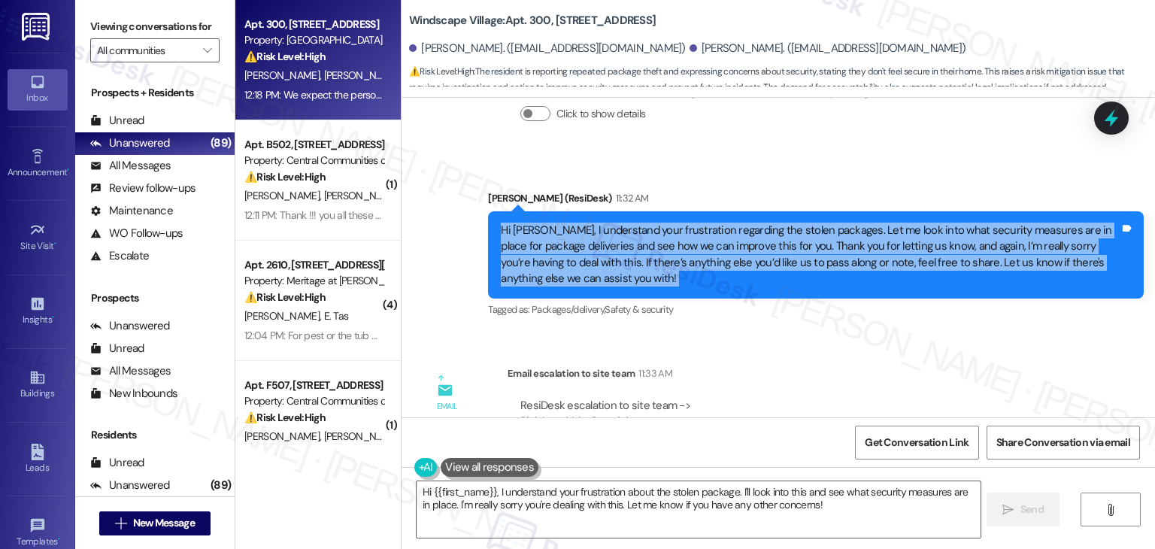
scroll to position [21861, 0]
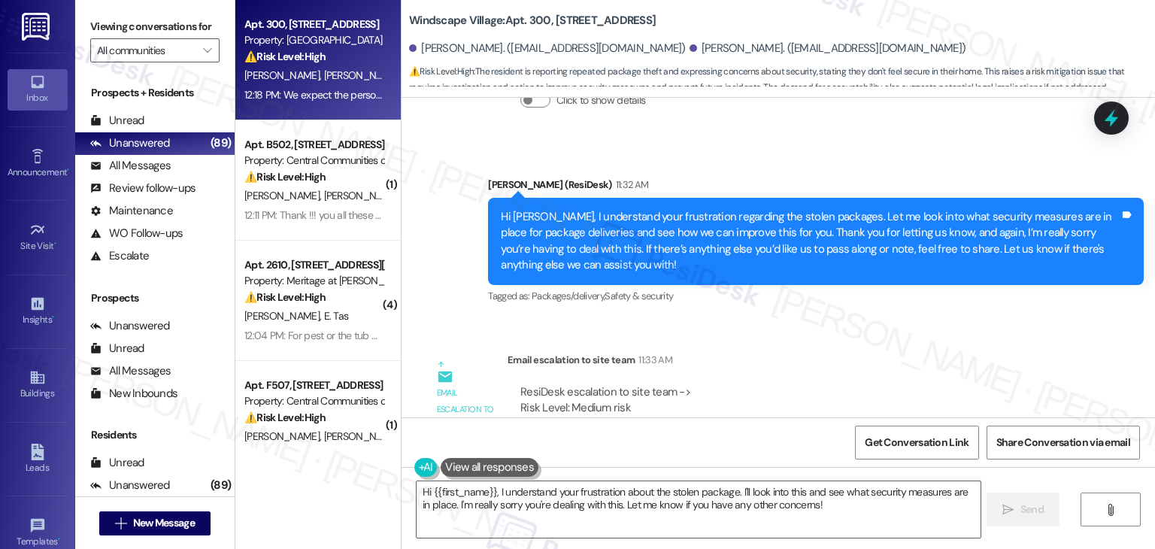
copy div "We expect the person responsible for stealing our package to be held fully acco…"
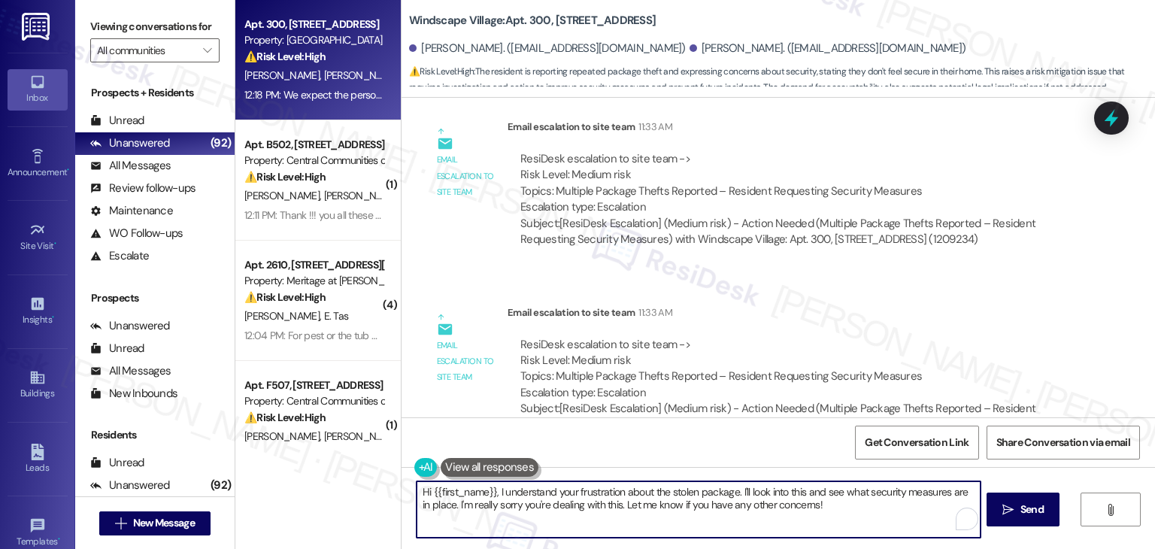
drag, startPoint x: 816, startPoint y: 509, endPoint x: 732, endPoint y: 494, distance: 85.6
click at [732, 494] on textarea "Hi {{first_name}}, I understand your frustration about the stolen package. I'll…" at bounding box center [698, 509] width 563 height 56
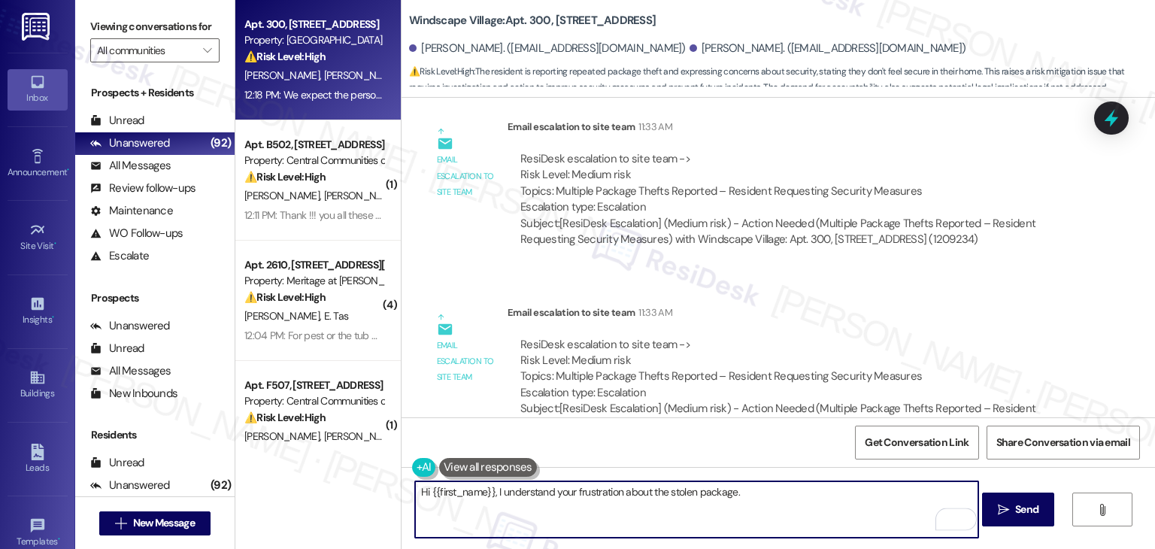
paste textarea "At this time, we don’t have any leads on who may be responsible, but please kno…"
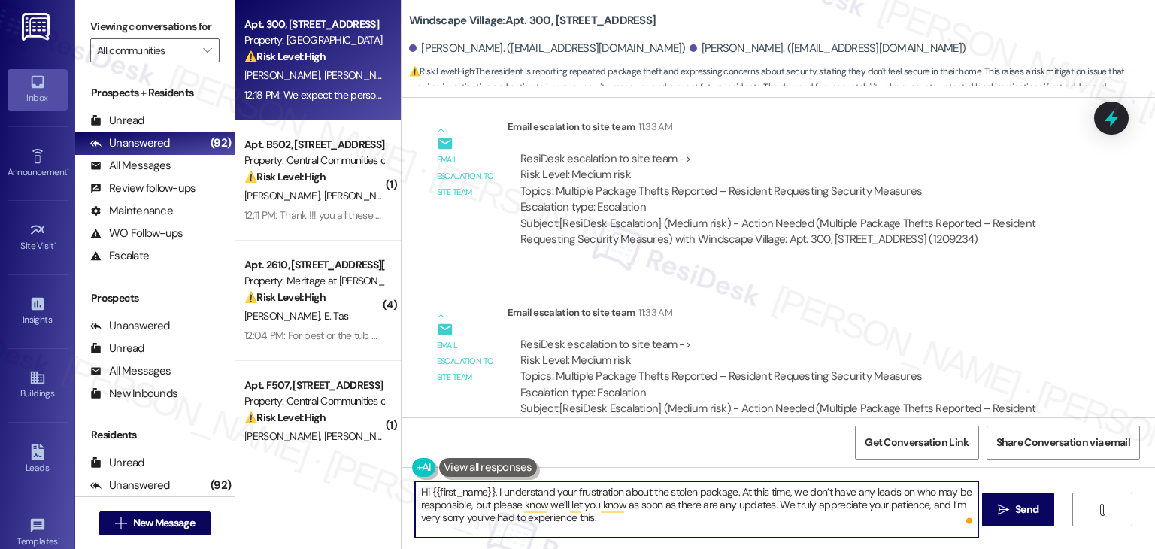
scroll to position [21718, 0]
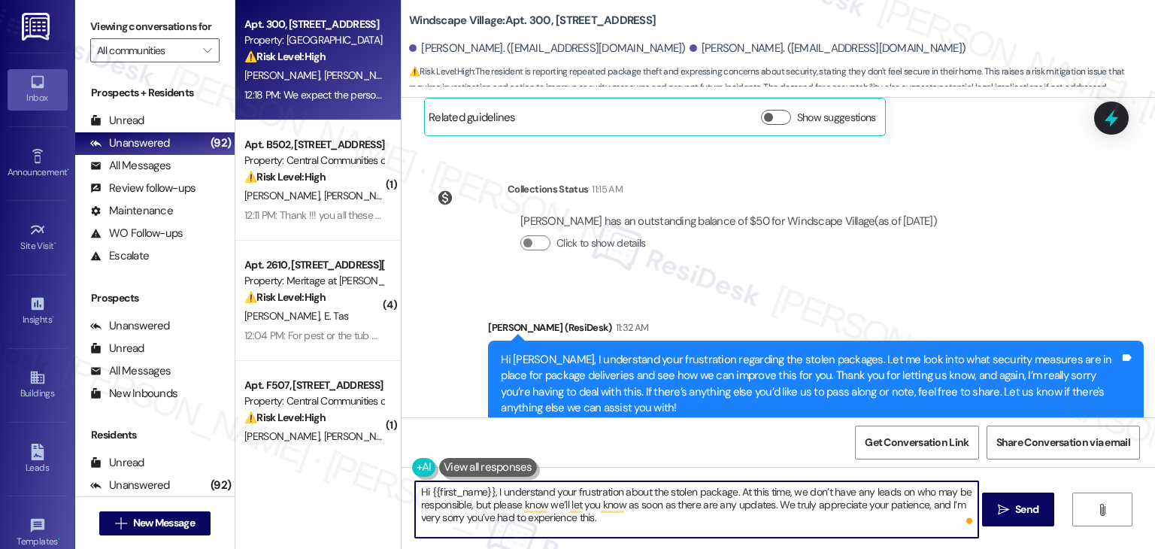
click at [732, 491] on textarea "Hi {{first_name}}, I understand your frustration about the stolen package. At t…" at bounding box center [696, 509] width 563 height 56
drag, startPoint x: 486, startPoint y: 493, endPoint x: 423, endPoint y: 493, distance: 62.4
click at [423, 493] on textarea "Hi {{first_name}}, I understand your frustration about the stolen package. I ha…" at bounding box center [696, 509] width 563 height 56
type textarea "Hi [PERSON_NAME], I understand your frustration about the stolen package. I hav…"
click at [546, 516] on textarea "Hi [PERSON_NAME], I understand your frustration about the stolen package. I hav…" at bounding box center [696, 509] width 563 height 56
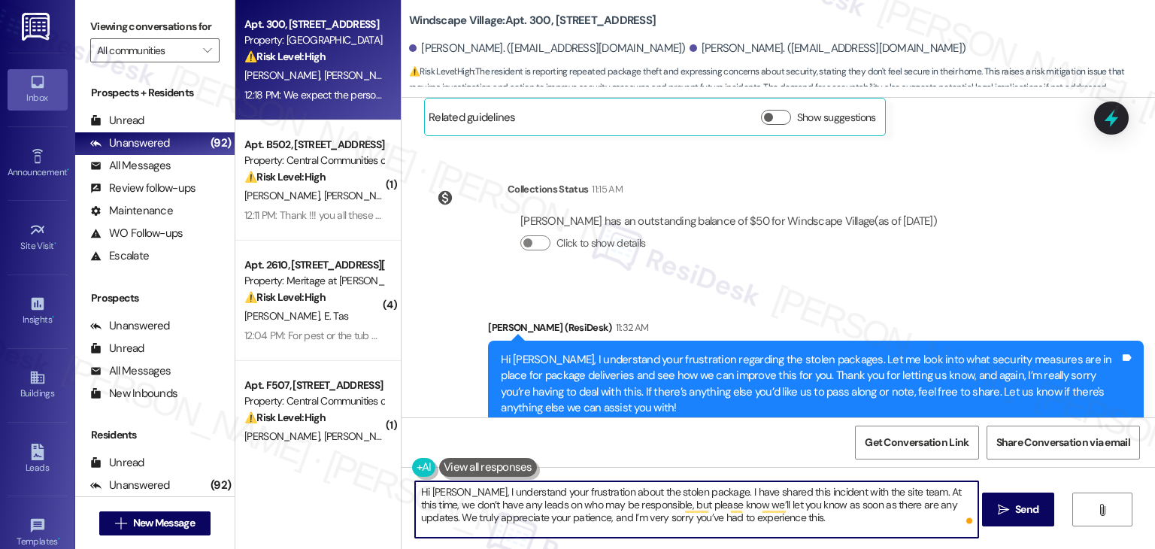
click at [546, 516] on textarea "Hi [PERSON_NAME], I understand your frustration about the stolen package. I hav…" at bounding box center [696, 509] width 563 height 56
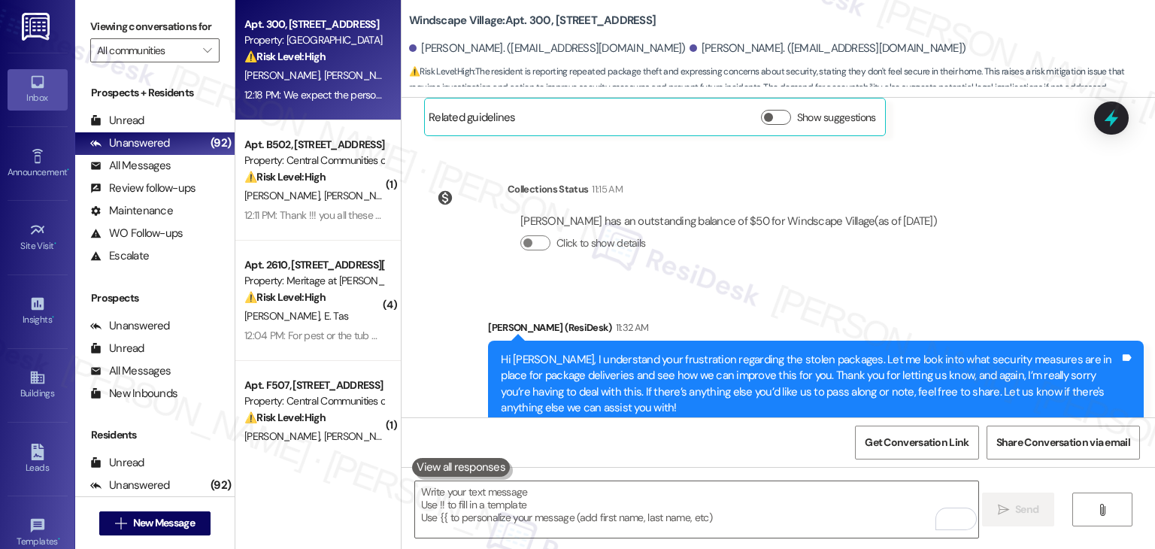
click at [1043, 275] on div "WO Opened request: Building ex... [DATE] 2:00 AM Status : Complete Priority : 0…" at bounding box center [778, 258] width 753 height 320
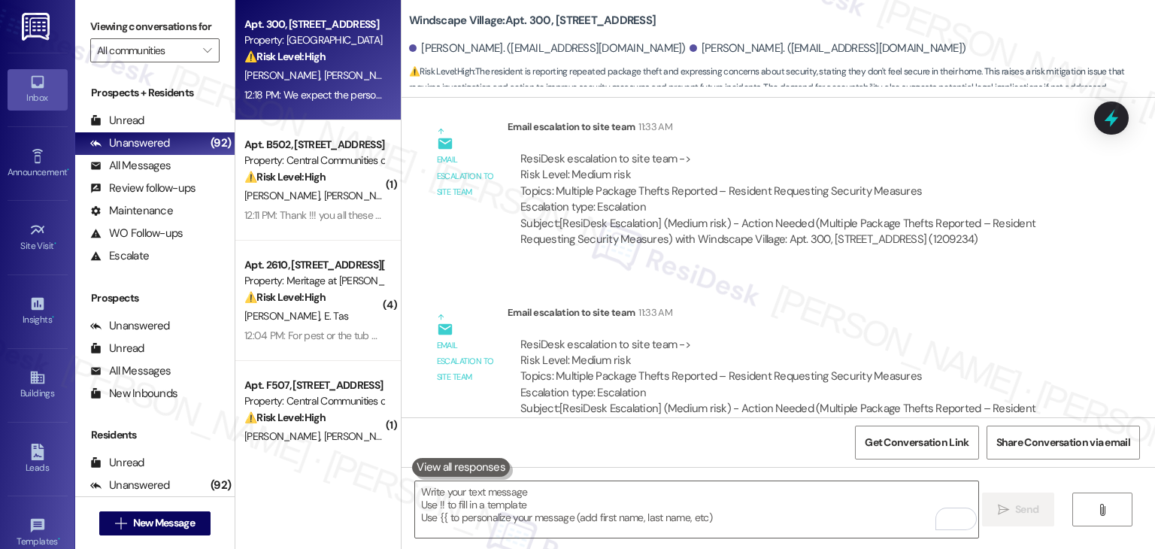
click at [1046, 456] on div "Received via SMS [PERSON_NAME] 12:18 PM We expect the person responsible for st…" at bounding box center [778, 538] width 753 height 165
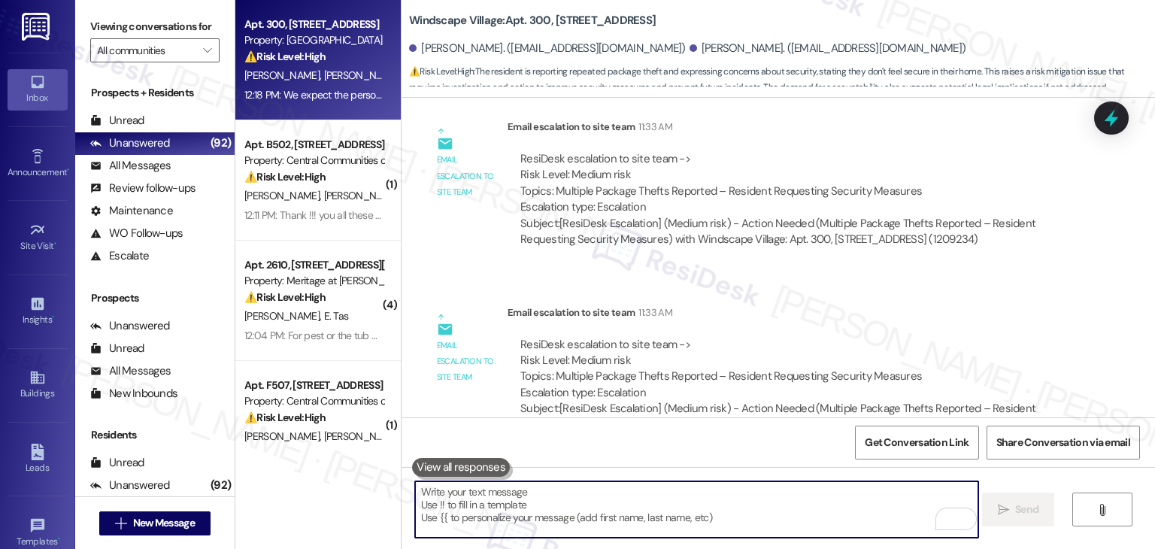
click at [550, 497] on textarea "To enrich screen reader interactions, please activate Accessibility in Grammarl…" at bounding box center [696, 509] width 563 height 56
paste textarea "Hi [PERSON_NAME], I understand your frustration about the stolen package. I’ve …"
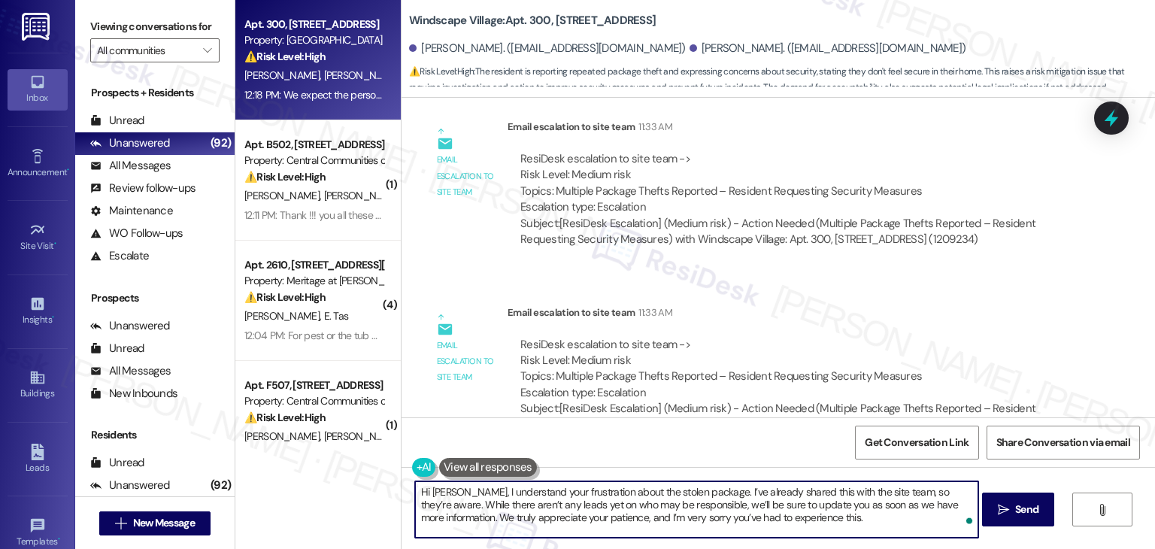
click at [793, 514] on textarea "Hi [PERSON_NAME], I understand your frustration about the stolen package. I’ve …" at bounding box center [696, 509] width 563 height 56
type textarea "Hi [PERSON_NAME], I understand your frustration about the stolen package. I’ve …"
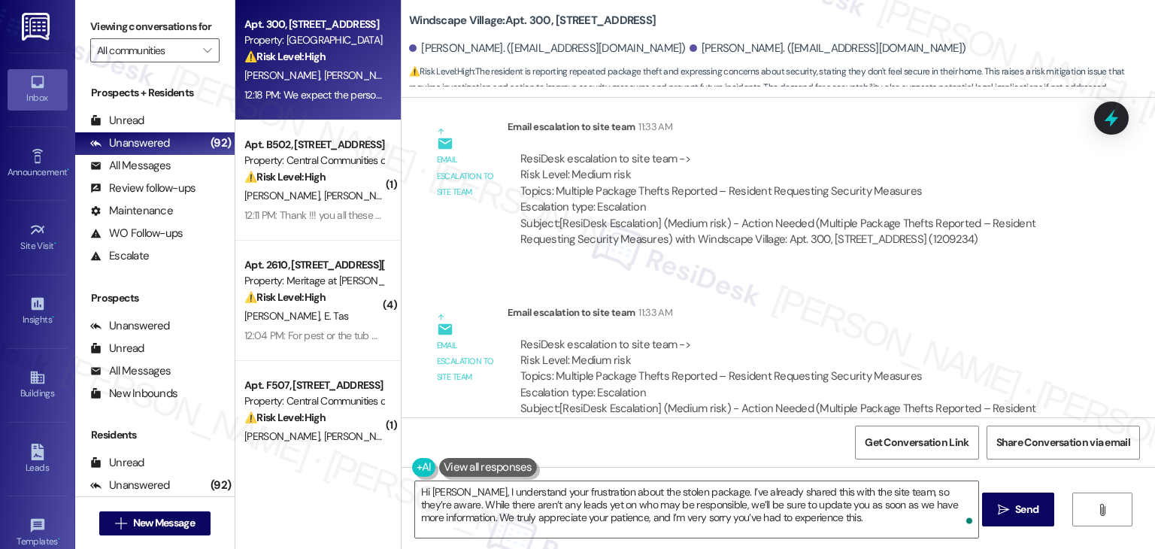
click at [734, 447] on div "Get Conversation Link Share Conversation via email" at bounding box center [778, 442] width 753 height 50
click at [806, 513] on textarea "Hi [PERSON_NAME], I understand your frustration about the stolen package. I’ve …" at bounding box center [696, 509] width 563 height 56
click at [791, 527] on textarea "Hi [PERSON_NAME], I understand your frustration about the stolen package. I’ve …" at bounding box center [696, 509] width 563 height 56
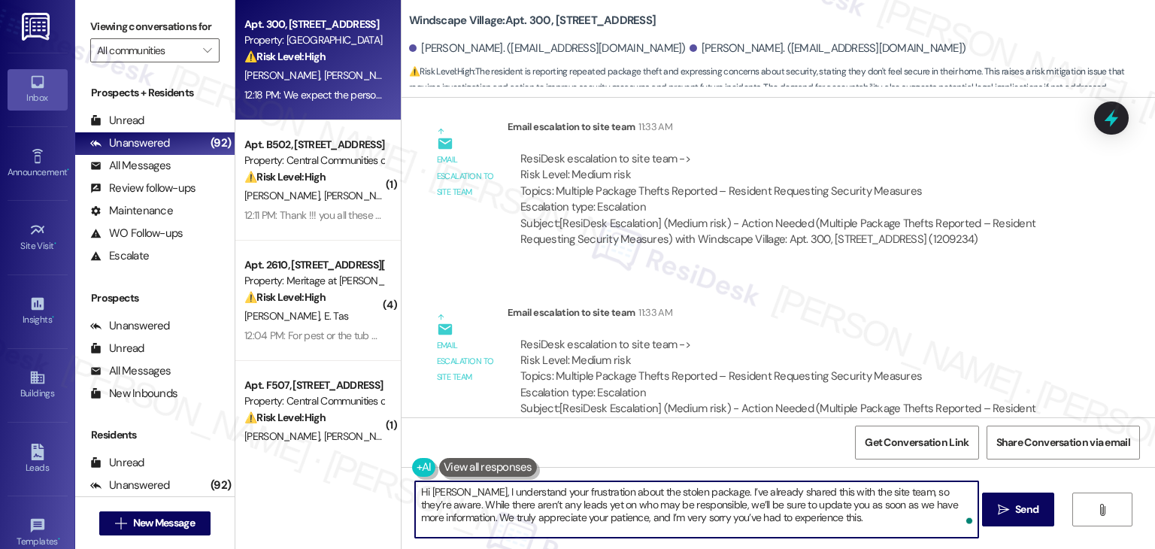
click at [793, 509] on textarea "Hi [PERSON_NAME], I understand your frustration about the stolen package. I’ve …" at bounding box center [696, 509] width 563 height 56
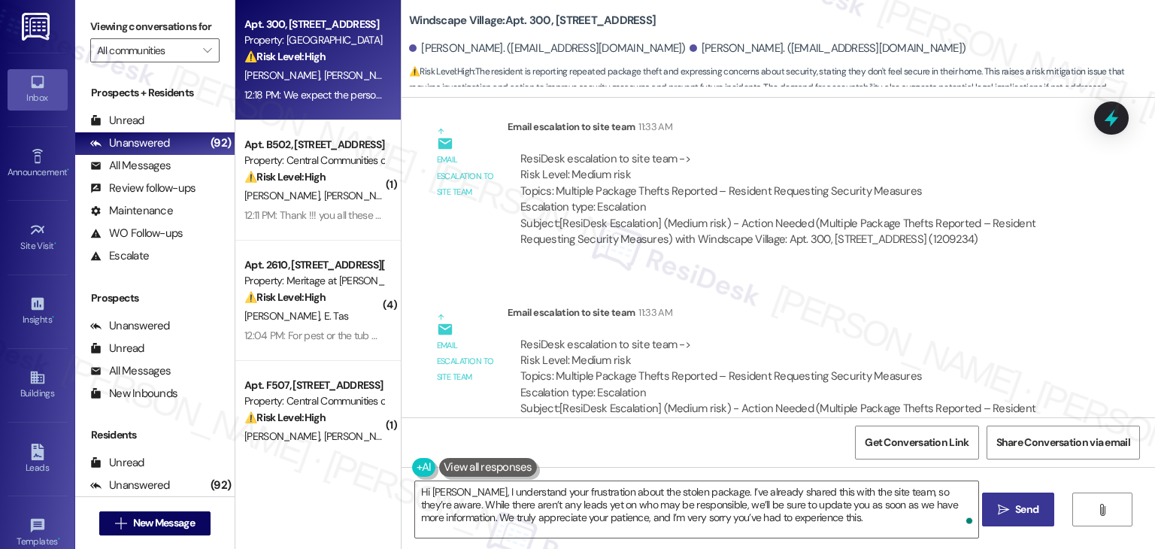
click at [1008, 509] on span " Send" at bounding box center [1018, 510] width 47 height 16
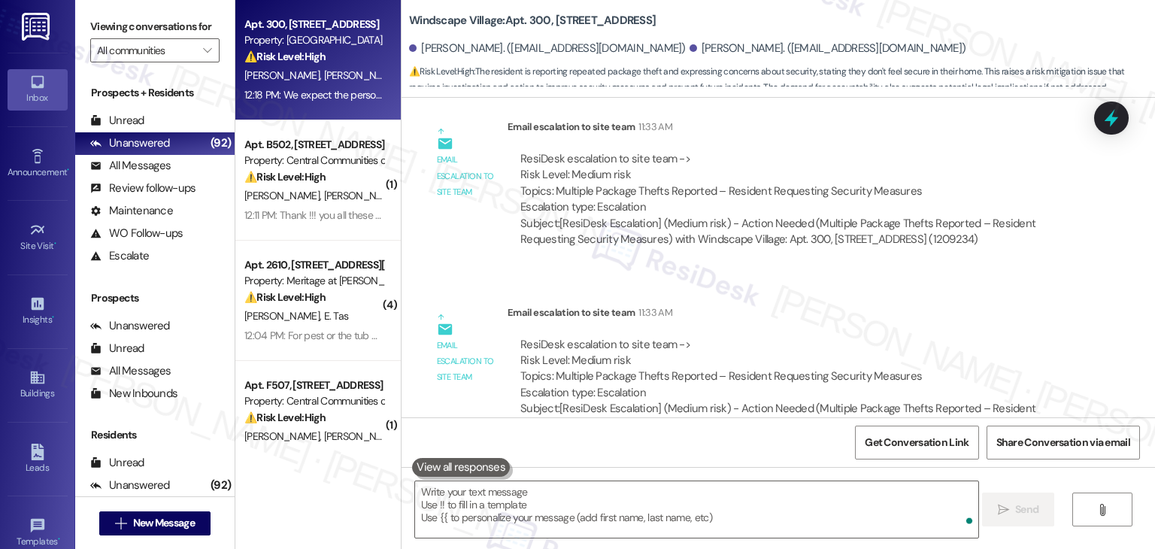
scroll to position [22093, 0]
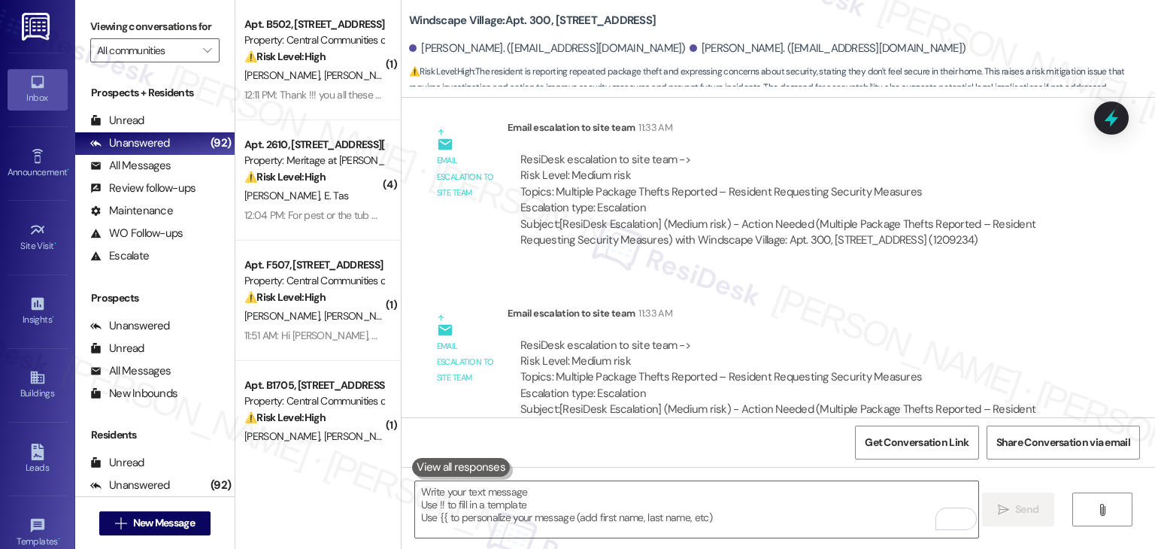
click at [1078, 456] on div "Received via SMS [PERSON_NAME] 12:18 PM We expect the person responsible for st…" at bounding box center [778, 538] width 753 height 165
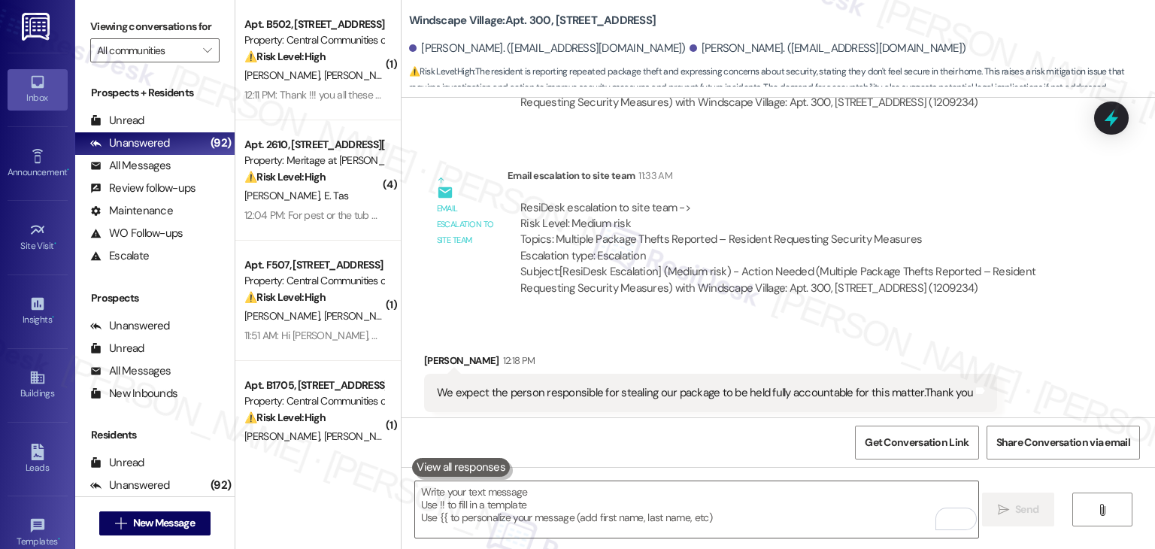
click at [1016, 319] on div "Received via SMS [PERSON_NAME] 12:18 PM We expect the person responsible for st…" at bounding box center [778, 401] width 753 height 165
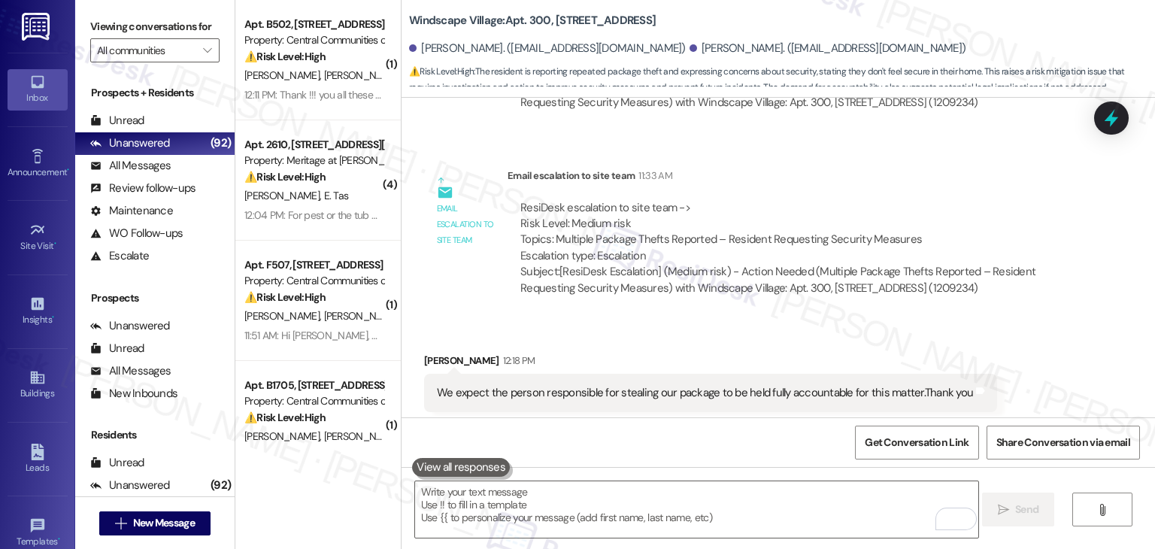
click at [1016, 319] on div "Received via SMS [PERSON_NAME] 12:18 PM We expect the person responsible for st…" at bounding box center [778, 401] width 753 height 165
click at [1017, 319] on div "Received via SMS [PERSON_NAME] 12:18 PM We expect the person responsible for st…" at bounding box center [778, 401] width 753 height 165
click at [1016, 319] on div "Received via SMS [PERSON_NAME] 12:18 PM We expect the person responsible for st…" at bounding box center [778, 401] width 753 height 165
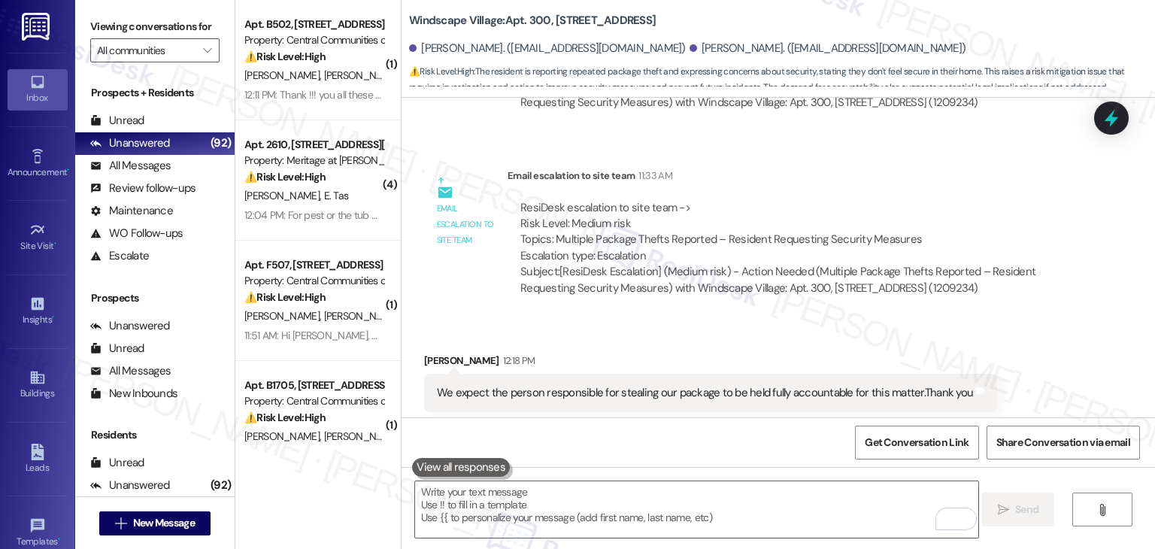
click at [1016, 319] on div "Received via SMS [PERSON_NAME] 12:18 PM We expect the person responsible for st…" at bounding box center [778, 401] width 753 height 165
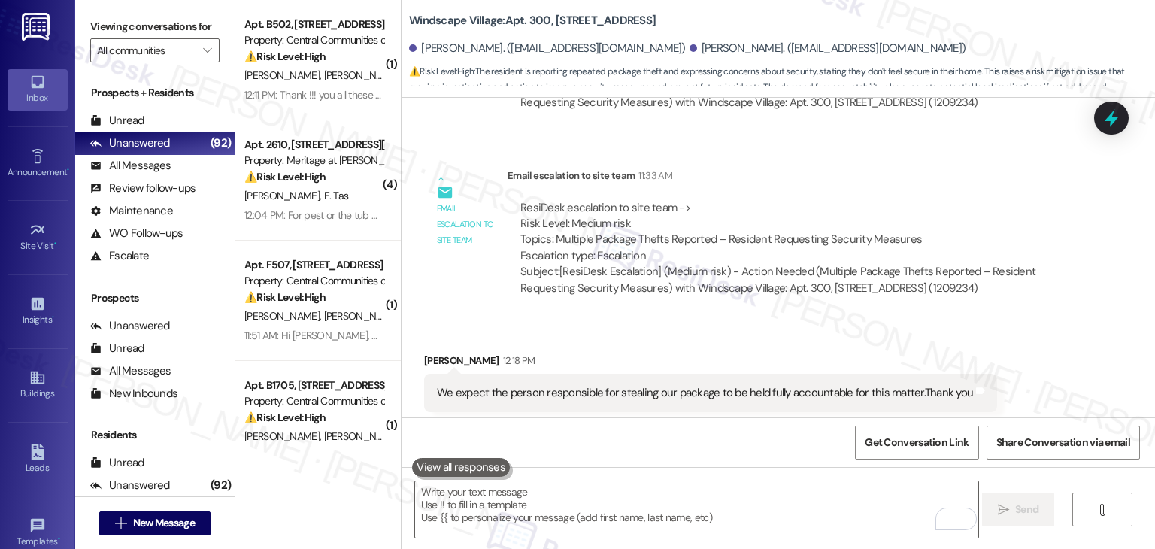
click at [1016, 319] on div "Received via SMS [PERSON_NAME] 12:18 PM We expect the person responsible for st…" at bounding box center [778, 401] width 753 height 165
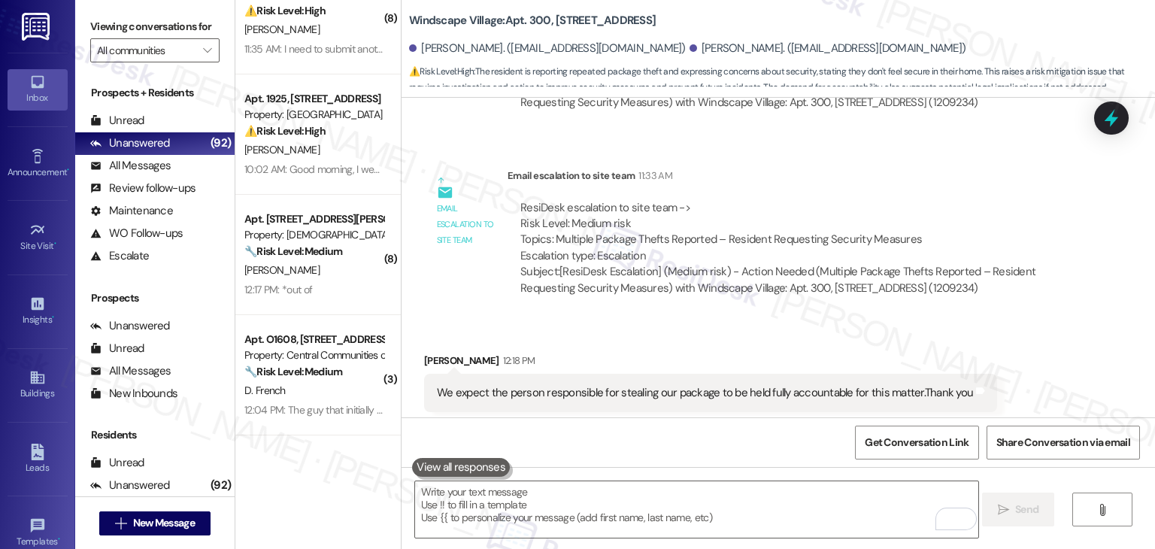
scroll to position [1203, 0]
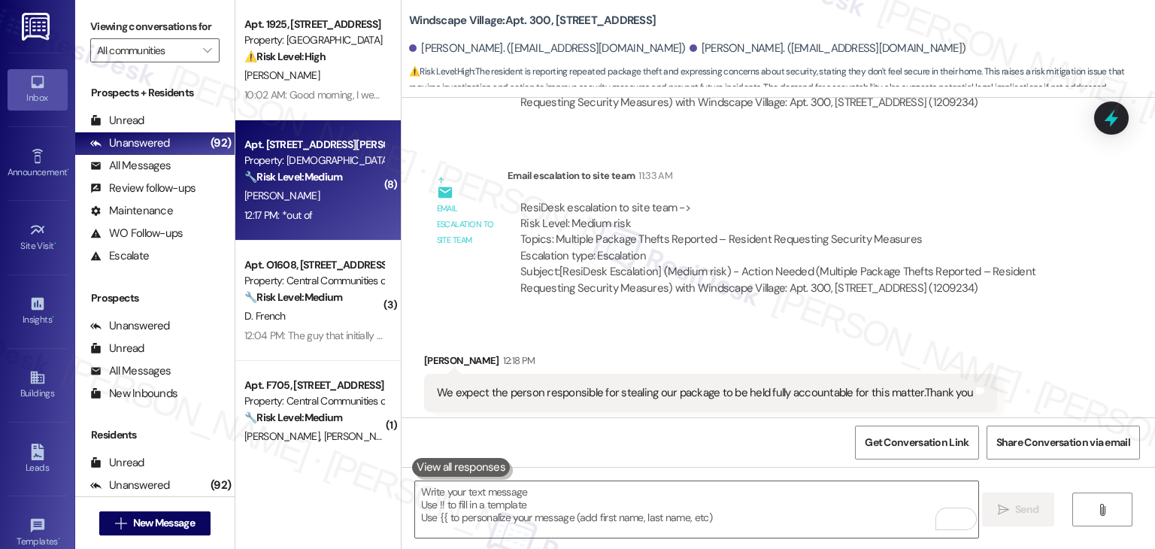
click at [323, 217] on div "12:17 PM: *out of 12:17 PM: *out of" at bounding box center [314, 215] width 142 height 19
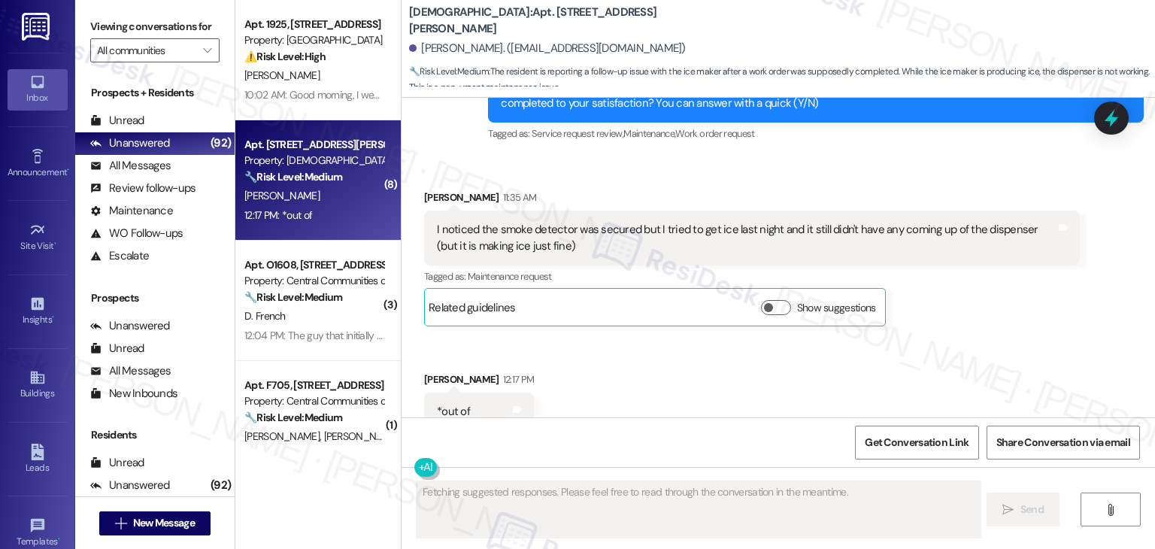
scroll to position [2448, 0]
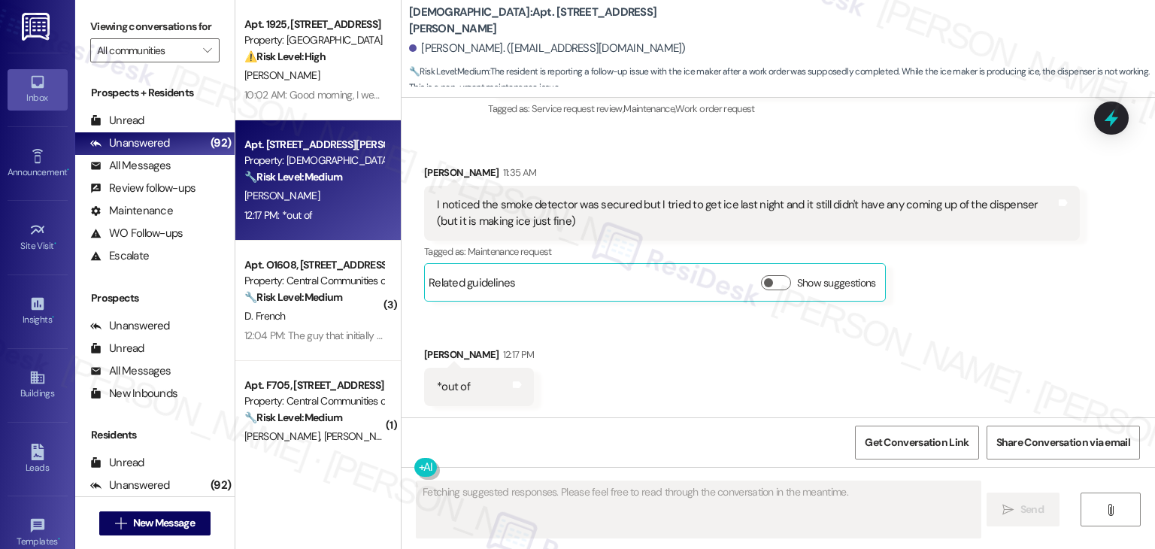
click at [635, 377] on div "Received via SMS [PERSON_NAME] 11:35 AM I noticed the smoke detector was secure…" at bounding box center [778, 274] width 753 height 286
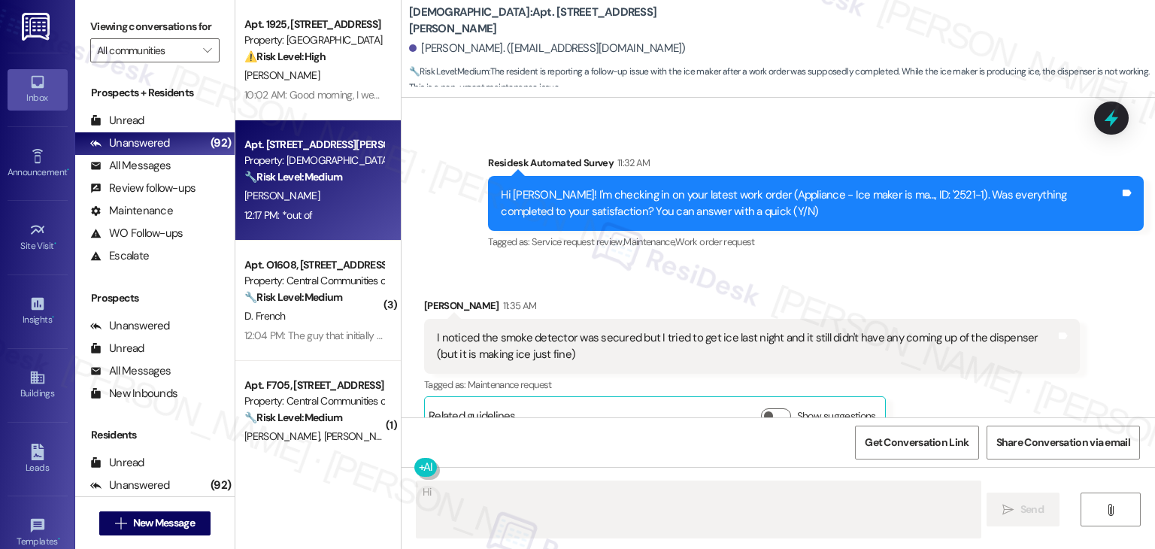
scroll to position [2298, 0]
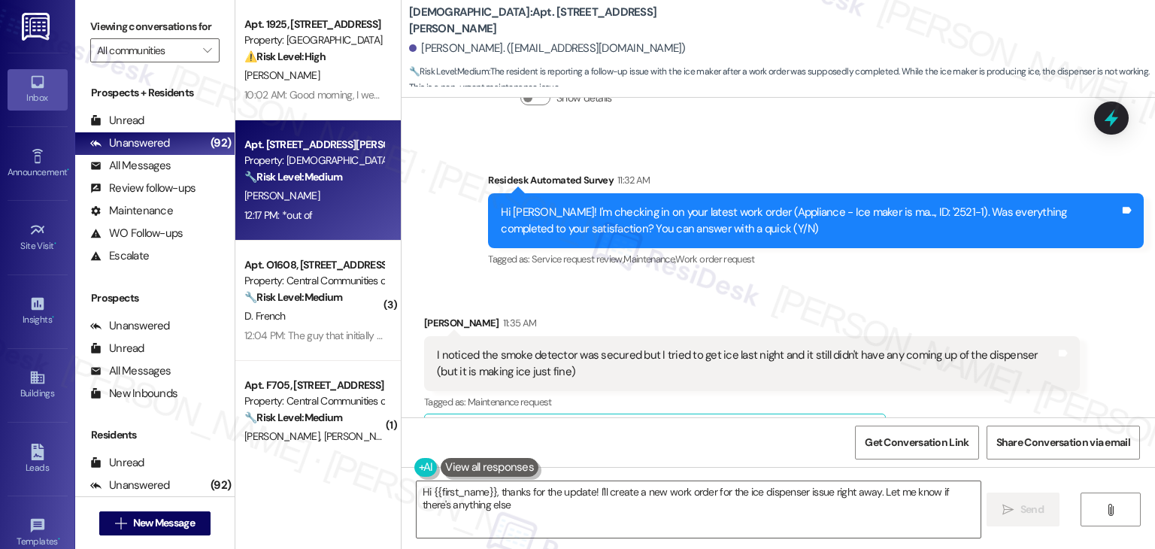
type textarea "Hi {{first_name}}, thanks for the update! I'll create a new work order for the …"
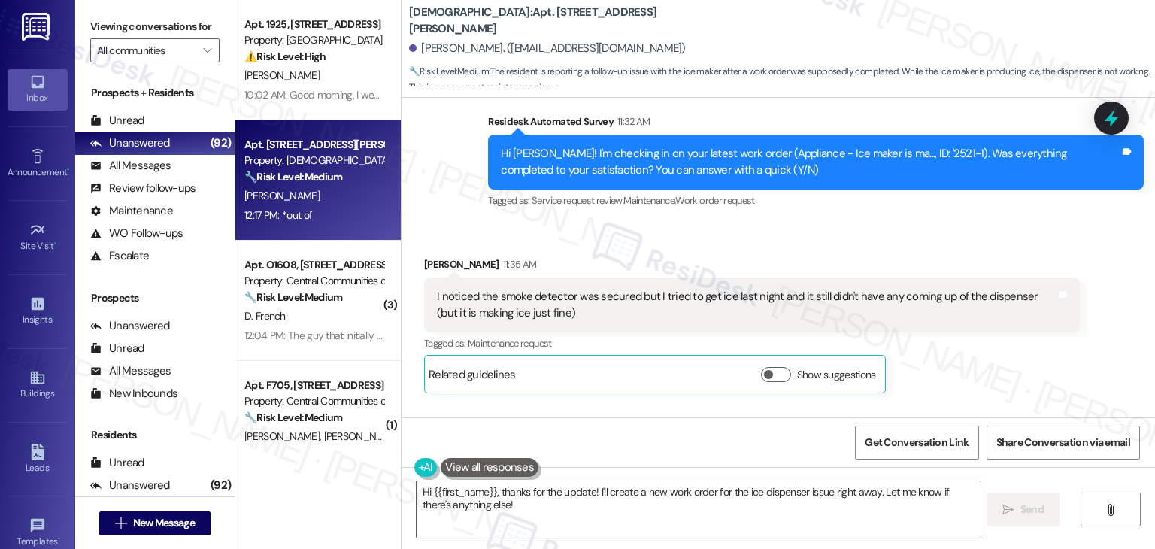
scroll to position [2448, 0]
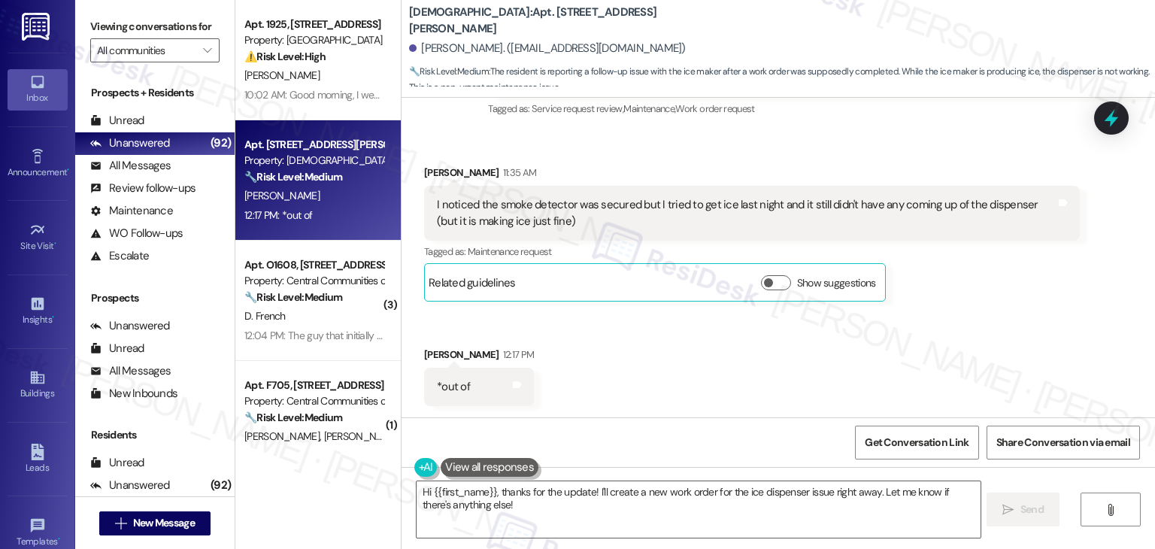
click at [634, 347] on div "Received via SMS [PERSON_NAME] 11:35 AM I noticed the smoke detector was secure…" at bounding box center [778, 274] width 753 height 286
click at [623, 351] on div "Received via SMS [PERSON_NAME] 11:35 AM I noticed the smoke detector was secure…" at bounding box center [778, 274] width 753 height 286
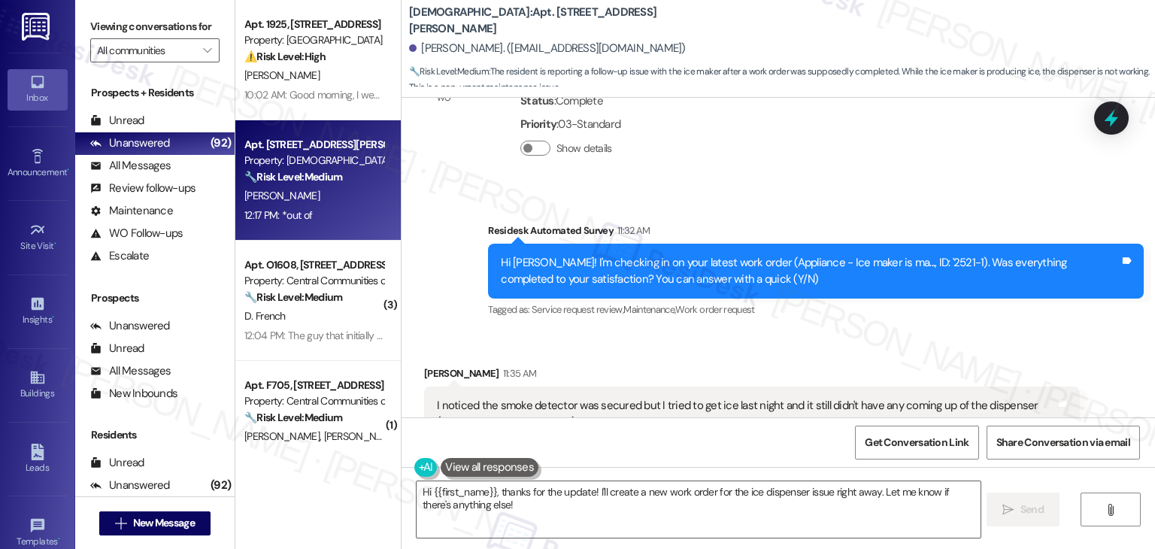
scroll to position [2223, 0]
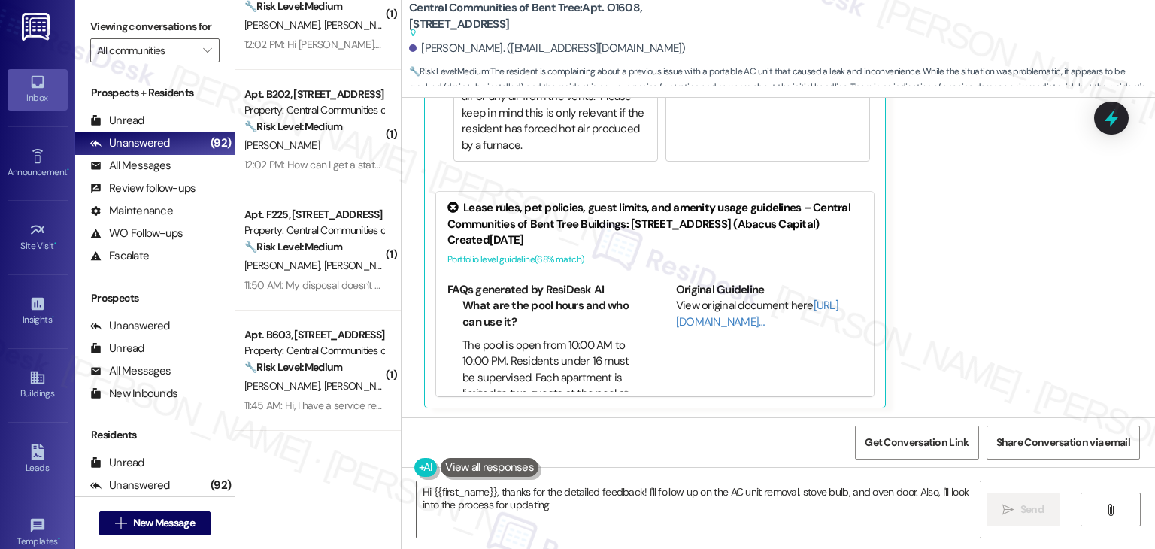
scroll to position [746, 0]
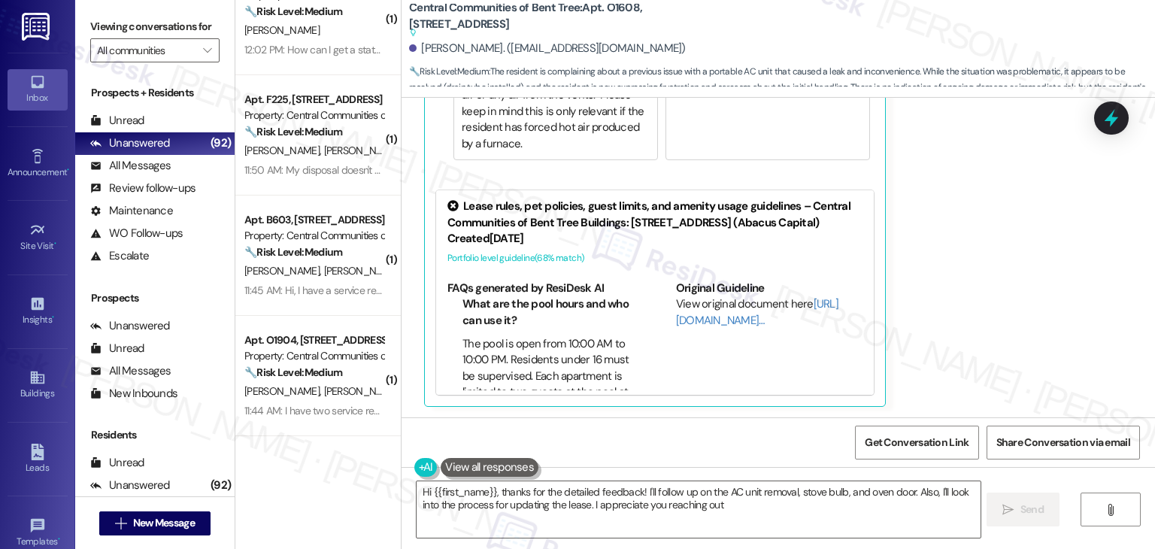
type textarea "Hi {{first_name}}, thanks for the detailed feedback! I'll follow up on the AC u…"
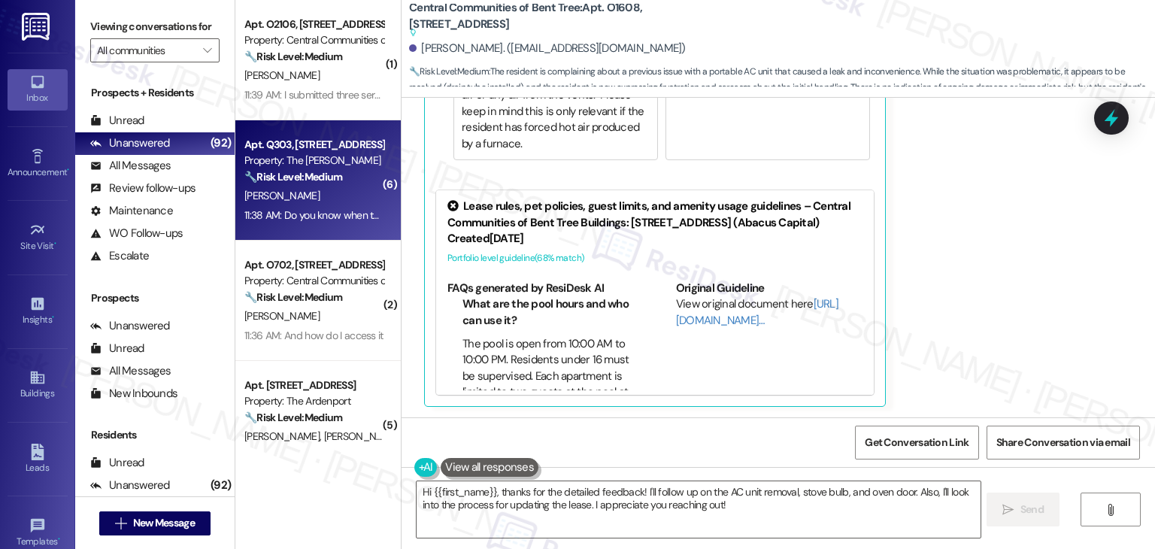
click at [338, 225] on div "Apt. Q303, [STREET_ADDRESS] Property: The [PERSON_NAME] 🔧 Risk Level: Medium Th…" at bounding box center [317, 180] width 165 height 120
type textarea "Hi {{first_name}}, thanks for the detailed feedback! I'll follow up on the AC u…"
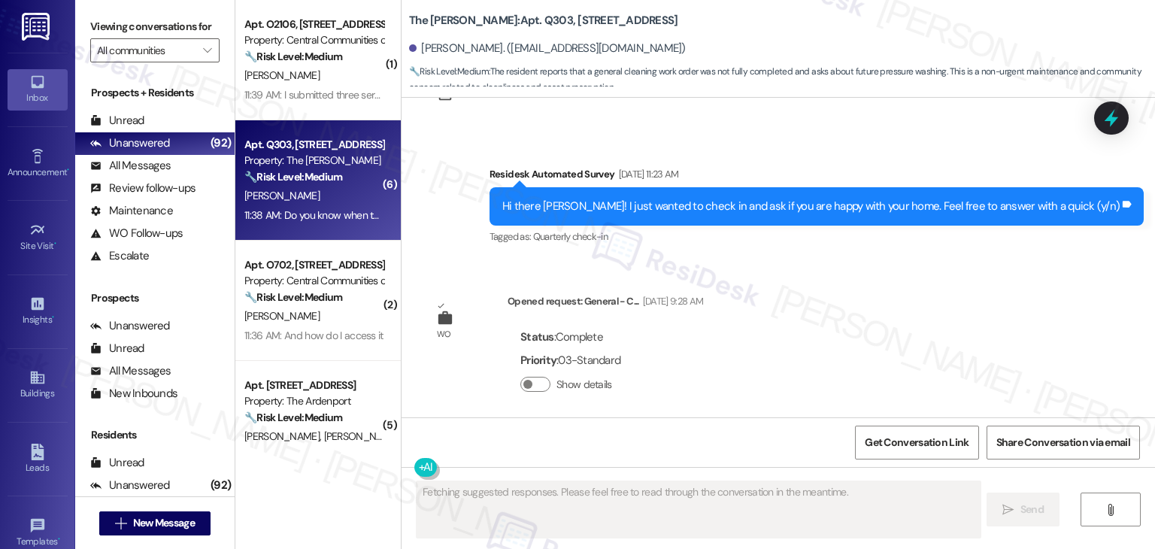
scroll to position [4623, 0]
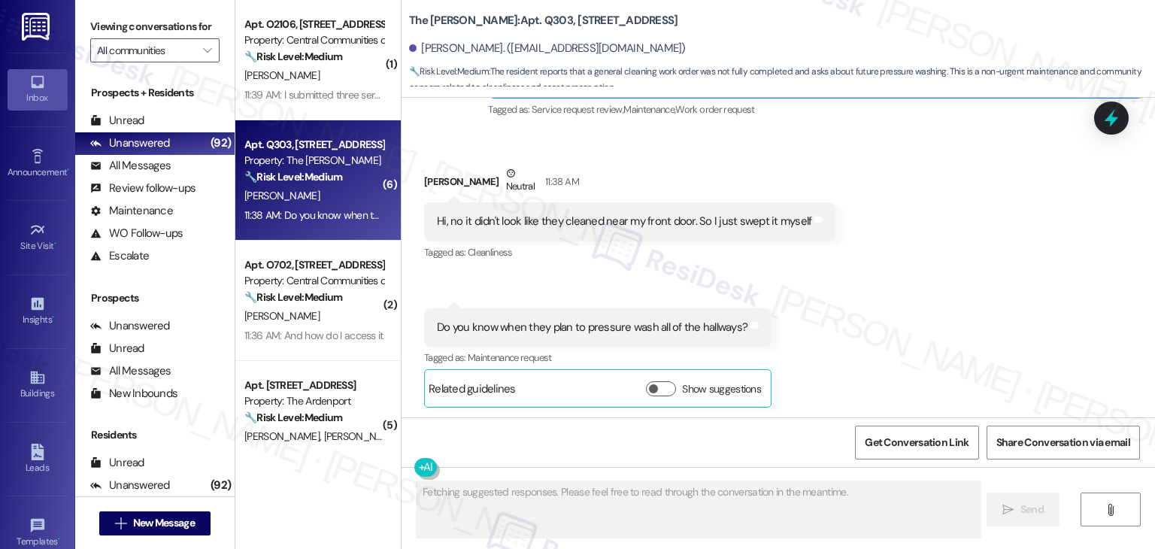
click at [854, 286] on div "Received via SMS [PERSON_NAME] Neutral 11:38 AM Hi, no it didn't look like they…" at bounding box center [778, 275] width 753 height 287
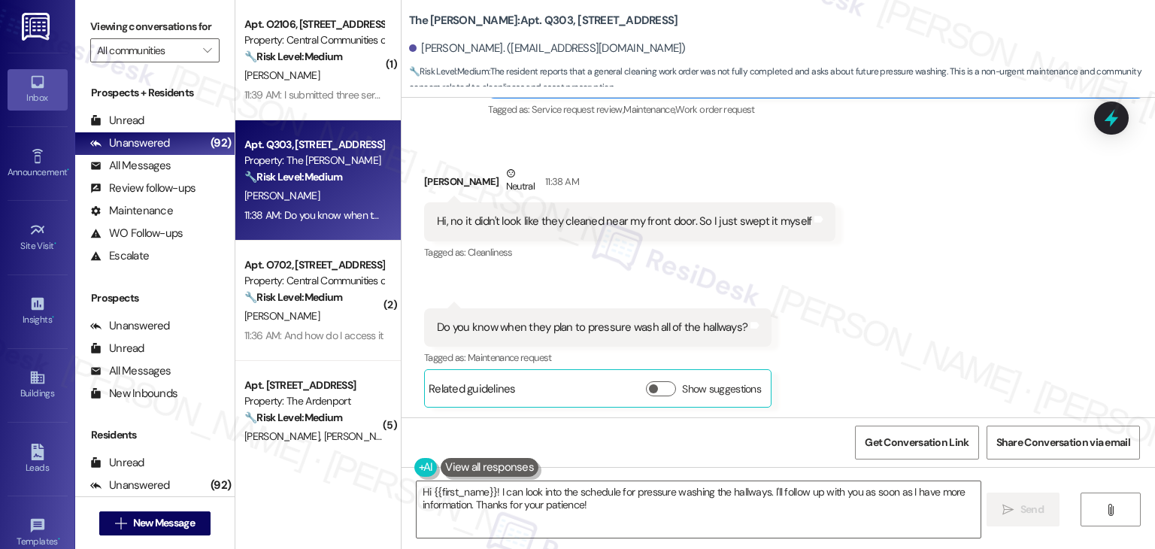
click at [854, 286] on div "Received via SMS [PERSON_NAME] Neutral 11:38 AM Hi, no it didn't look like they…" at bounding box center [778, 275] width 753 height 287
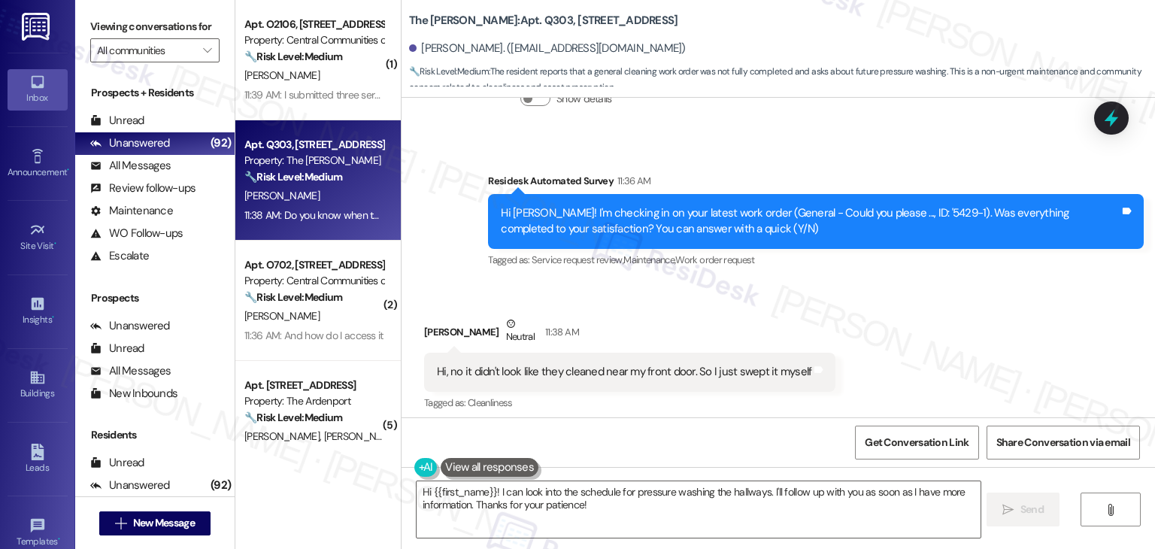
drag, startPoint x: 848, startPoint y: 295, endPoint x: 860, endPoint y: 308, distance: 18.1
click at [848, 296] on div "Received via SMS [PERSON_NAME] Neutral 11:38 AM Hi, no it didn't look like they…" at bounding box center [778, 425] width 753 height 287
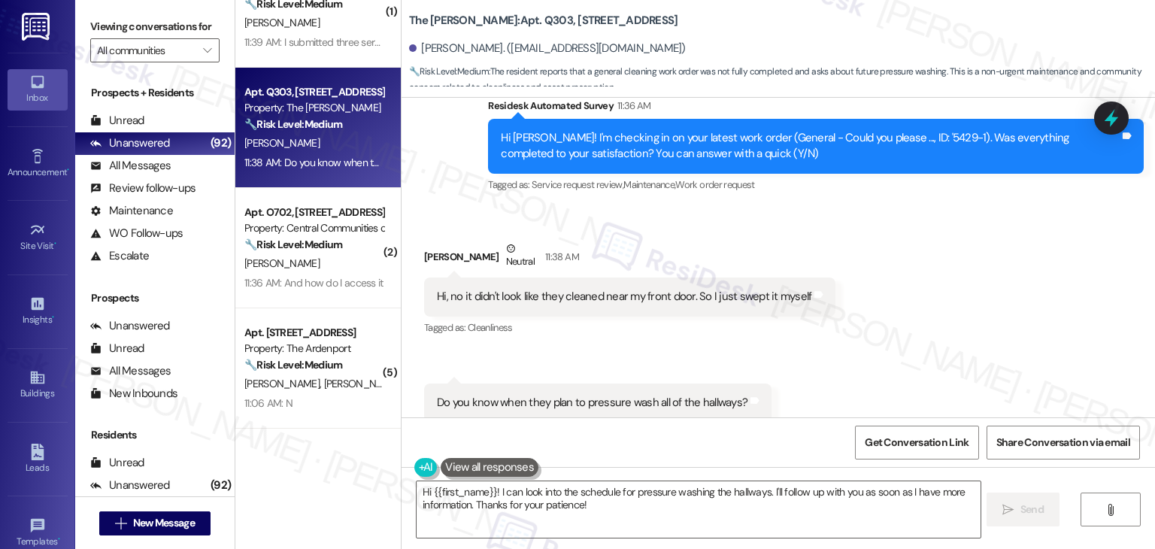
scroll to position [2481, 0]
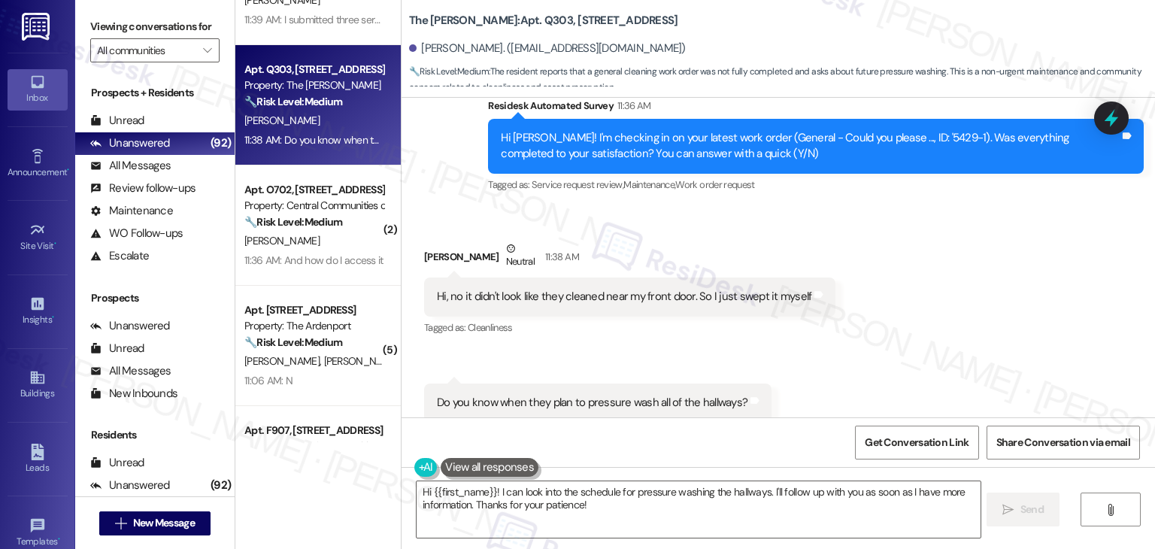
click at [965, 290] on div "Received via SMS [PERSON_NAME] Neutral 11:38 AM Hi, no it didn't look like they…" at bounding box center [778, 350] width 753 height 287
click at [938, 292] on div "Received via SMS [PERSON_NAME] Neutral 11:38 AM Hi, no it didn't look like they…" at bounding box center [778, 350] width 753 height 287
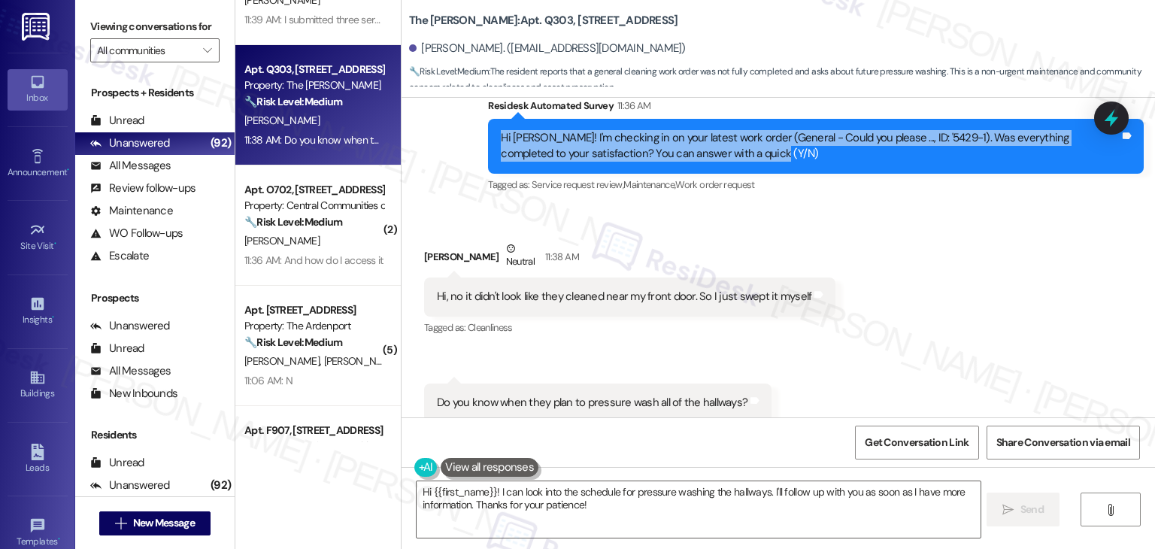
drag, startPoint x: 729, startPoint y: 147, endPoint x: 466, endPoint y: 133, distance: 263.6
click at [466, 133] on div "Survey, sent via SMS Residesk Automated Survey 11:36 AM Hi [PERSON_NAME]! I'm c…" at bounding box center [778, 135] width 753 height 143
copy div "Hi [PERSON_NAME]! I'm checking in on your latest work order (General - Could yo…"
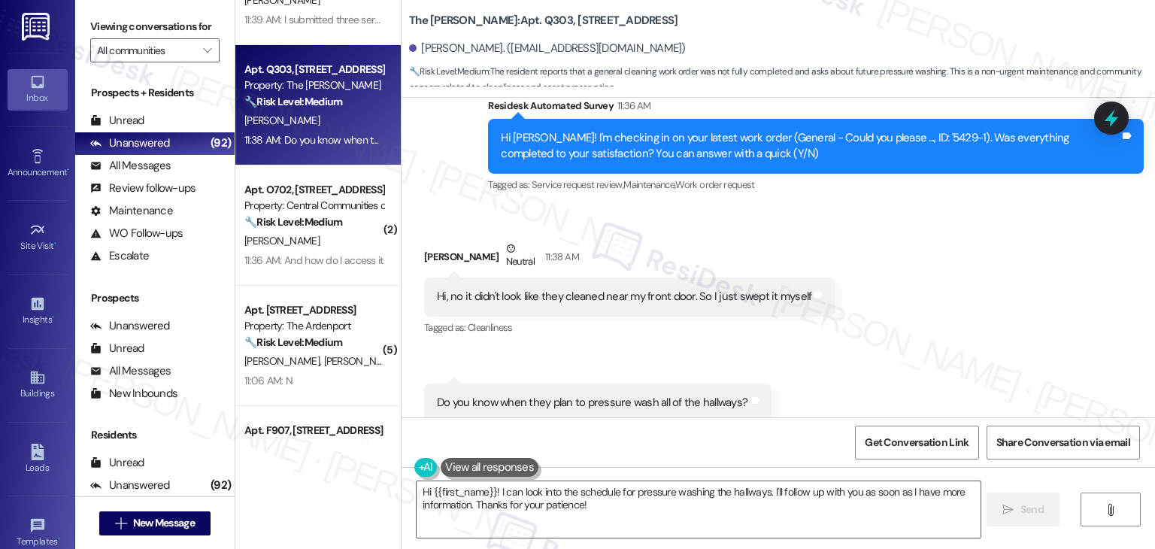
click at [595, 294] on div "Hi, no it didn't look like they cleaned near my front door. So I just swept it …" at bounding box center [624, 297] width 374 height 16
copy div "Hi, no it didn't look like they cleaned near my front door. So I just swept it …"
click at [557, 396] on div "Do you know when they plan to pressure wash all of the hallways?" at bounding box center [592, 403] width 311 height 16
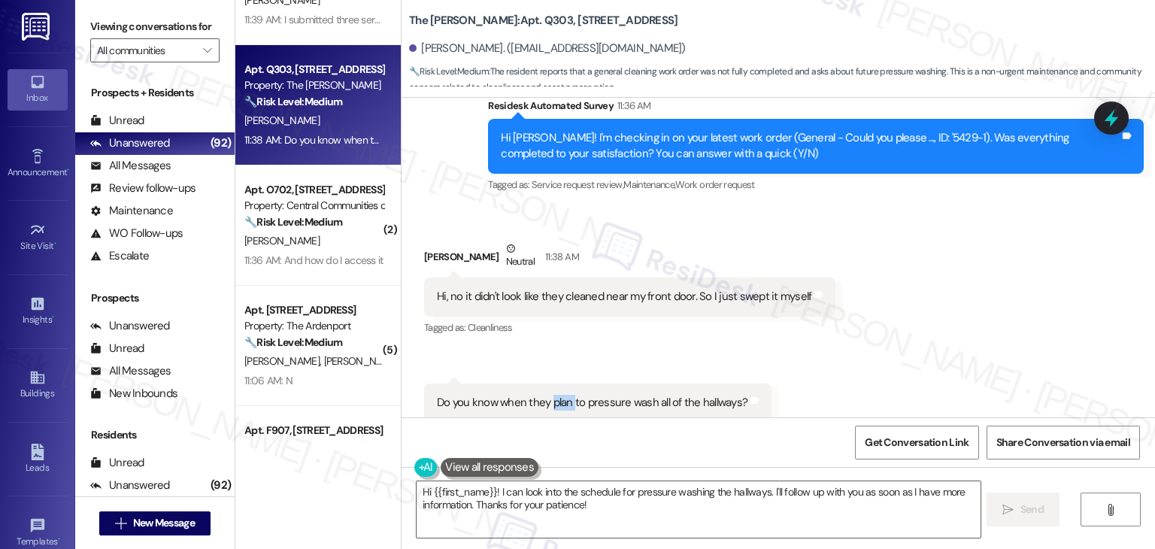
click at [557, 396] on div "Do you know when they plan to pressure wash all of the hallways?" at bounding box center [592, 403] width 311 height 16
copy div "Do you know when they plan to pressure wash all of the hallways? Tags and notes"
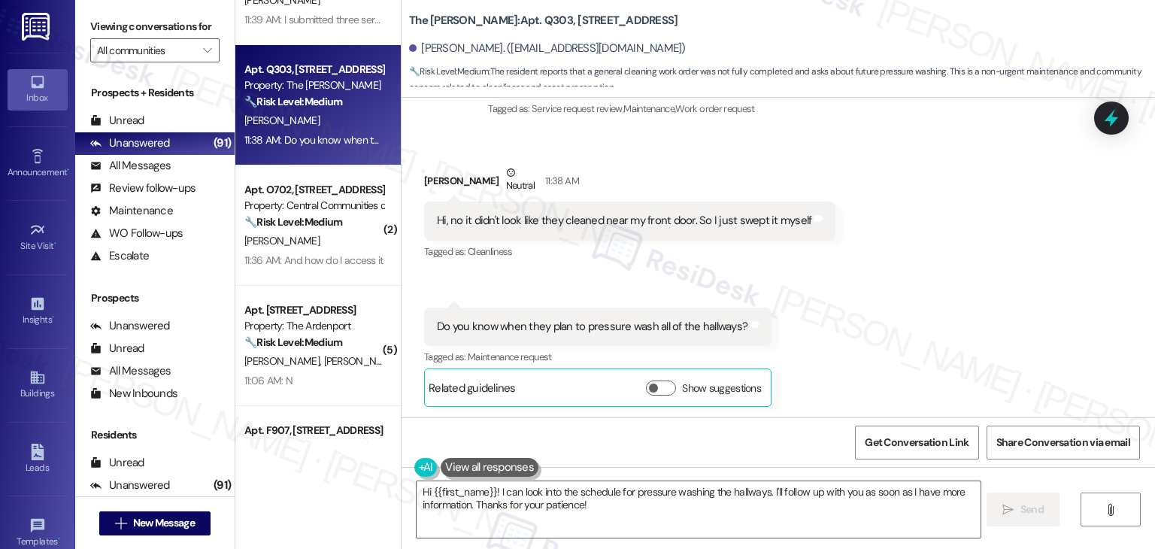
click at [1004, 290] on div "Received via SMS [PERSON_NAME] Neutral 11:38 AM Hi, no it didn't look like they…" at bounding box center [778, 274] width 753 height 287
click at [560, 493] on textarea "Hi {{first_name}}! I can look into the schedule for pressure washing the hallwa…" at bounding box center [698, 509] width 563 height 56
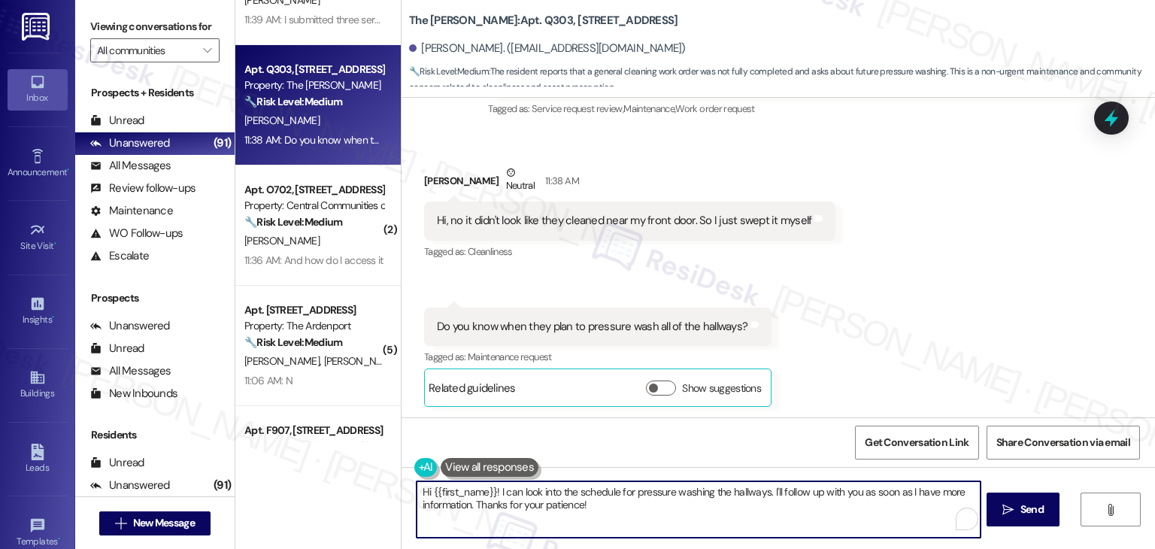
click at [560, 493] on textarea "Hi {{first_name}}! I can look into the schedule for pressure washing the hallwa…" at bounding box center [698, 509] width 563 height 56
paste textarea "[PERSON_NAME], thank you for letting me know. I’m sorry the area near your fron…"
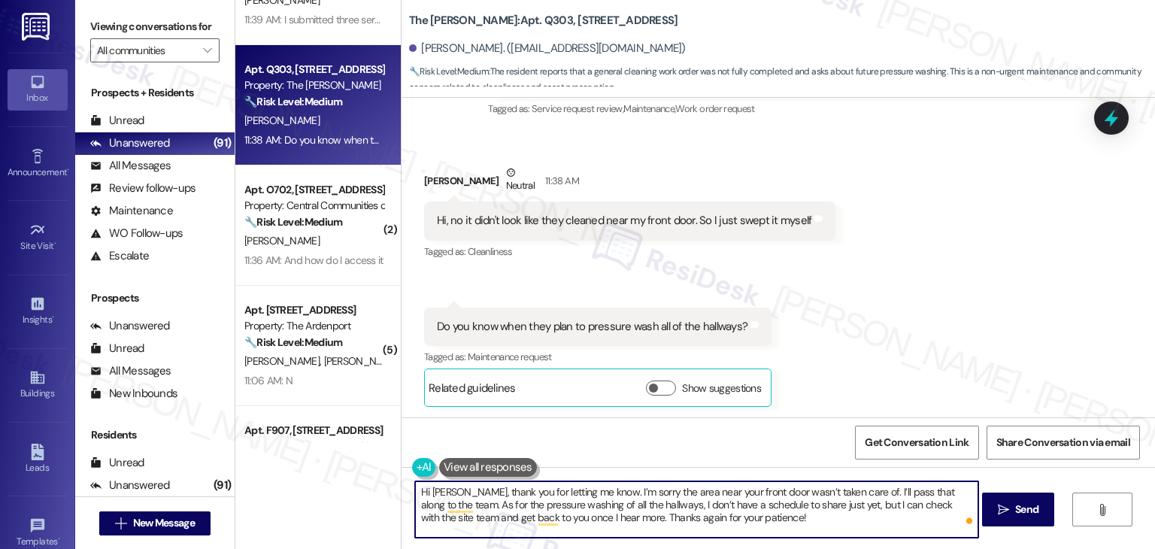
type textarea "Hi [PERSON_NAME], thank you for letting me know. I’m sorry the area near your f…"
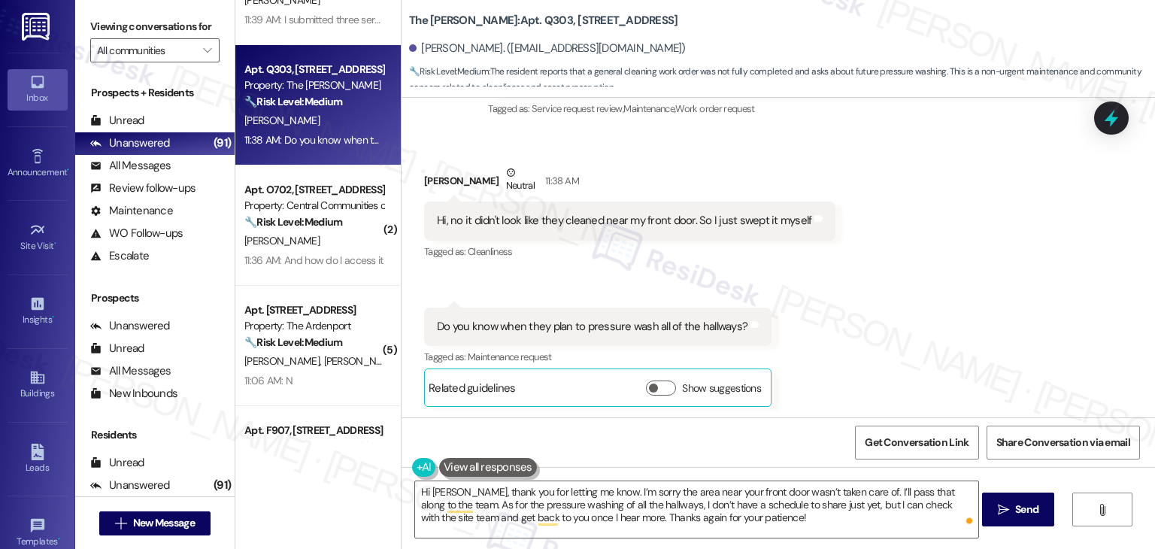
click at [902, 356] on div "Received via SMS [PERSON_NAME] Neutral 11:38 AM Hi, no it didn't look like they…" at bounding box center [778, 274] width 753 height 287
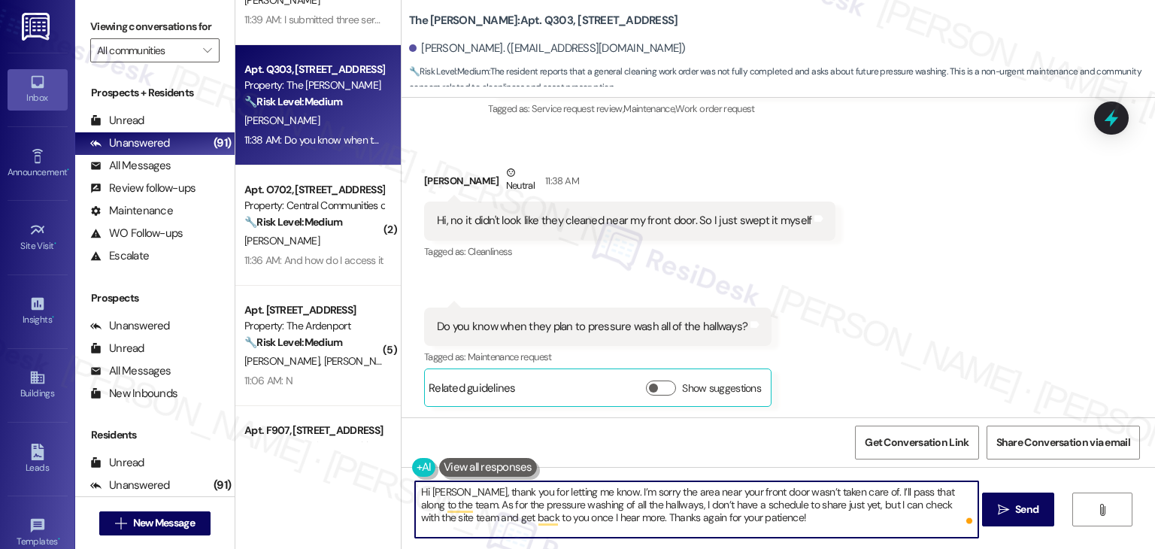
click at [761, 522] on textarea "Hi [PERSON_NAME], thank you for letting me know. I’m sorry the area near your f…" at bounding box center [696, 509] width 563 height 56
click at [1012, 498] on button " Send" at bounding box center [1018, 510] width 73 height 34
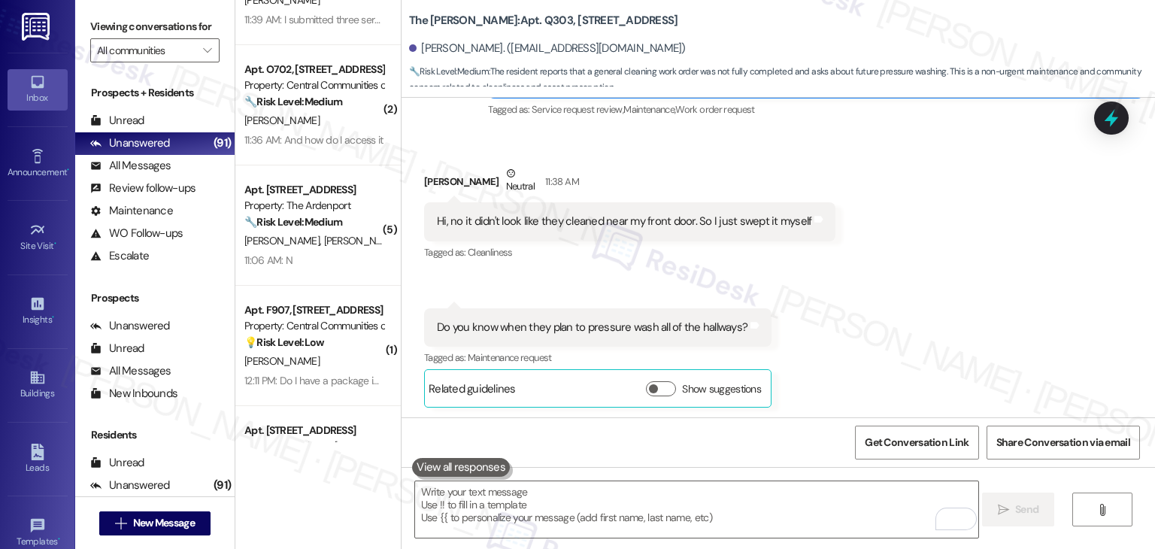
scroll to position [4761, 0]
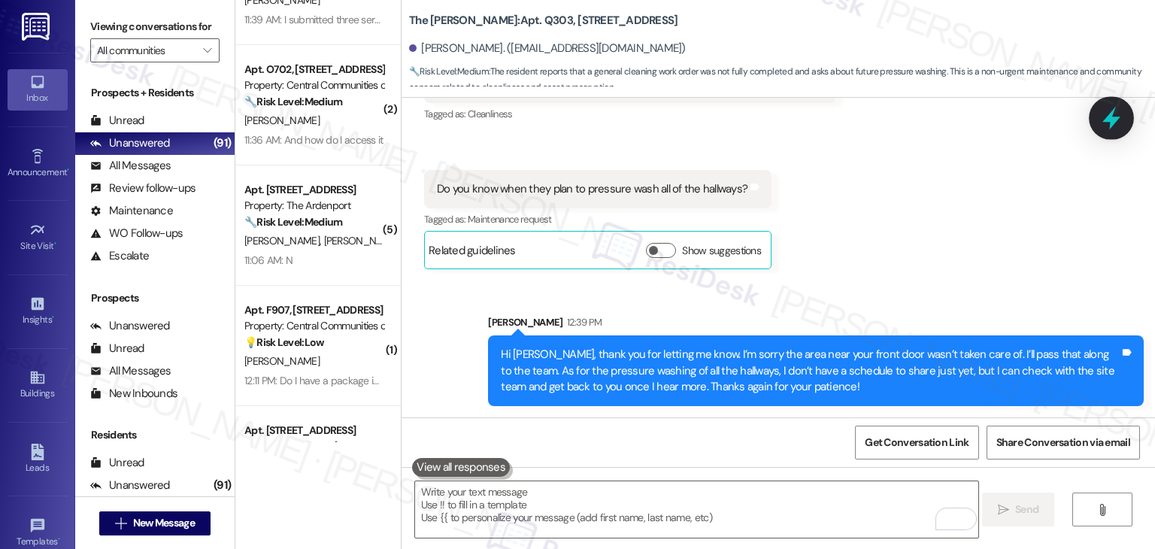
click at [1113, 124] on icon at bounding box center [1111, 118] width 18 height 23
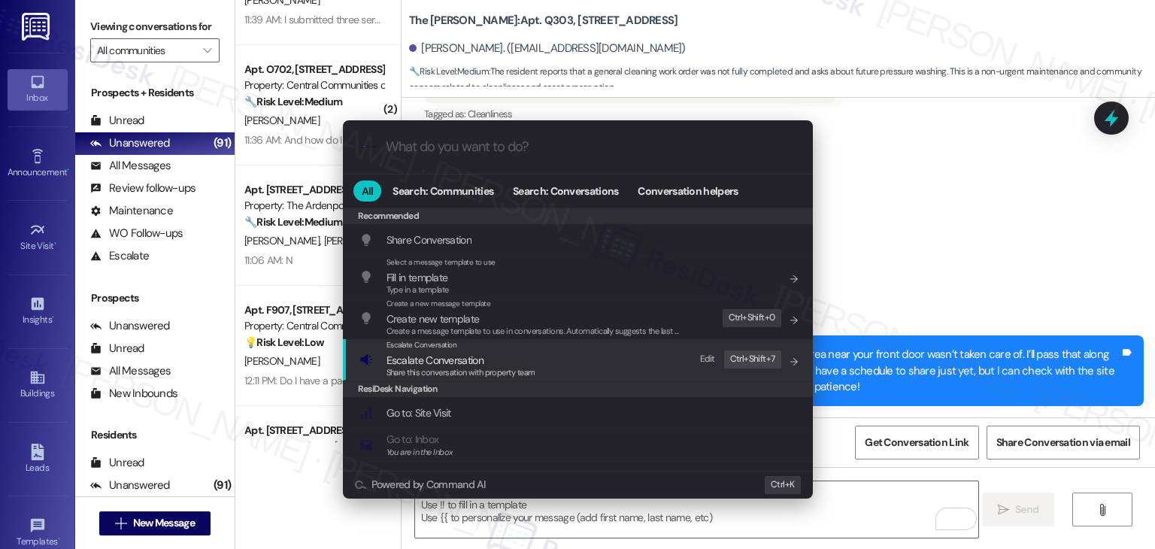
click at [469, 356] on span "Escalate Conversation" at bounding box center [435, 360] width 97 height 14
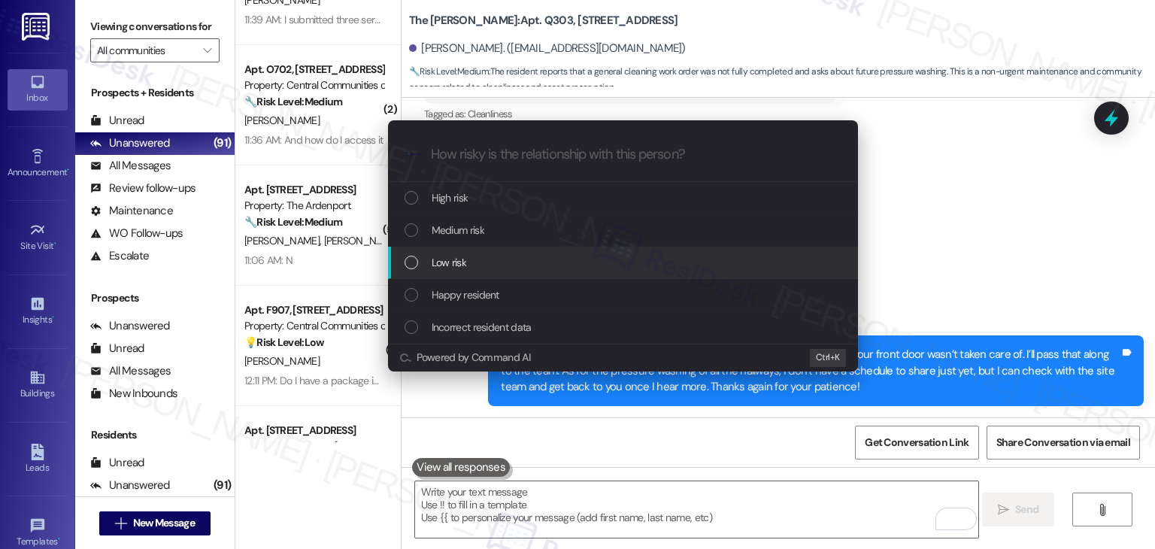
drag, startPoint x: 414, startPoint y: 264, endPoint x: 498, endPoint y: 244, distance: 86.5
click at [413, 265] on div "List of options" at bounding box center [412, 263] width 14 height 14
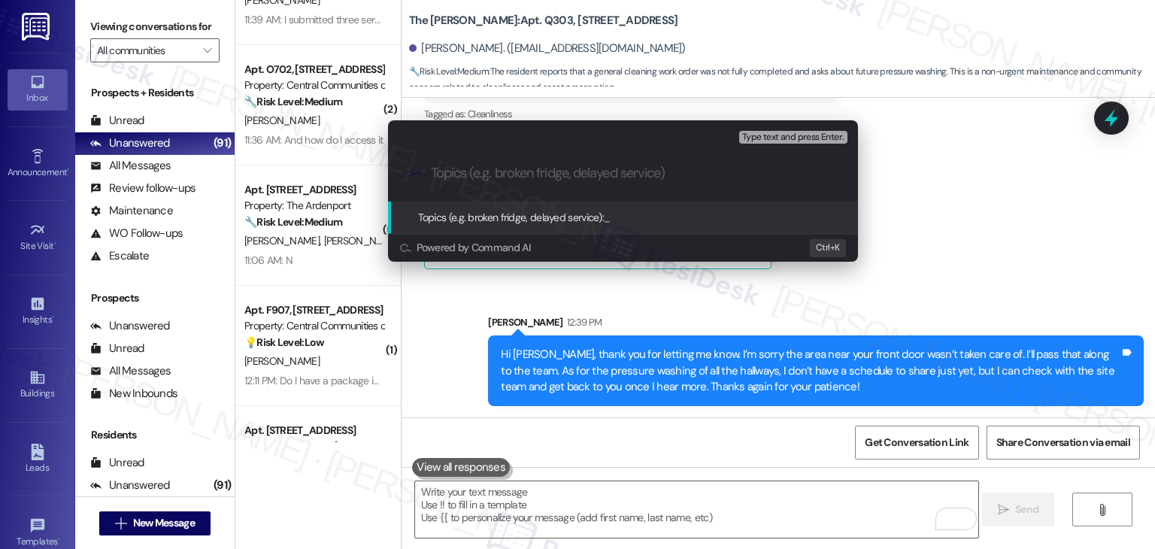
paste input "WO #5429-1 - Front Door Area Not Cleaned & Hallway Pressure Washing Inquiry"
drag, startPoint x: 493, startPoint y: 166, endPoint x: 359, endPoint y: 166, distance: 134.6
click at [359, 166] on div "Escalate Conversation Low risk Topics (e.g. broken fridge, delayed service) Any…" at bounding box center [577, 274] width 1155 height 549
type input "WO #5429-1 - Front Door Area Not Cleaned & Hallway Pressure Washing Inquiry"
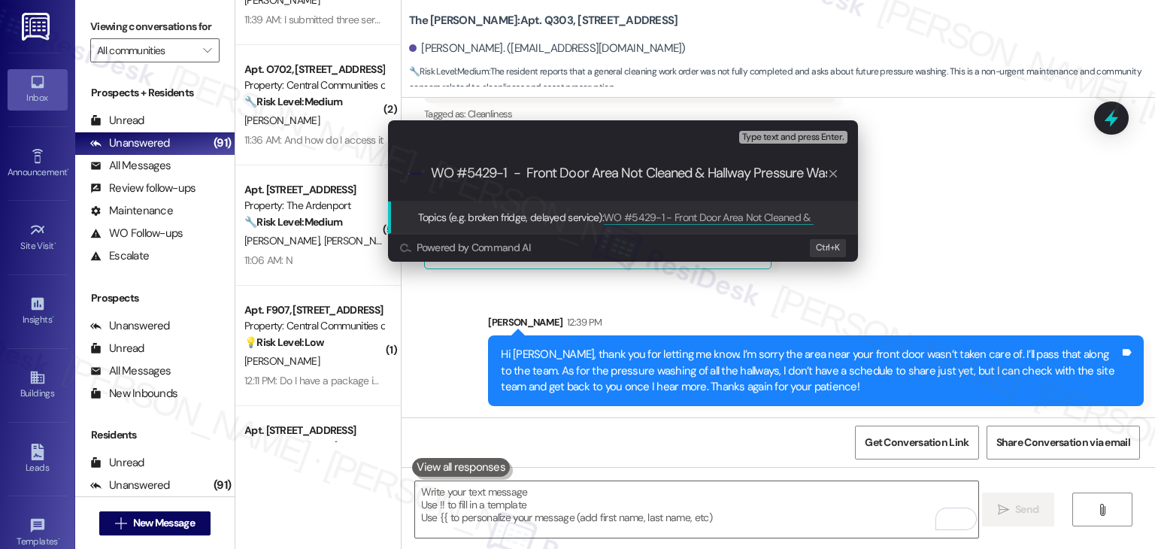
click at [568, 150] on div ".cls-1{fill:#0a055f;}.cls-2{fill:#0cc4c4;} resideskLogoBlueOrange WO #5429-1 - …" at bounding box center [623, 173] width 470 height 53
click at [553, 171] on input "WO #5429-1 - Front Door Area Not Cleaned & Hallway Pressure Washing Inquiry" at bounding box center [629, 173] width 396 height 16
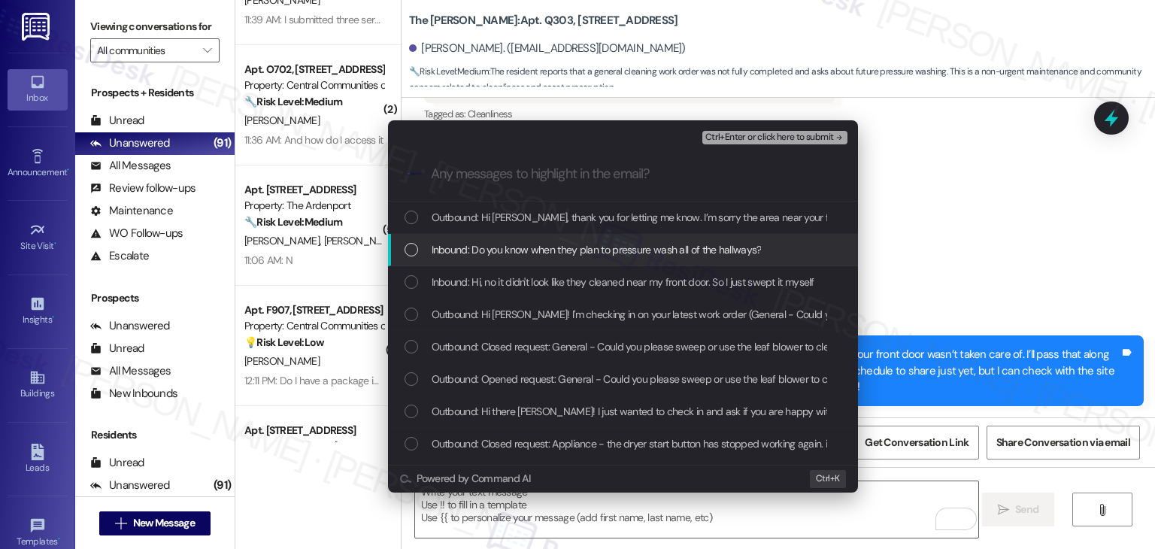
click at [413, 245] on div "List of options" at bounding box center [412, 250] width 14 height 14
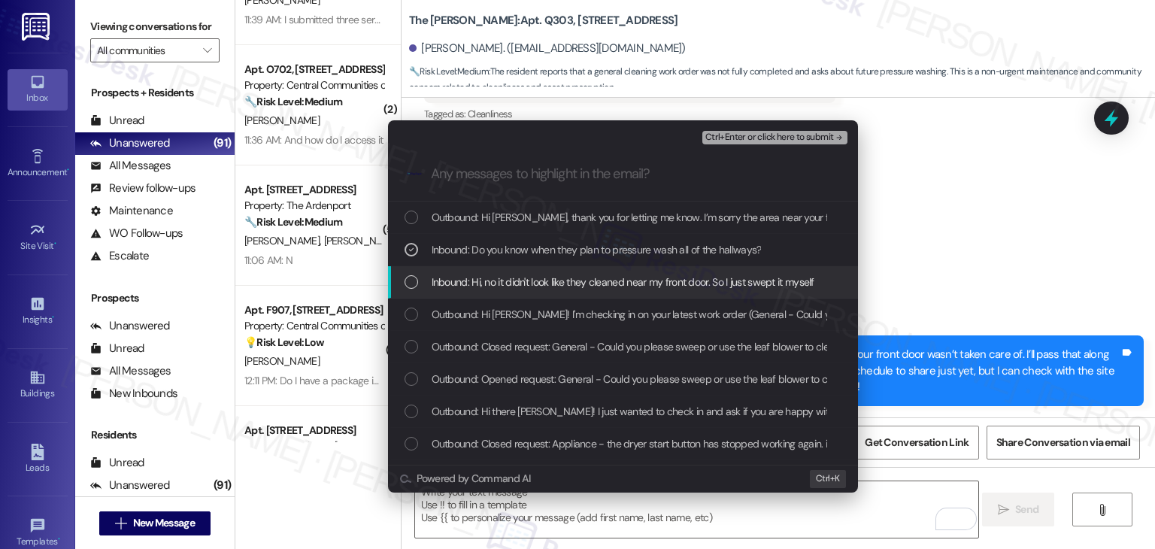
click at [416, 280] on div "List of options" at bounding box center [412, 282] width 14 height 14
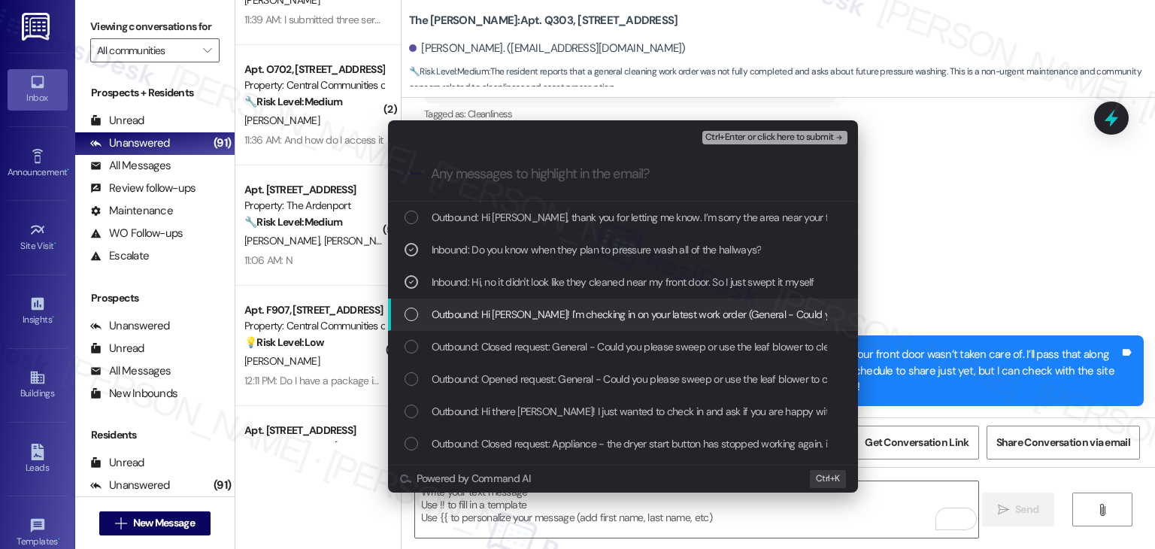
click at [405, 315] on div "List of options" at bounding box center [412, 315] width 14 height 14
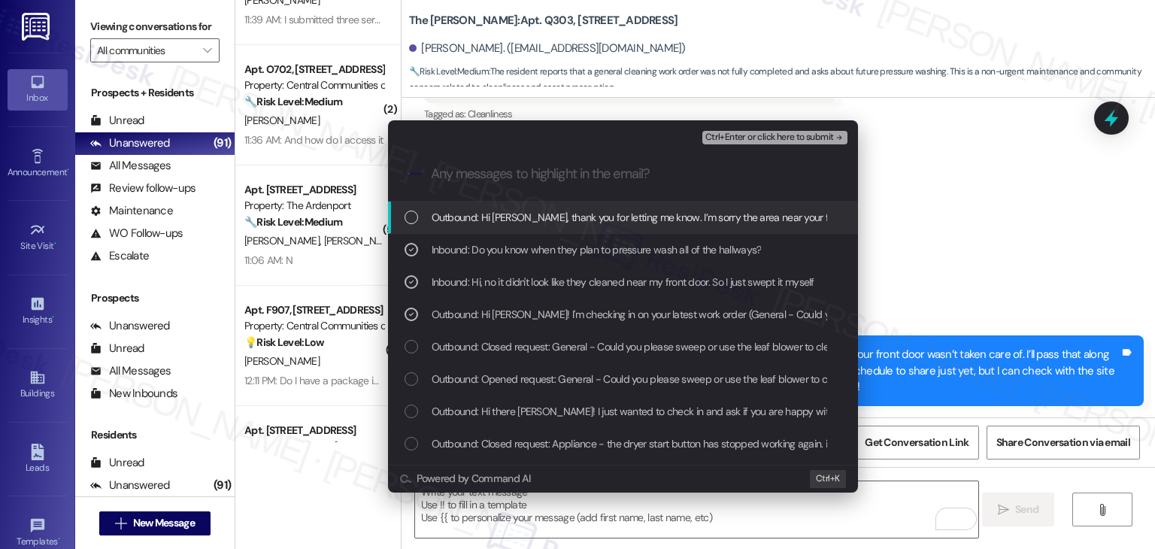
click at [740, 142] on span "Ctrl+Enter or click here to submit" at bounding box center [769, 137] width 129 height 11
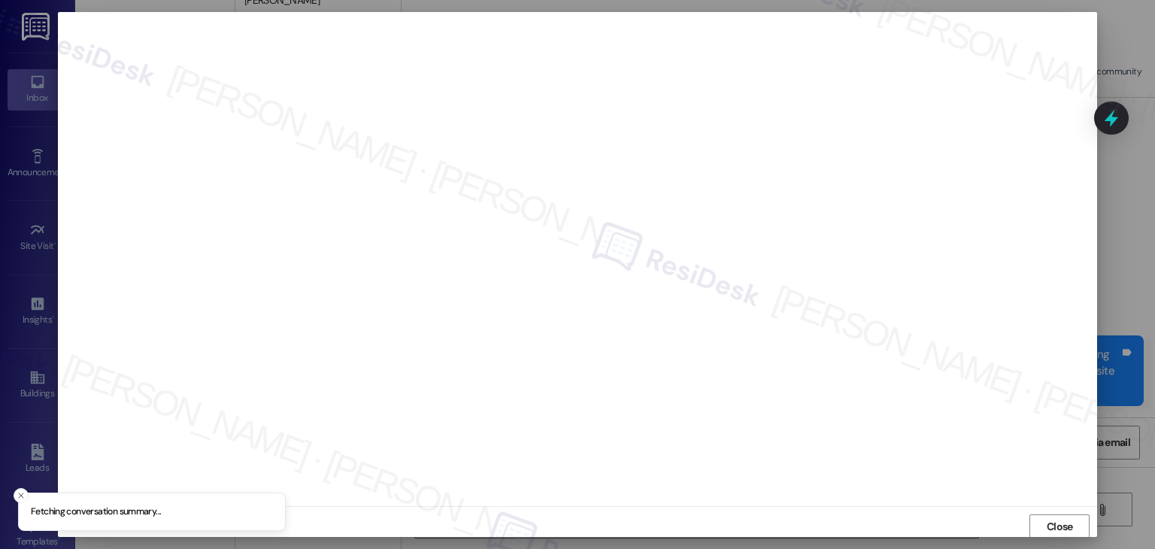
scroll to position [1, 0]
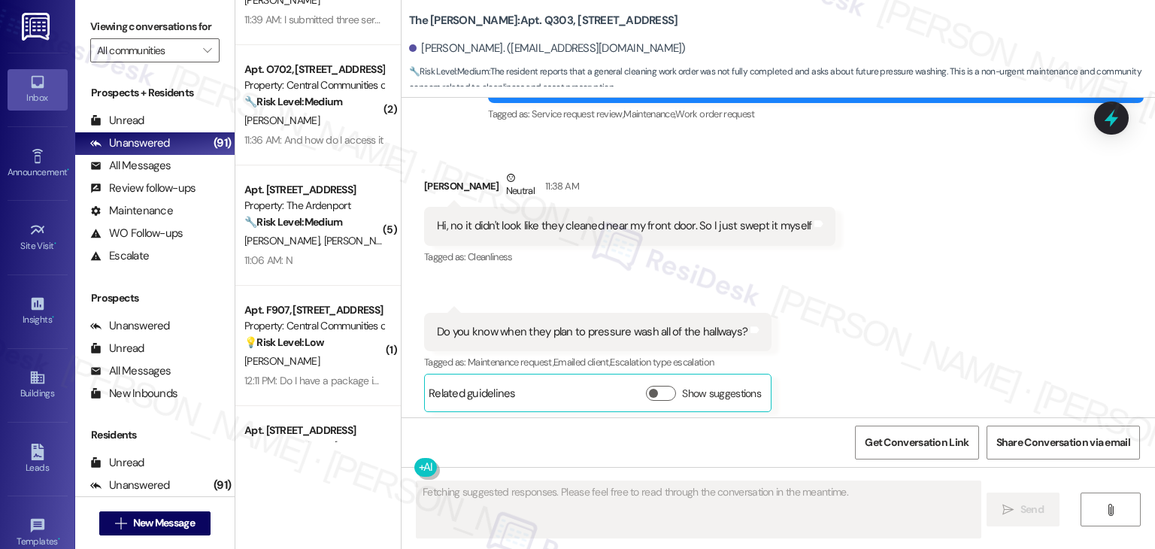
scroll to position [4623, 0]
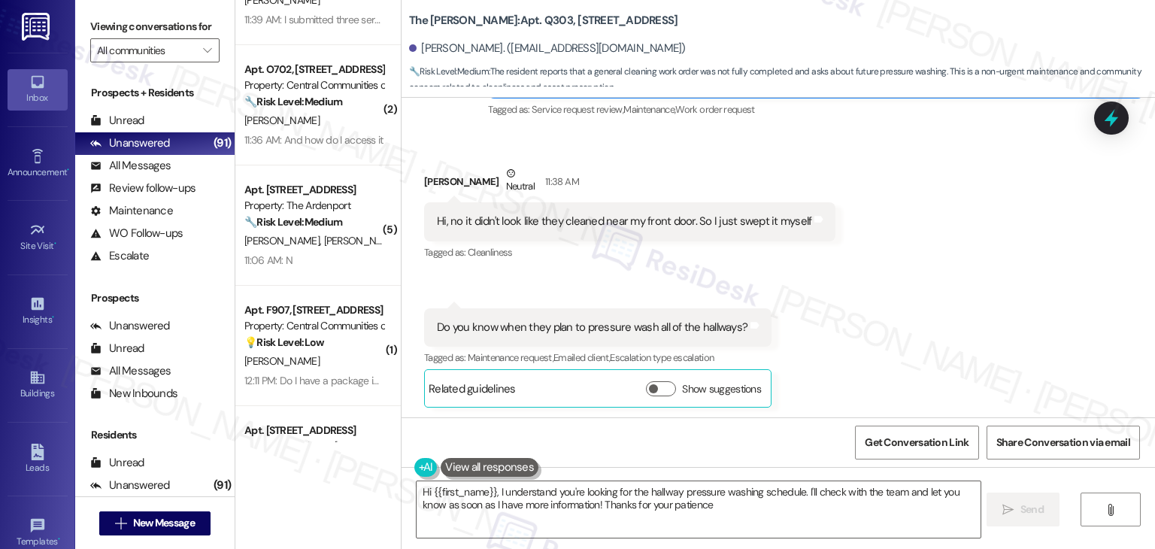
type textarea "Hi {{first_name}}, I understand you're looking for the hallway pressure washing…"
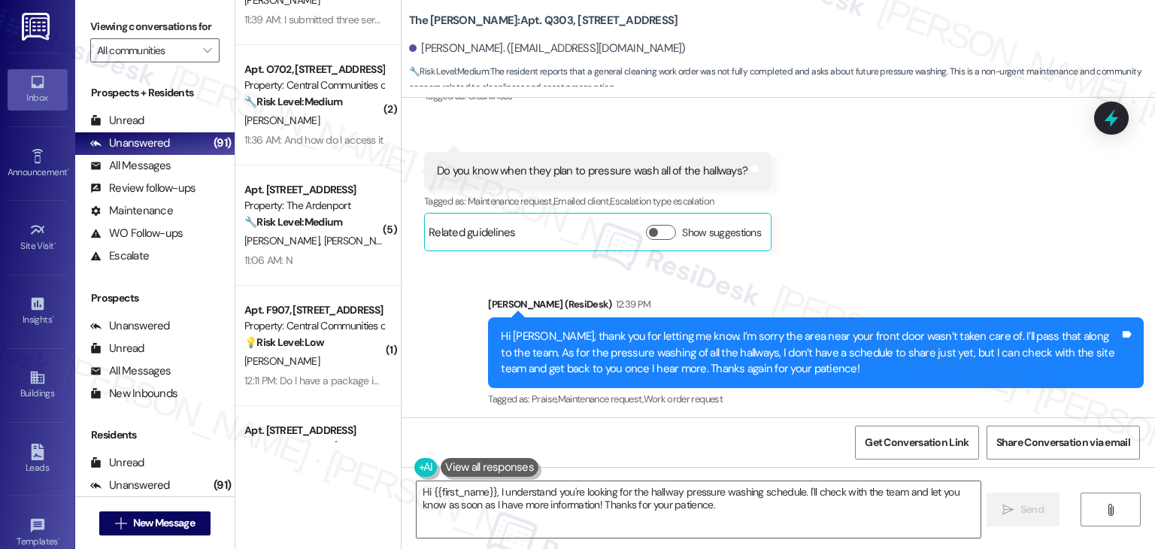
scroll to position [4783, 0]
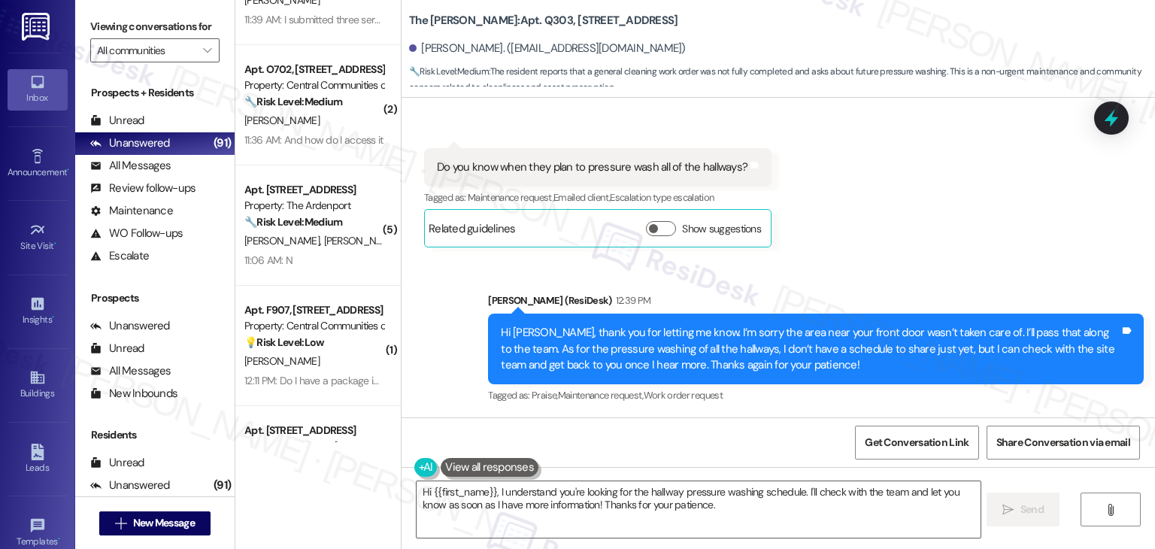
click at [970, 202] on div "Received via SMS Kerstin Bradley Neutral 11:38 AM Hi, no it didn't look like th…" at bounding box center [778, 114] width 753 height 287
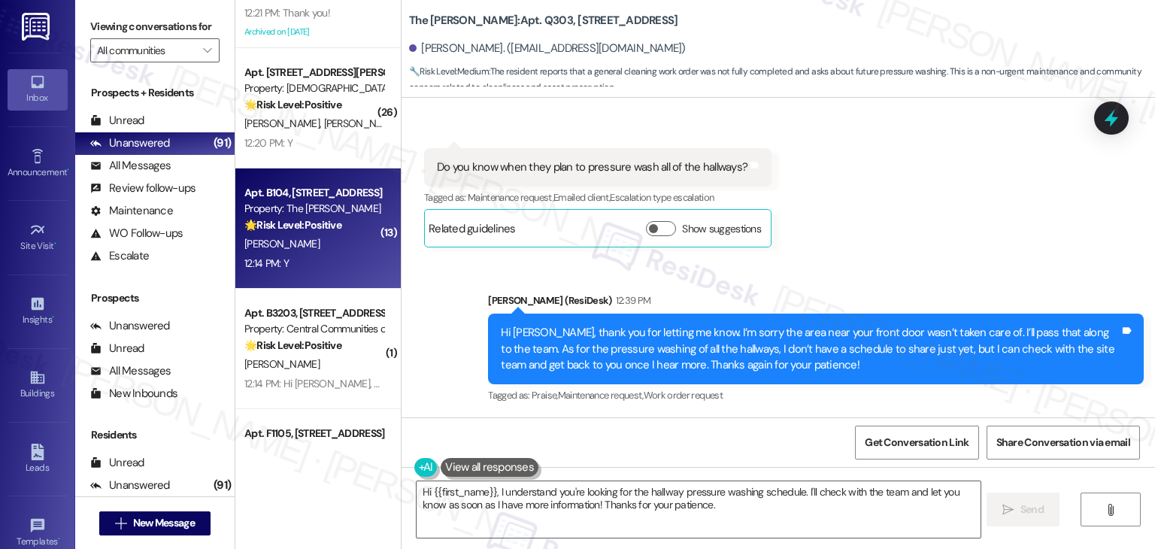
scroll to position [3158, 0]
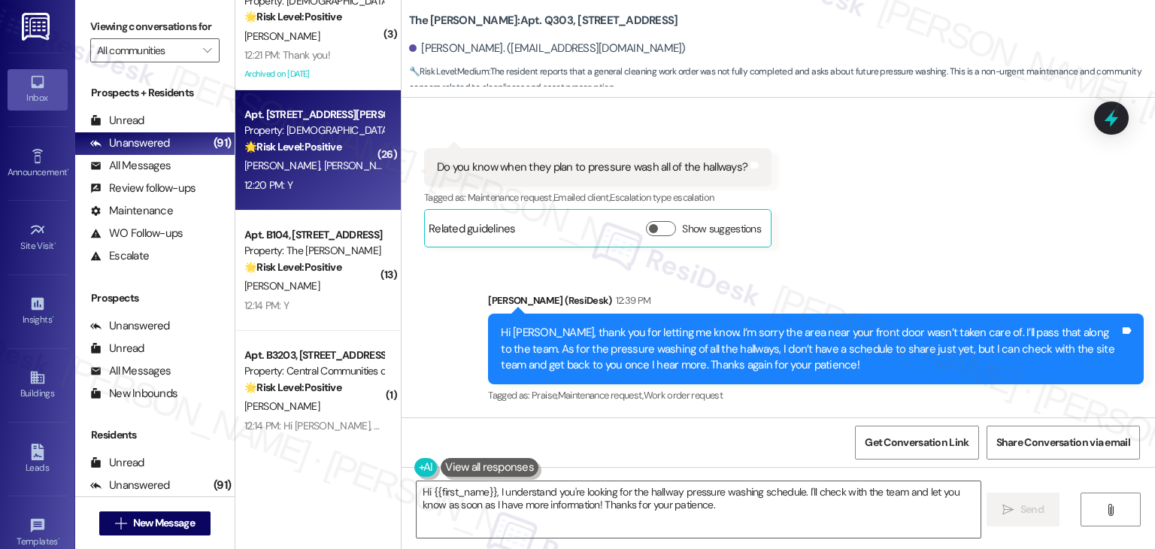
click at [319, 179] on div "12:20 PM: Y 12:20 PM: Y" at bounding box center [314, 185] width 142 height 19
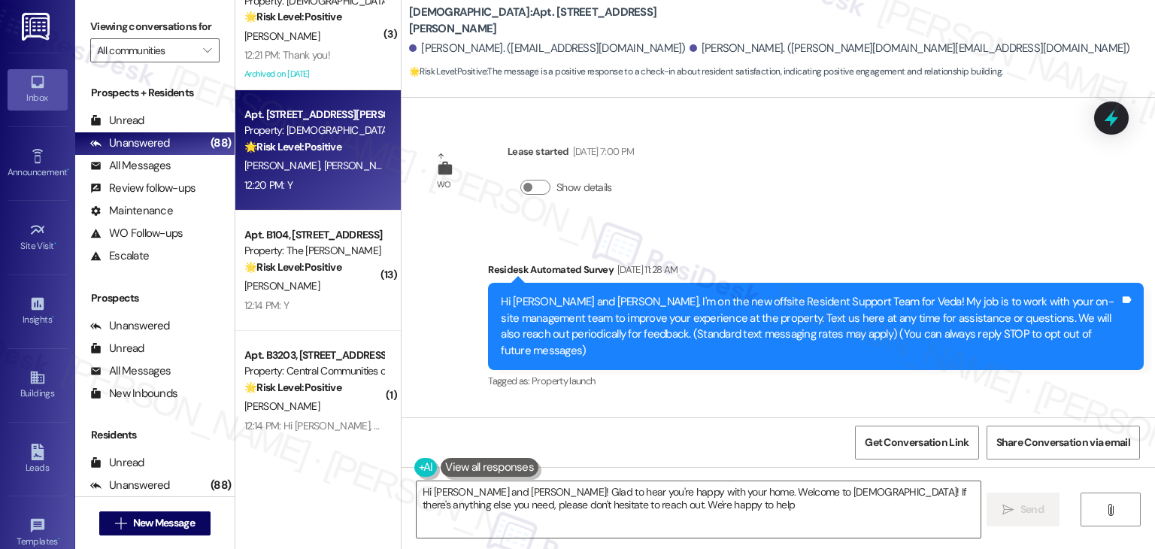
type textarea "Hi Willie and Latora! Glad to hear you're happy with your home. Welcome to Veda…"
